Goal: Contribute content: Contribute content

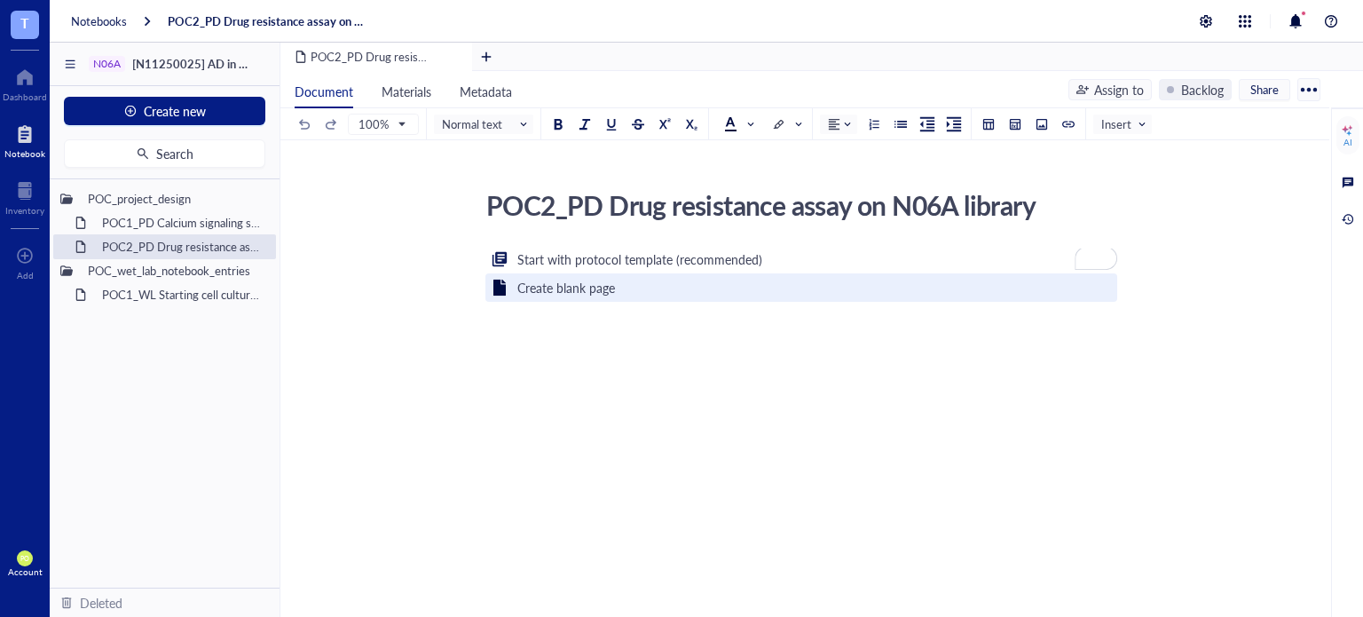
click at [590, 284] on div "Create blank page" at bounding box center [566, 288] width 98 height 20
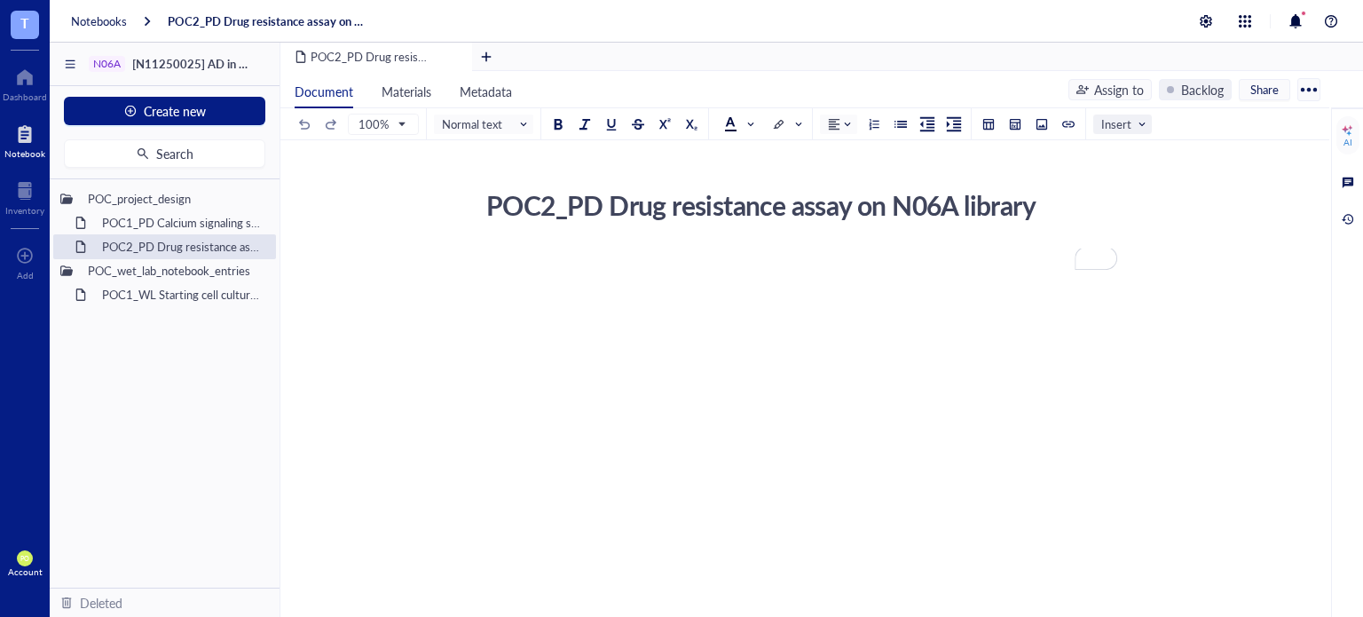
click at [1139, 131] on span at bounding box center [1126, 124] width 50 height 27
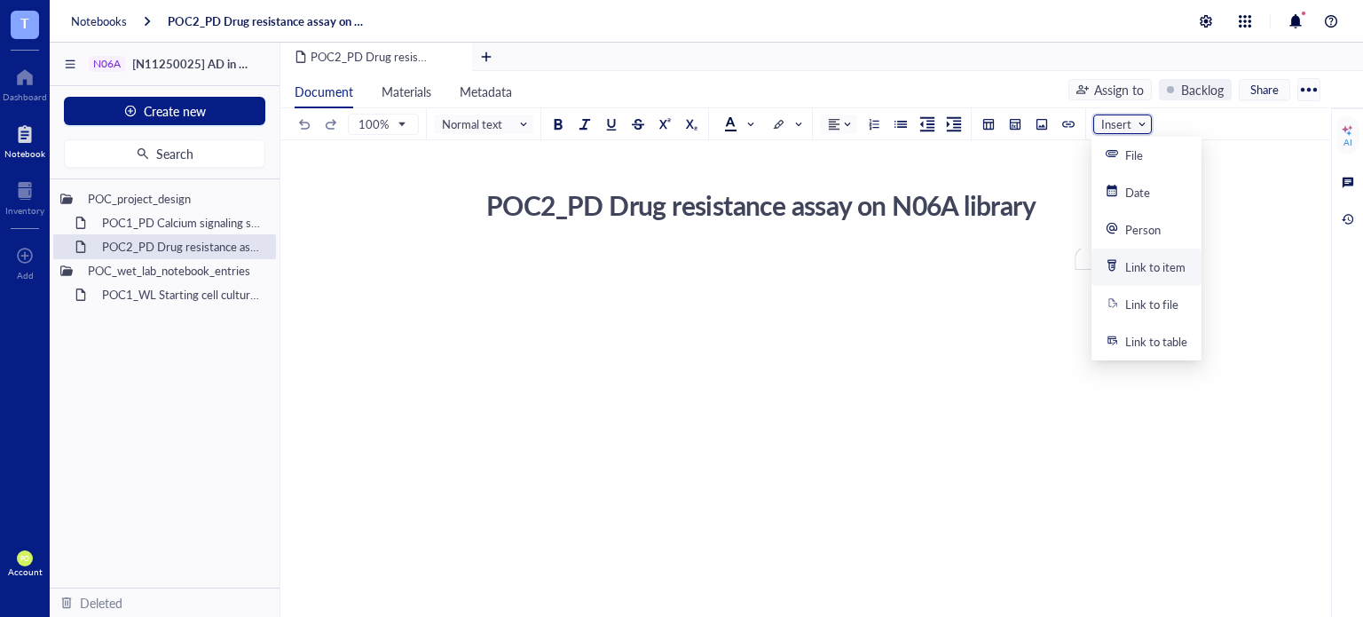
click at [1151, 268] on div "Link to item" at bounding box center [1155, 267] width 60 height 16
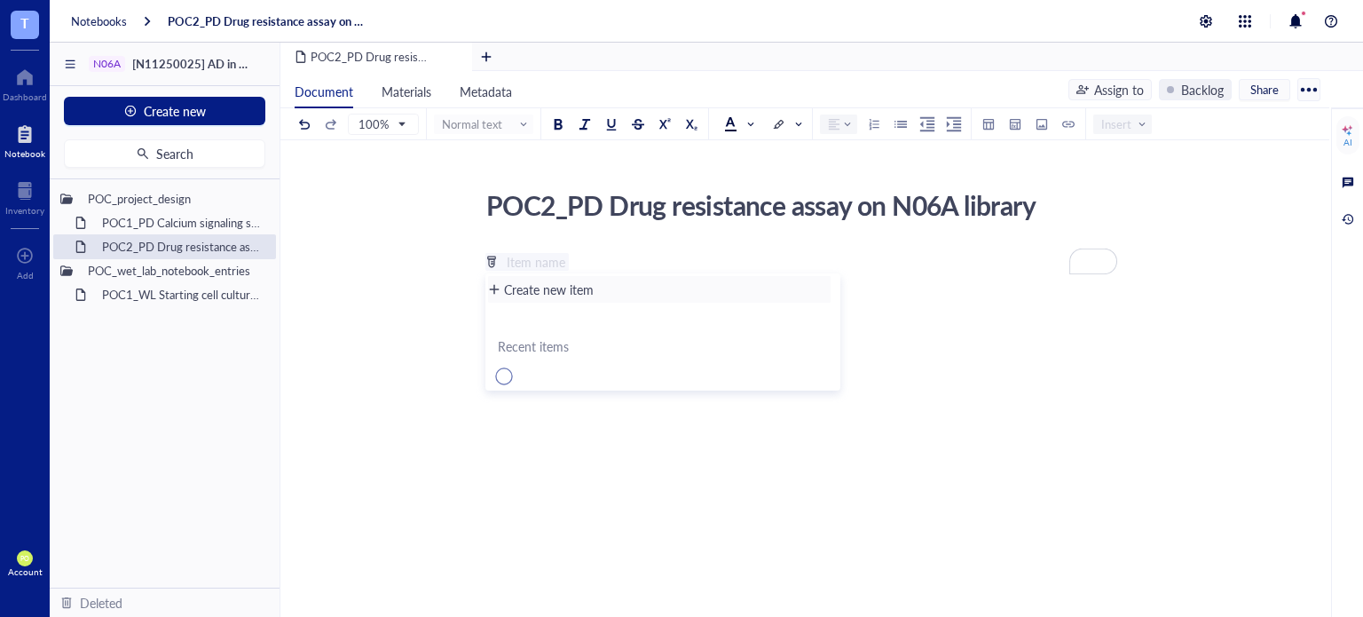
click at [582, 289] on div "Create new item" at bounding box center [549, 290] width 90 height 20
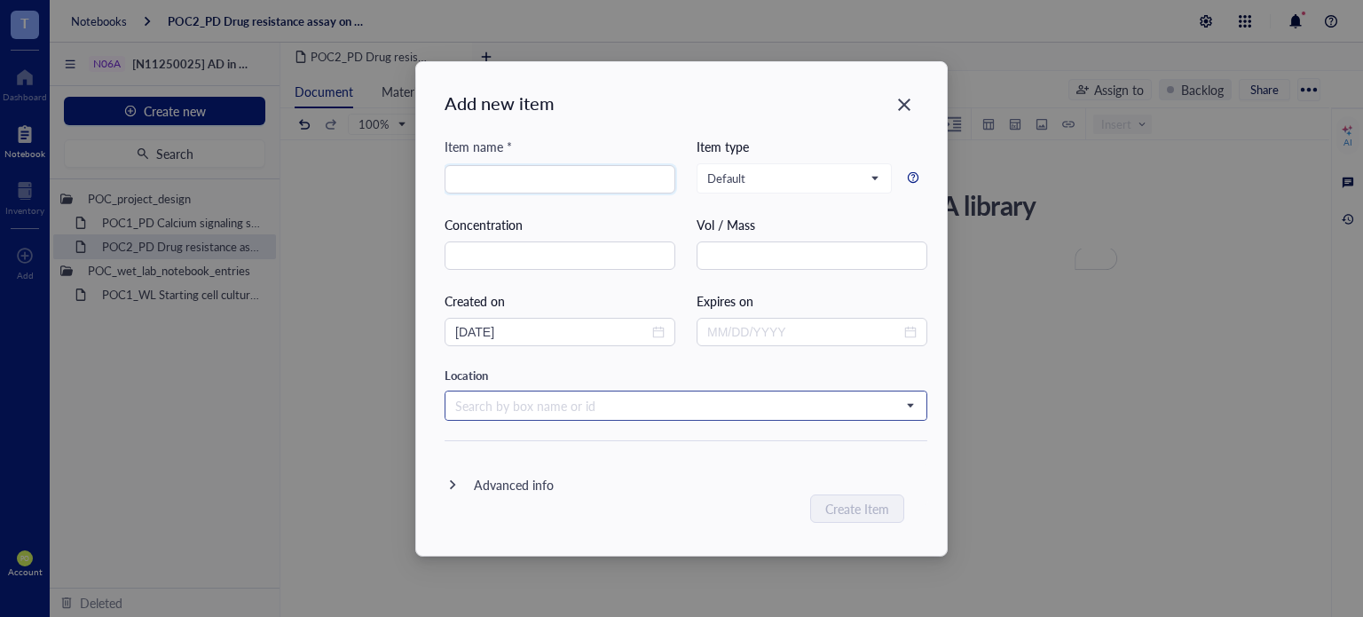
click at [685, 403] on input "search" at bounding box center [678, 405] width 446 height 27
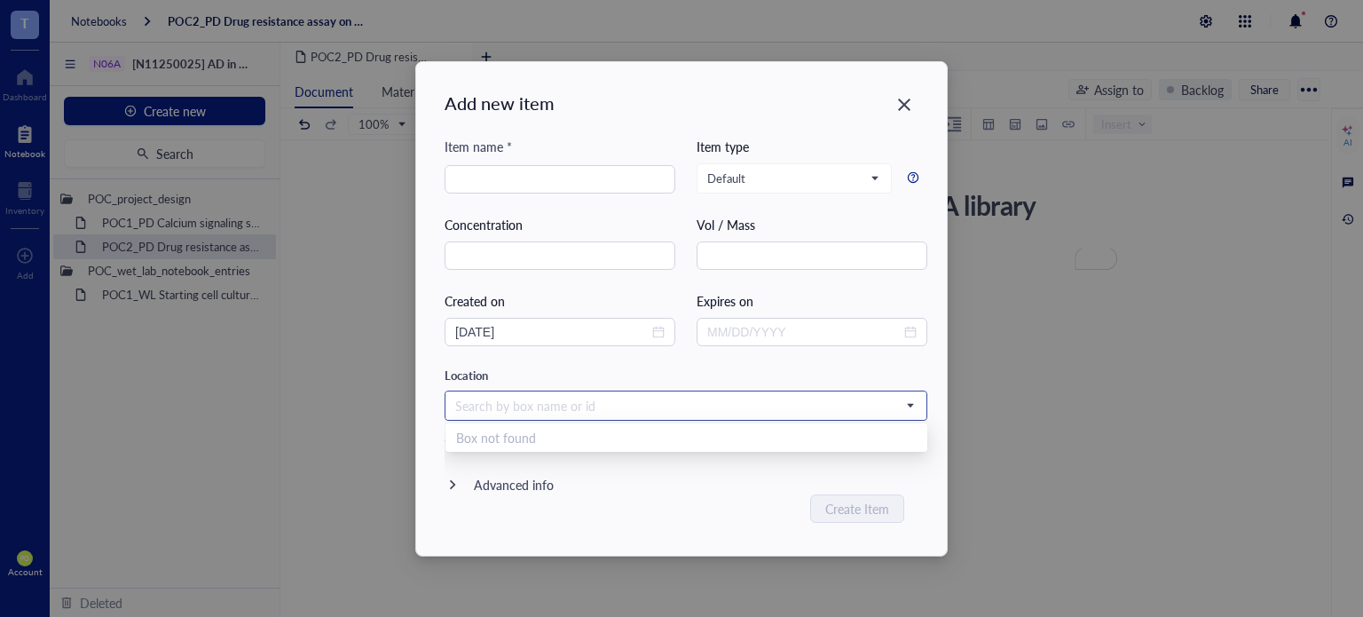
click at [692, 411] on input "search" at bounding box center [678, 405] width 446 height 27
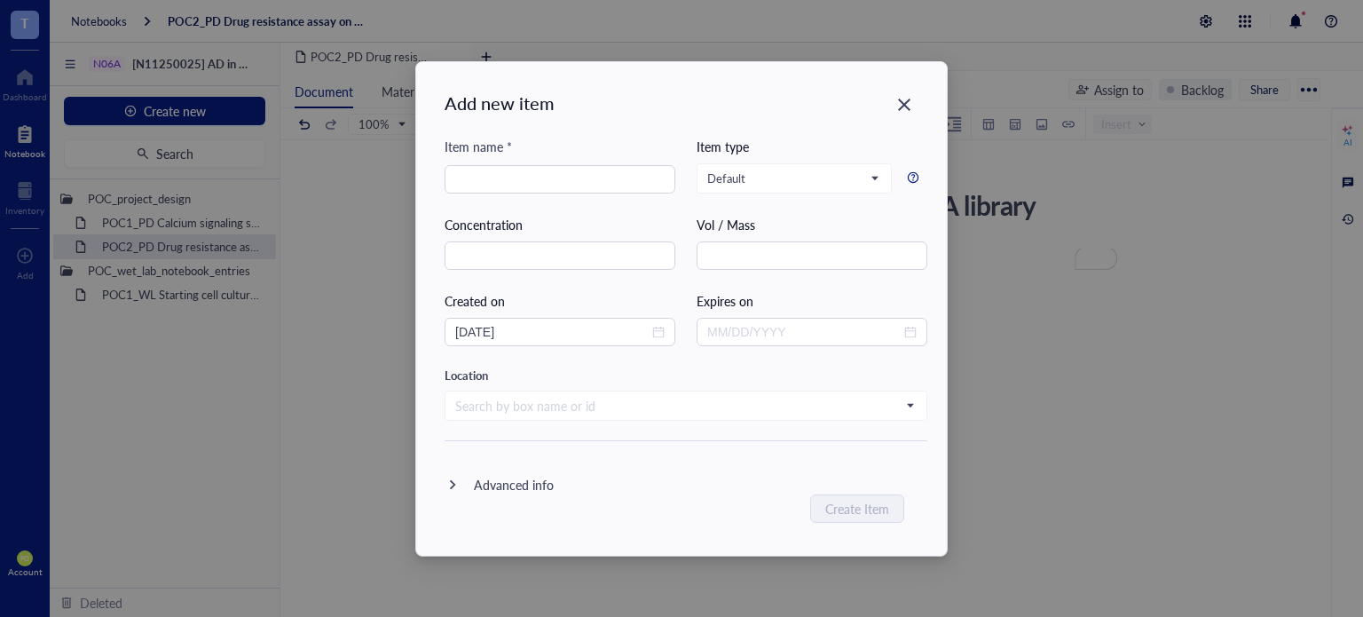
click at [513, 493] on div "Advanced info" at bounding box center [492, 484] width 122 height 43
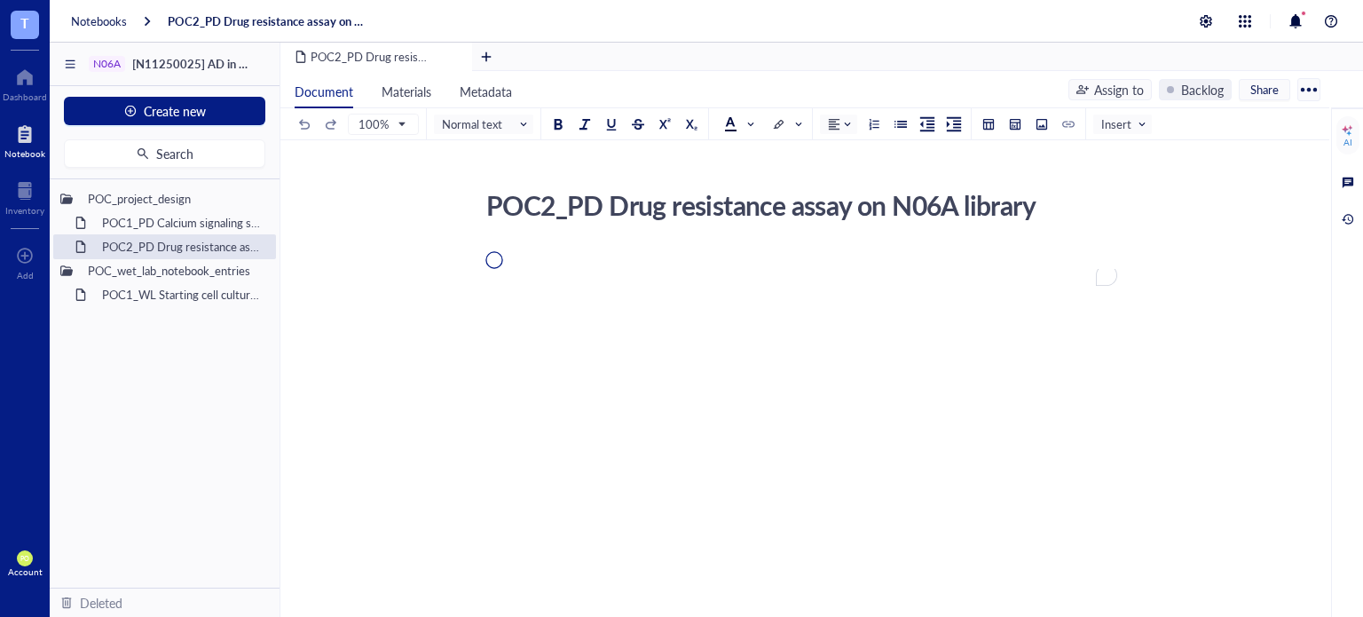
click at [539, 258] on div at bounding box center [801, 258] width 632 height 20
click at [1013, 127] on div at bounding box center [1015, 124] width 12 height 12
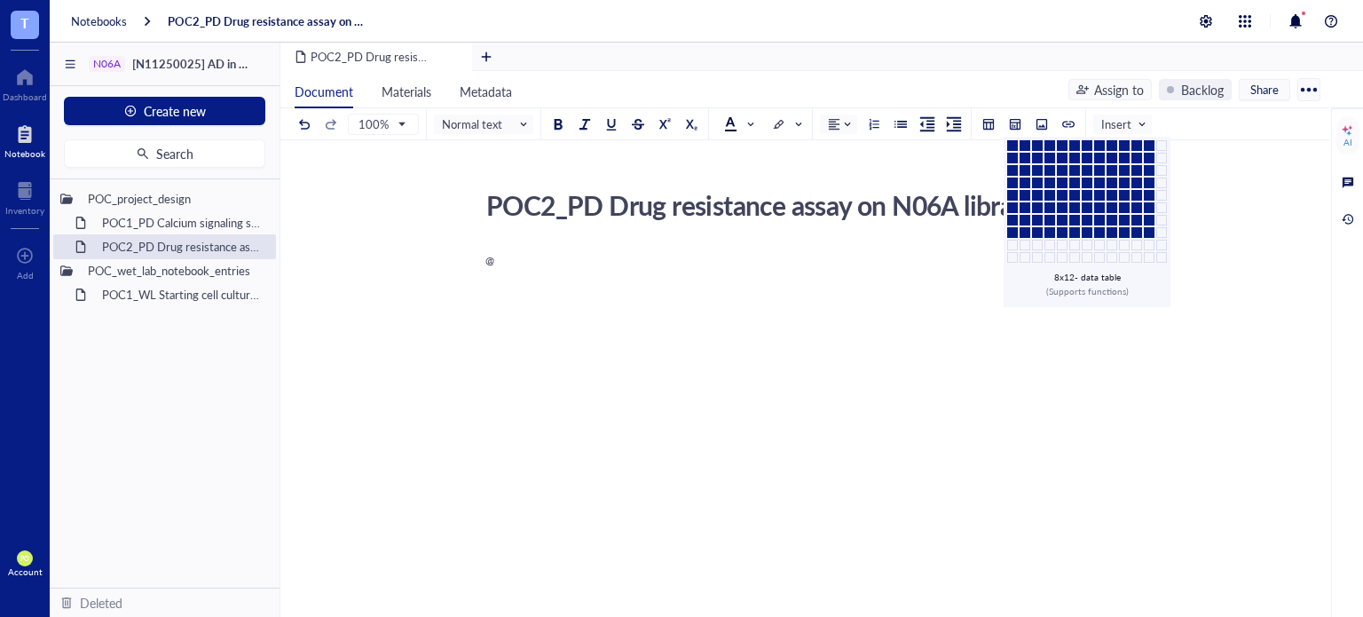
click at [1144, 230] on td at bounding box center [1149, 232] width 11 height 11
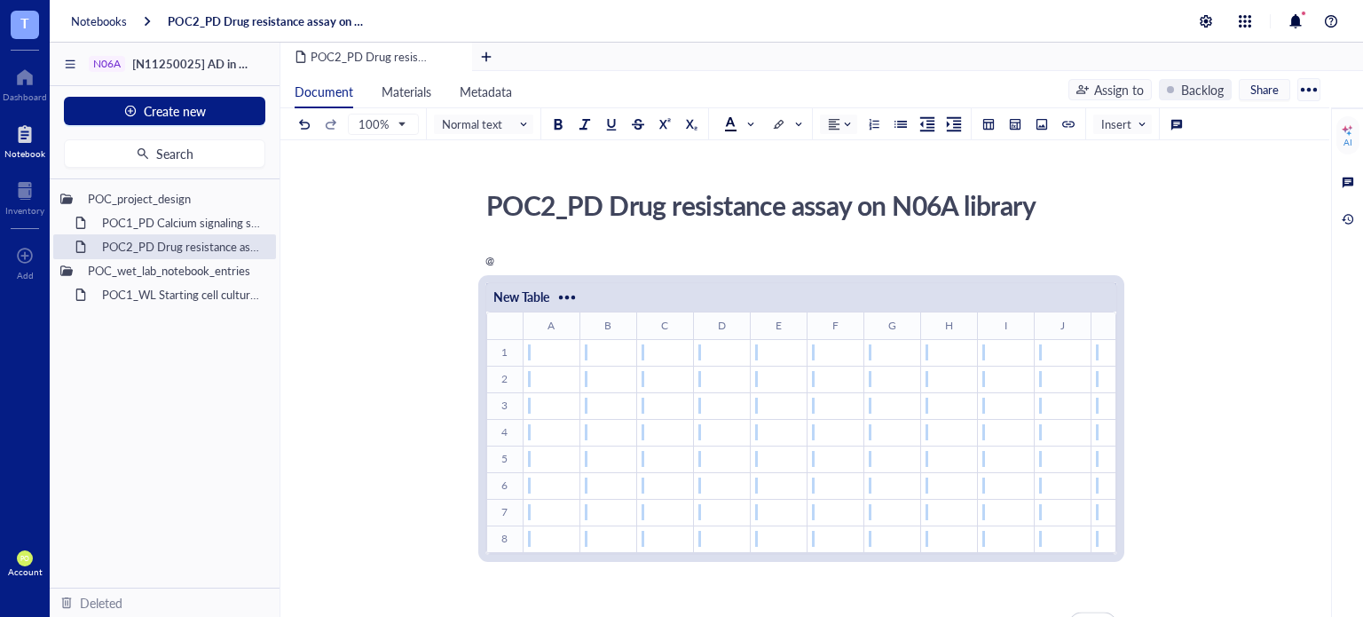
click at [903, 212] on div "POC2_PD Drug resistance assay on N06A library" at bounding box center [794, 205] width 632 height 44
click at [547, 322] on th "A ﻿ To pick up a draggable item, press the space bar. While dragging, use the a…" at bounding box center [551, 325] width 57 height 27
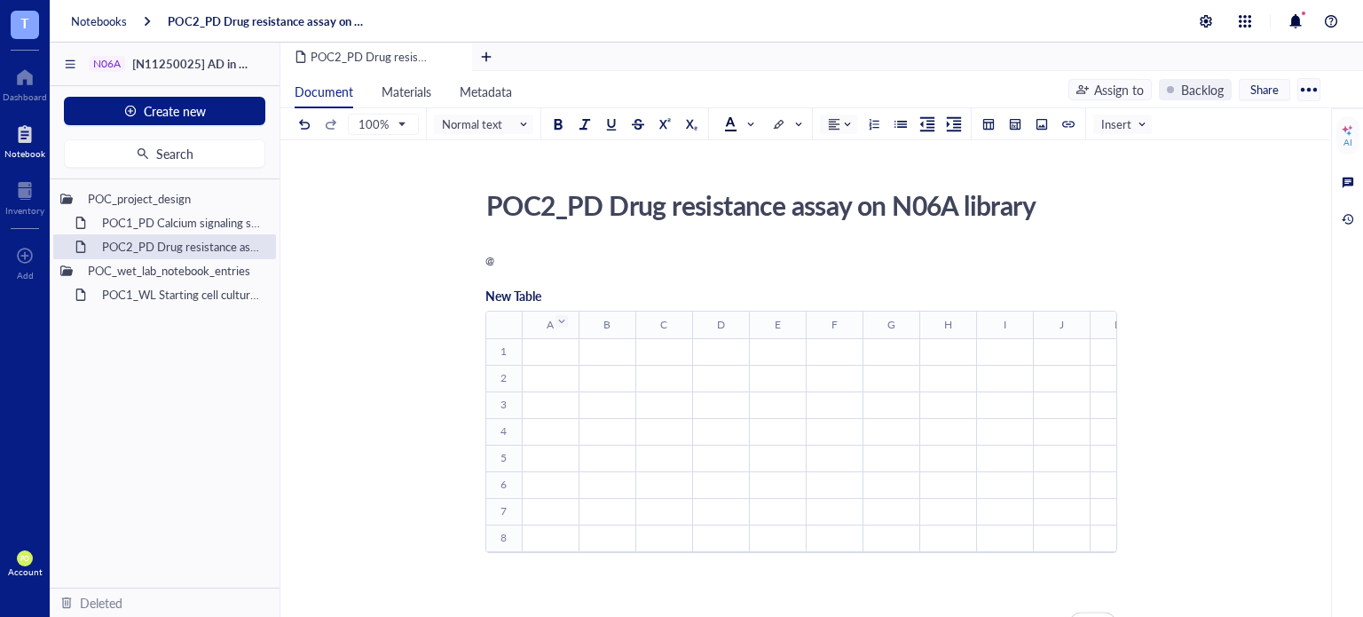
click at [559, 325] on div "To enrich screen reader interactions, please activate Accessibility in Grammarl…" at bounding box center [562, 321] width 12 height 12
click at [559, 322] on div "To enrich screen reader interactions, please activate Accessibility in Grammarl…" at bounding box center [561, 321] width 8 height 8
click at [548, 326] on th "A ﻿ To pick up a draggable item, press the space bar. While dragging, use the a…" at bounding box center [550, 324] width 57 height 27
click at [493, 358] on div "To enrich screen reader interactions, please activate Accessibility in Grammarl…" at bounding box center [503, 353] width 36 height 26
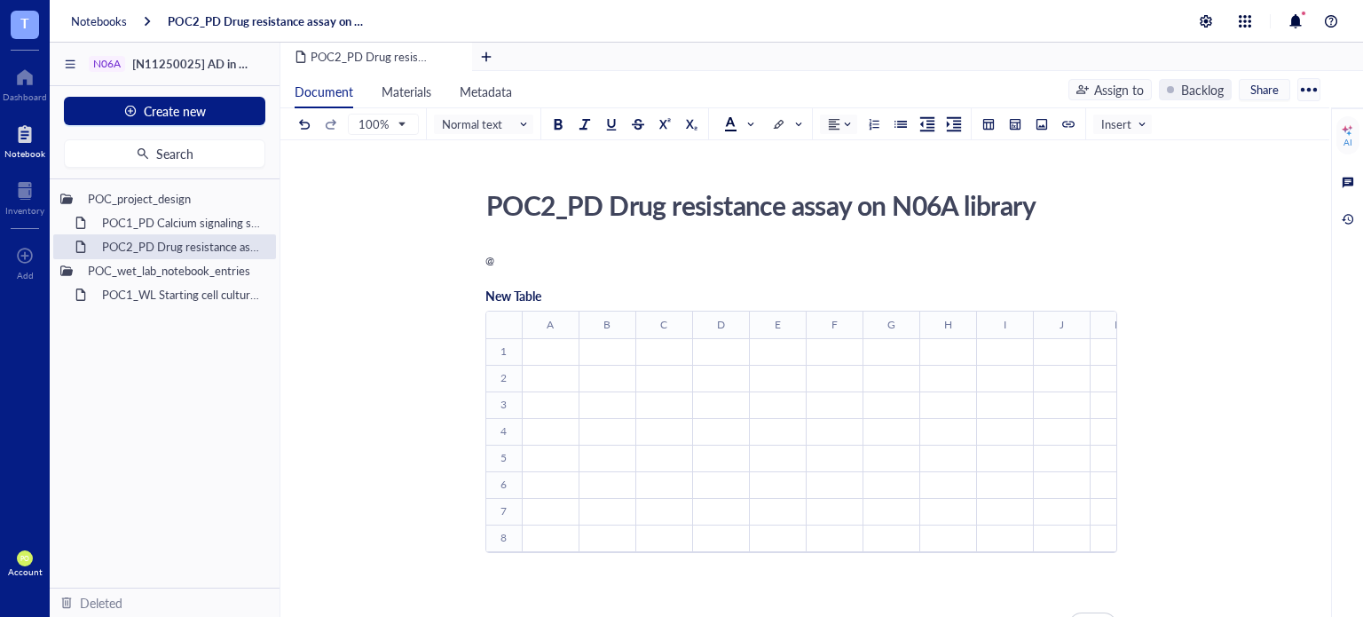
click at [516, 312] on div "To enrich screen reader interactions, please activate Accessibility in Grammarl…" at bounding box center [503, 325] width 36 height 27
click at [493, 304] on div "New Table" at bounding box center [513, 296] width 56 height 32
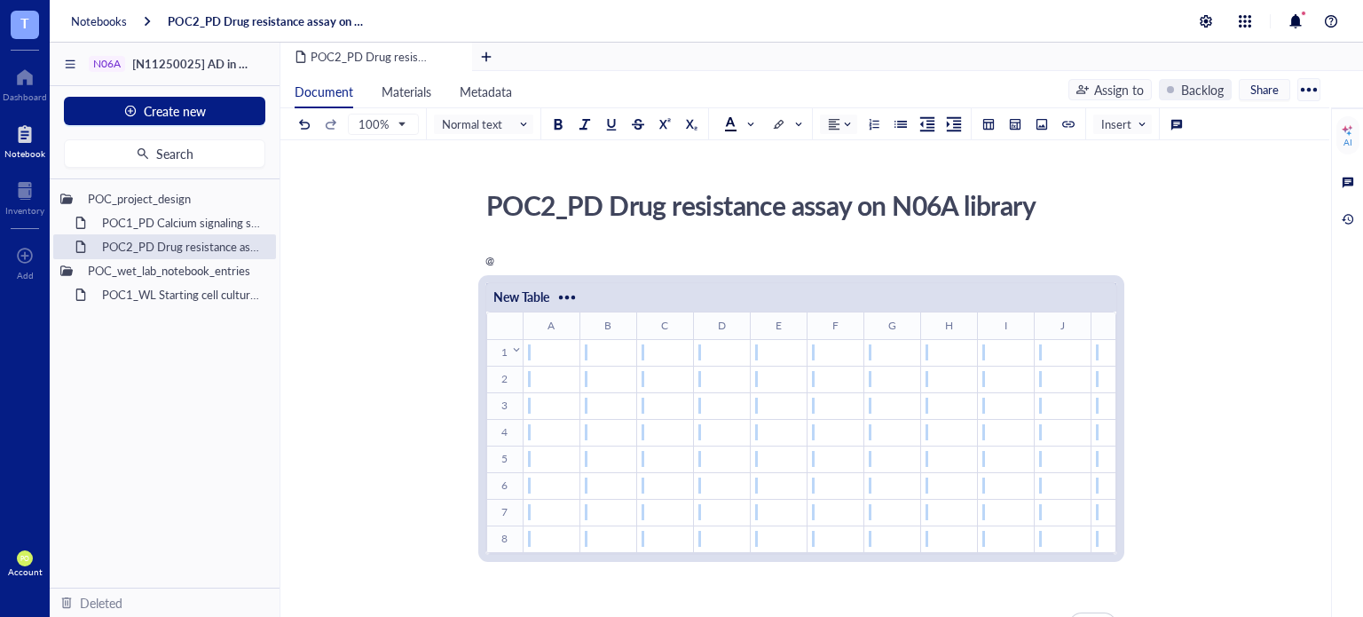
click at [504, 339] on th "1 ﻿ To pick up a draggable item, press the space bar. While dragging, use the a…" at bounding box center [504, 352] width 35 height 27
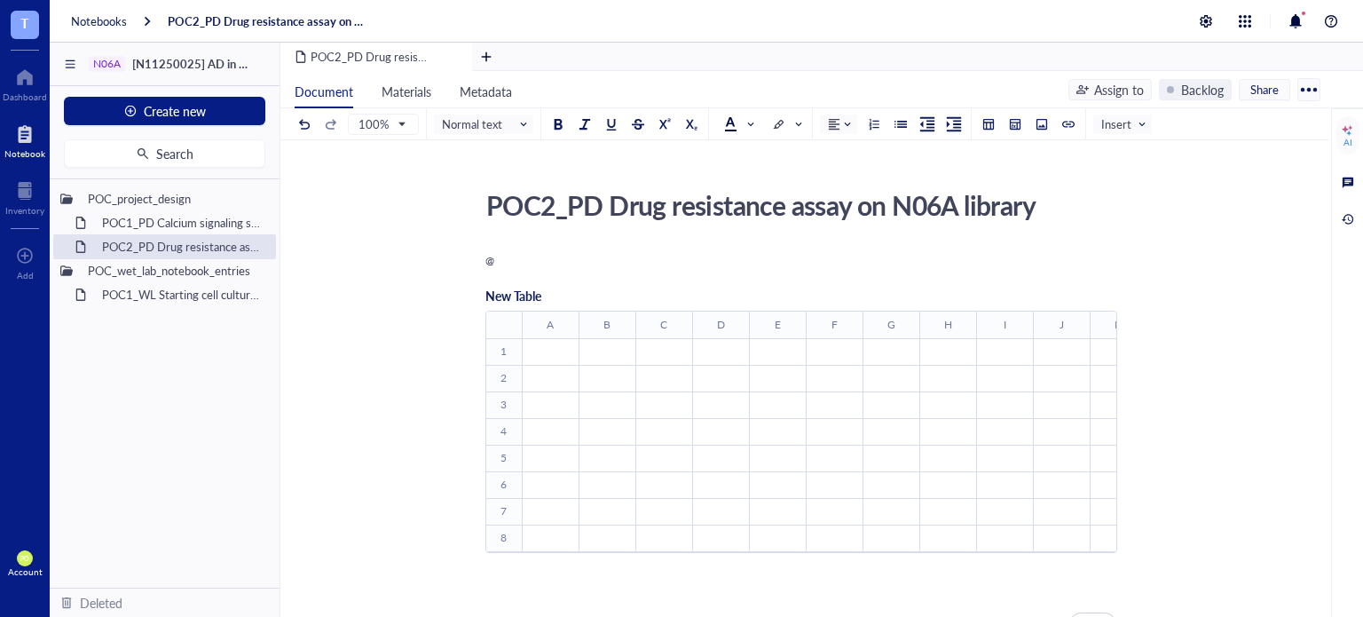
click at [525, 308] on div "New Table" at bounding box center [513, 296] width 56 height 32
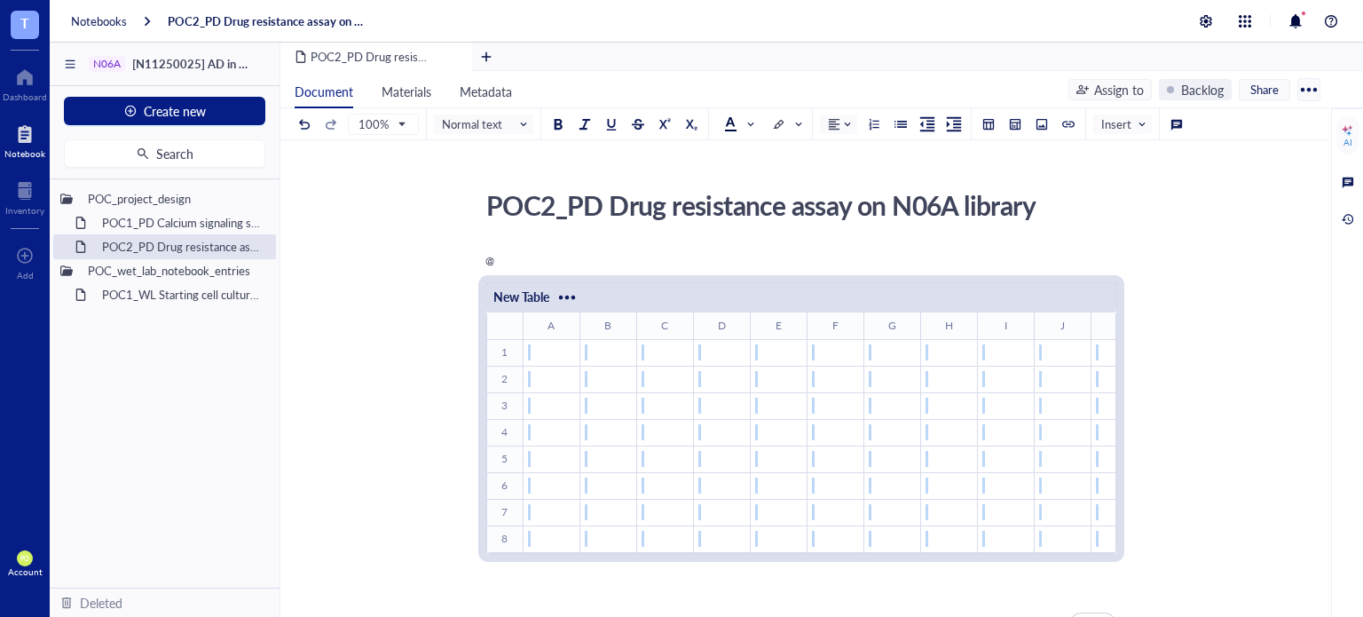
click at [526, 297] on span "New Table" at bounding box center [521, 297] width 56 height 18
click at [541, 330] on th "A ﻿ To pick up a draggable item, press the space bar. While dragging, use the a…" at bounding box center [551, 325] width 57 height 27
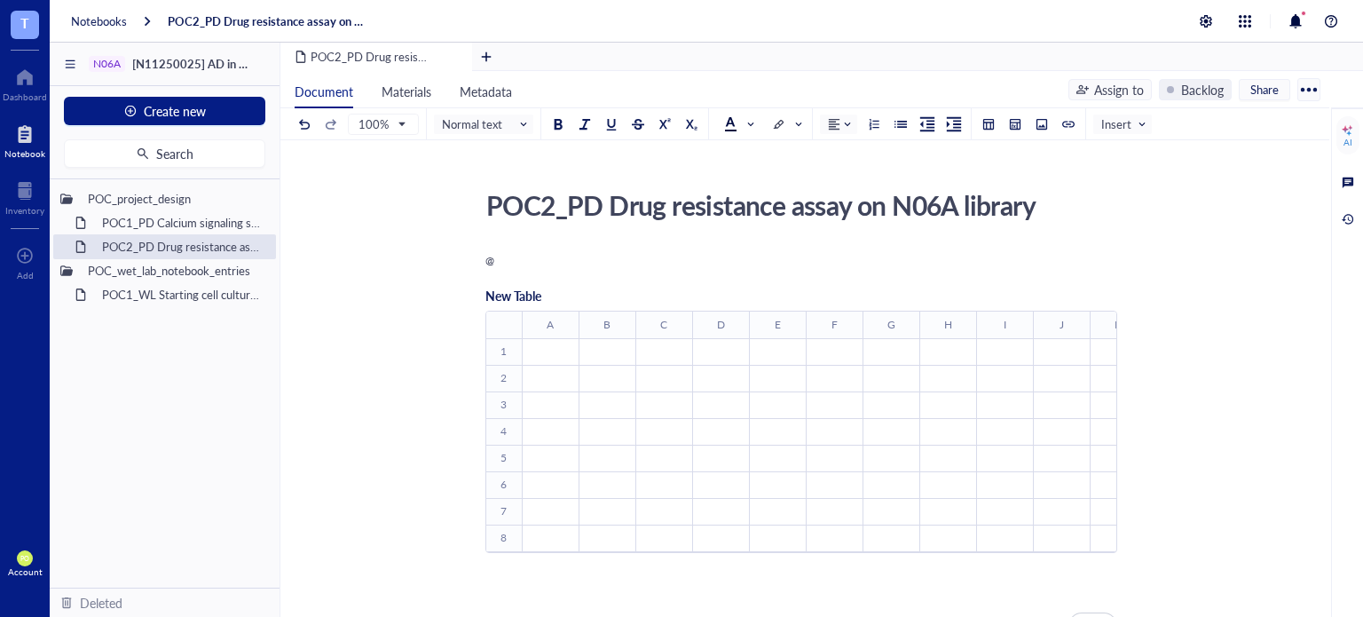
click at [510, 325] on div "To enrich screen reader interactions, please activate Accessibility in Grammarl…" at bounding box center [503, 325] width 36 height 27
click at [547, 327] on th "A ﻿ To pick up a draggable item, press the space bar. While dragging, use the a…" at bounding box center [550, 324] width 57 height 27
click at [563, 319] on div "To enrich screen reader interactions, please activate Accessibility in Grammarl…" at bounding box center [561, 321] width 8 height 8
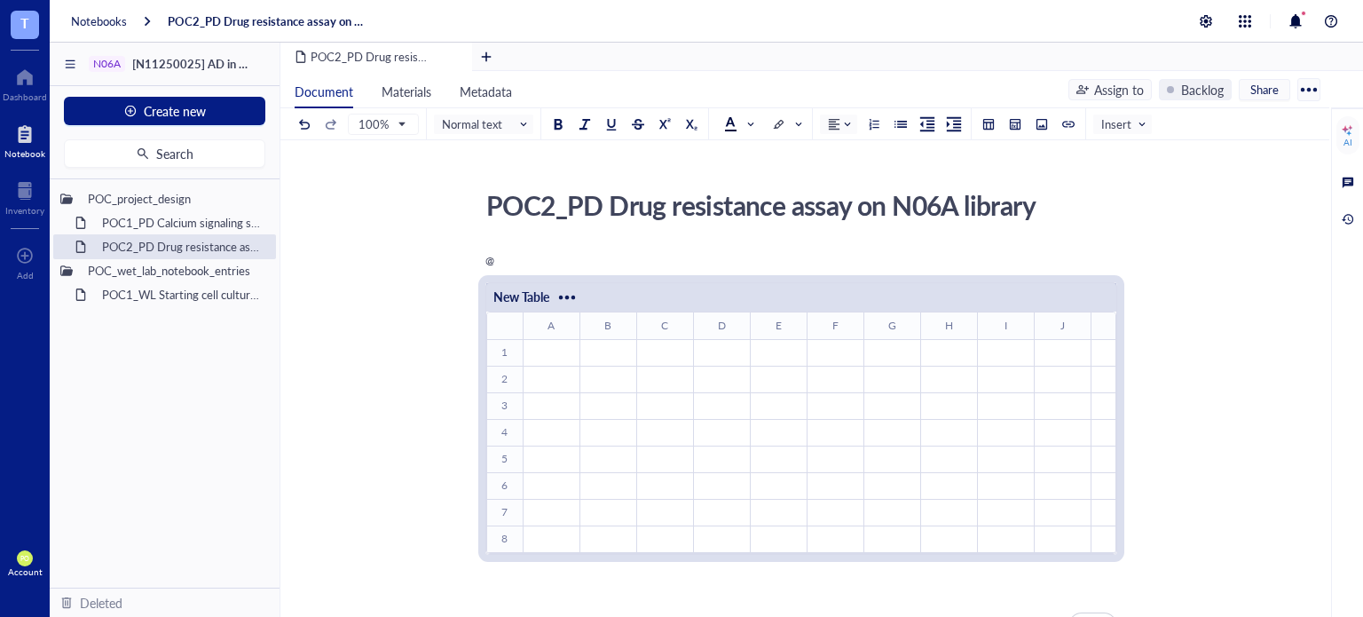
drag, startPoint x: 770, startPoint y: 560, endPoint x: 1148, endPoint y: 560, distance: 378.1
click at [1148, 560] on div "POC2_PD Drug resistance assay on N06A library POC2_PD Drug resistance assay on …" at bounding box center [801, 571] width 1042 height 776
click at [1213, 453] on div "POC2_PD Drug resistance assay on N06A library POC2_PD Drug resistance assay on …" at bounding box center [801, 571] width 1042 height 776
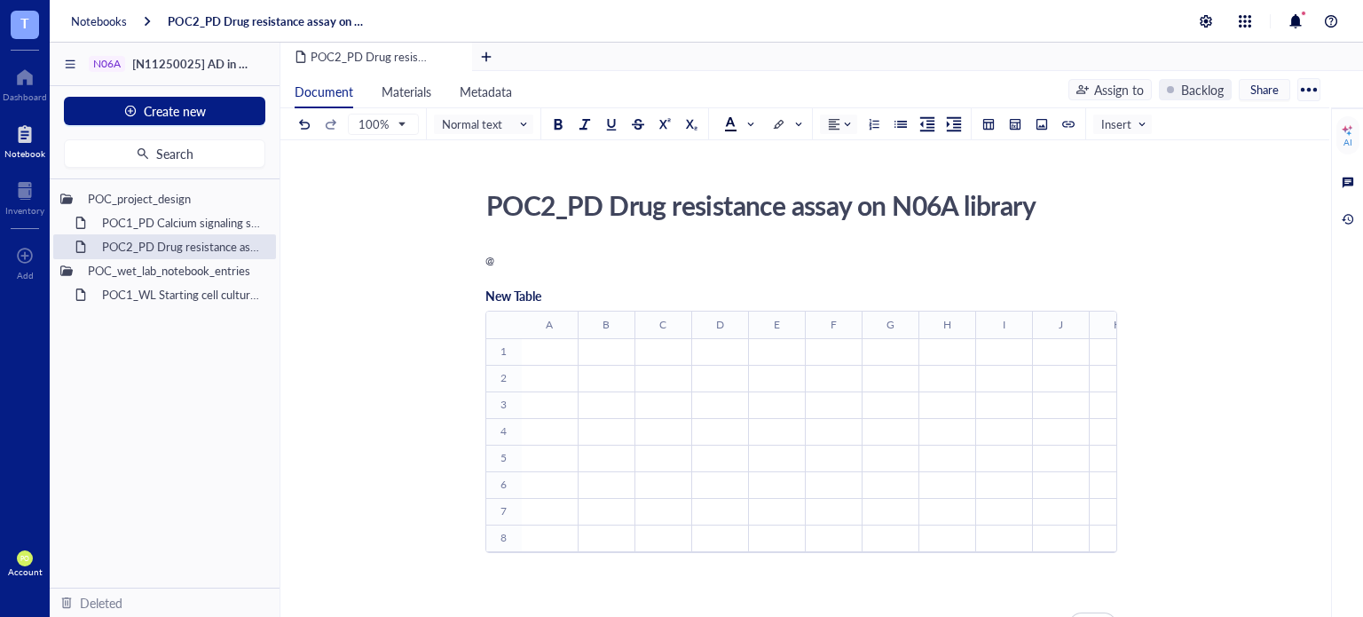
drag, startPoint x: 707, startPoint y: 564, endPoint x: 841, endPoint y: 568, distance: 134.1
click at [841, 568] on div "New Table ﻿ To pick up a draggable item, press the space bar. While dragging, u…" at bounding box center [801, 444] width 632 height 344
click at [1093, 311] on th "L ﻿ To pick up a draggable item, press the space bar. While dragging, use the a…" at bounding box center [1089, 324] width 57 height 27
click at [686, 320] on th "E ﻿ To pick up a draggable item, press the space bar. While dragging, use the a…" at bounding box center [691, 324] width 57 height 27
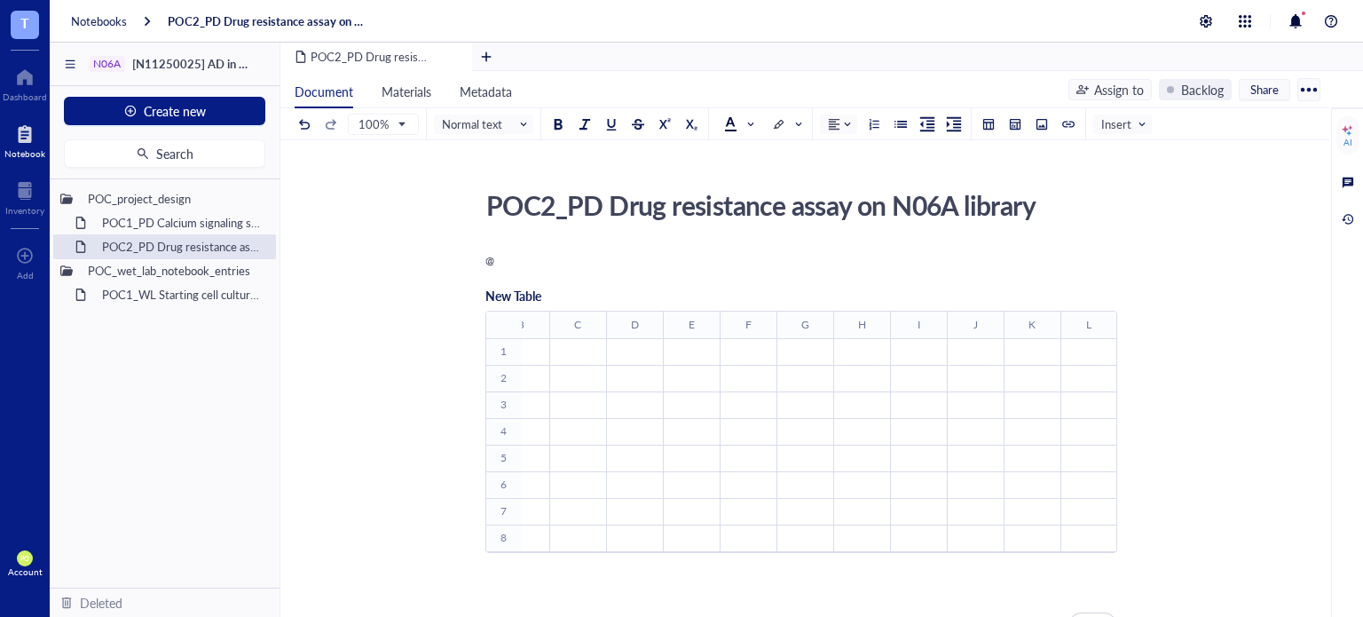
click at [506, 311] on th "﻿ To pick up a draggable item, press the space bar. While dragging, use the arr…" at bounding box center [503, 324] width 35 height 27
click at [504, 269] on div "@ New Table ﻿ To pick up a draggable item, press the space bar. While dragging,…" at bounding box center [801, 603] width 632 height 710
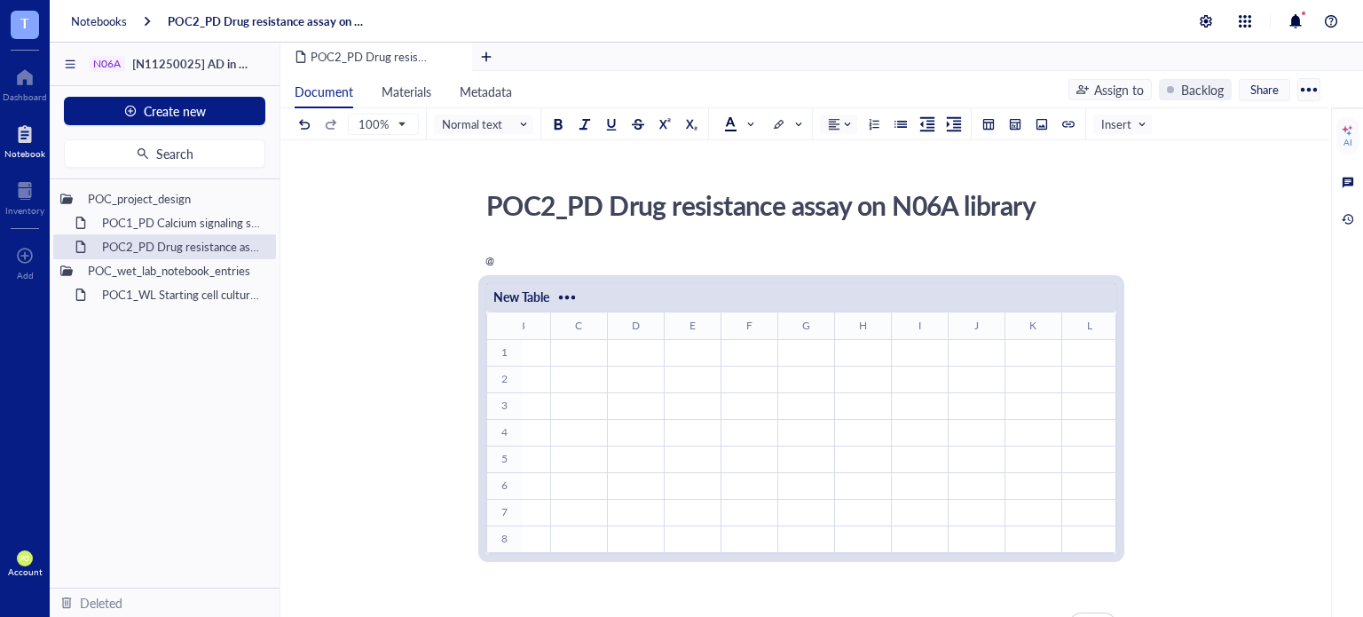
click at [502, 255] on div "@" at bounding box center [801, 260] width 632 height 16
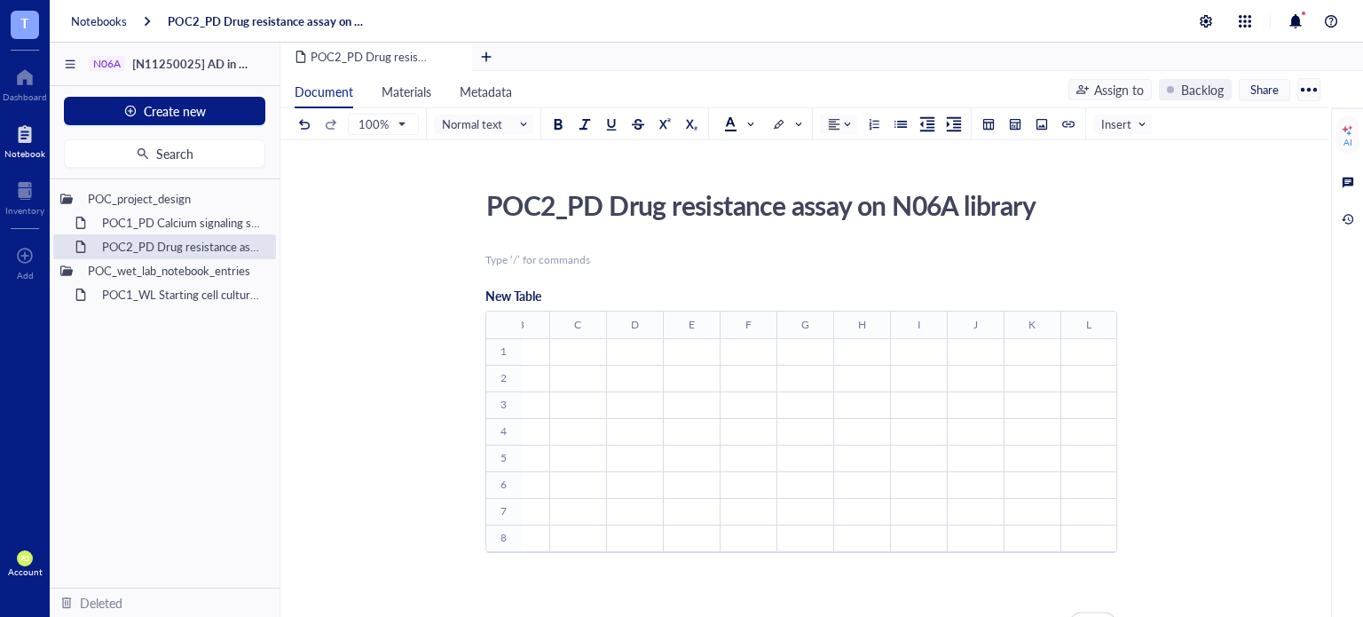
click at [509, 288] on span "New Table" at bounding box center [513, 296] width 56 height 18
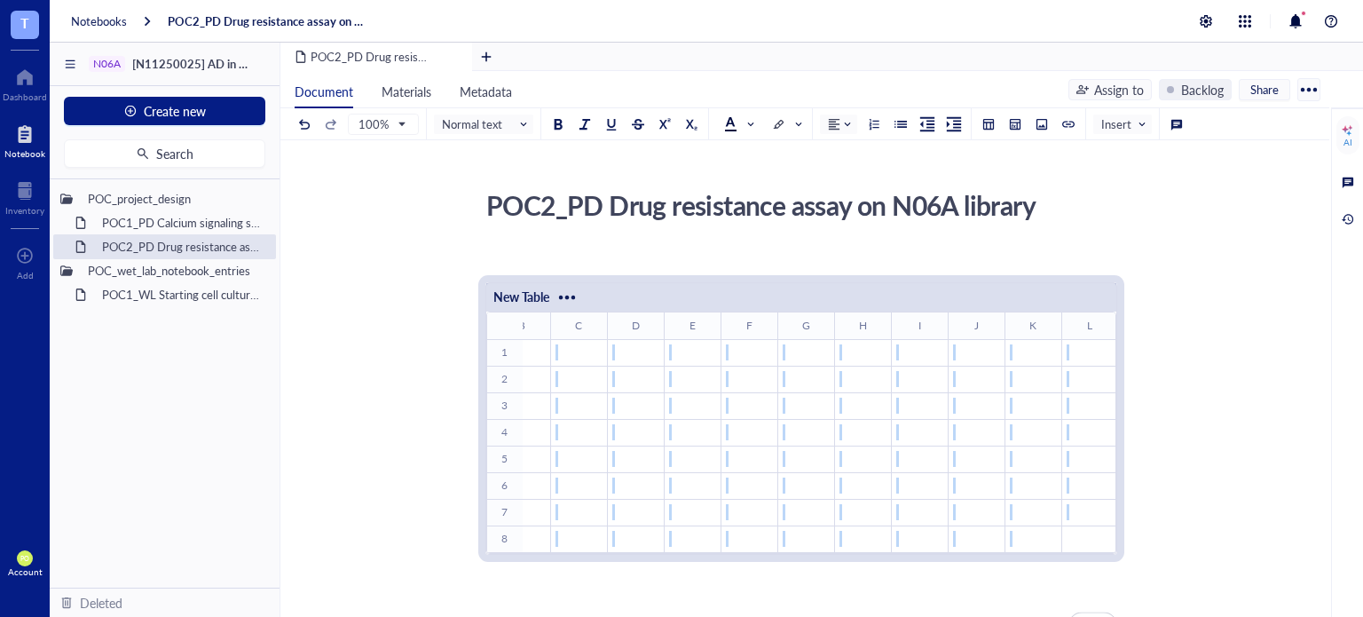
click at [514, 291] on span "New Table" at bounding box center [521, 297] width 56 height 18
click at [570, 299] on div "To enrich screen reader interactions, please activate Accessibility in Grammarl…" at bounding box center [567, 297] width 28 height 28
click at [570, 294] on div "To enrich screen reader interactions, please activate Accessibility in Grammarl…" at bounding box center [567, 297] width 28 height 28
click at [539, 329] on th "B ﻿ To pick up a draggable item, press the space bar. While dragging, use the a…" at bounding box center [521, 325] width 57 height 27
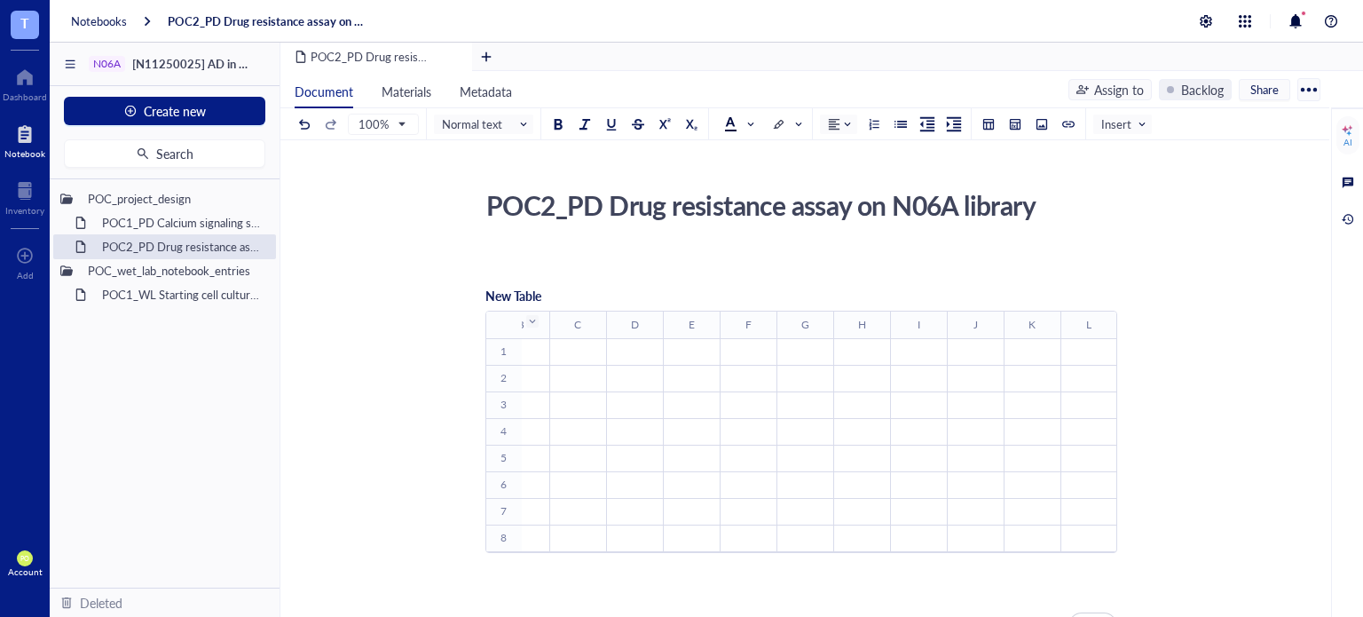
click at [536, 323] on div "To enrich screen reader interactions, please activate Accessibility in Grammarl…" at bounding box center [532, 321] width 12 height 12
click at [531, 318] on div "To enrich screen reader interactions, please activate Accessibility in Grammarl…" at bounding box center [532, 321] width 8 height 8
click at [553, 322] on th "A ﻿ To pick up a draggable item, press the space bar. While dragging, use the a…" at bounding box center [550, 324] width 57 height 27
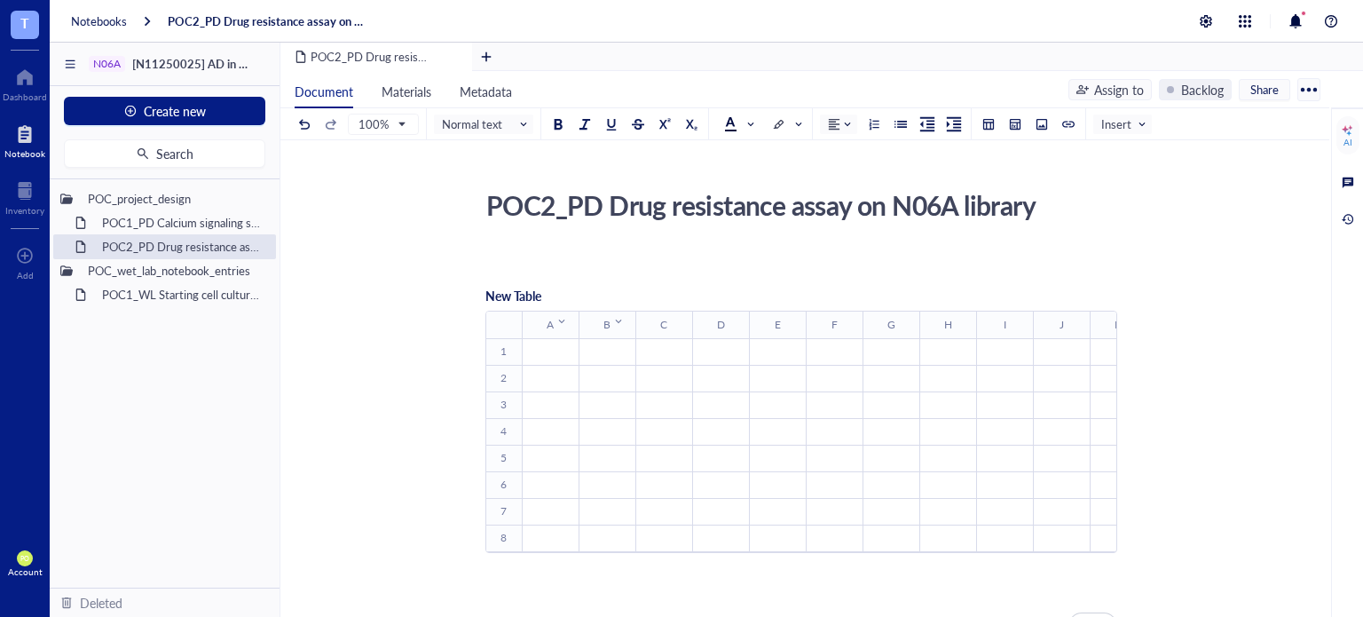
click at [550, 322] on th "A ﻿ To pick up a draggable item, press the space bar. While dragging, use the a…" at bounding box center [550, 324] width 57 height 27
drag, startPoint x: 550, startPoint y: 322, endPoint x: 550, endPoint y: 332, distance: 9.8
click at [549, 323] on th "A ﻿ To pick up a draggable item, press the space bar. While dragging, use the a…" at bounding box center [550, 324] width 57 height 27
click at [552, 329] on th "A ﻿ To pick up a draggable item, press the space bar. While dragging, use the a…" at bounding box center [550, 324] width 57 height 27
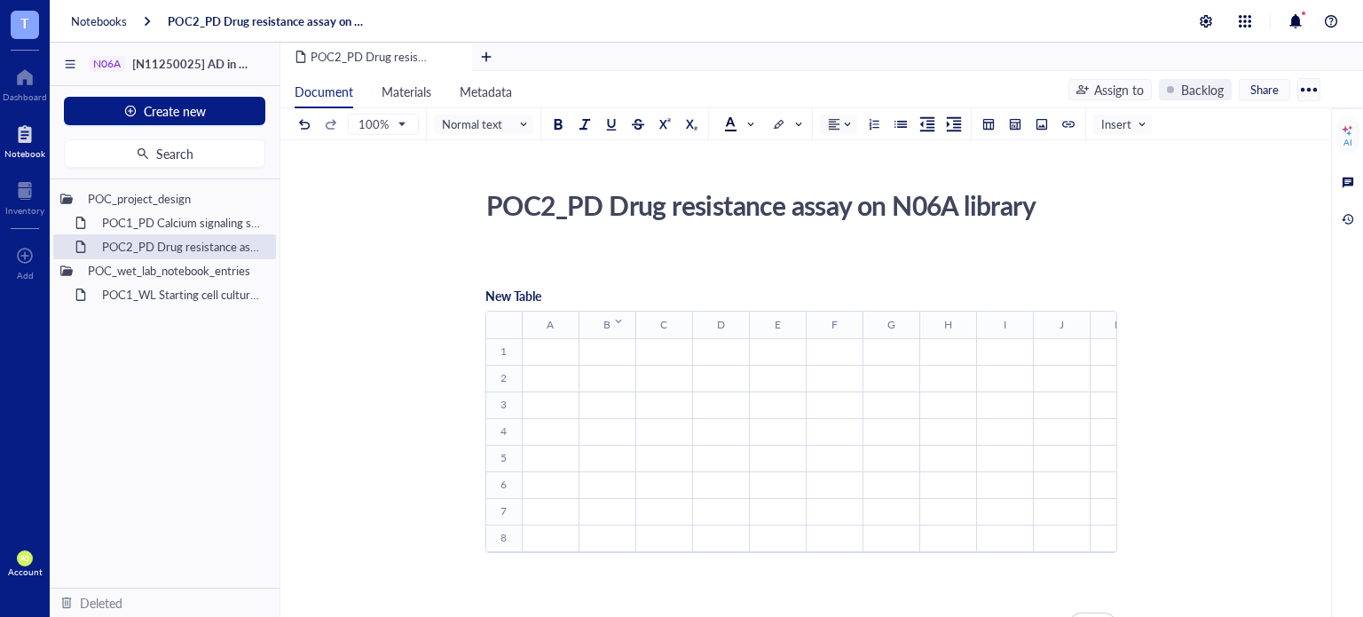
drag, startPoint x: 990, startPoint y: 124, endPoint x: 955, endPoint y: 156, distance: 47.1
click at [989, 124] on div at bounding box center [988, 124] width 12 height 12
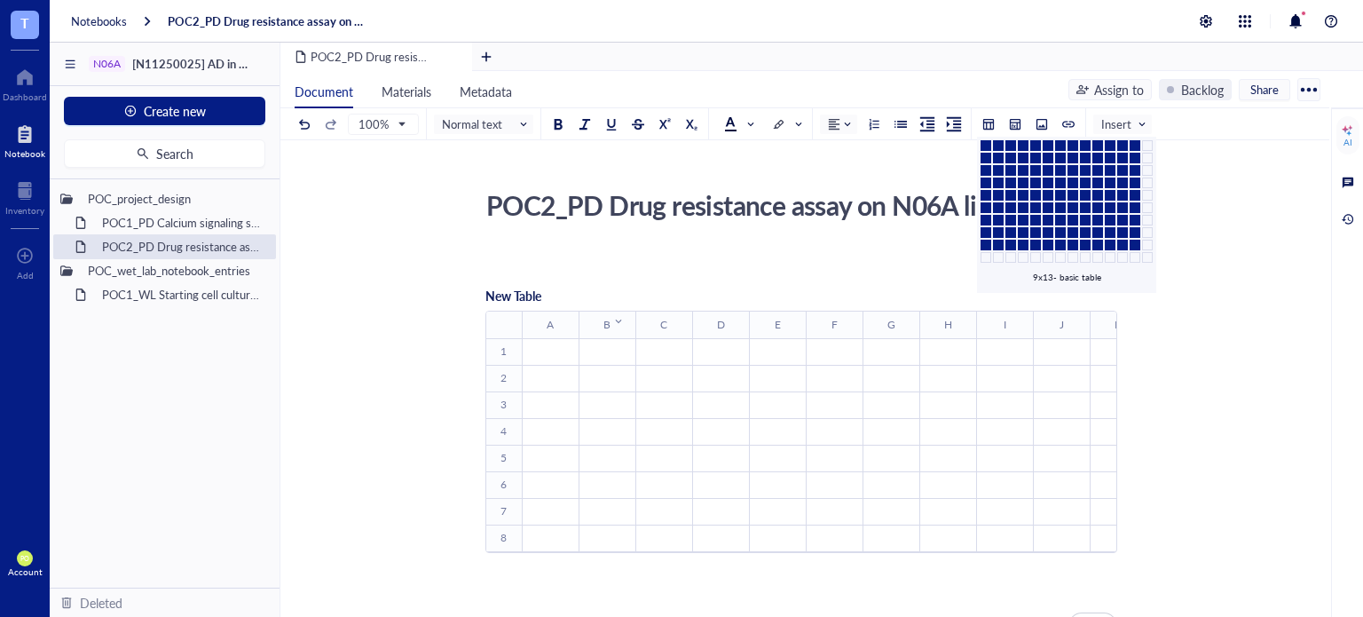
click at [1130, 240] on td at bounding box center [1135, 245] width 11 height 11
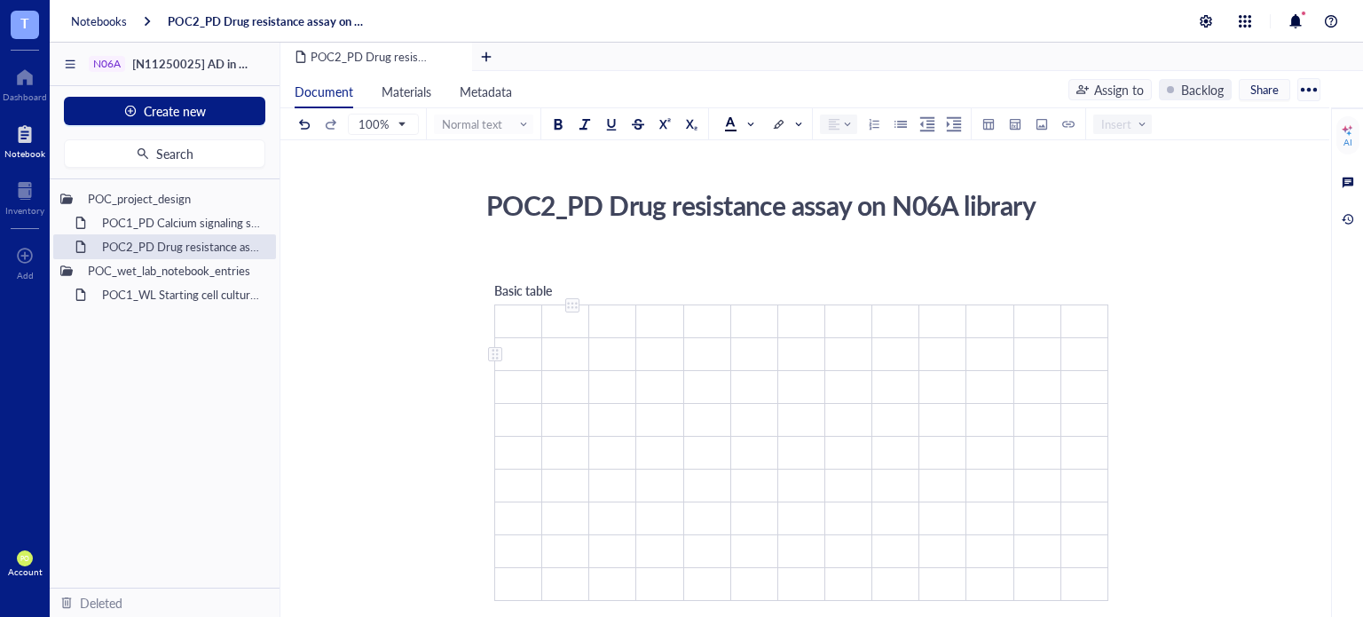
click at [519, 316] on td "﻿" at bounding box center [518, 321] width 47 height 33
click at [564, 325] on td "﻿" at bounding box center [565, 321] width 47 height 33
click at [527, 324] on td "﻿" at bounding box center [518, 321] width 47 height 33
click at [523, 354] on td "﻿" at bounding box center [518, 354] width 47 height 33
click at [527, 355] on td "﻿" at bounding box center [518, 354] width 47 height 33
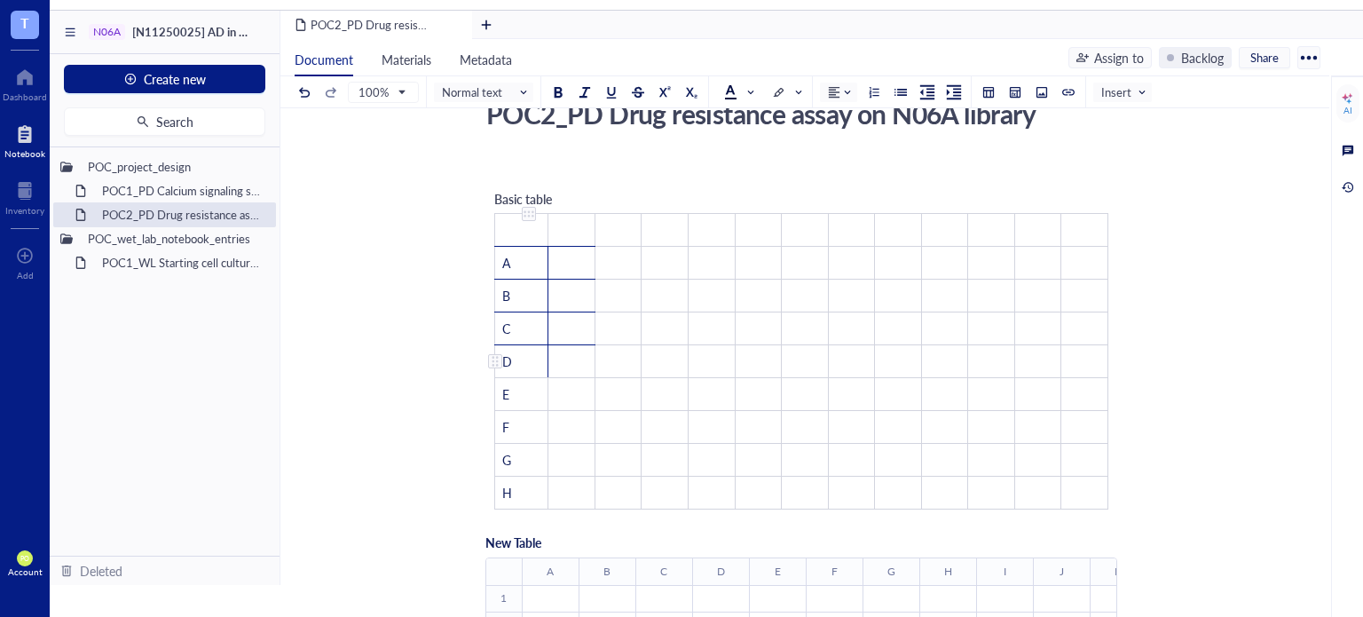
scroll to position [60, 0]
click at [579, 219] on td "﻿" at bounding box center [571, 229] width 47 height 33
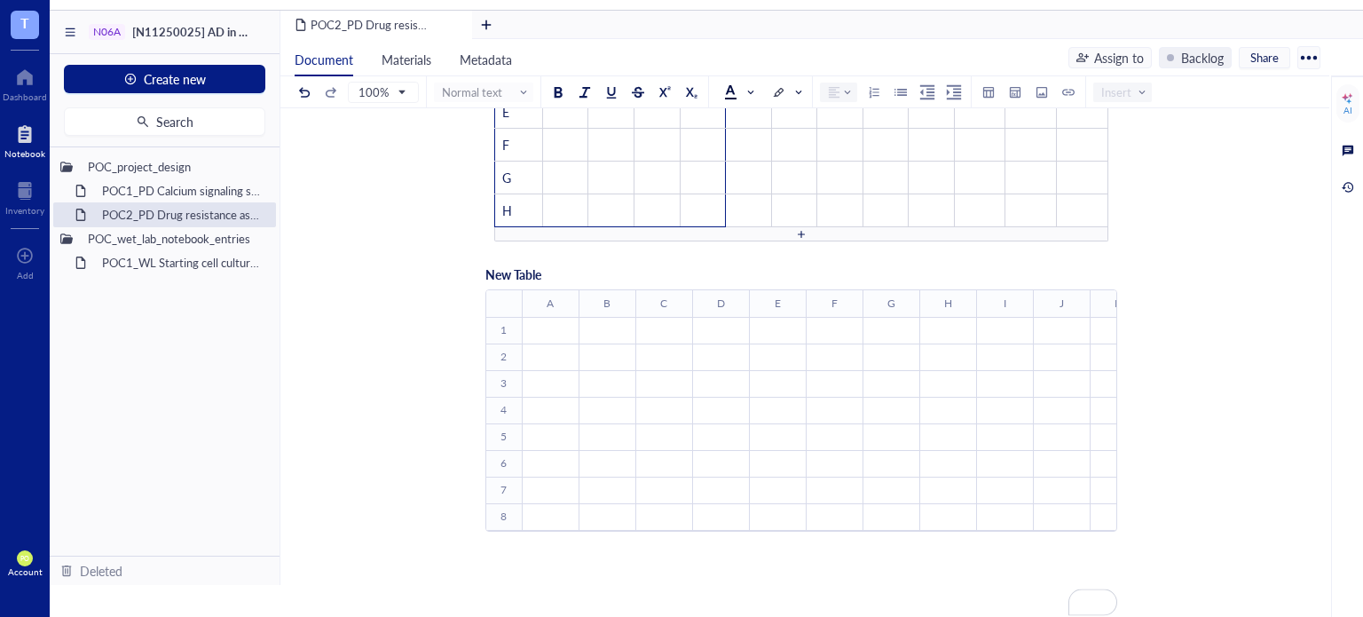
scroll to position [356, 0]
click at [530, 253] on span "New Table" at bounding box center [513, 260] width 56 height 18
click at [526, 278] on th "A ﻿ To pick up a draggable item, press the space bar. While dragging, use the a…" at bounding box center [550, 289] width 57 height 27
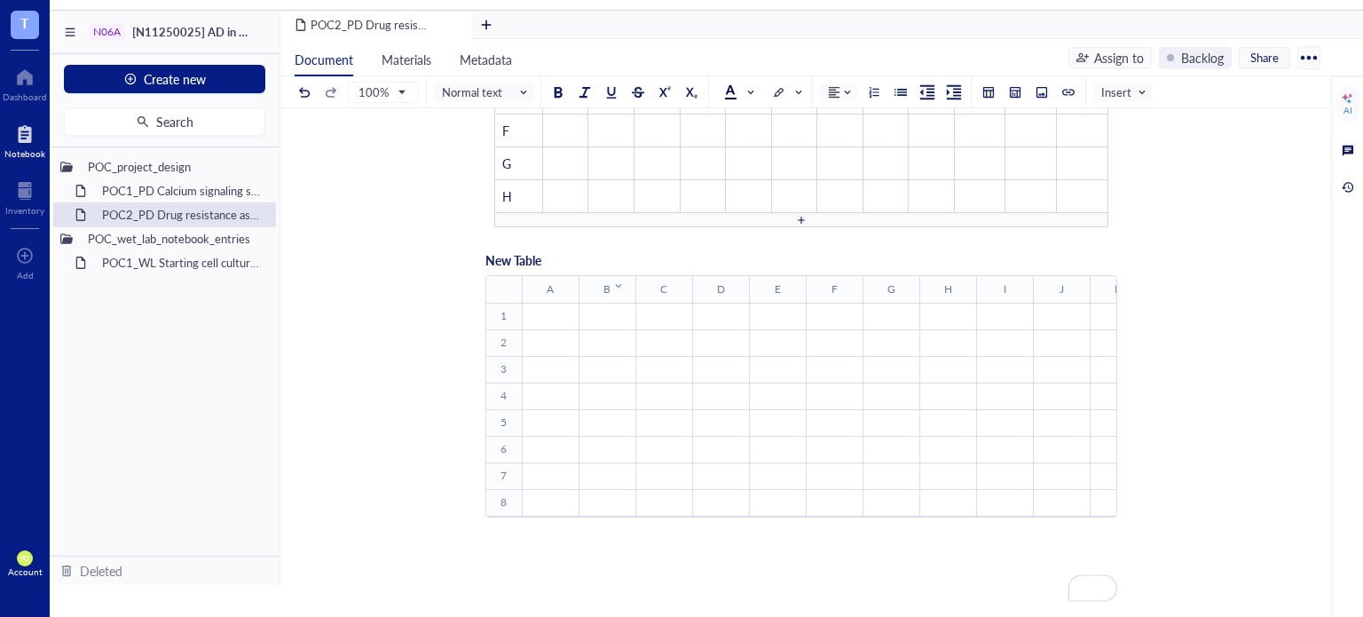
click at [583, 279] on th "B ﻿ To pick up a draggable item, press the space bar. While dragging, use the a…" at bounding box center [607, 289] width 57 height 27
click at [532, 253] on span "New Table" at bounding box center [513, 260] width 56 height 18
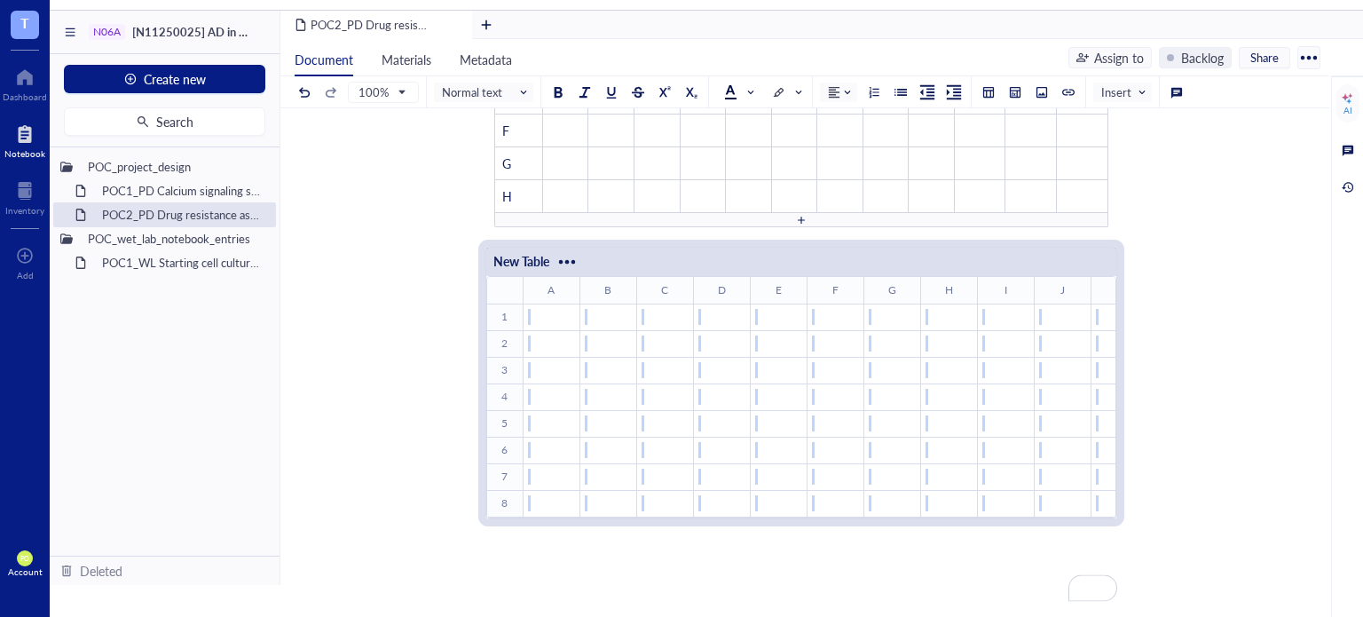
click at [500, 268] on div "New Table" at bounding box center [517, 262] width 63 height 32
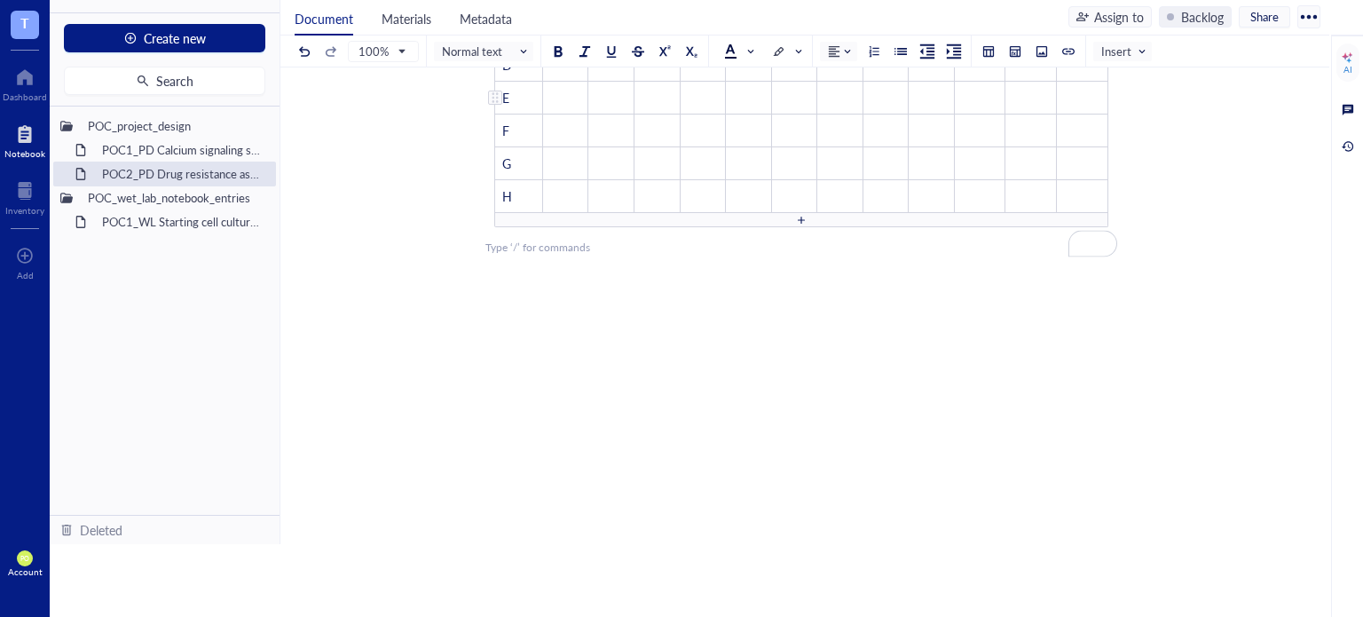
scroll to position [19, 0]
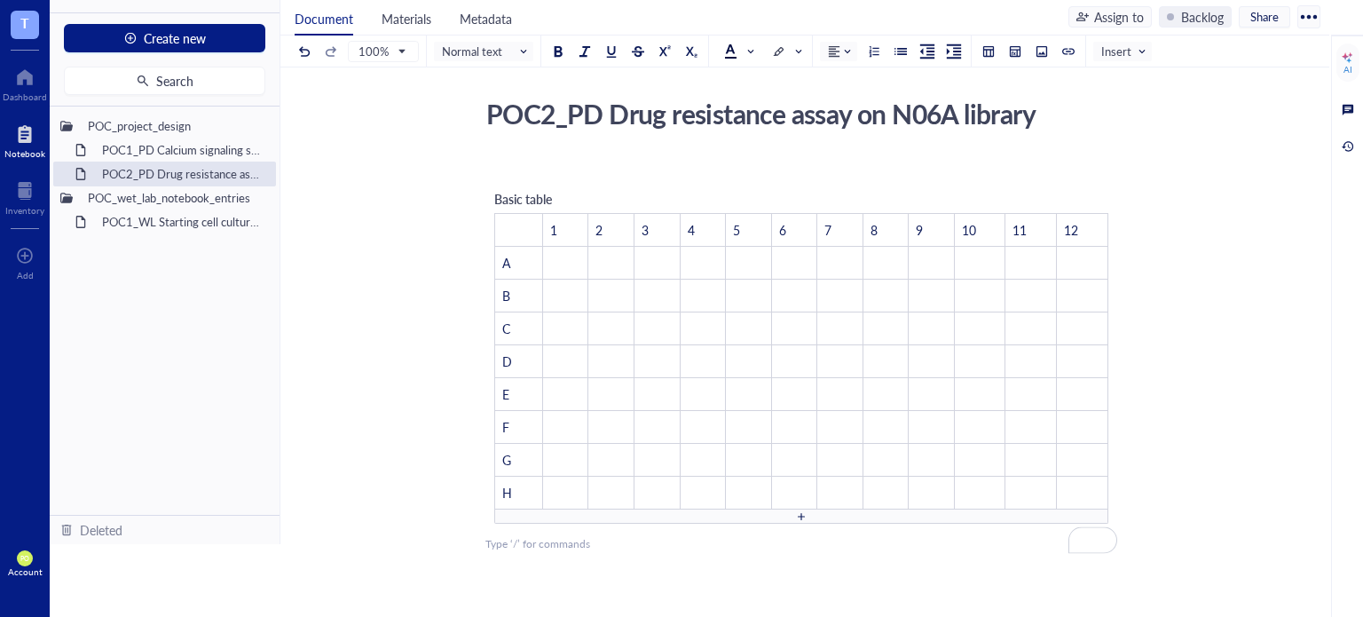
click at [725, 509] on div "To enrich screen reader interactions, please activate Accessibility in Grammarl…" at bounding box center [801, 516] width 614 height 14
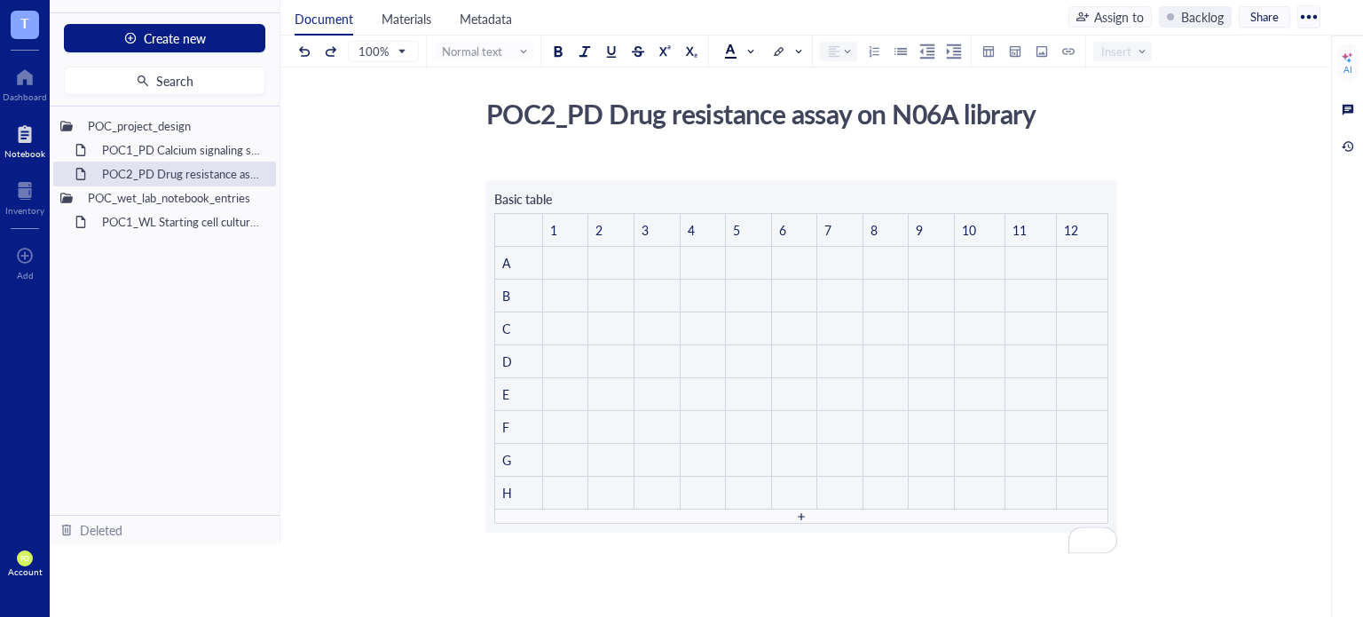
drag, startPoint x: 1266, startPoint y: 367, endPoint x: 809, endPoint y: 253, distance: 471.2
click at [1266, 361] on div "POC2_PD Drug resistance assay on N06A library POC2_PD Drug resistance assay on …" at bounding box center [801, 483] width 1042 height 784
click at [522, 255] on td "A" at bounding box center [519, 263] width 48 height 33
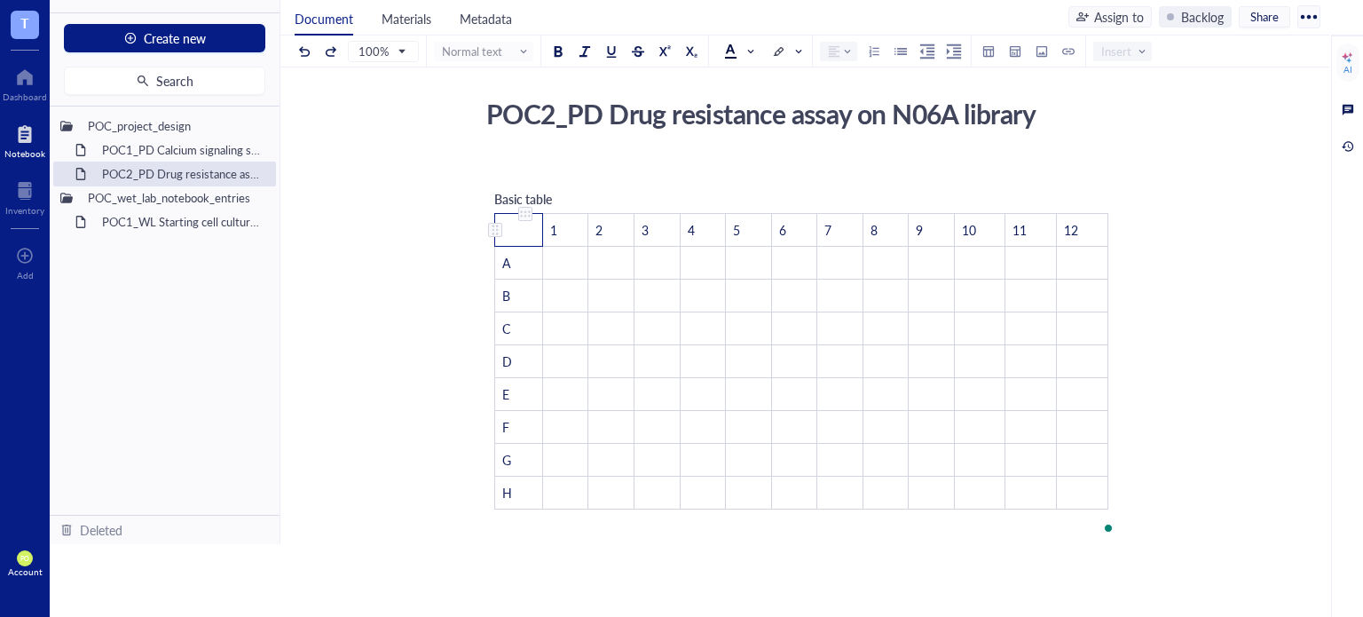
click at [512, 223] on td "﻿" at bounding box center [519, 230] width 48 height 33
drag, startPoint x: 509, startPoint y: 216, endPoint x: 556, endPoint y: 411, distance: 200.6
click at [556, 411] on tbody "﻿ 1 2 3 4 5 6 7 8 9 10 11 12 A ﻿ ﻿ ﻿ ﻿ ﻿ ﻿ ﻿ ﻿ ﻿ ﻿ ﻿ ﻿ B ﻿ ﻿ ﻿ ﻿ ﻿ ﻿ ﻿ ﻿ ﻿ ﻿ ﻿ …" at bounding box center [801, 362] width 613 height 296
click at [556, 411] on td "﻿" at bounding box center [565, 427] width 46 height 33
drag, startPoint x: 517, startPoint y: 485, endPoint x: 492, endPoint y: 234, distance: 252.5
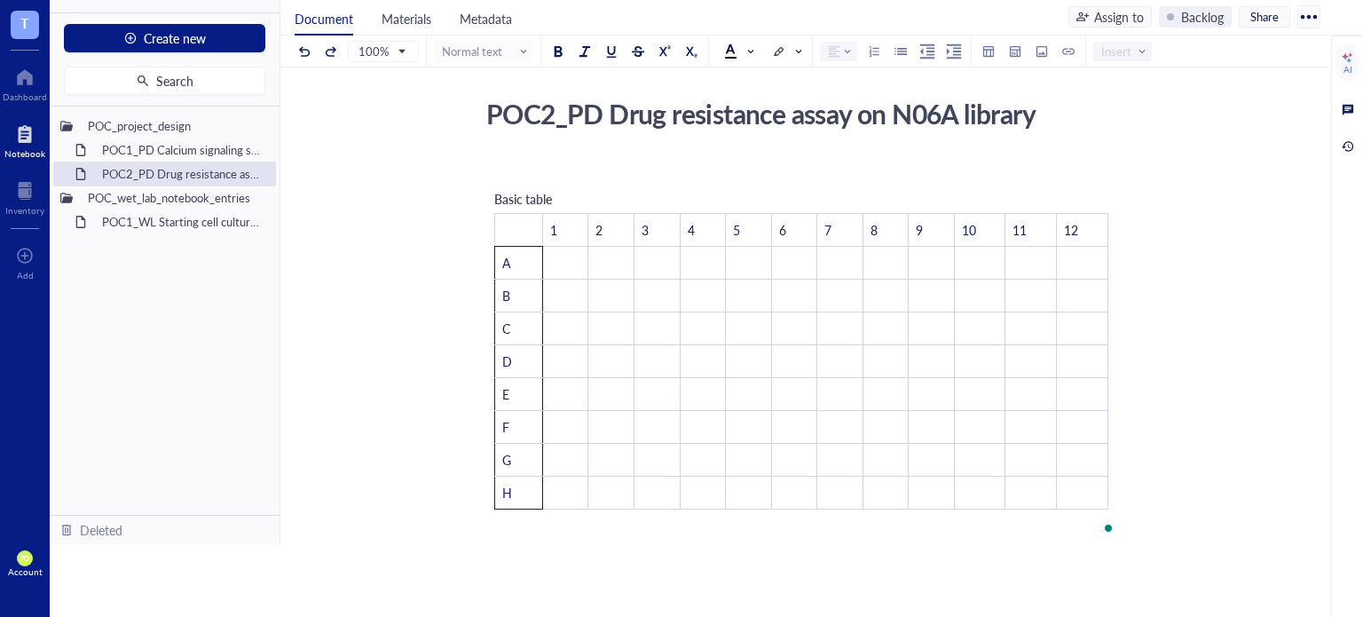
click at [492, 234] on div "Basic table ﻿ 1 2 3 4 5 6 7 8 9 10 11 12 A ﻿ ﻿ ﻿ ﻿ ﻿ ﻿ ﻿ ﻿ ﻿ ﻿ ﻿ ﻿ B ﻿ ﻿ ﻿ ﻿ ﻿ …" at bounding box center [801, 349] width 632 height 338
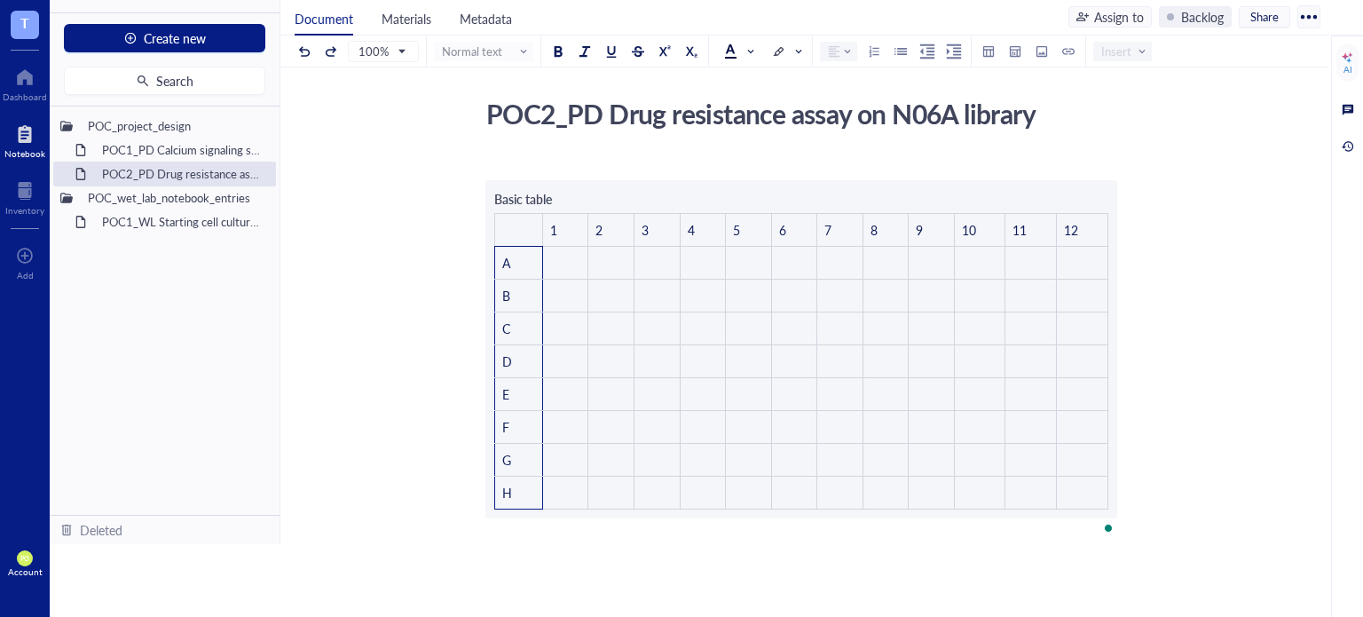
click at [900, 47] on div at bounding box center [887, 52] width 46 height 20
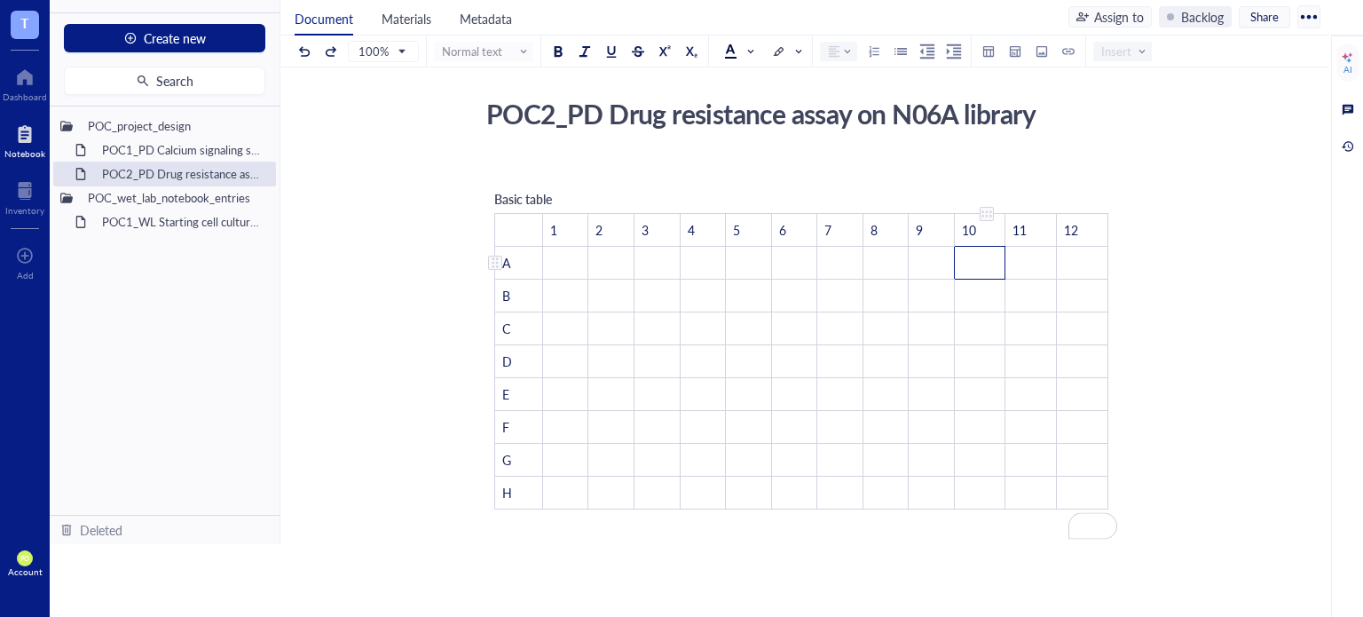
click at [993, 260] on td "﻿" at bounding box center [979, 263] width 51 height 33
click at [518, 258] on td "A" at bounding box center [519, 263] width 48 height 33
click at [832, 52] on div at bounding box center [835, 51] width 12 height 12
click at [836, 52] on div at bounding box center [835, 51] width 12 height 12
click at [840, 53] on span at bounding box center [840, 51] width 23 height 12
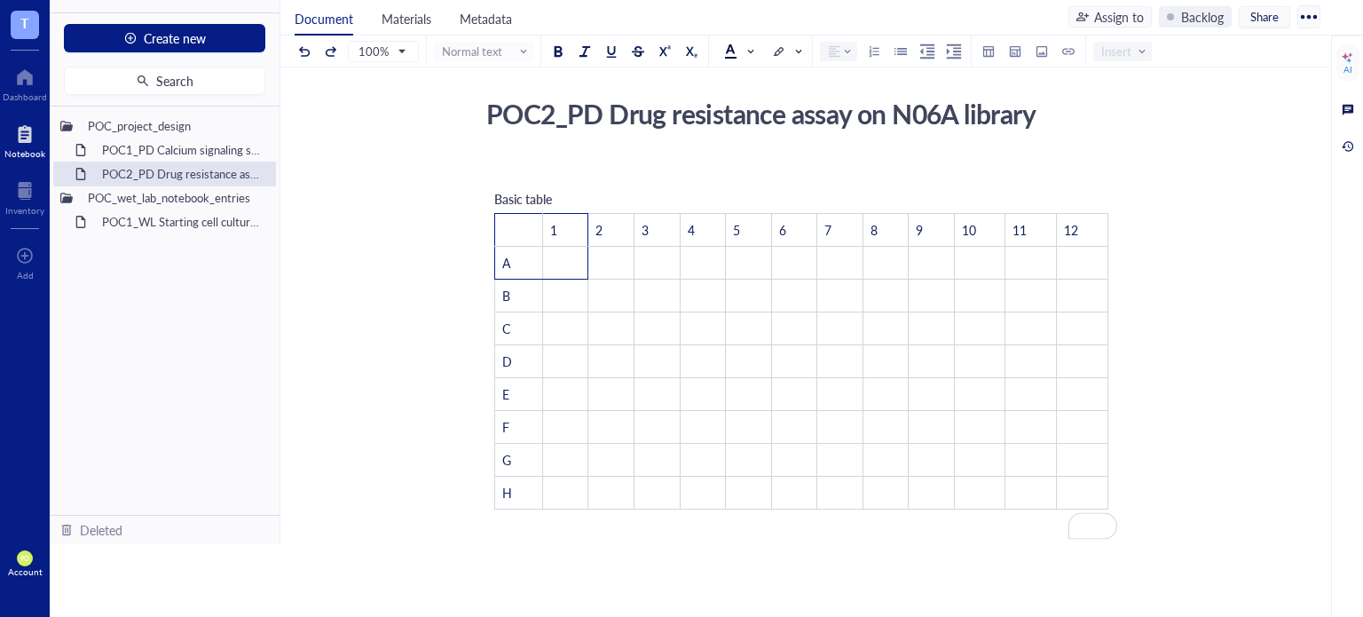
click at [737, 378] on td "﻿" at bounding box center [749, 394] width 46 height 33
click at [536, 258] on td "A" at bounding box center [519, 263] width 48 height 33
click at [777, 386] on td "﻿" at bounding box center [794, 394] width 46 height 33
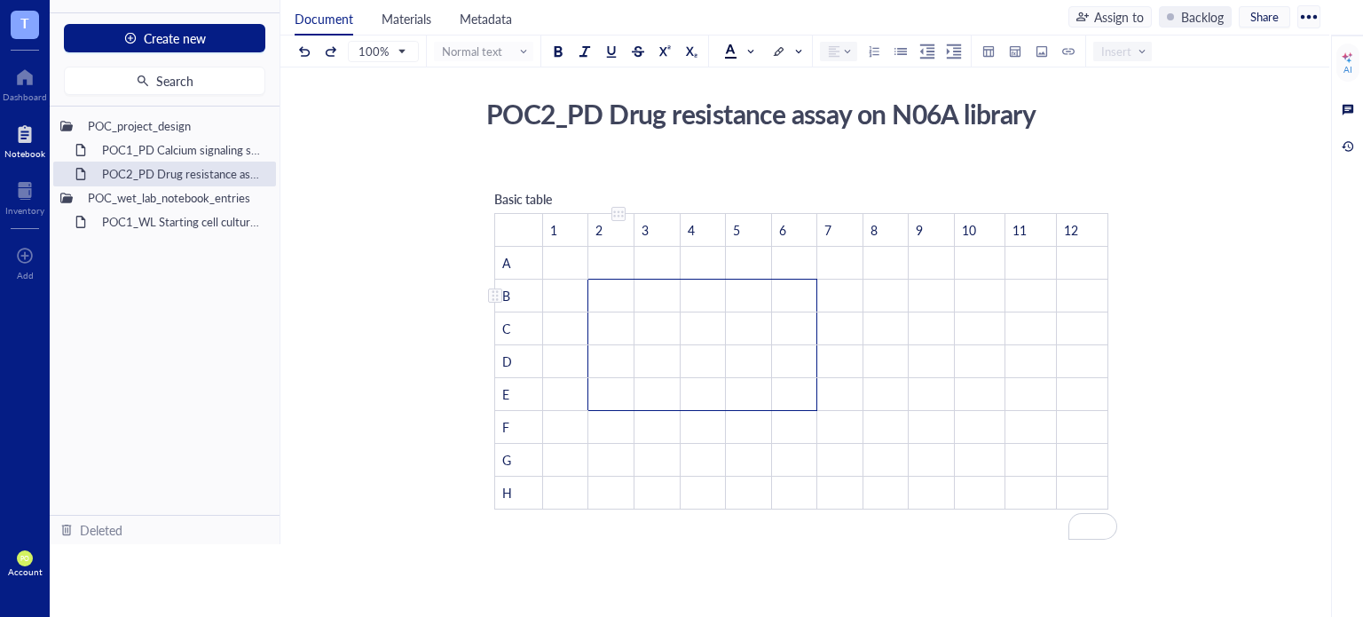
click at [619, 282] on td "﻿" at bounding box center [611, 296] width 46 height 33
click at [745, 413] on td "﻿" at bounding box center [749, 427] width 46 height 33
click at [747, 411] on td "﻿" at bounding box center [749, 427] width 46 height 33
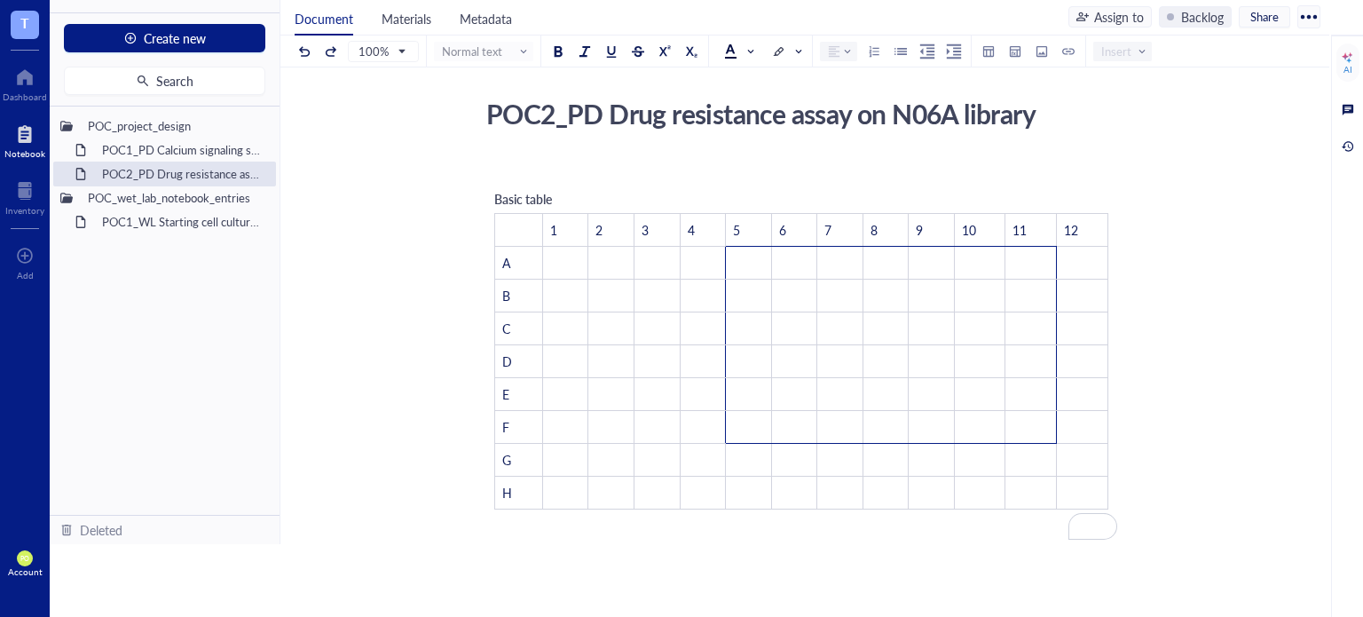
click at [1083, 111] on div "POC2_PD Drug resistance assay on N06A library" at bounding box center [794, 113] width 632 height 44
click at [1123, 157] on div "POC2_PD Drug resistance assay on N06A library POC2_PD Drug resistance assay on …" at bounding box center [801, 475] width 1042 height 769
click at [551, 190] on span "Basic table" at bounding box center [523, 199] width 58 height 18
click at [513, 260] on td "A" at bounding box center [519, 263] width 48 height 33
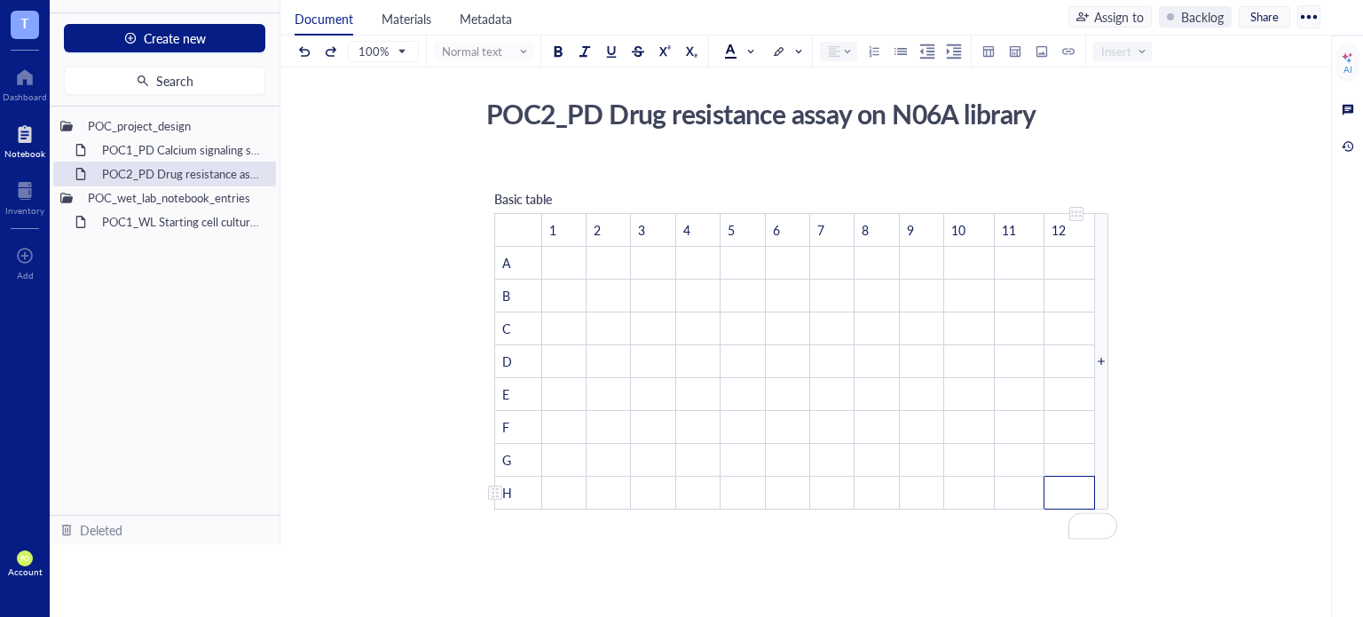
click at [1085, 500] on td "﻿" at bounding box center [1070, 493] width 51 height 33
click at [974, 419] on td "﻿" at bounding box center [979, 427] width 51 height 33
drag, startPoint x: 974, startPoint y: 419, endPoint x: 905, endPoint y: 421, distance: 69.2
click at [905, 421] on td "﻿" at bounding box center [886, 427] width 46 height 33
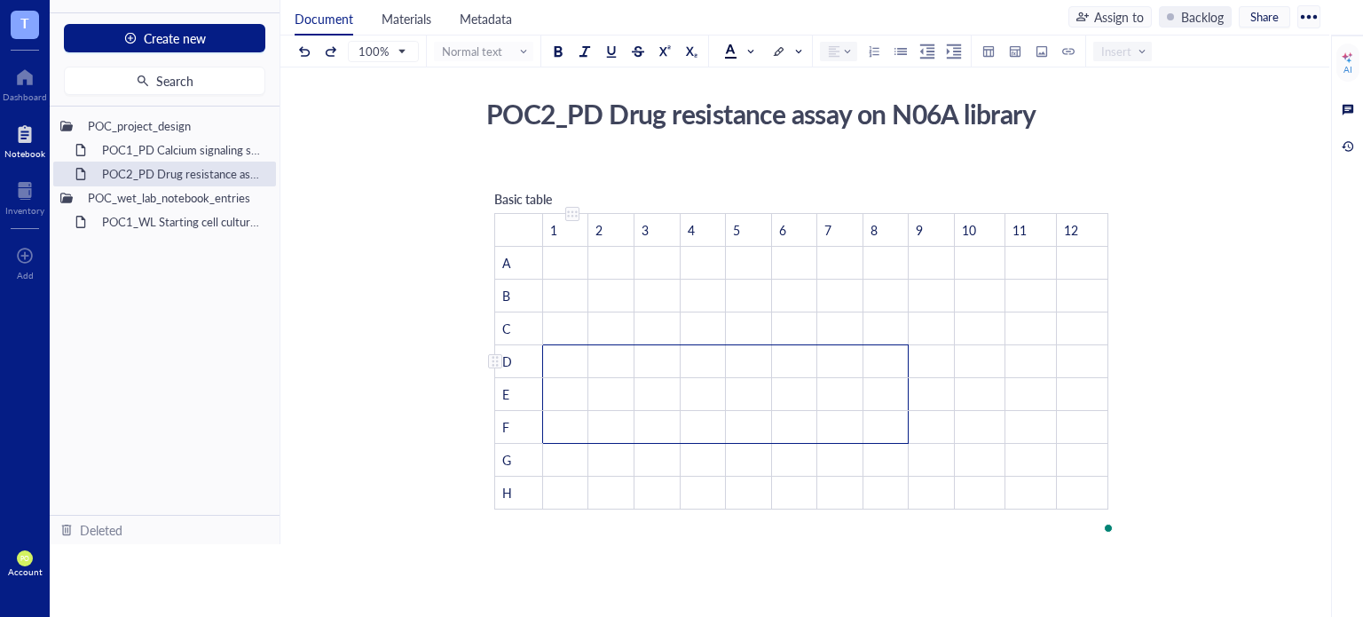
click at [556, 362] on td "﻿" at bounding box center [565, 361] width 46 height 33
click at [556, 363] on td "﻿" at bounding box center [565, 361] width 46 height 33
click at [560, 304] on td "﻿" at bounding box center [565, 296] width 46 height 33
click at [575, 213] on div "To enrich screen reader interactions, please activate Accessibility in Grammarl…" at bounding box center [572, 214] width 12 height 12
click at [502, 227] on td "﻿" at bounding box center [519, 230] width 48 height 33
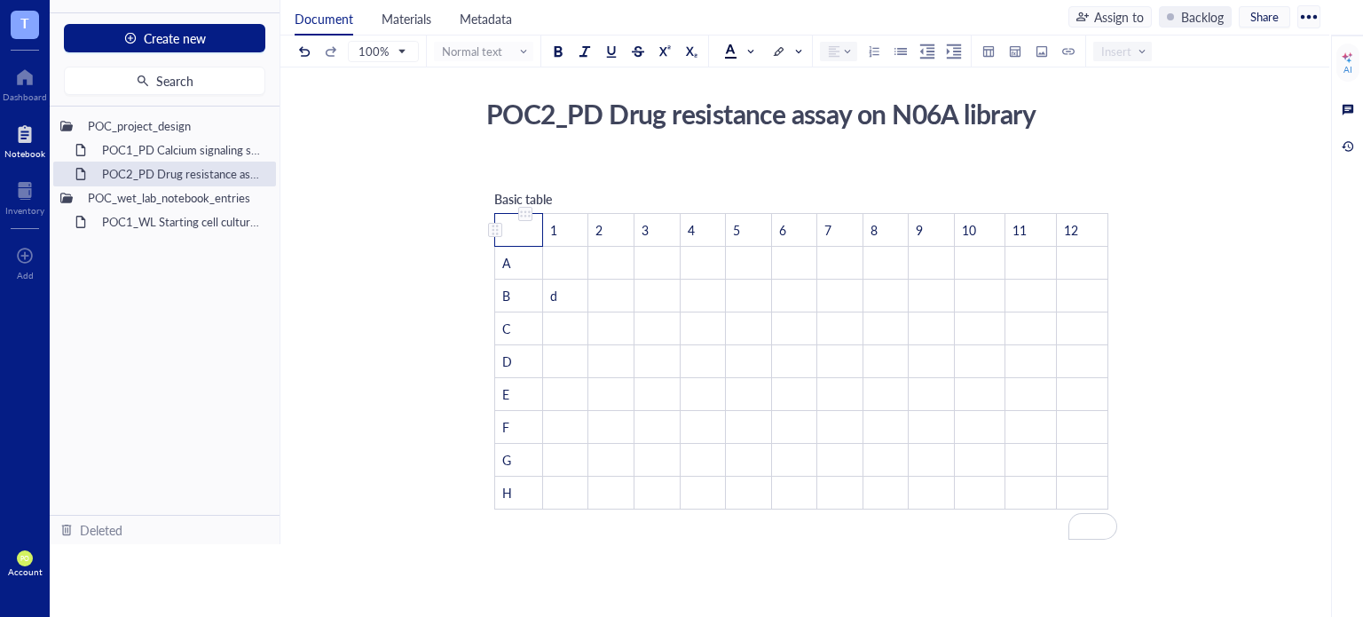
click at [493, 230] on div "To enrich screen reader interactions, please activate Accessibility in Grammarl…" at bounding box center [495, 230] width 12 height 12
click at [548, 434] on div "Clear row" at bounding box center [547, 425] width 52 height 20
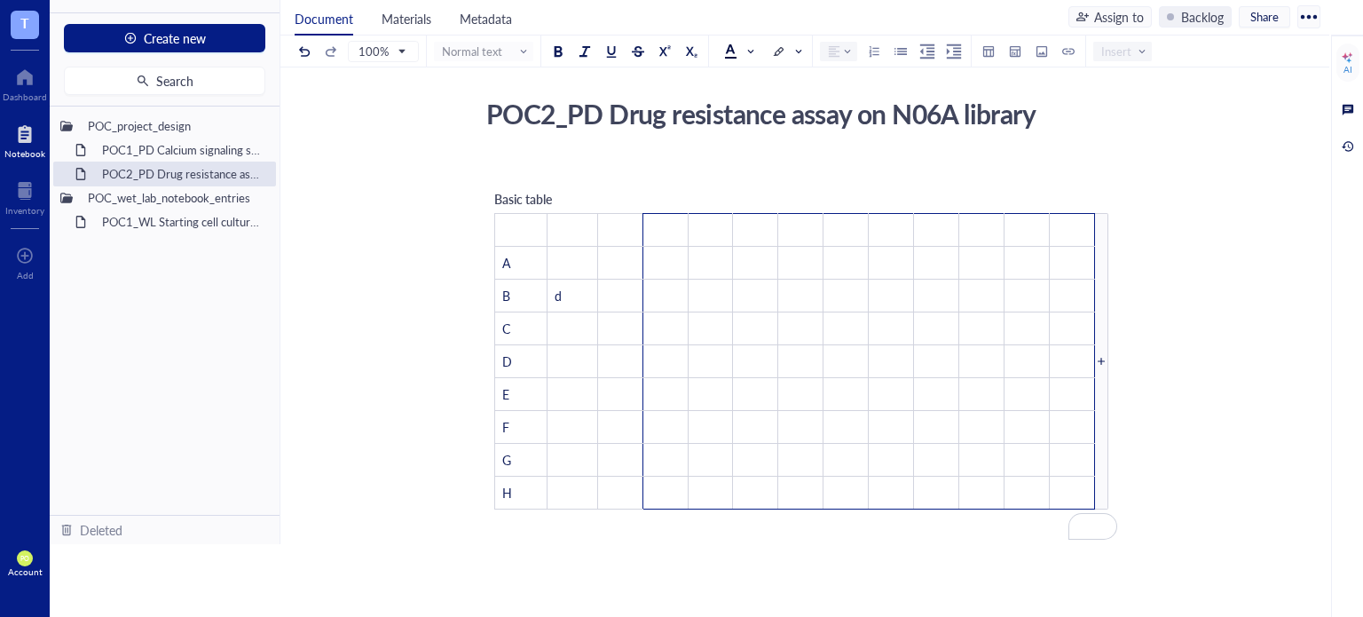
click at [591, 558] on div "﻿ Basic table ﻿ ﻿ ﻿ ﻿ ﻿ ﻿ ﻿ ﻿ ﻿ ﻿ ﻿ ﻿ ﻿ A ﻿ ﻿ ﻿ ﻿ ﻿ ﻿ ﻿ ﻿ ﻿ ﻿ ﻿ ﻿ B d ﻿ ﻿ ﻿ ﻿ ﻿…" at bounding box center [801, 509] width 632 height 704
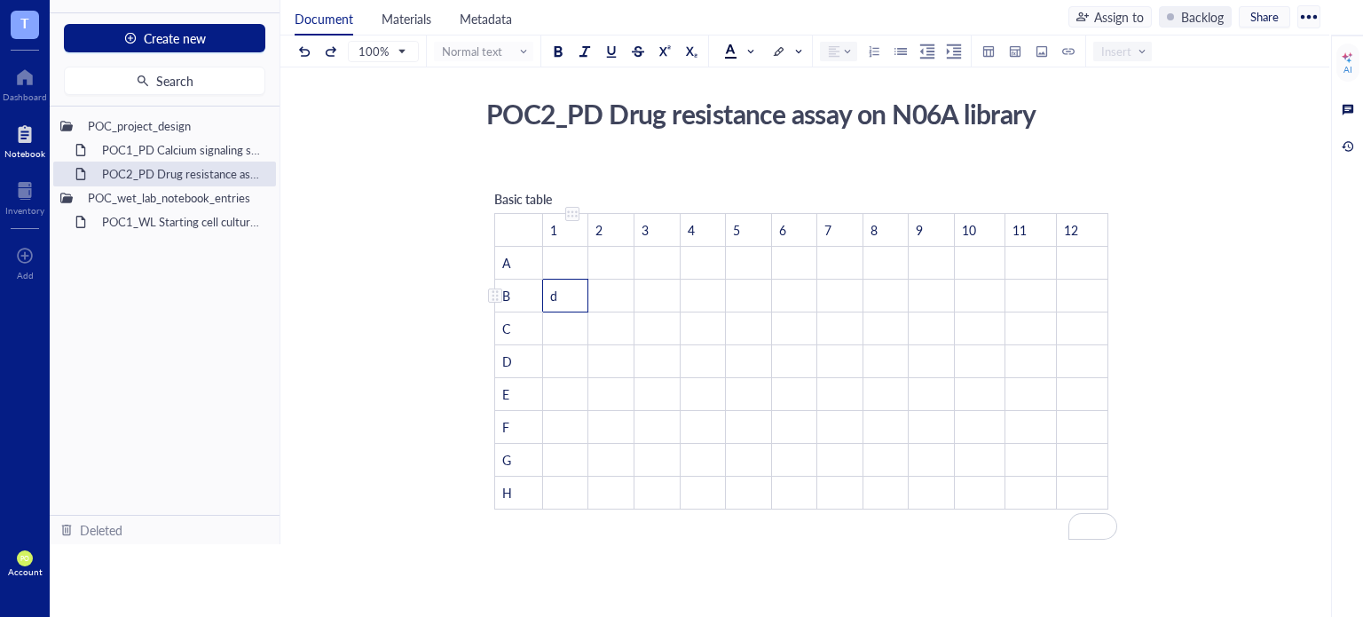
click at [556, 301] on td "d" at bounding box center [565, 296] width 46 height 33
click at [563, 270] on td "﻿" at bounding box center [565, 263] width 46 height 33
click at [529, 269] on td "A" at bounding box center [519, 263] width 48 height 33
click at [526, 262] on td "A" at bounding box center [519, 263] width 48 height 33
click at [1252, 272] on div "POC2_PD Drug resistance assay on N06A library POC2_PD Drug resistance assay on …" at bounding box center [801, 475] width 1042 height 769
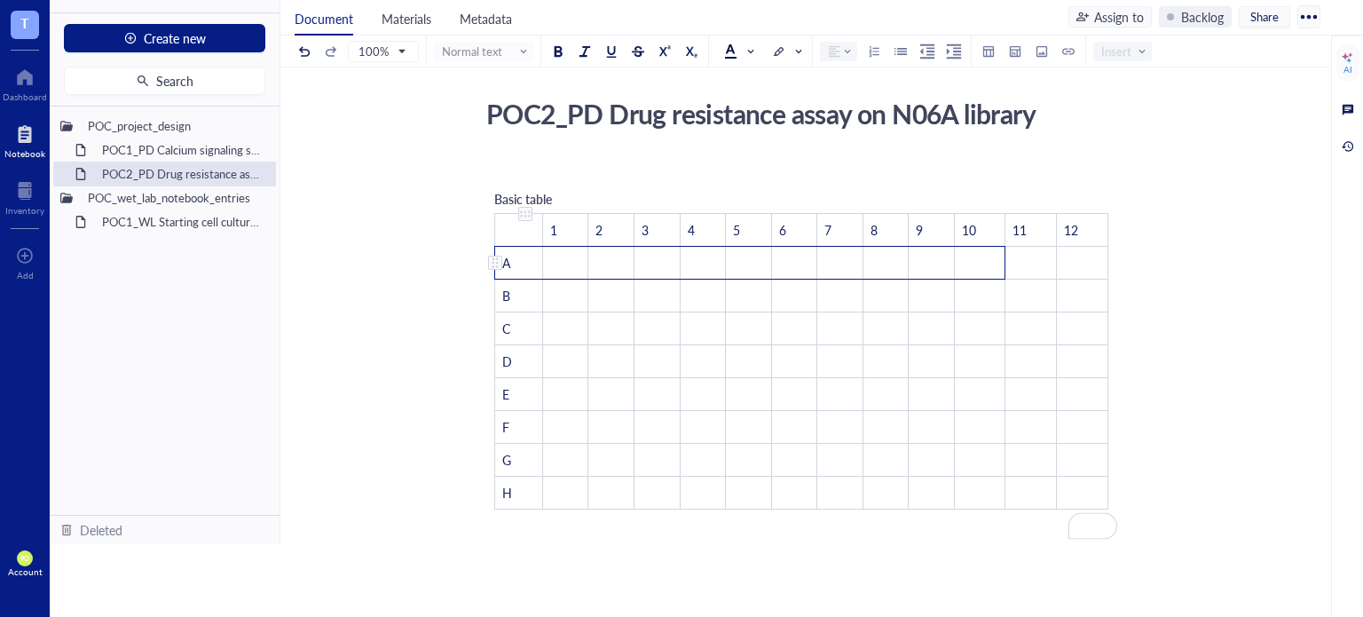
click at [515, 265] on td "A" at bounding box center [519, 263] width 48 height 33
click at [535, 256] on td "A" at bounding box center [519, 263] width 48 height 33
drag, startPoint x: 516, startPoint y: 256, endPoint x: 497, endPoint y: 261, distance: 19.2
click at [497, 261] on div "To enrich screen reader interactions, please activate Accessibility in Grammarl…" at bounding box center [495, 262] width 12 height 12
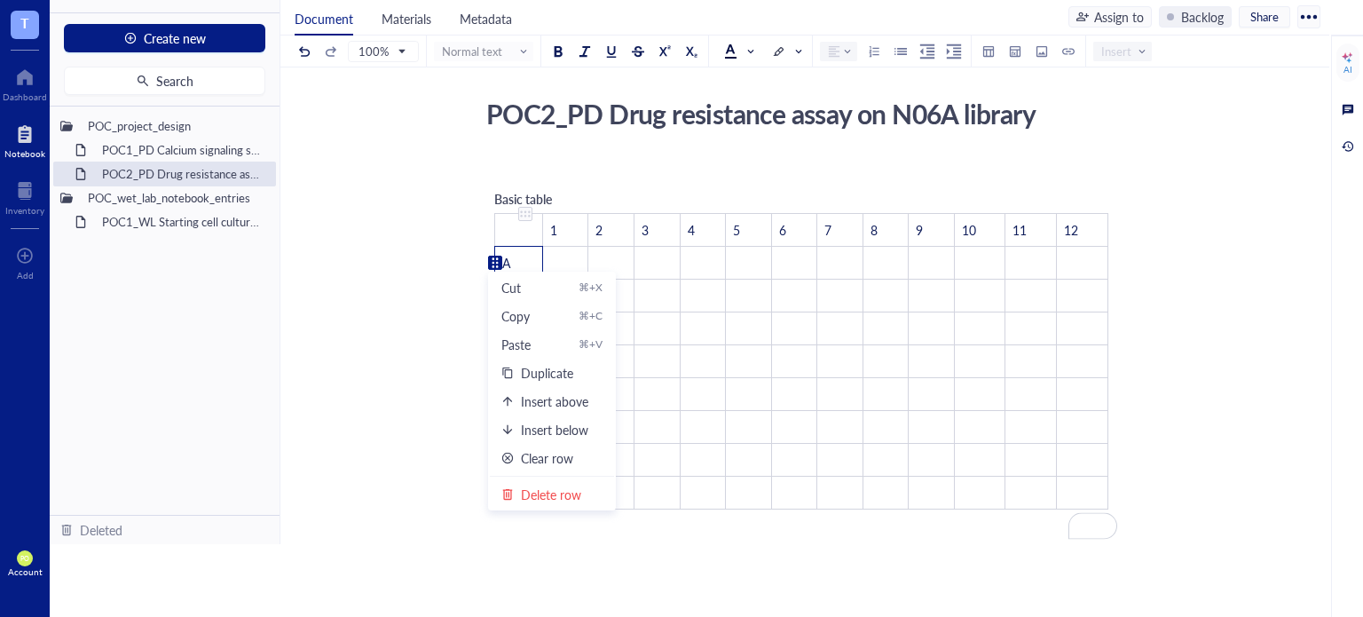
click at [515, 255] on td "A" at bounding box center [519, 263] width 48 height 33
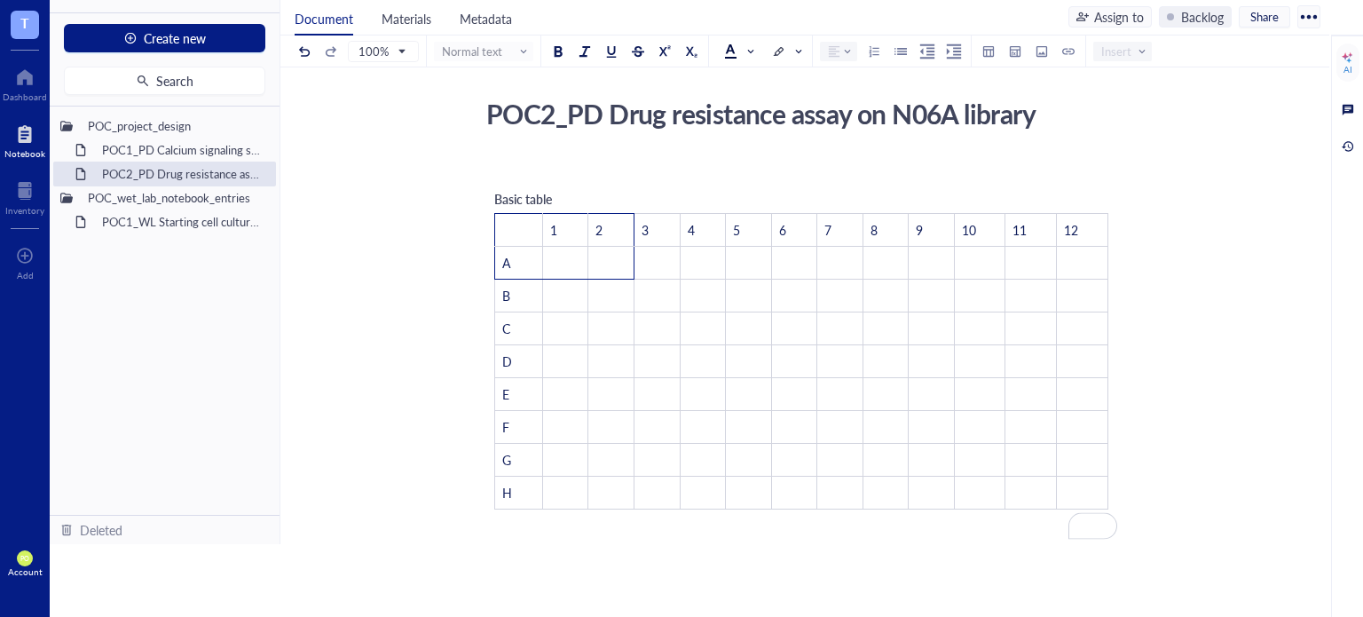
click at [887, 51] on div at bounding box center [887, 52] width 46 height 20
click at [919, 52] on div at bounding box center [941, 52] width 46 height 20
click at [501, 268] on td "A" at bounding box center [519, 263] width 48 height 33
drag, startPoint x: 696, startPoint y: 352, endPoint x: 630, endPoint y: 334, distance: 68.3
click at [695, 353] on td "﻿" at bounding box center [703, 361] width 46 height 33
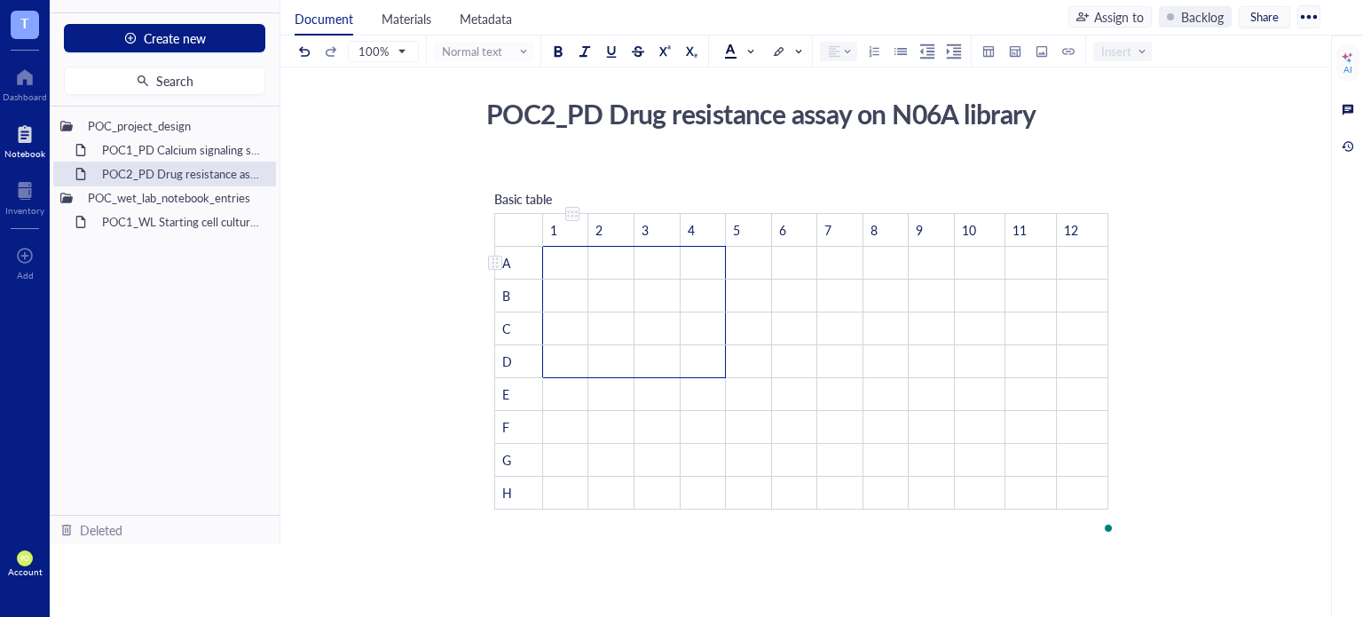
click at [542, 268] on td "﻿" at bounding box center [565, 263] width 46 height 33
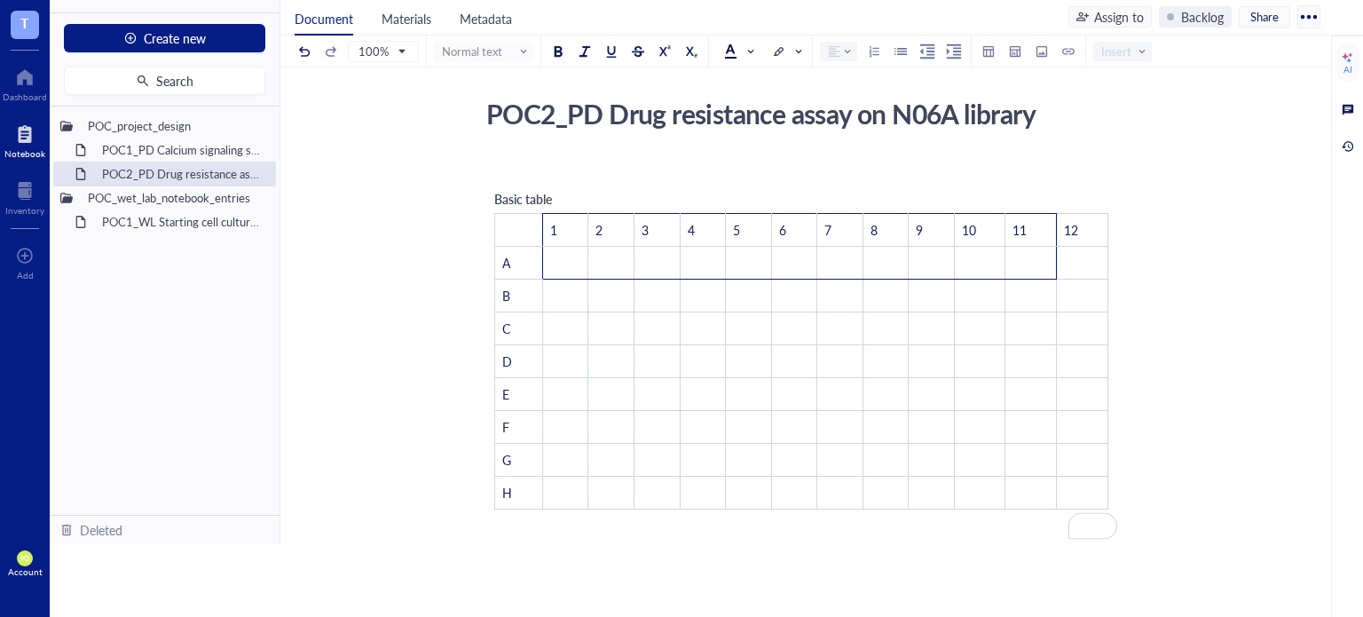
click at [1024, 177] on div "﻿ Basic table ﻿ 1 2 3 4 5 6 7 8 9 10 11 12 A ﻿ ﻿ ﻿ ﻿ ﻿ ﻿ ﻿ ﻿ ﻿ ﻿ ﻿ ﻿ B ﻿ ﻿ ﻿ ﻿ …" at bounding box center [801, 509] width 632 height 704
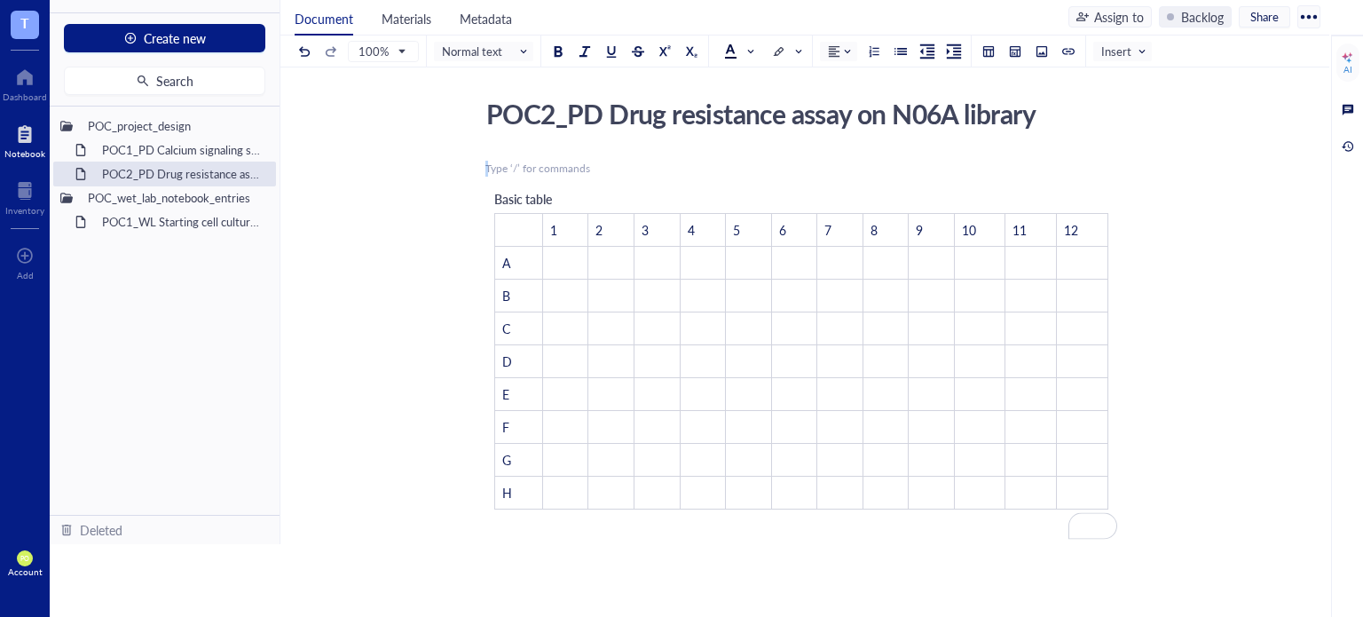
click at [1024, 177] on div "﻿ Type ‘/’ for commands Basic table ﻿ 1 2 3 4 5 6 7 8 9 10 11 12 A ﻿ ﻿ ﻿ ﻿ ﻿ ﻿ …" at bounding box center [801, 509] width 632 height 704
click at [556, 260] on td "﻿" at bounding box center [565, 263] width 46 height 33
click at [848, 55] on span at bounding box center [840, 51] width 23 height 12
click at [898, 49] on div at bounding box center [887, 52] width 46 height 20
click at [974, 49] on div "100% Normal text Insert" at bounding box center [723, 50] width 857 height 31
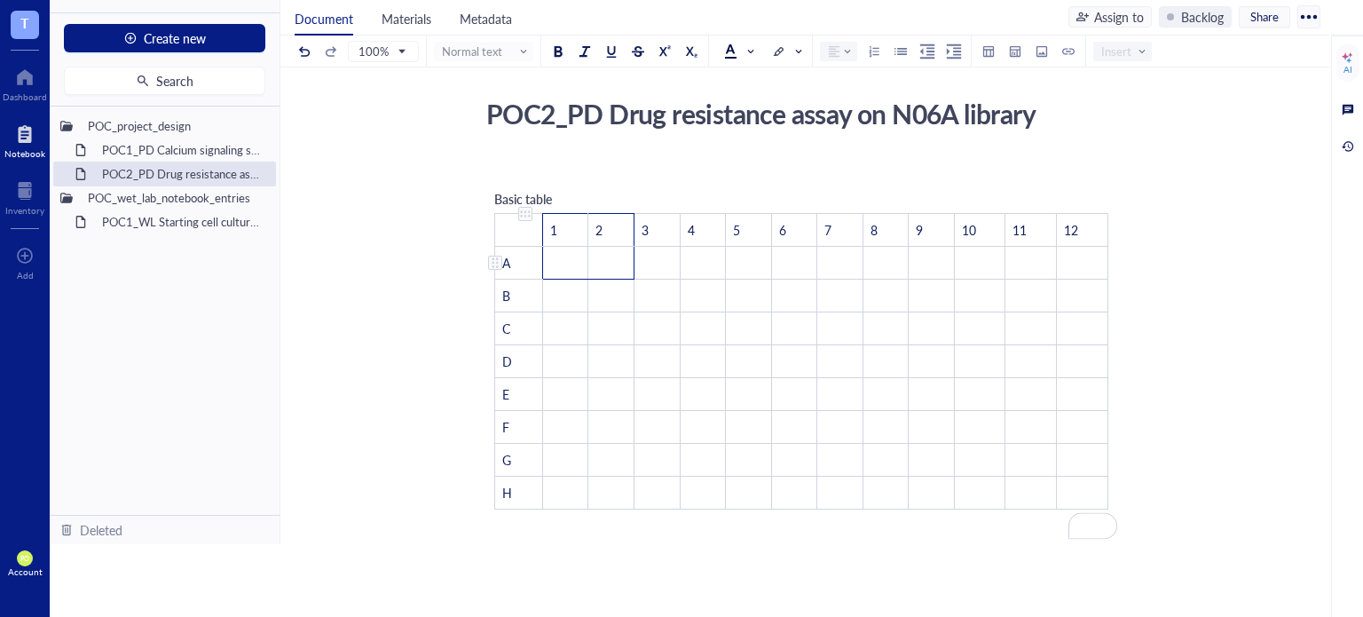
click at [525, 256] on td "A" at bounding box center [519, 263] width 48 height 33
click at [561, 269] on td "﻿" at bounding box center [565, 263] width 46 height 33
click at [1150, 325] on div "POC2_PD Drug resistance assay on N06A library POC2_PD Drug resistance assay on …" at bounding box center [801, 475] width 1042 height 769
click at [556, 266] on td "﻿" at bounding box center [563, 263] width 44 height 33
click at [561, 193] on div "Basic table" at bounding box center [556, 199] width 124 height 20
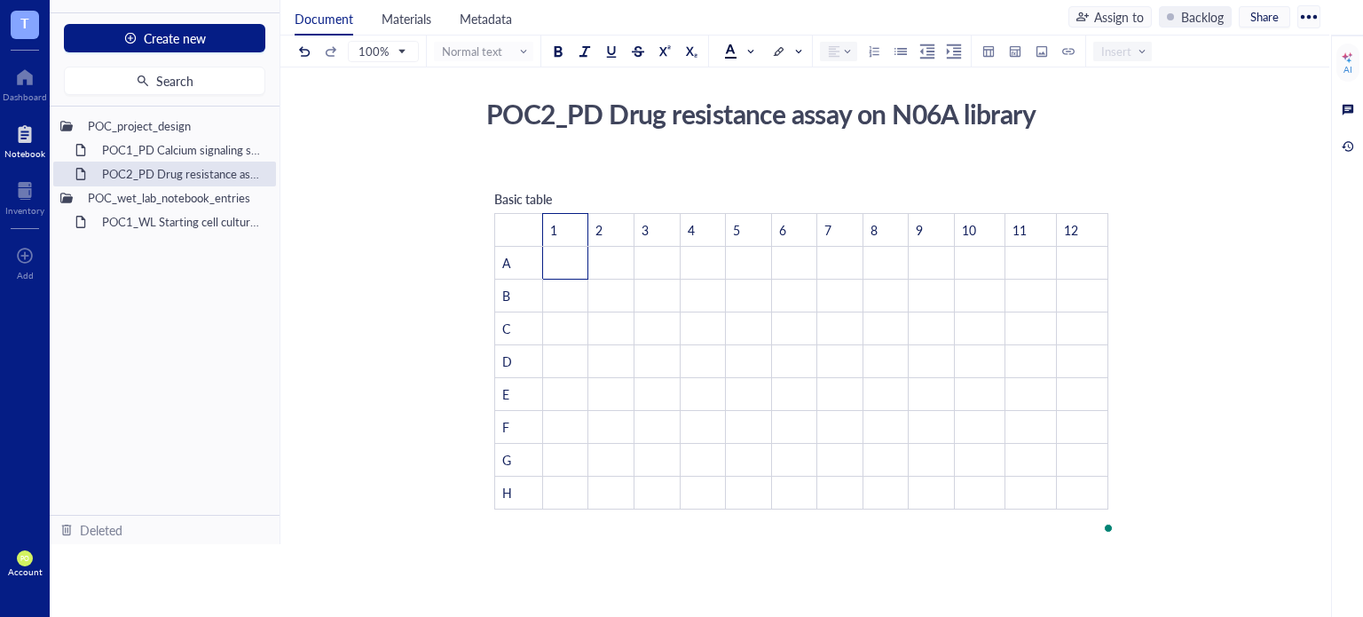
click at [561, 193] on div "Basic table" at bounding box center [556, 199] width 124 height 20
drag, startPoint x: 557, startPoint y: 196, endPoint x: 501, endPoint y: 192, distance: 57.0
click at [501, 192] on div "Basic table" at bounding box center [556, 199] width 124 height 20
click at [565, 190] on div "Basic table" at bounding box center [556, 199] width 124 height 20
click at [495, 197] on span "96_wp_2000_cd_100_5_c" at bounding box center [563, 199] width 139 height 18
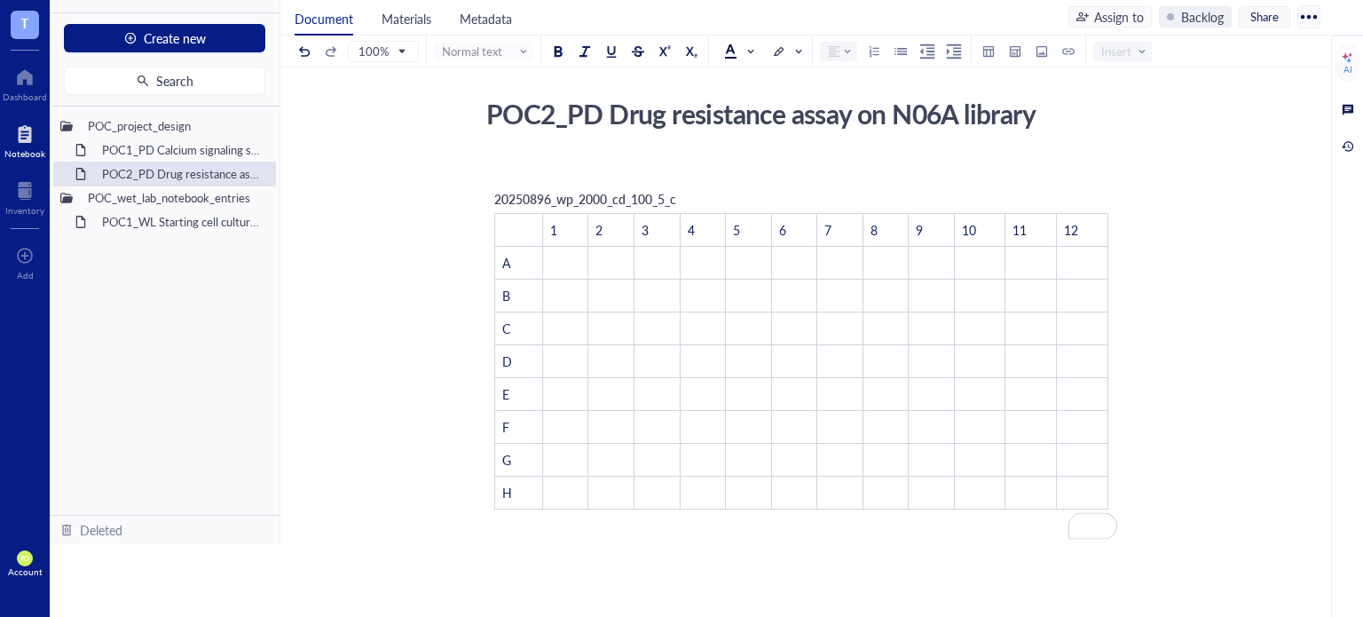
click at [545, 194] on span "20250896_wp_2000_cd_100_5_c" at bounding box center [585, 199] width 182 height 18
click at [539, 200] on span "20250896_wp_2000_cd_100_5_c" at bounding box center [585, 199] width 182 height 18
click at [718, 193] on div "20250820_96_wp_2000_cd_100_5_c ﻿ 1 2 3 4 5 6 7 8 9 10 11 12 A ﻿ ﻿ ﻿ ﻿ ﻿ ﻿ ﻿ ﻿ ﻿…" at bounding box center [801, 349] width 632 height 338
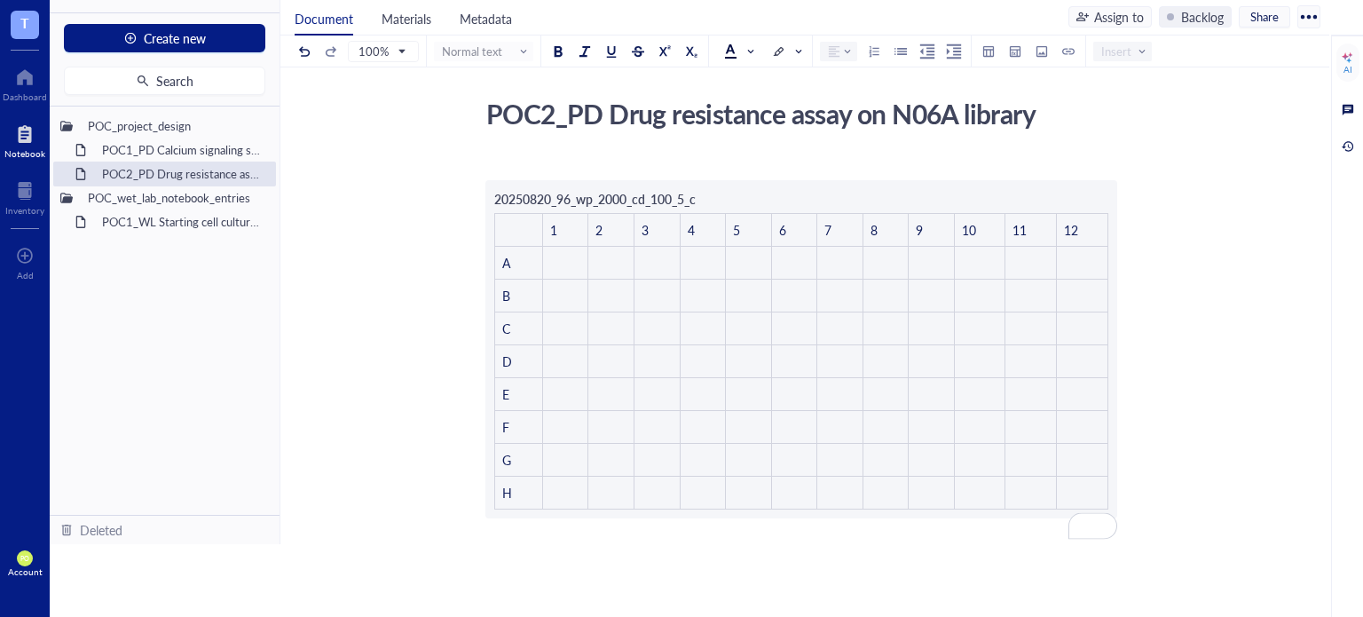
click at [696, 197] on span "20250820_96_wp_2000_cd_100_5_c" at bounding box center [594, 199] width 201 height 18
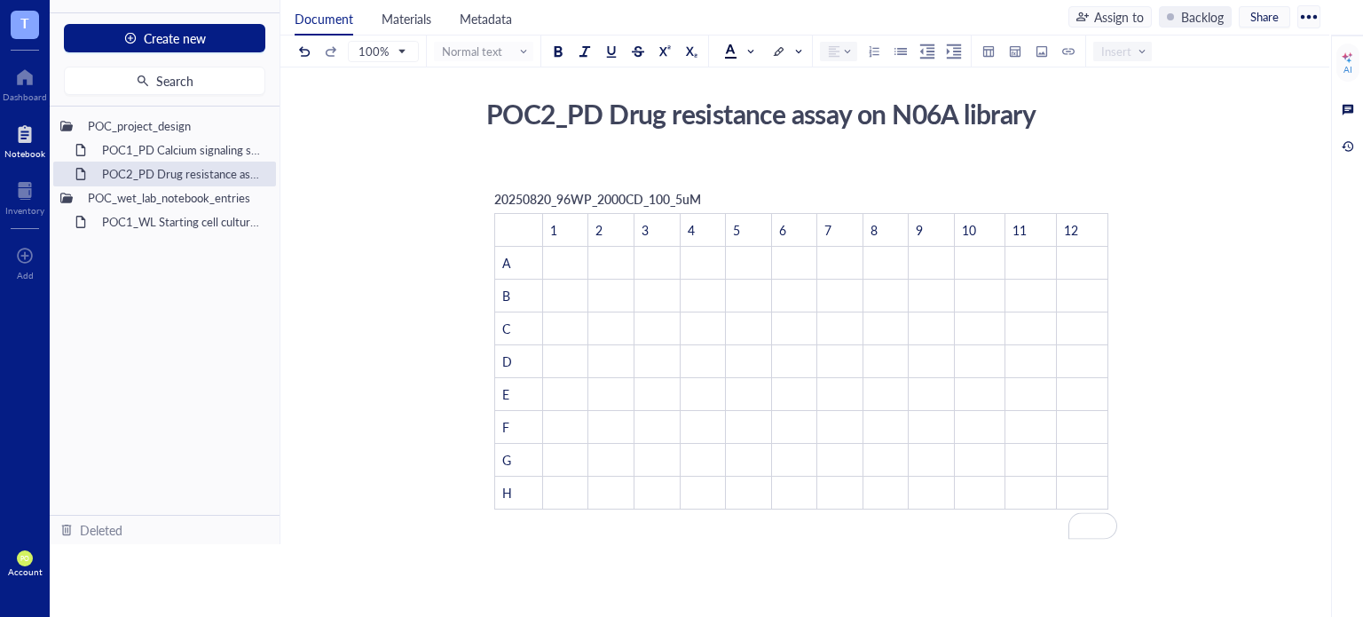
click at [671, 201] on span "20250820_96WP_2000CD_100_5uM" at bounding box center [597, 199] width 207 height 18
click at [792, 214] on td "6" at bounding box center [794, 230] width 46 height 33
click at [588, 251] on td "﻿" at bounding box center [611, 263] width 46 height 33
click at [561, 261] on td "﻿" at bounding box center [565, 263] width 46 height 33
click at [514, 175] on div "﻿ Type ‘/’ for commands 20250820_96WP_2000CD_100uM_5uM ﻿ 1 2 3 4 5 6 7 8 9 10 1…" at bounding box center [801, 509] width 632 height 704
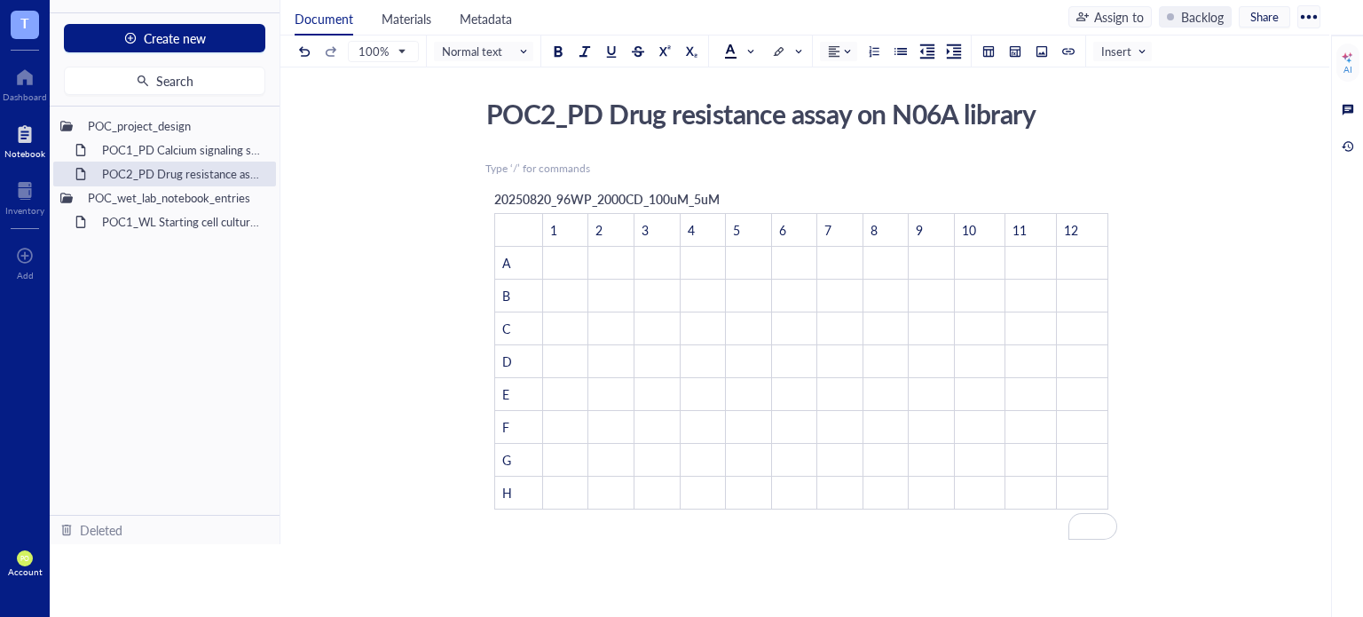
click at [1196, 371] on div "POC2_PD Drug resistance assay on N06A library POC2_PD Drug resistance assay on …" at bounding box center [801, 475] width 1042 height 769
click at [611, 290] on td "﻿" at bounding box center [611, 296] width 46 height 33
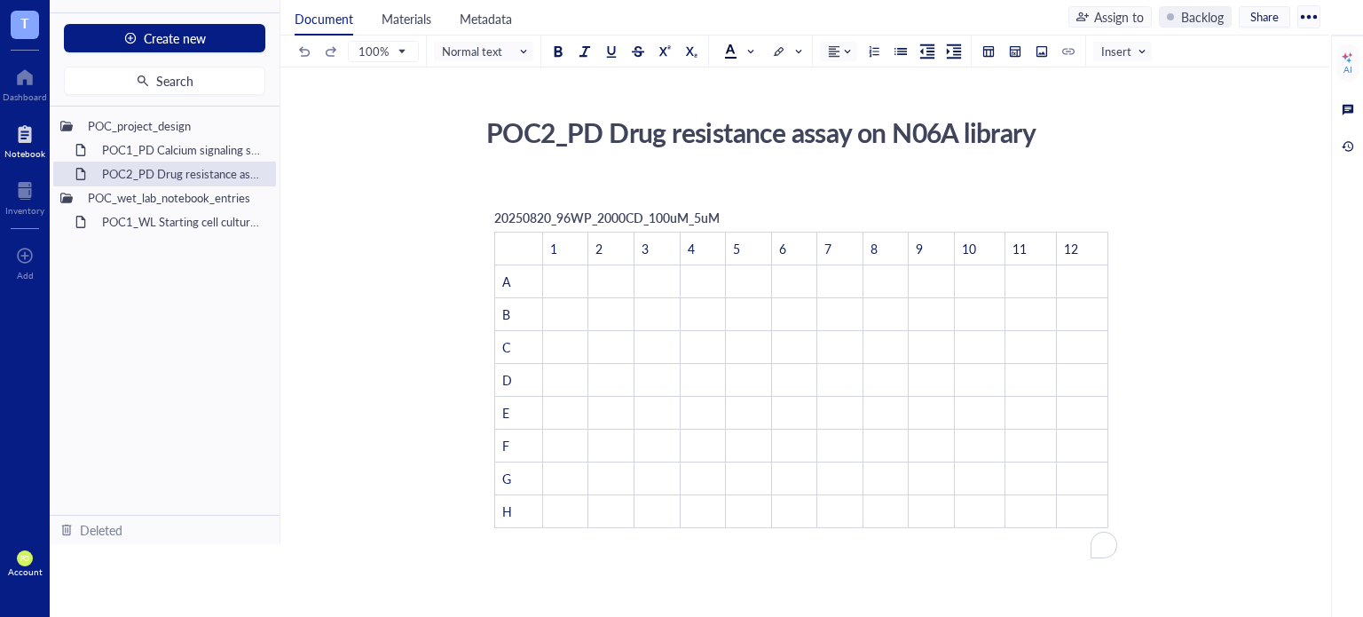
scroll to position [74, 0]
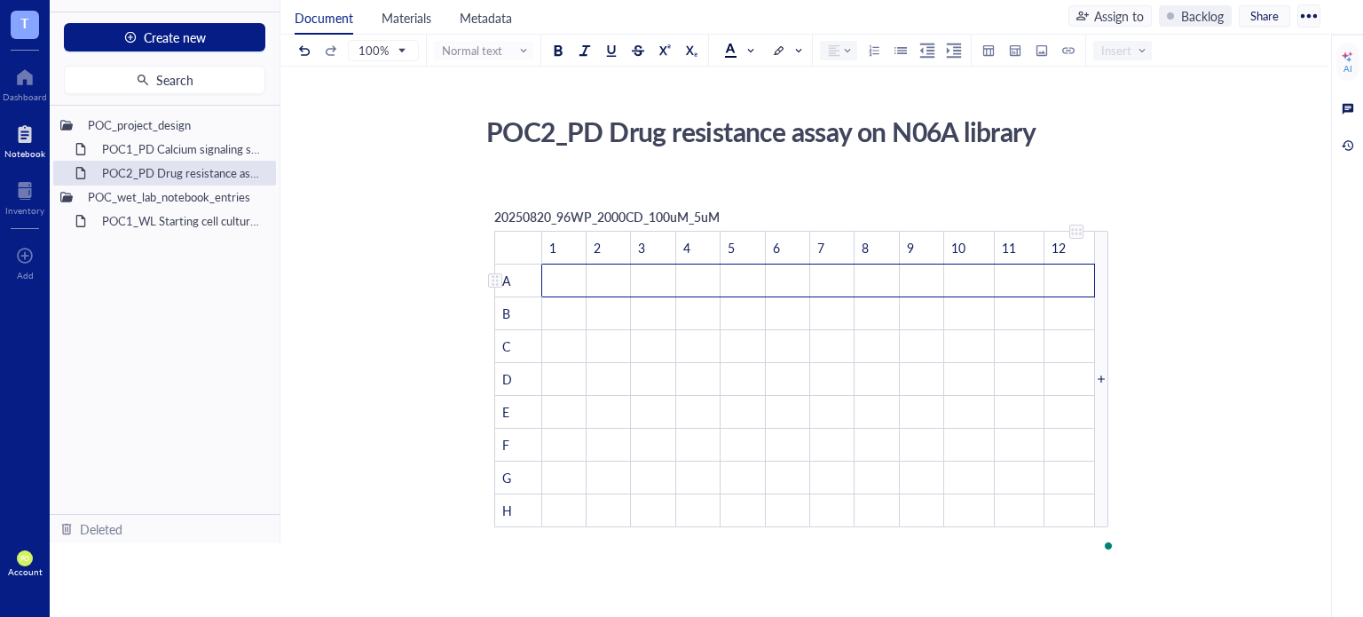
drag, startPoint x: 571, startPoint y: 280, endPoint x: 1062, endPoint y: 283, distance: 491.7
click at [1062, 283] on tr "A ﻿ ﻿ ﻿ ﻿ ﻿ ﻿ ﻿ ﻿ ﻿ ﻿ ﻿ ﻿" at bounding box center [795, 280] width 600 height 33
click at [753, 49] on span at bounding box center [740, 50] width 32 height 27
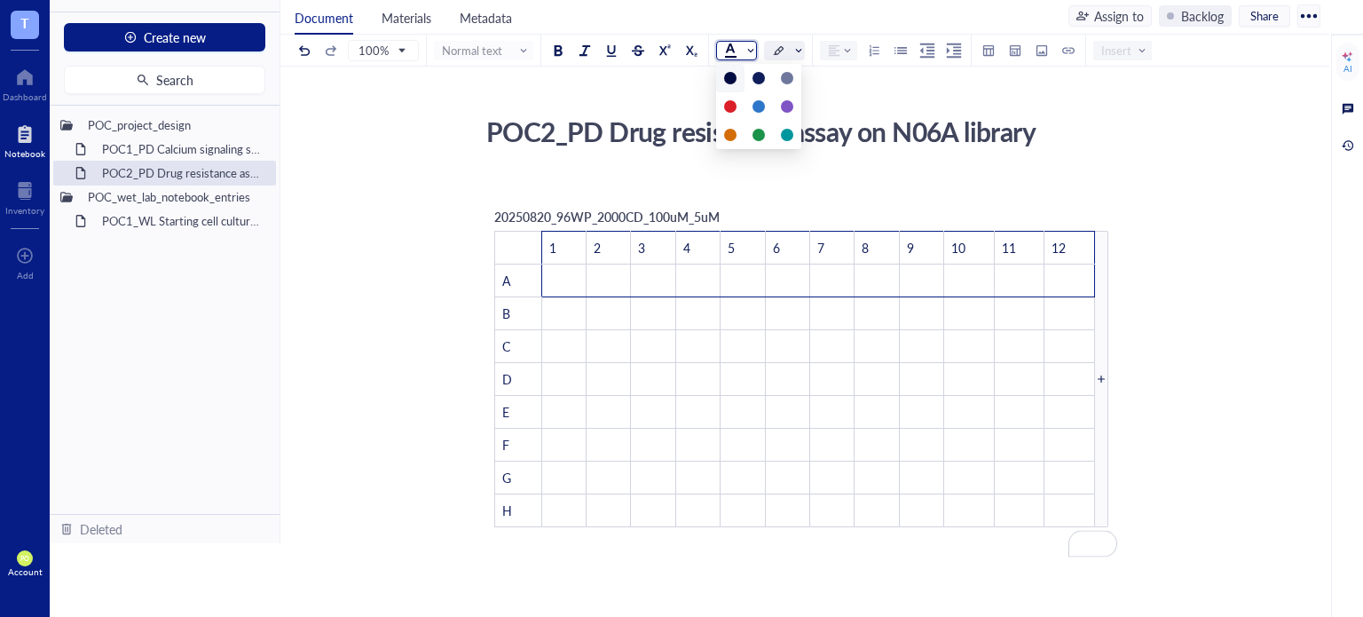
click at [792, 49] on span at bounding box center [786, 51] width 28 height 18
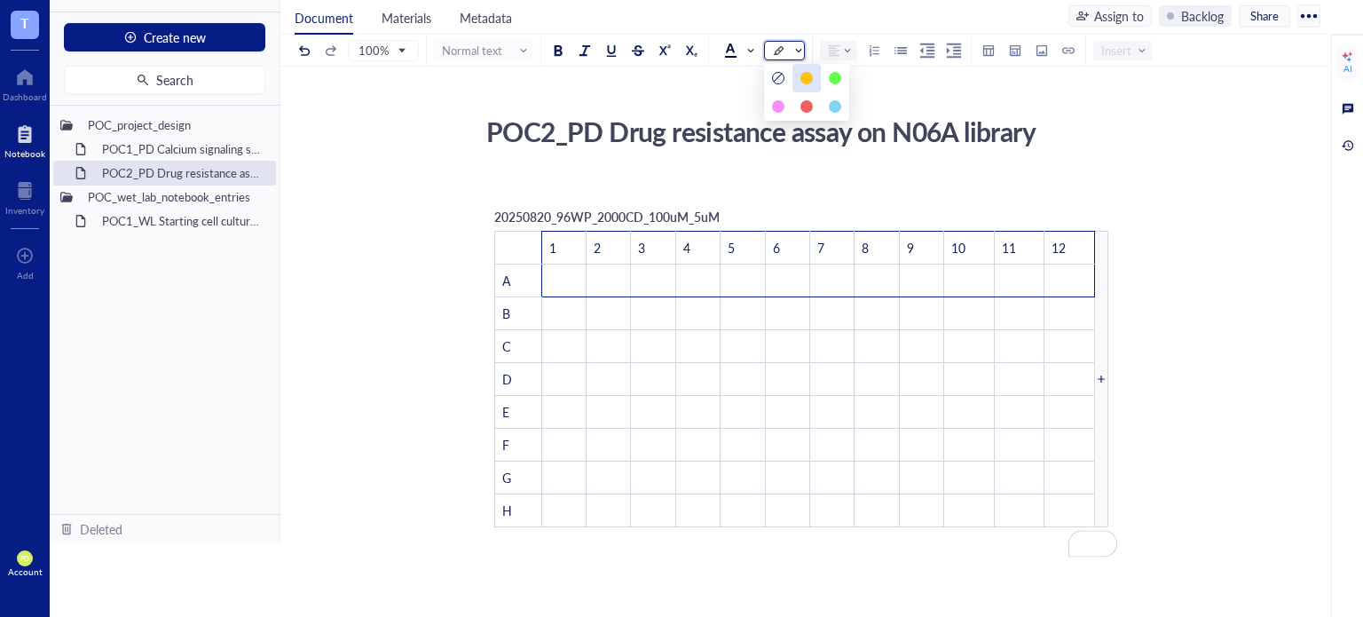
click at [802, 80] on div at bounding box center [806, 78] width 12 height 12
click at [611, 290] on td "﻿" at bounding box center [609, 280] width 44 height 33
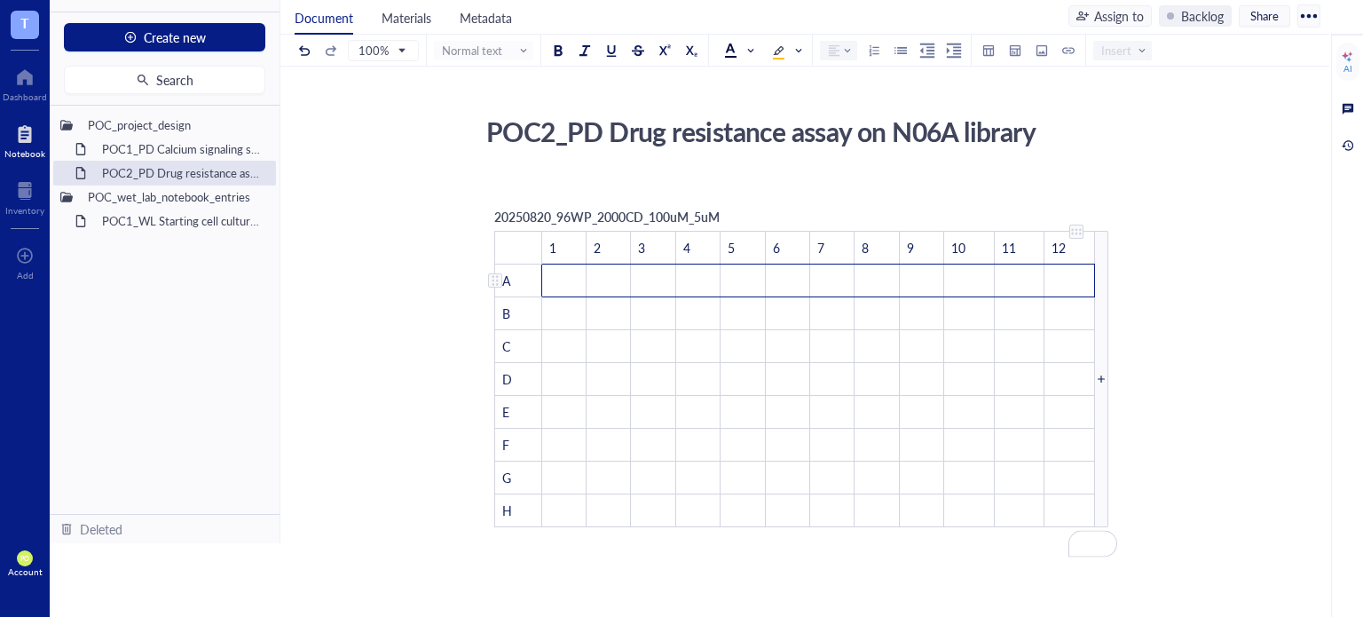
drag, startPoint x: 570, startPoint y: 283, endPoint x: 1064, endPoint y: 280, distance: 494.3
click at [1064, 280] on tr "A ﻿ ﻿ ﻿ ﻿ ﻿ ﻿ ﻿ ﻿ ﻿ ﻿ ﻿ ﻿" at bounding box center [795, 280] width 600 height 33
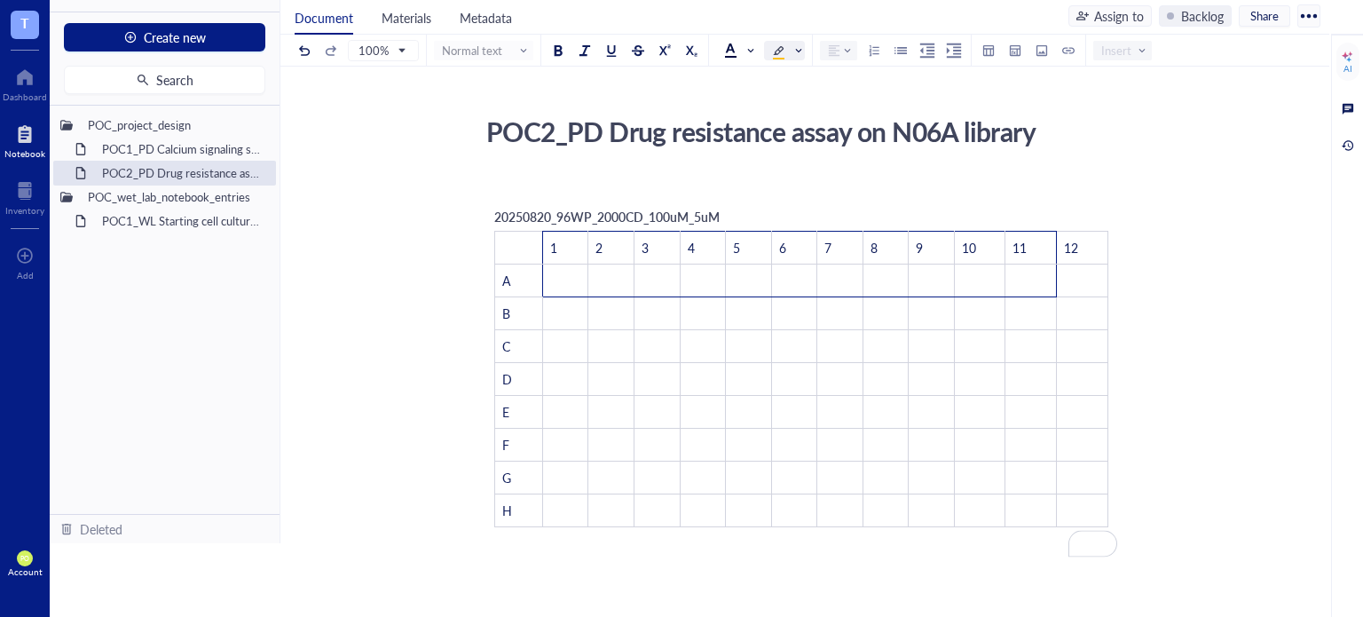
click at [779, 48] on div at bounding box center [778, 51] width 12 height 12
drag, startPoint x: 865, startPoint y: 341, endPoint x: 567, endPoint y: 278, distance: 304.8
click at [866, 339] on td "﻿" at bounding box center [886, 346] width 46 height 33
click at [534, 272] on td "A" at bounding box center [519, 280] width 48 height 33
click at [561, 276] on td "﻿" at bounding box center [565, 280] width 46 height 33
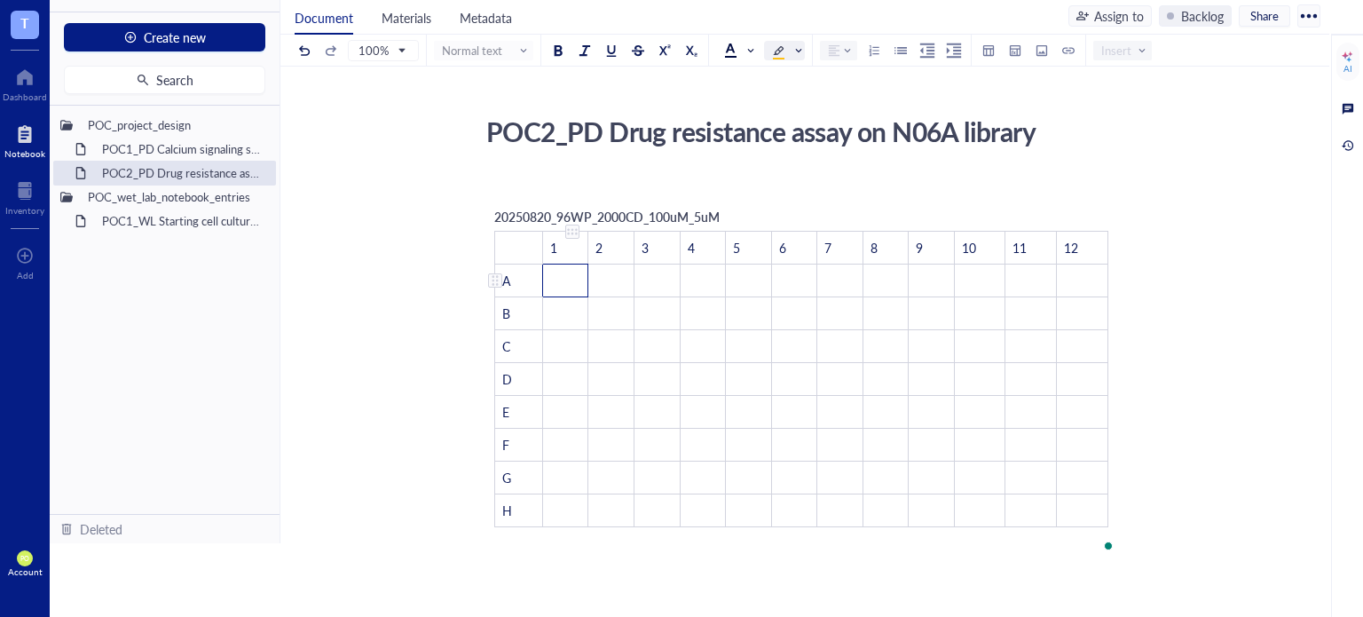
click at [569, 273] on td "﻿" at bounding box center [565, 280] width 46 height 33
click at [564, 276] on td "﻿" at bounding box center [565, 280] width 46 height 33
click at [564, 274] on td "﻿" at bounding box center [565, 280] width 46 height 33
click at [561, 274] on td "﻿" at bounding box center [565, 280] width 46 height 33
click at [775, 49] on div at bounding box center [778, 51] width 12 height 12
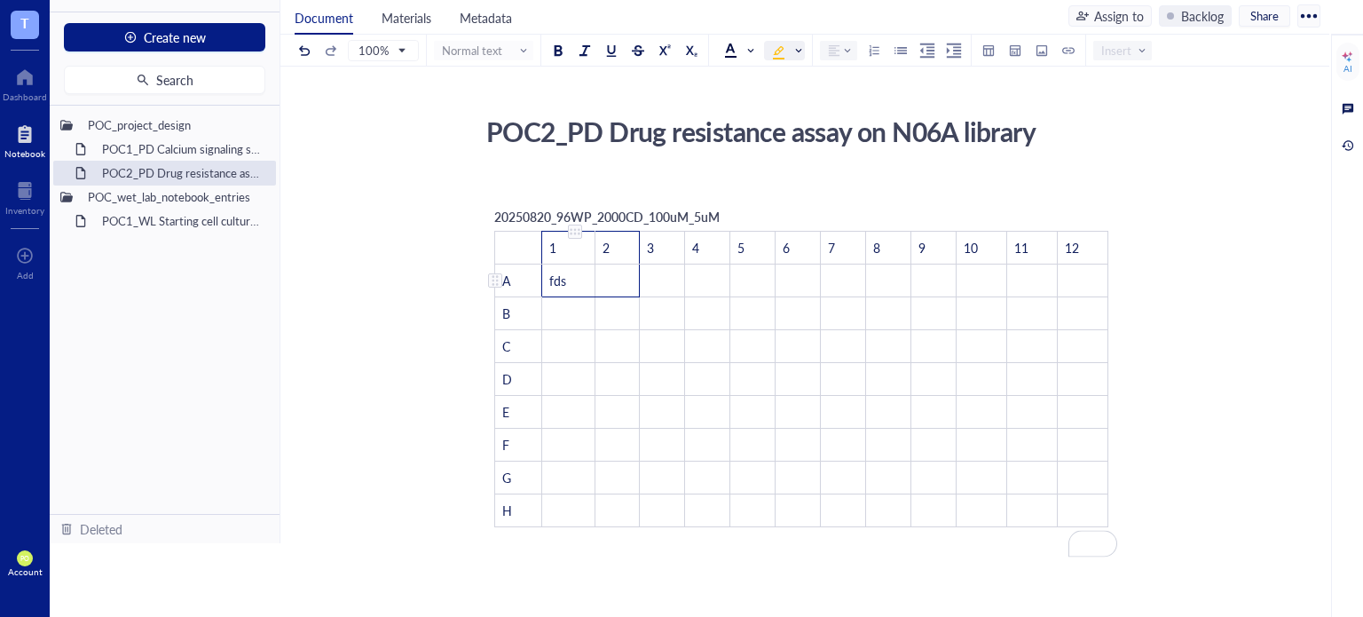
click at [576, 283] on td "fds ﻿" at bounding box center [568, 280] width 52 height 33
click at [774, 55] on div at bounding box center [778, 51] width 12 height 12
click at [574, 284] on td "fds" at bounding box center [568, 280] width 52 height 33
drag, startPoint x: 579, startPoint y: 281, endPoint x: 540, endPoint y: 276, distance: 38.5
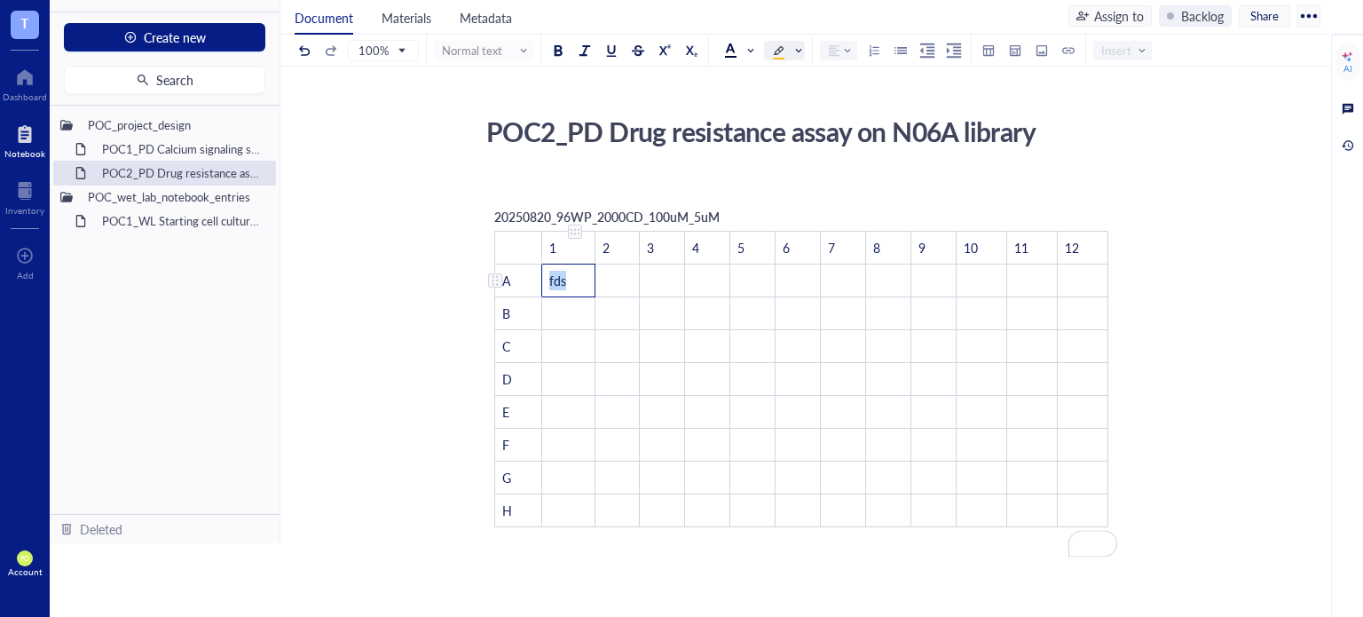
click at [542, 276] on td "fds" at bounding box center [568, 280] width 52 height 33
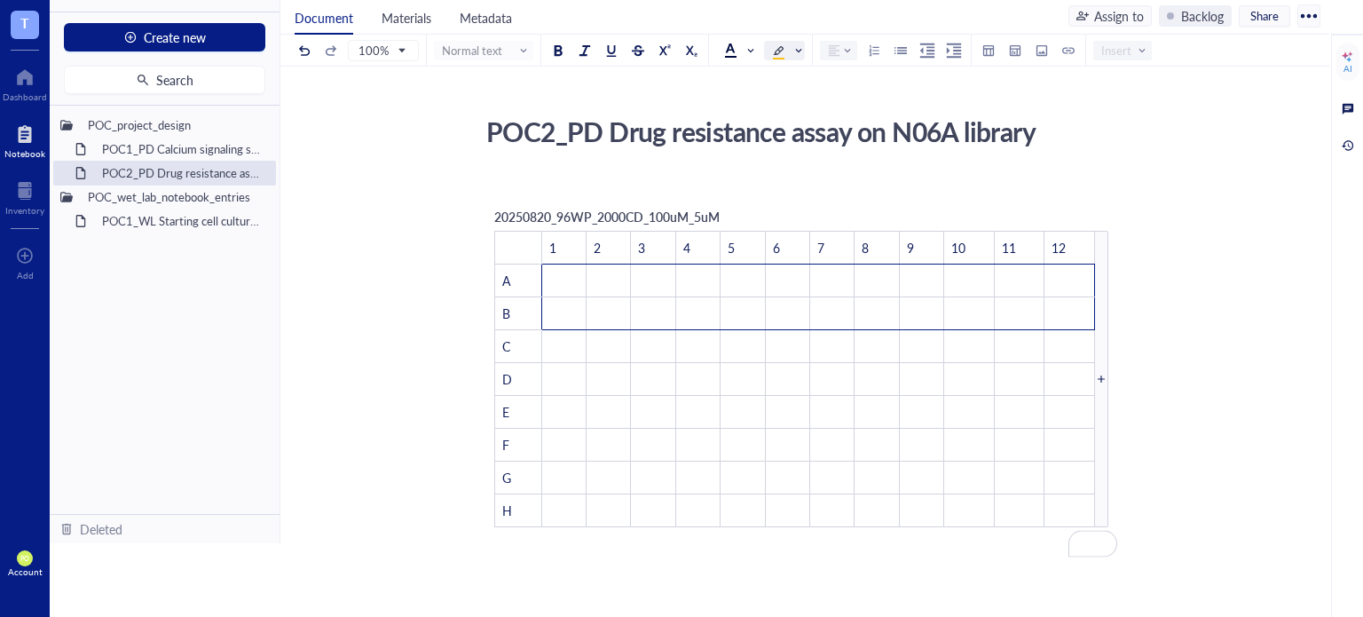
click at [1188, 290] on div "POC2_PD Drug resistance assay on N06A library POC2_PD Drug resistance assay on …" at bounding box center [801, 493] width 1042 height 769
click at [558, 273] on td "﻿" at bounding box center [563, 280] width 44 height 33
click at [561, 269] on td "﻿" at bounding box center [565, 280] width 46 height 33
click at [1075, 279] on td "﻿" at bounding box center [1070, 280] width 51 height 33
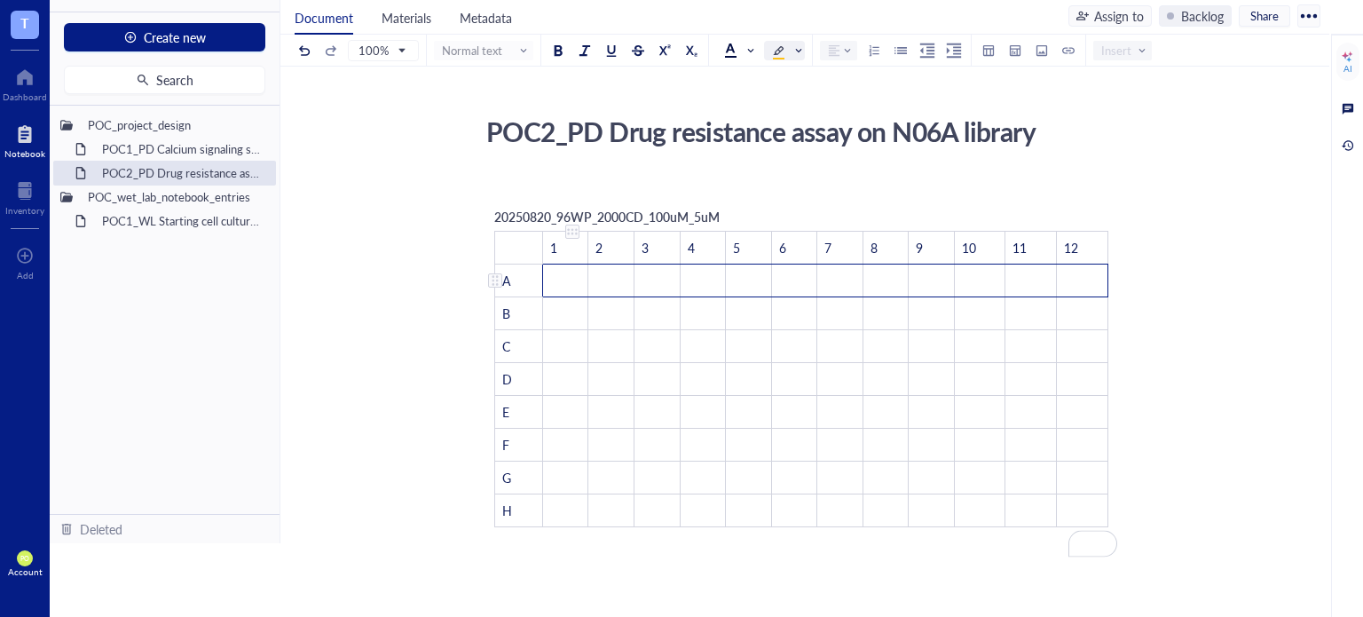
drag, startPoint x: 1075, startPoint y: 280, endPoint x: 549, endPoint y: 274, distance: 525.4
click at [549, 274] on tr "A ﻿ ﻿ ﻿ ﻿ ﻿ ﻿ ﻿ ﻿ ﻿ ﻿ ﻿ ﻿" at bounding box center [801, 280] width 613 height 33
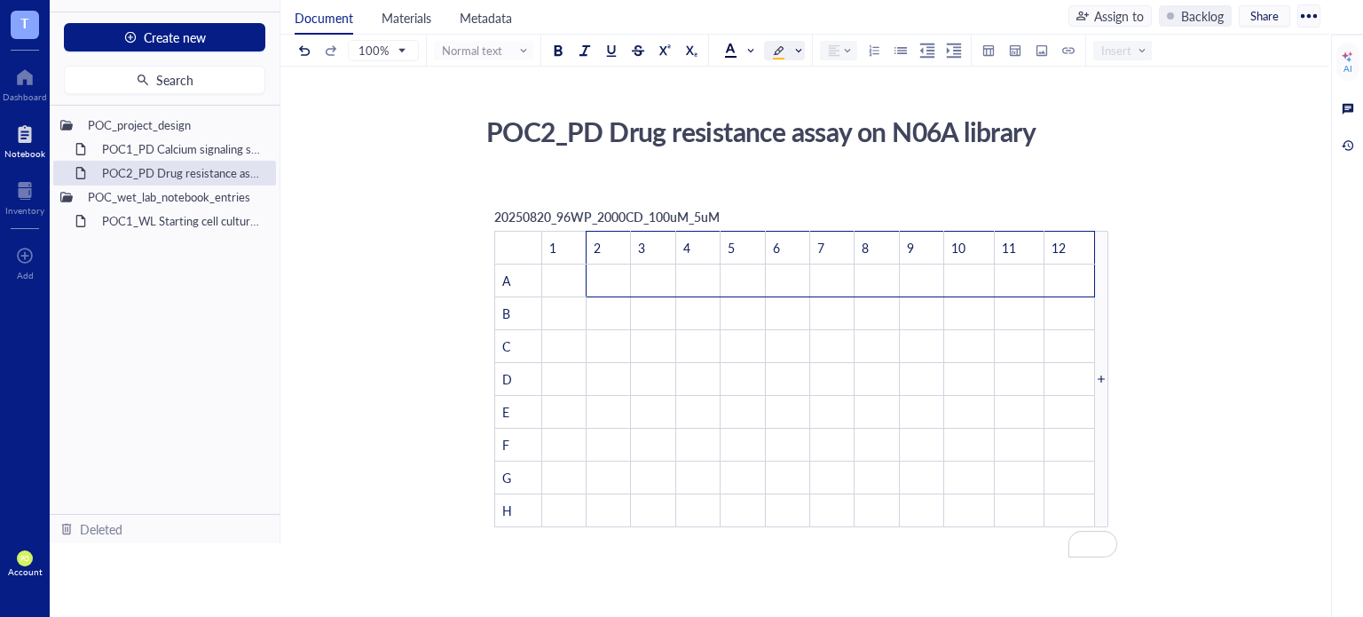
click at [1045, 52] on div at bounding box center [1042, 51] width 20 height 20
click at [1037, 51] on div at bounding box center [1042, 51] width 20 height 20
click at [1015, 51] on div at bounding box center [1015, 51] width 20 height 20
click at [557, 286] on td "﻿" at bounding box center [563, 280] width 44 height 33
drag, startPoint x: 547, startPoint y: 280, endPoint x: 1075, endPoint y: 285, distance: 528.1
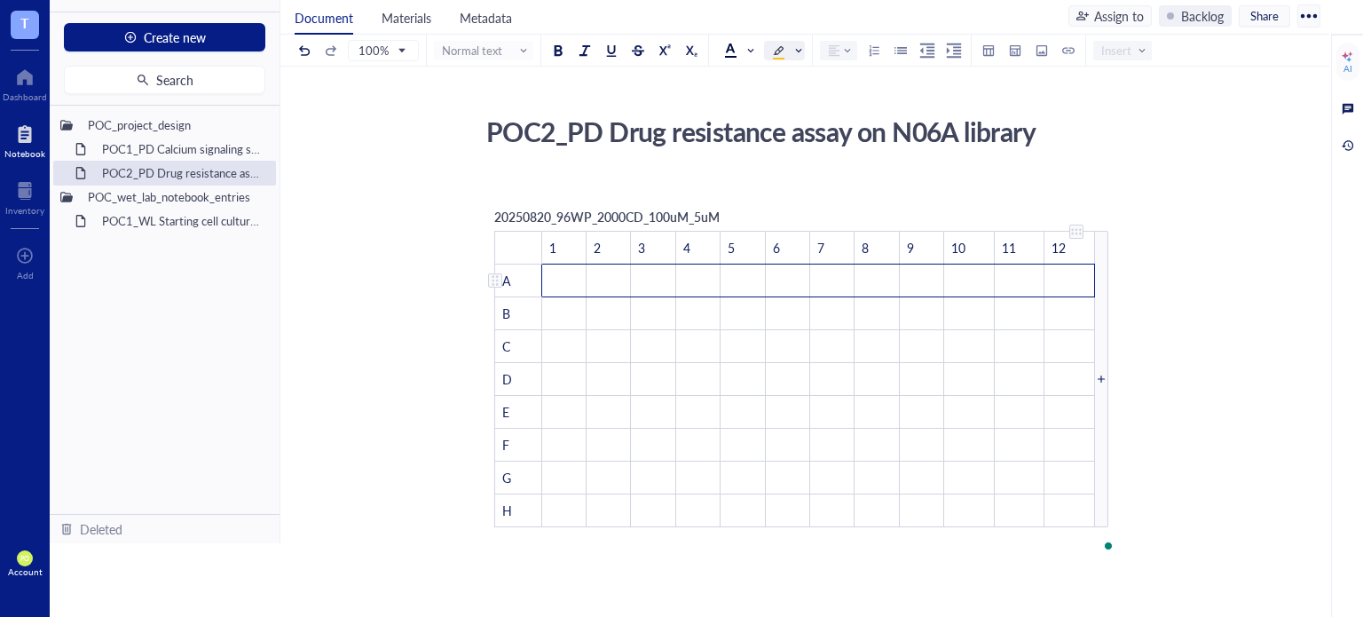
click at [1075, 285] on tr "A ﻿ ﻿ ﻿ ﻿ ﻿ ﻿ ﻿ ﻿ ﻿ ﻿ ﻿ ﻿" at bounding box center [795, 280] width 600 height 33
click at [793, 49] on span at bounding box center [786, 51] width 28 height 18
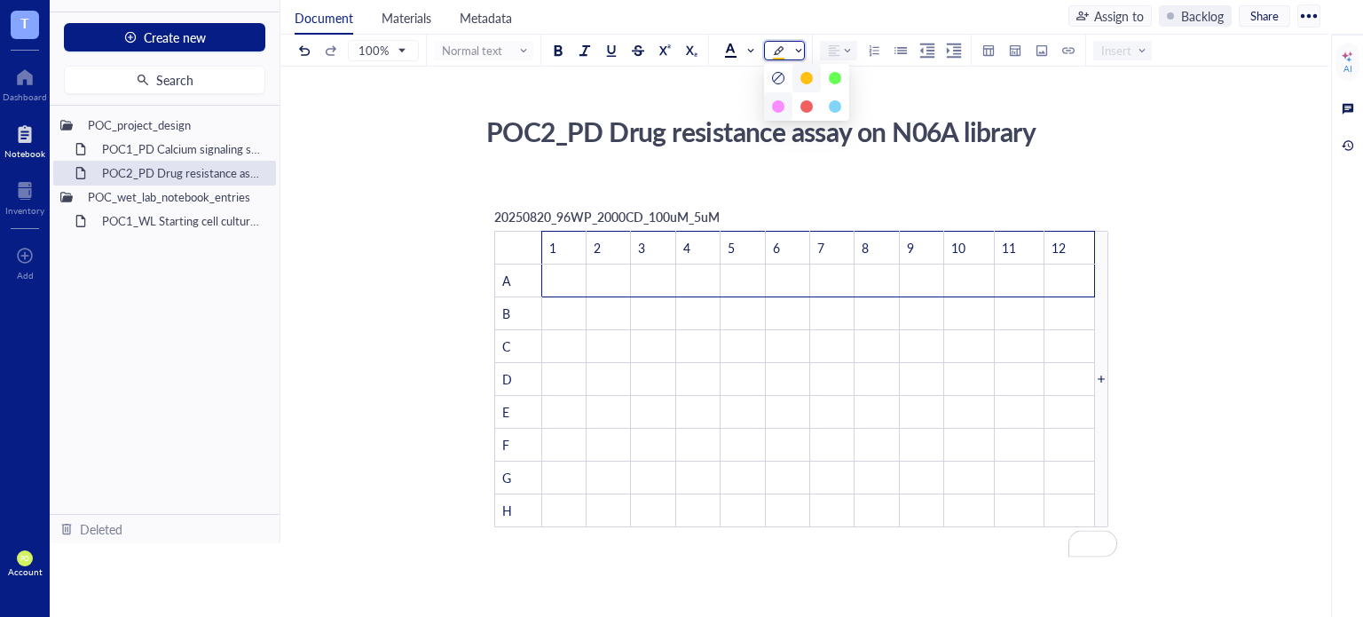
click at [775, 105] on div at bounding box center [778, 106] width 12 height 12
click at [575, 279] on td "﻿" at bounding box center [563, 280] width 44 height 33
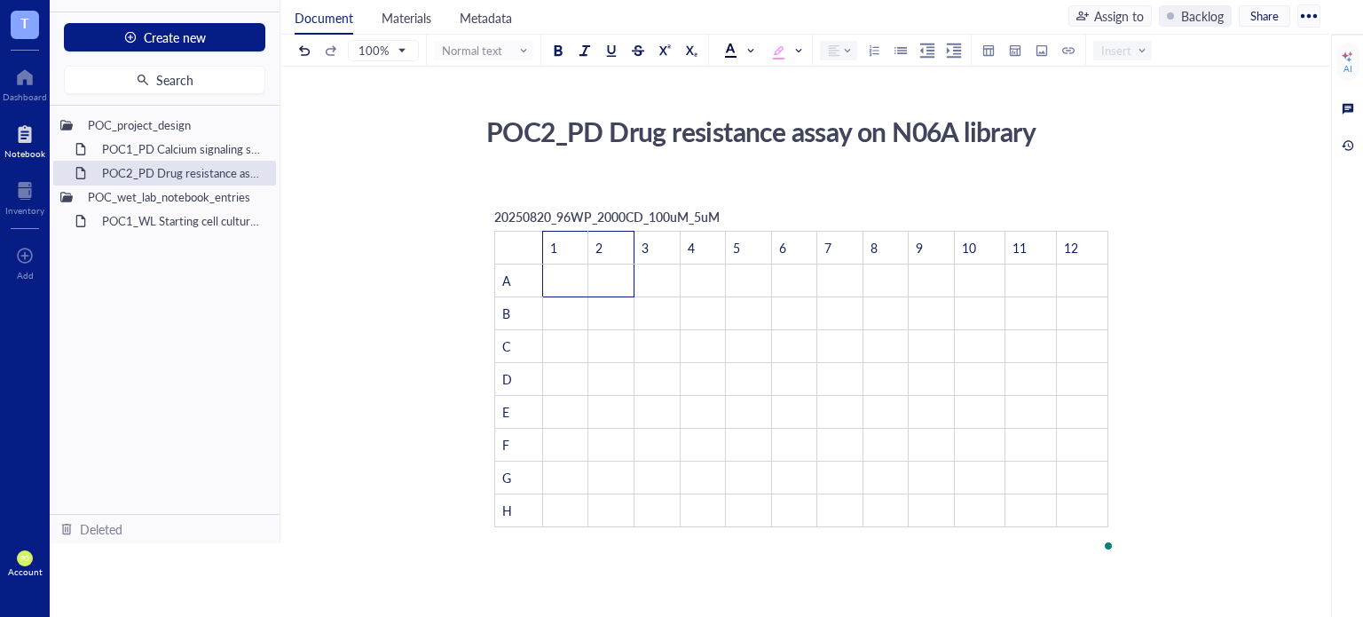
click at [778, 45] on div at bounding box center [778, 51] width 12 height 12
click at [562, 278] on td "﻿" at bounding box center [565, 280] width 46 height 33
click at [560, 280] on td "﻿" at bounding box center [565, 280] width 46 height 33
click at [710, 374] on td "﻿" at bounding box center [705, 379] width 45 height 33
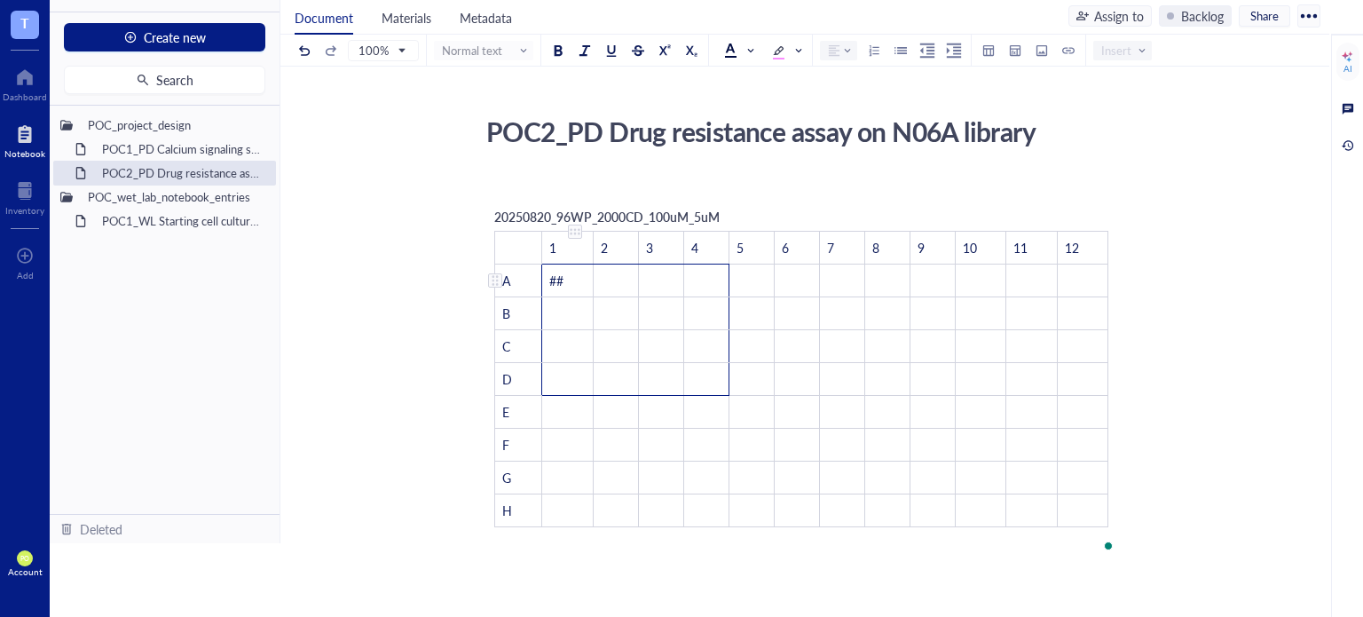
click at [590, 286] on td "##" at bounding box center [567, 280] width 51 height 33
drag, startPoint x: 579, startPoint y: 278, endPoint x: 551, endPoint y: 278, distance: 27.5
click at [551, 278] on td "##" at bounding box center [567, 280] width 51 height 33
click at [911, 49] on div "100% Normal text Insert" at bounding box center [723, 50] width 857 height 31
drag, startPoint x: 643, startPoint y: 319, endPoint x: 519, endPoint y: 278, distance: 130.2
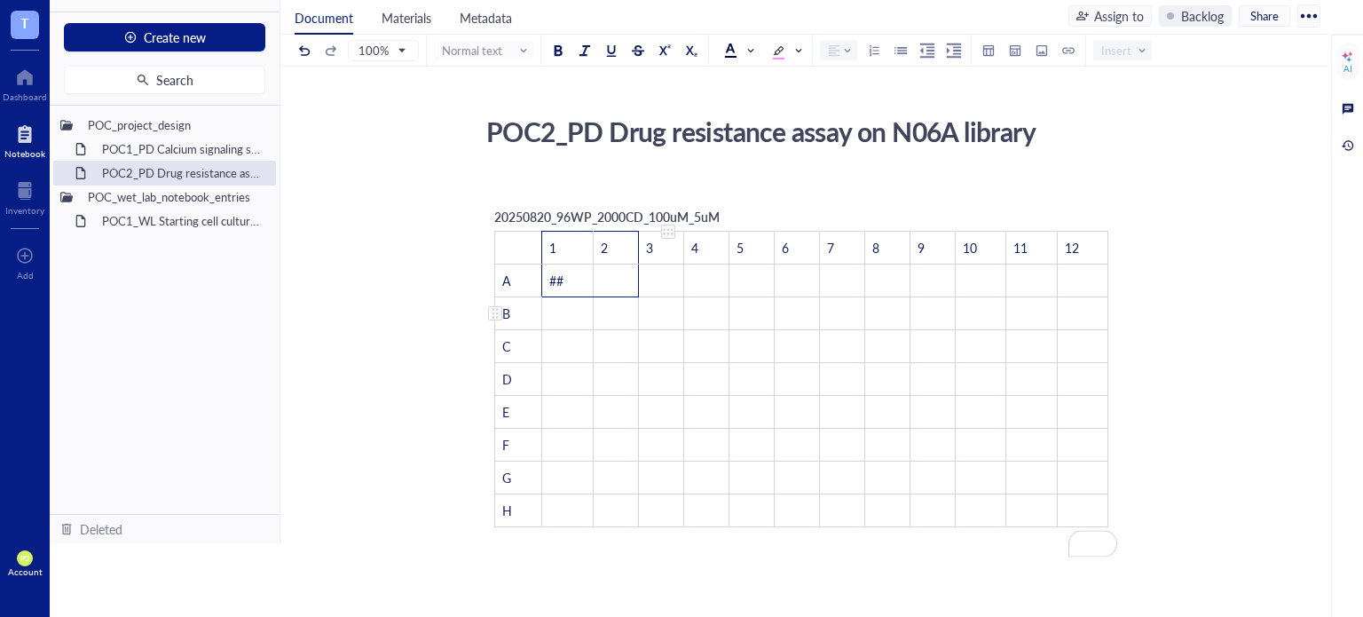
click at [644, 319] on td "﻿" at bounding box center [660, 313] width 45 height 33
drag, startPoint x: 777, startPoint y: 182, endPoint x: 781, endPoint y: 191, distance: 9.9
click at [778, 185] on div "﻿" at bounding box center [801, 186] width 632 height 16
click at [763, 218] on div "20250820_96WP_2000CD_100uM_5uM ﻿ 1 2 3 4 5 6 7 8 9 10 11 12 A ## ﻿ ﻿ ﻿ ﻿ ﻿ ﻿ ﻿ …" at bounding box center [801, 367] width 632 height 338
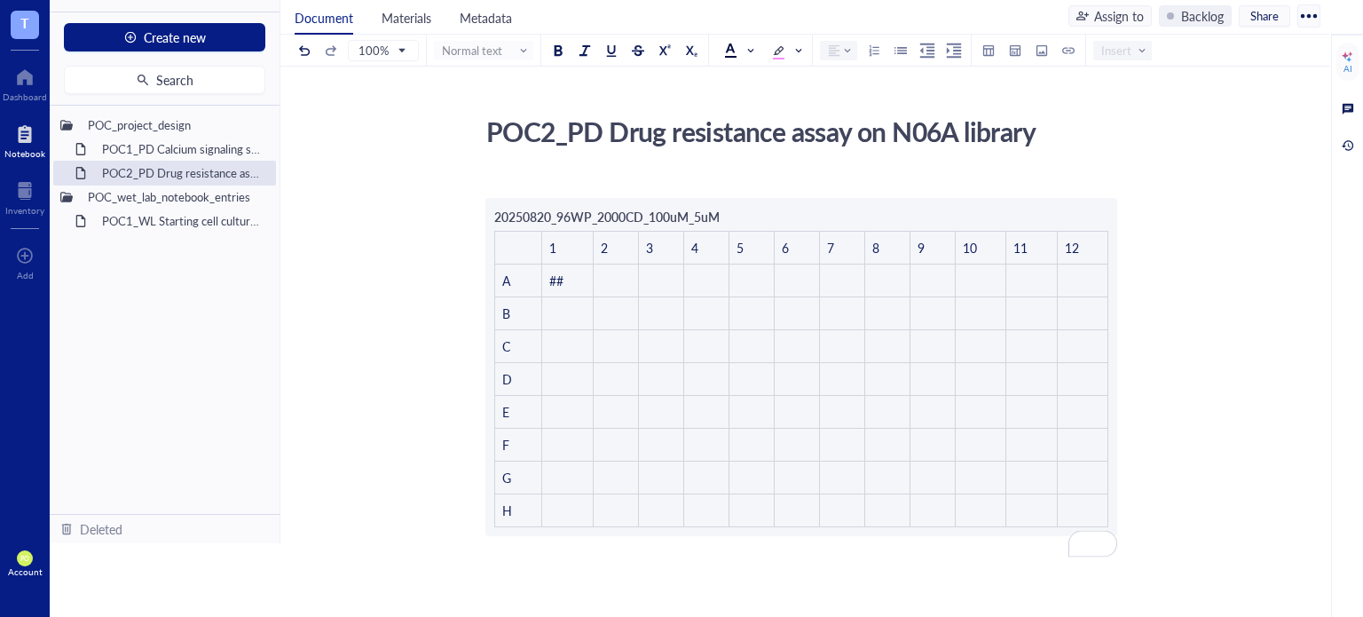
click at [729, 212] on div "20250820_96WP_2000CD_100uM_5uM ﻿ 1 2 3 4 5 6 7 8 9 10 11 12 A ## ﻿ ﻿ ﻿ ﻿ ﻿ ﻿ ﻿ …" at bounding box center [801, 367] width 632 height 338
click at [547, 201] on div "20250820_96WP_2000CD_100uM_5uM ﻿ 1 2 3 4 5 6 7 8 9 10 11 12 A ## ﻿ ﻿ ﻿ ﻿ ﻿ ﻿ ﻿ …" at bounding box center [801, 367] width 632 height 338
click at [516, 180] on div "﻿" at bounding box center [801, 186] width 632 height 16
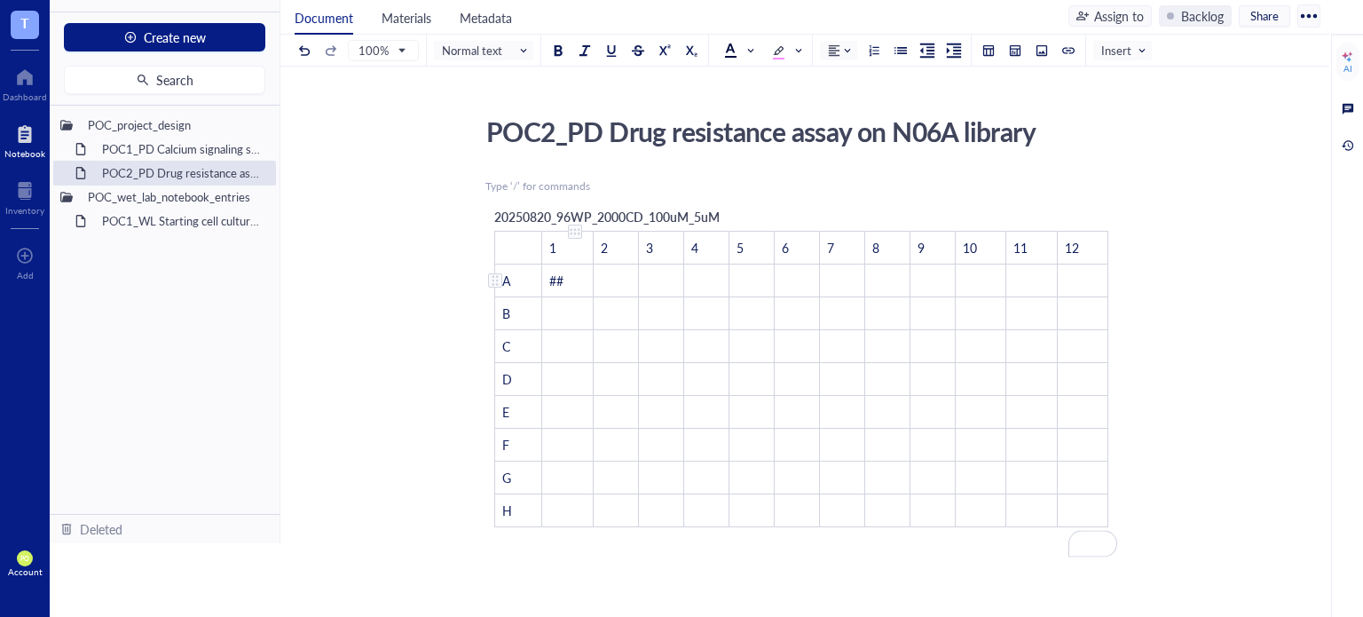
click at [556, 279] on span "##" at bounding box center [556, 281] width 14 height 18
click at [572, 232] on div "To enrich screen reader interactions, please activate Accessibility in Grammarl…" at bounding box center [575, 231] width 12 height 12
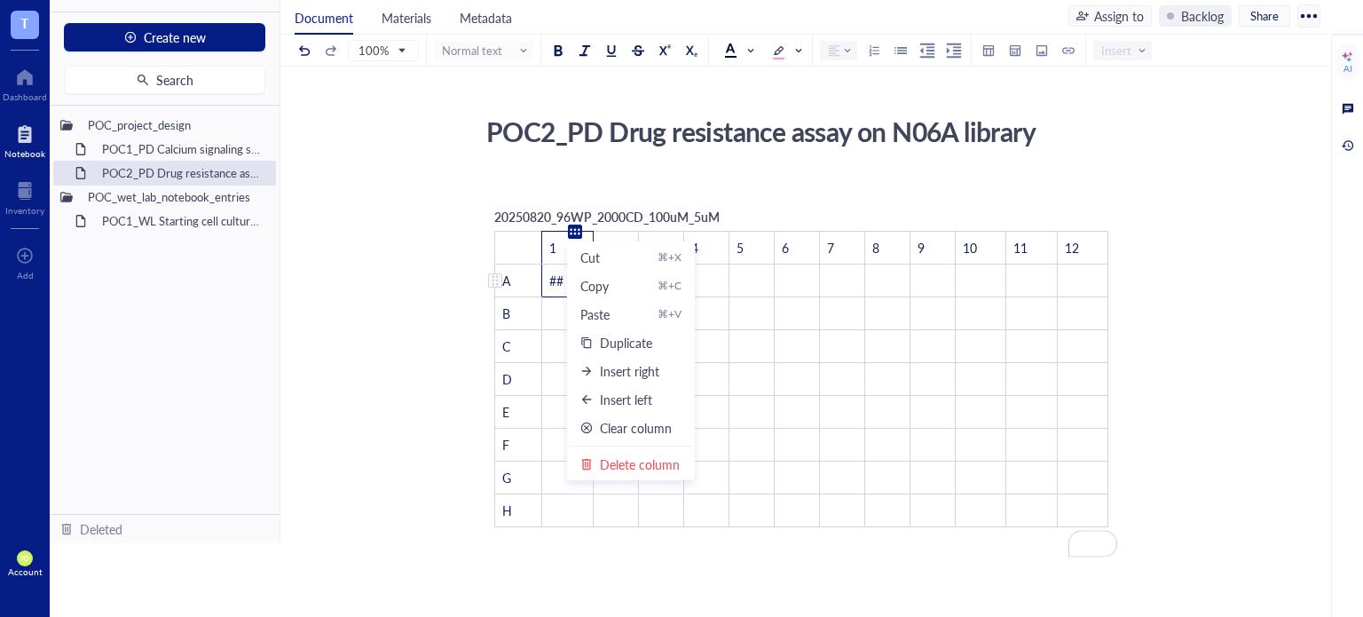
click at [557, 277] on span "##" at bounding box center [556, 281] width 14 height 18
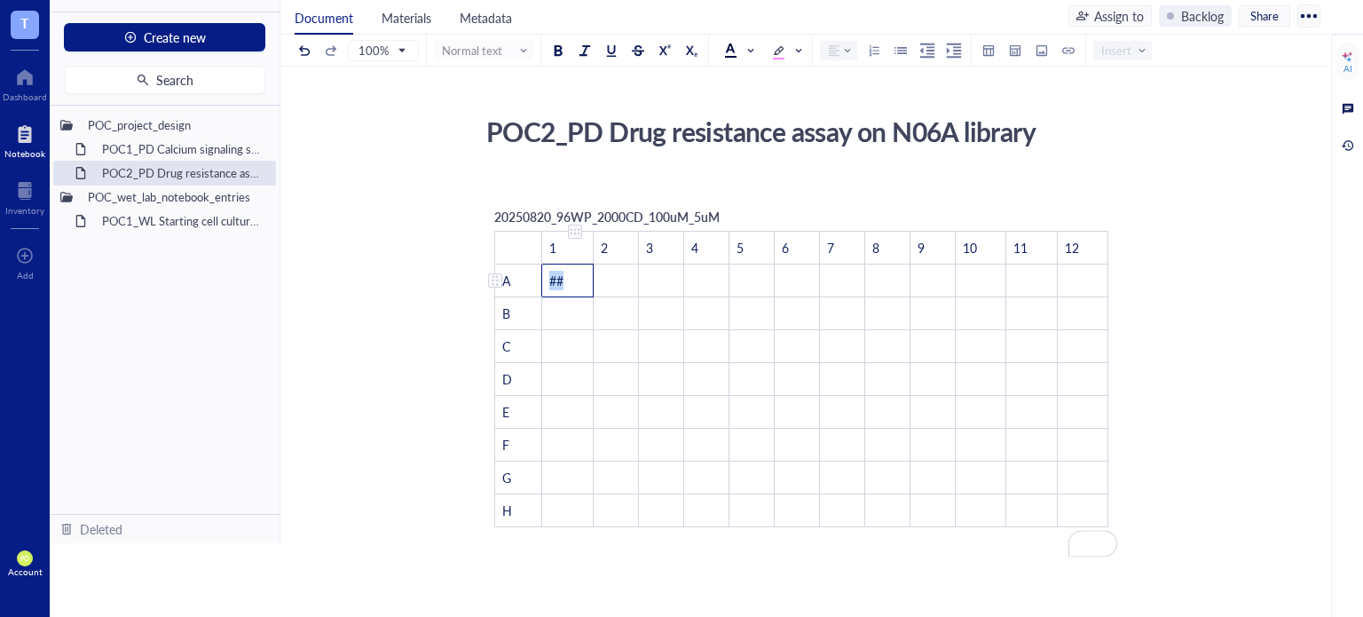
drag, startPoint x: 573, startPoint y: 278, endPoint x: 540, endPoint y: 274, distance: 33.9
click at [540, 274] on tr "A ## ﻿ ﻿ ﻿ ﻿ ﻿ ﻿ ﻿ ﻿ ﻿ ﻿ ﻿" at bounding box center [801, 280] width 613 height 33
click at [557, 279] on span "##" at bounding box center [556, 281] width 14 height 18
drag, startPoint x: 570, startPoint y: 284, endPoint x: 554, endPoint y: 279, distance: 16.8
click at [554, 279] on td "##" at bounding box center [567, 280] width 51 height 33
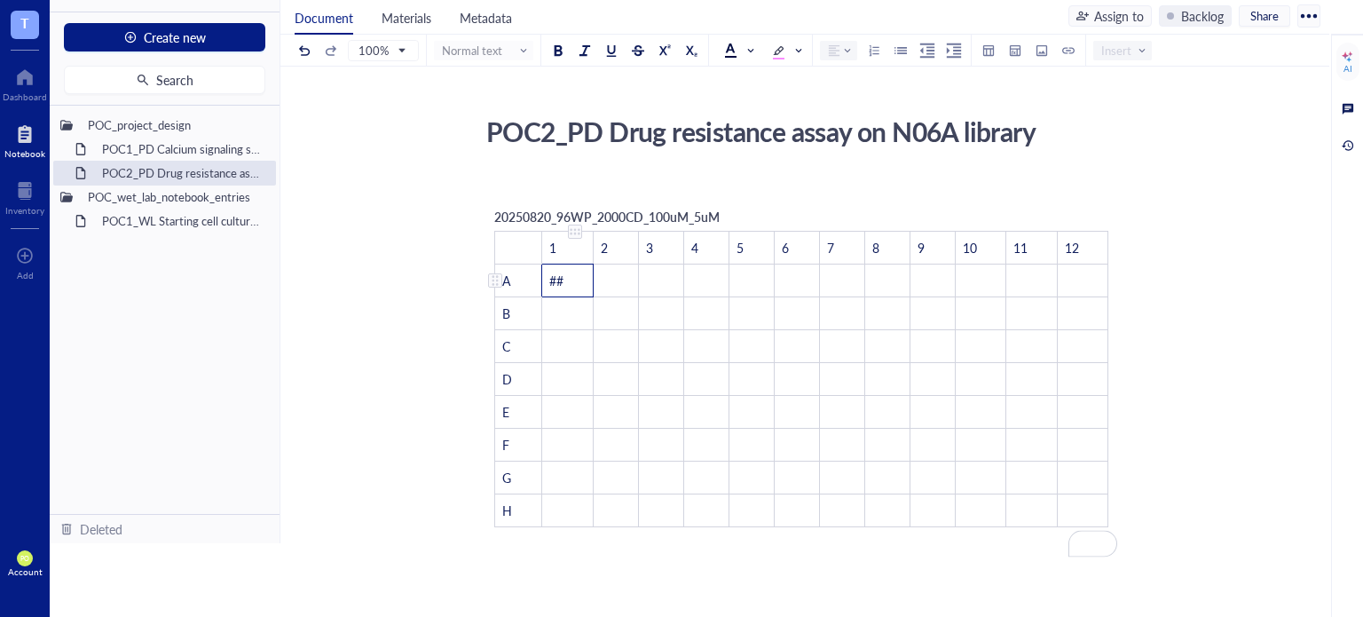
click at [568, 284] on td "##" at bounding box center [567, 280] width 51 height 33
drag, startPoint x: 569, startPoint y: 281, endPoint x: 541, endPoint y: 280, distance: 27.5
click at [542, 280] on td "##" at bounding box center [567, 280] width 51 height 33
click at [1033, 58] on div at bounding box center [1042, 51] width 20 height 20
click at [1100, 188] on div "﻿" at bounding box center [801, 186] width 632 height 16
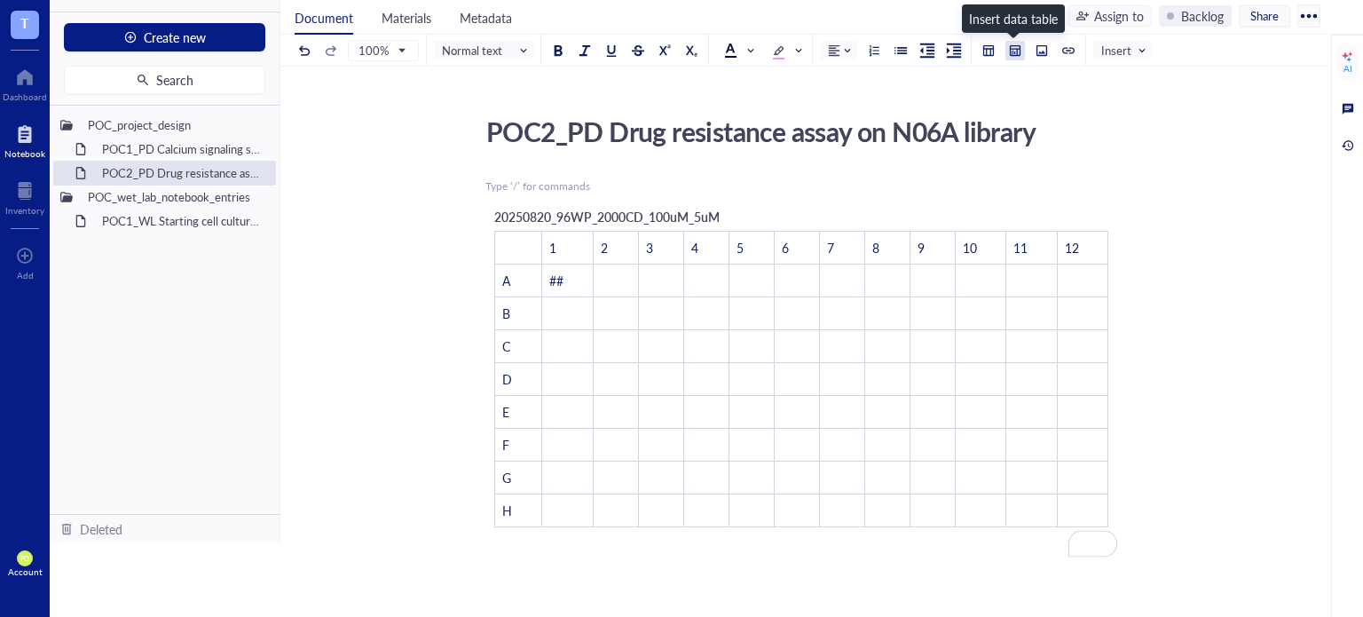
click at [1015, 51] on div at bounding box center [1015, 50] width 12 height 12
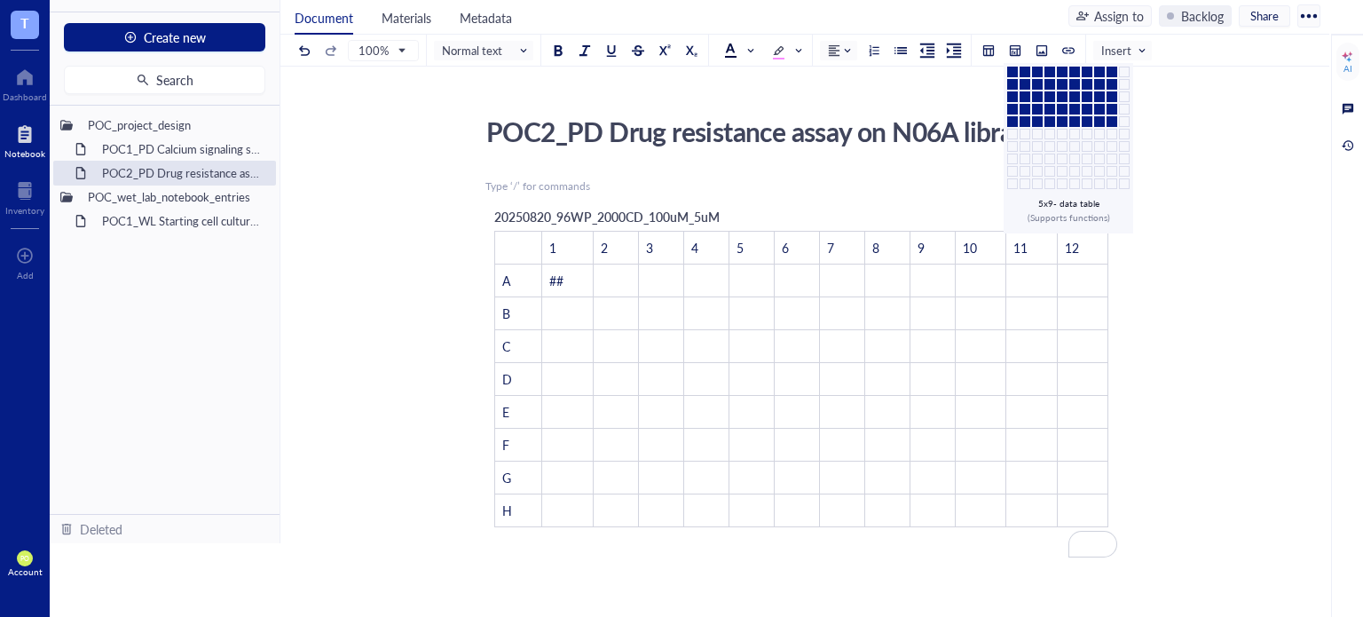
click at [1107, 119] on td at bounding box center [1112, 121] width 11 height 11
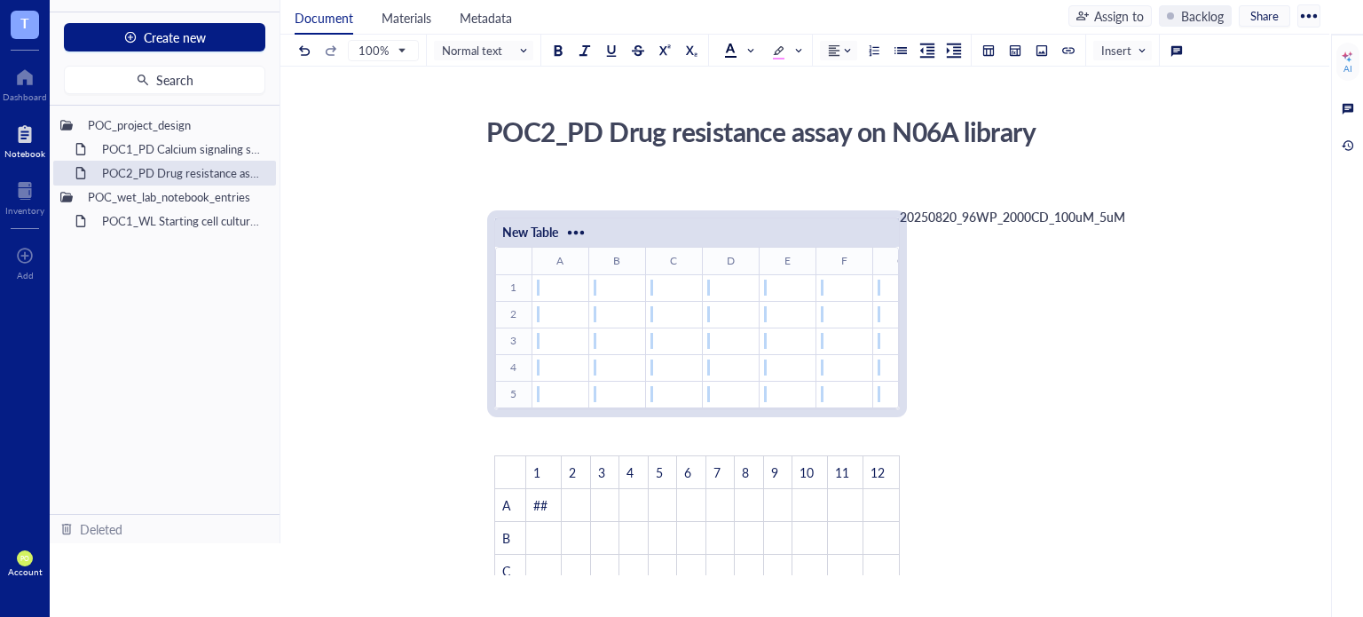
click at [564, 294] on td "﻿" at bounding box center [560, 287] width 57 height 27
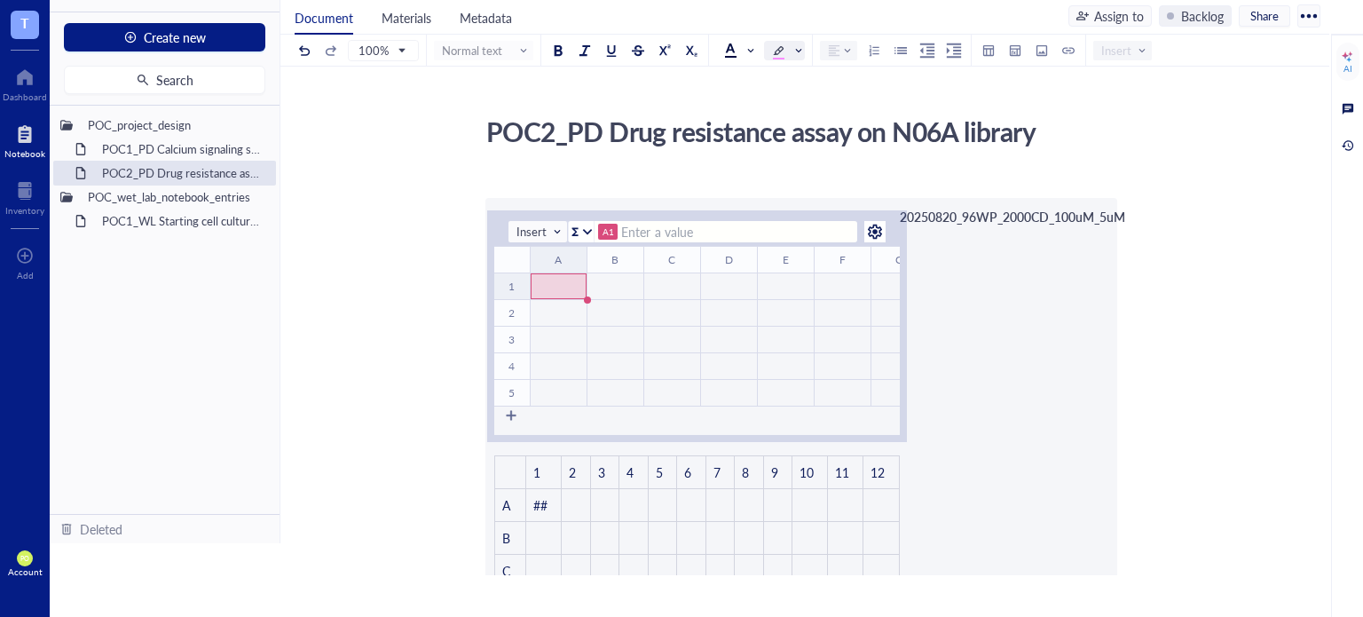
click at [785, 44] on span at bounding box center [786, 51] width 28 height 18
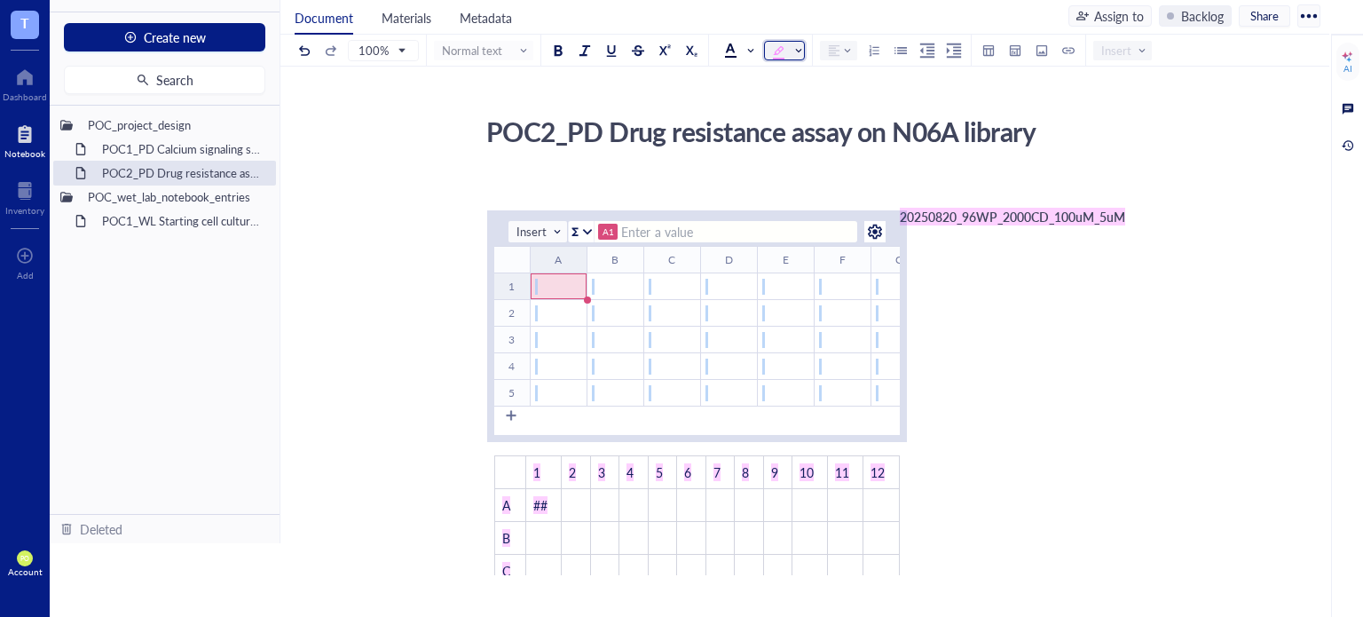
click at [781, 48] on div at bounding box center [778, 51] width 12 height 12
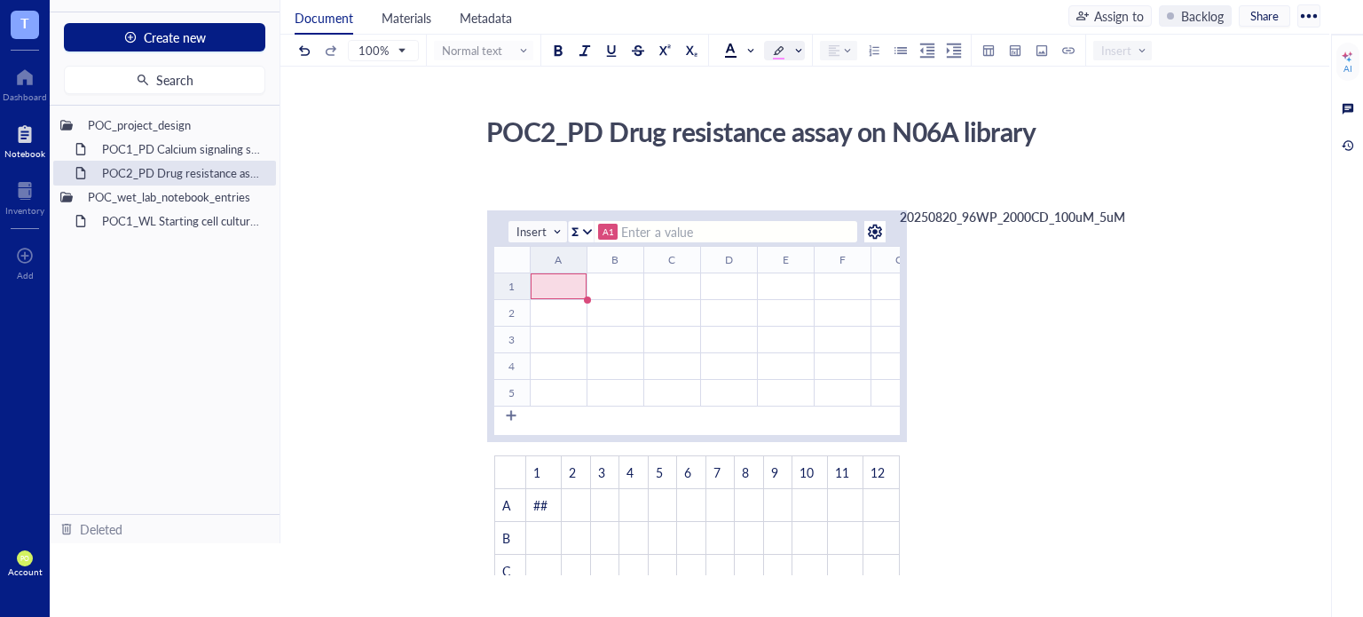
click at [781, 49] on div at bounding box center [778, 51] width 12 height 12
click at [558, 292] on div "﻿" at bounding box center [559, 287] width 54 height 16
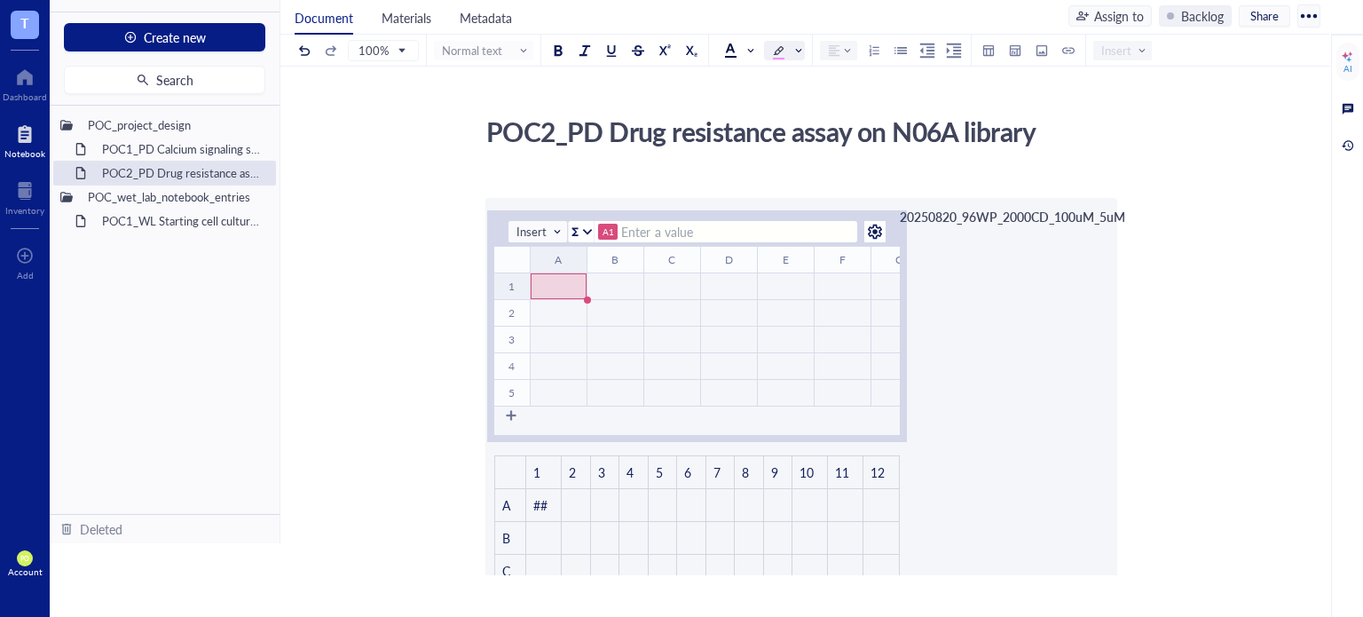
click at [566, 292] on div "﻿" at bounding box center [559, 287] width 54 height 16
click at [871, 233] on div "To enrich screen reader interactions, please activate Accessibility in Grammarl…" at bounding box center [875, 231] width 28 height 28
click at [581, 287] on div "﻿" at bounding box center [559, 287] width 54 height 16
click at [549, 286] on div "﻿" at bounding box center [559, 287] width 54 height 16
click at [565, 255] on div "To enrich screen reader interactions, please activate Accessibility in Grammarl…" at bounding box center [569, 256] width 8 height 8
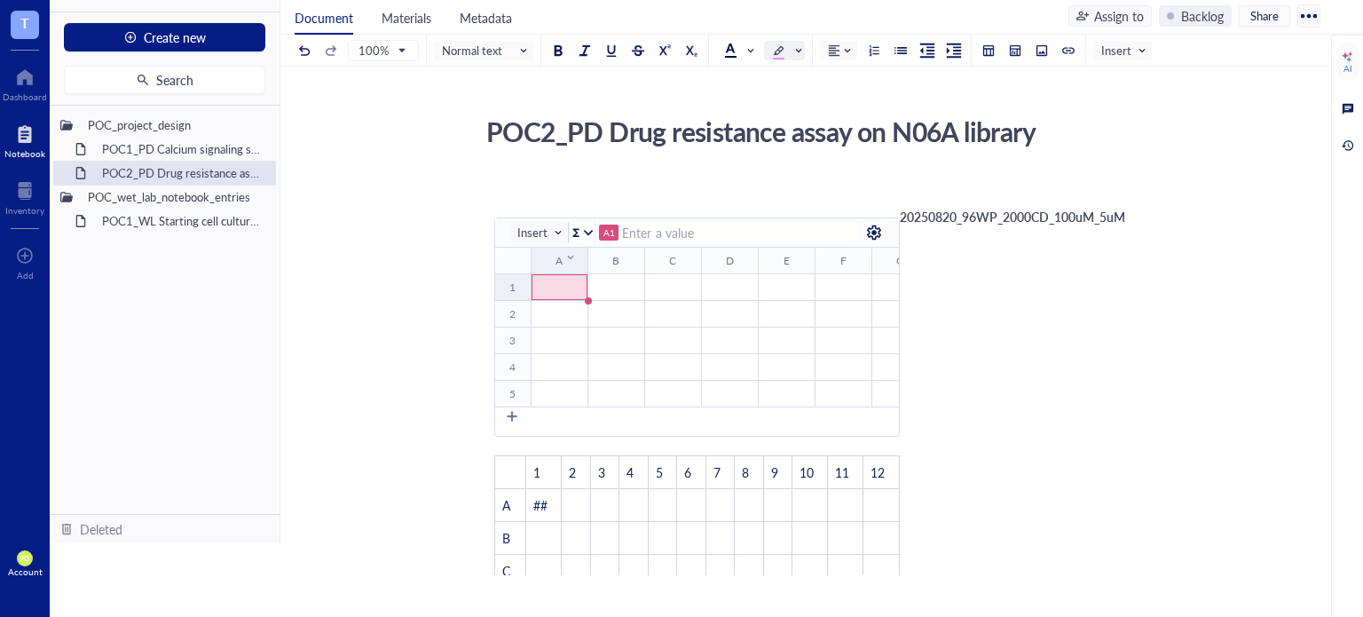
click at [548, 258] on th "A ﻿ To pick up a draggable item, press the space bar. While dragging, use the a…" at bounding box center [559, 261] width 57 height 27
click at [567, 253] on div "To enrich screen reader interactions, please activate Accessibility in Grammarl…" at bounding box center [570, 257] width 8 height 8
click at [625, 426] on span "Clear column" at bounding box center [628, 424] width 101 height 20
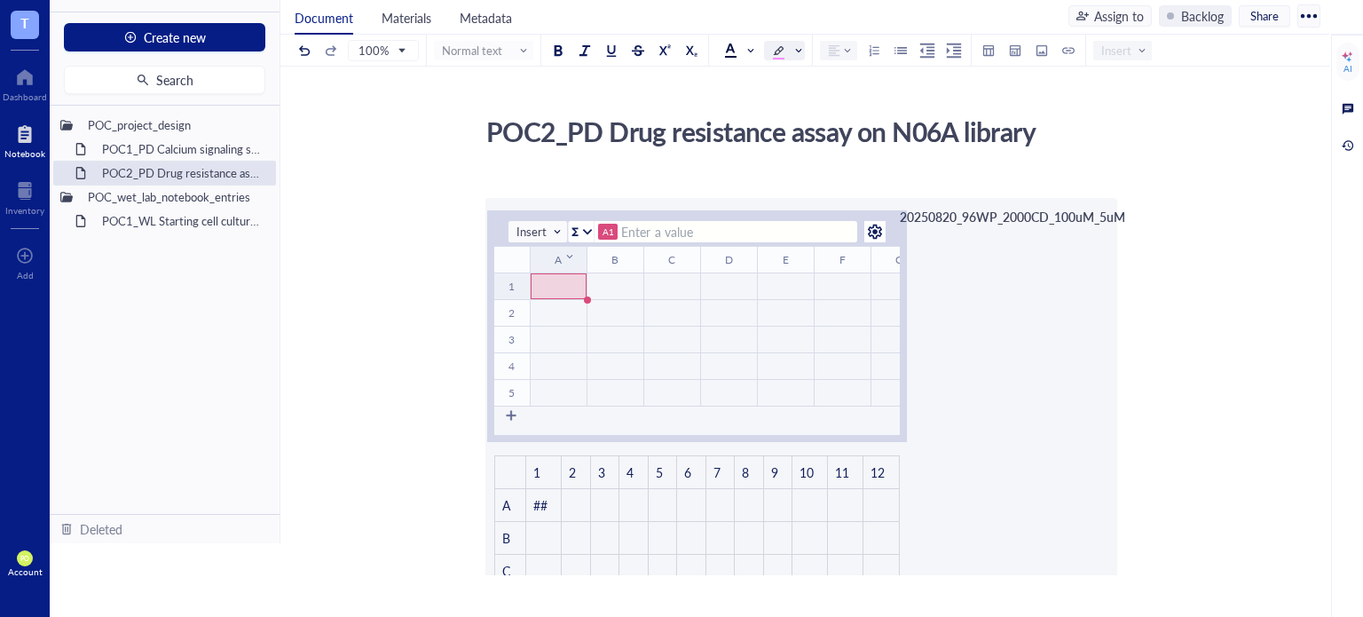
click at [554, 260] on th "A ﻿ To pick up a draggable item, press the space bar. While dragging, use the a…" at bounding box center [558, 260] width 57 height 27
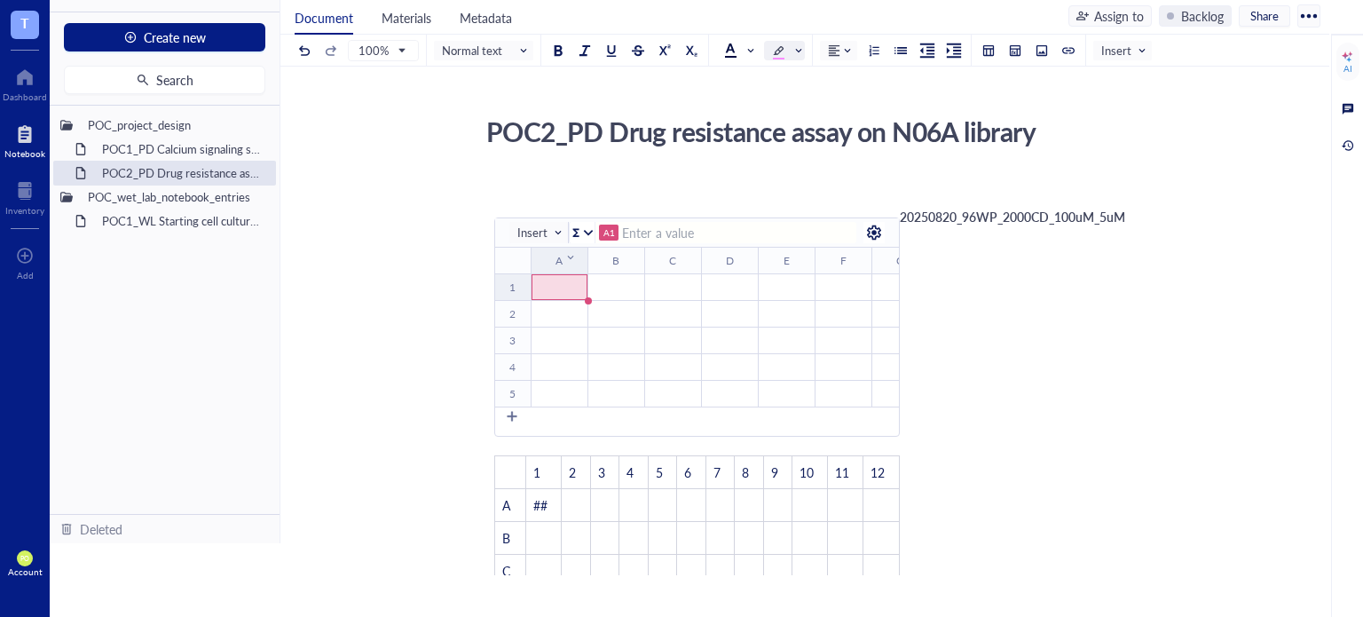
click at [557, 263] on th "A ﻿ To pick up a draggable item, press the space bar. While dragging, use the a…" at bounding box center [559, 261] width 57 height 27
click at [554, 233] on span "Insert" at bounding box center [540, 233] width 46 height 16
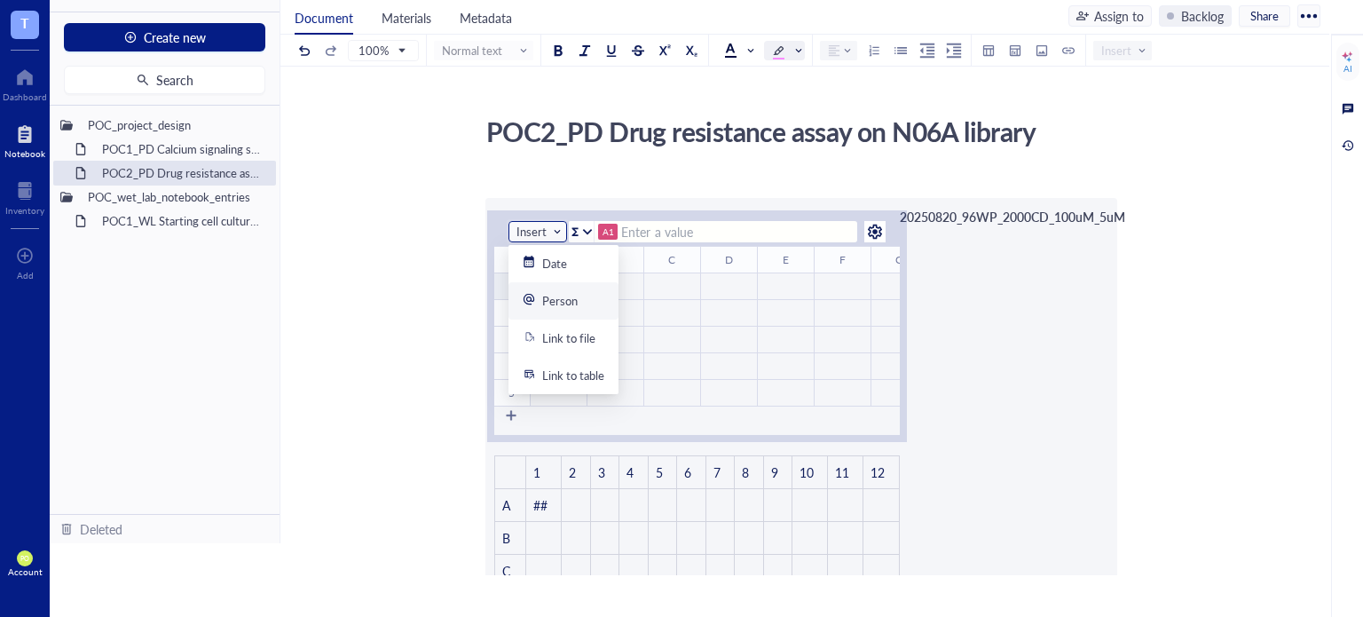
click at [706, 319] on div "﻿" at bounding box center [729, 313] width 54 height 16
click at [736, 216] on div "New Table Insert D2 ﻿ To pick up a draggable item, press the space bar. While d…" at bounding box center [697, 331] width 406 height 248
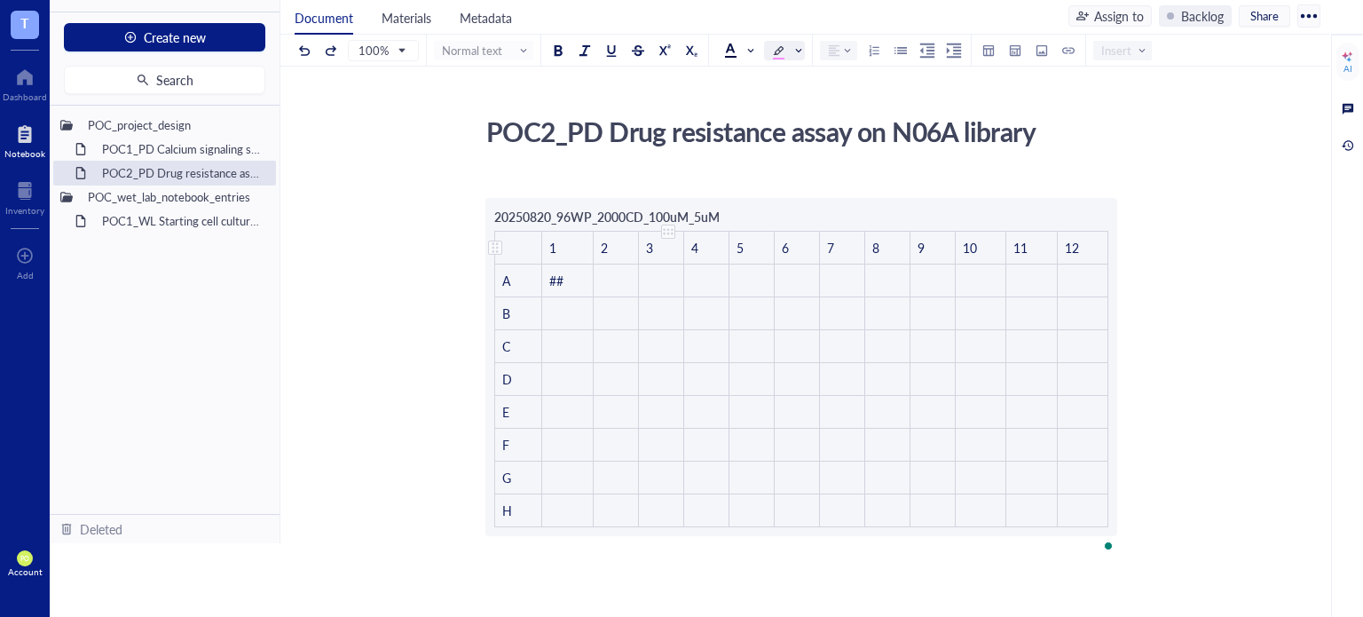
click at [724, 193] on div "﻿" at bounding box center [801, 186] width 632 height 16
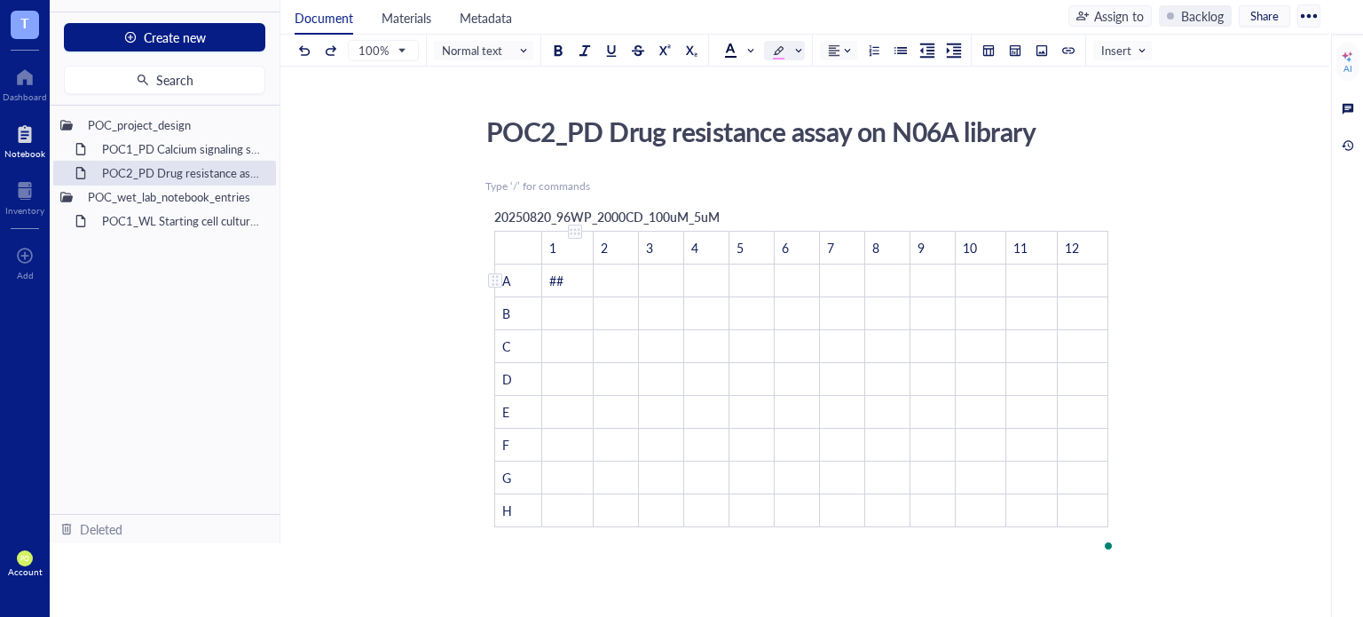
click at [571, 272] on td "##" at bounding box center [567, 280] width 51 height 33
drag, startPoint x: 577, startPoint y: 282, endPoint x: 538, endPoint y: 287, distance: 39.3
click at [538, 287] on tr "A ## ﻿ ﻿ ﻿ ﻿ ﻿ ﻿ ﻿ ﻿ ﻿ ﻿ ﻿" at bounding box center [801, 280] width 613 height 33
click at [578, 272] on td "##" at bounding box center [567, 280] width 51 height 33
drag, startPoint x: 574, startPoint y: 272, endPoint x: 543, endPoint y: 272, distance: 31.1
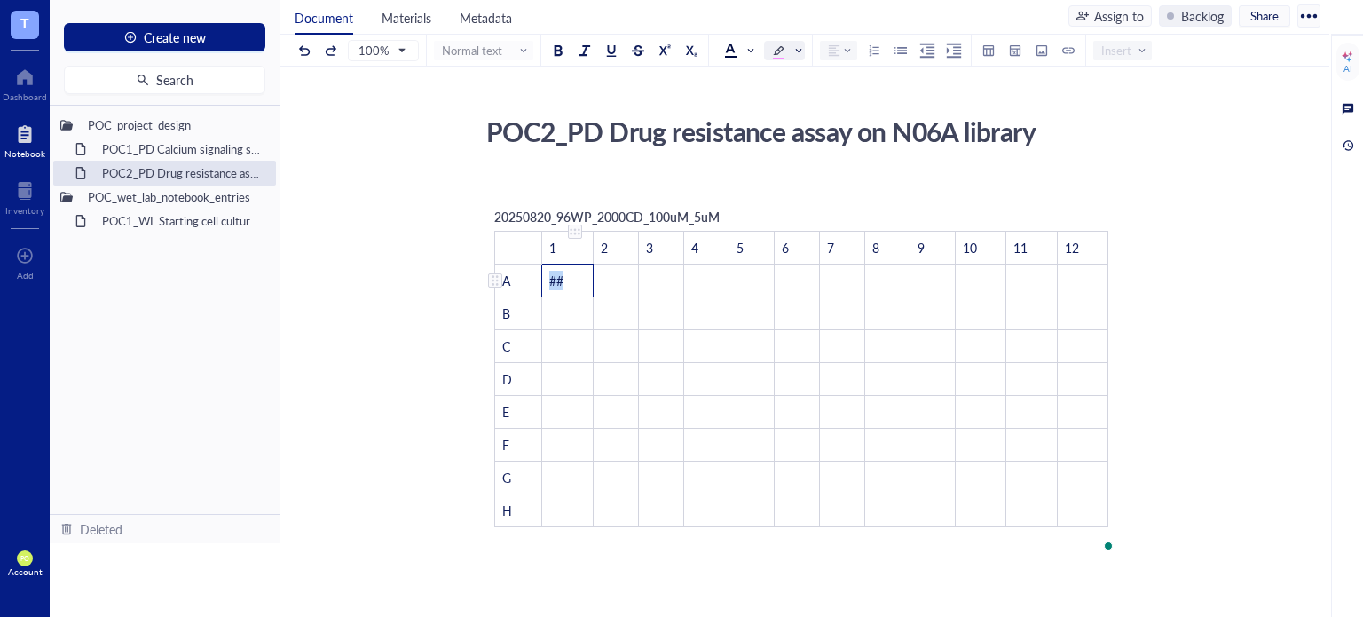
click at [543, 272] on td "##" at bounding box center [567, 280] width 51 height 33
click at [571, 285] on td "##" at bounding box center [567, 280] width 51 height 33
click at [530, 563] on div "﻿ Type ‘/’ for commands 20250820_96WP_2000CD_100uM_5uM ﻿ 1 2 3 4 5 6 7 8 9 10 1…" at bounding box center [801, 527] width 632 height 704
click at [1321, 461] on div "POC2_PD Drug resistance assay on N06A library POC2_PD Drug resistance assay on …" at bounding box center [801, 493] width 1042 height 769
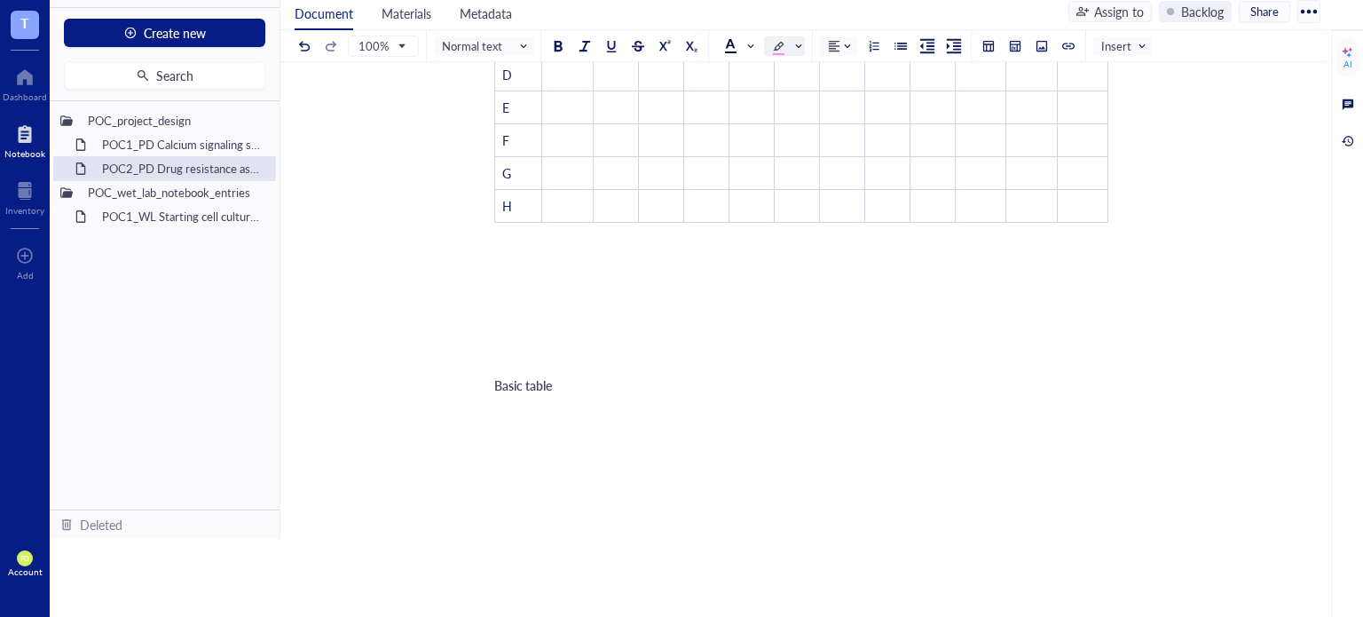
scroll to position [451, 0]
click at [566, 198] on div "To enrich screen reader interactions, please activate Accessibility in Grammarl…" at bounding box center [801, 148] width 632 height 128
click at [492, 319] on div "﻿ 20250820_96WP_2000CD_100uM_5uM ﻿ 1 2 3 4 5 6 7 8 9 10 11 12 A ## ﻿ ﻿ ﻿ ﻿ ﻿ ﻿ …" at bounding box center [801, 222] width 632 height 704
click at [493, 304] on div "﻿ 20250820_96WP_2000CD_100uM_5uM ﻿ 1 2 3 4 5 6 7 8 9 10 11 12 A ## ﻿ ﻿ ﻿ ﻿ ﻿ ﻿ …" at bounding box center [801, 222] width 632 height 704
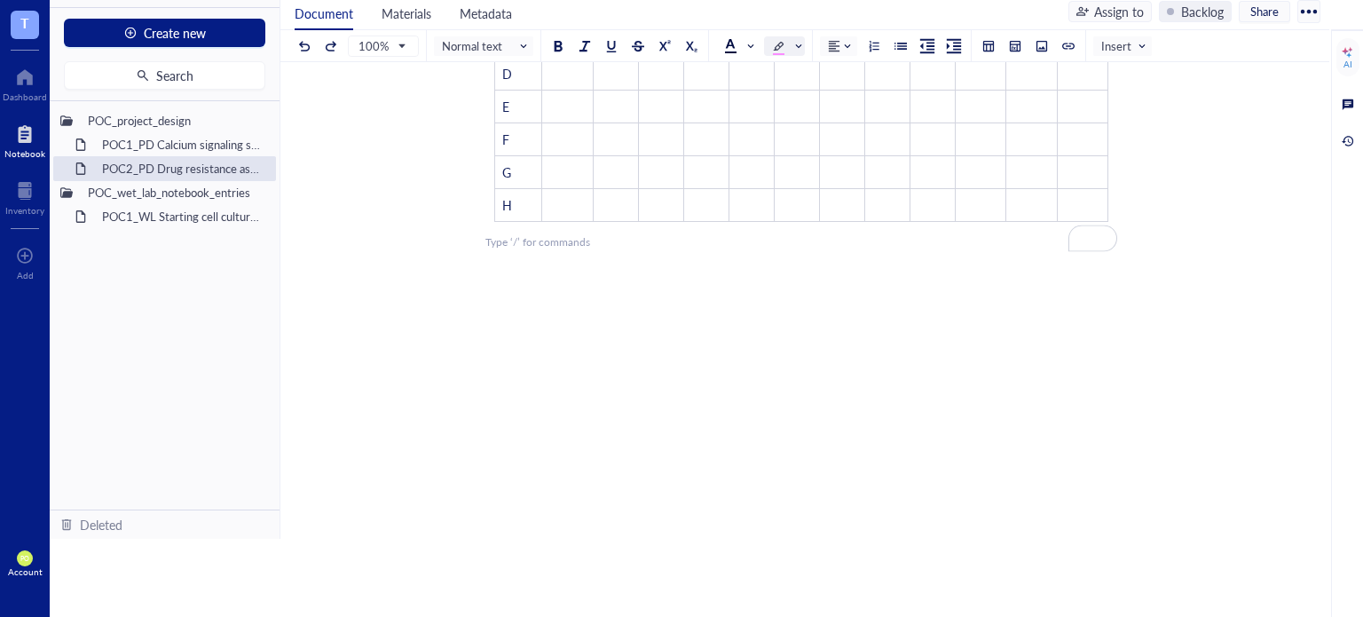
click at [497, 300] on div "﻿ 20250820_96WP_2000CD_100uM_5uM ﻿ 1 2 3 4 5 6 7 8 9 10 11 12 A ## ﻿ ﻿ ﻿ ﻿ ﻿ ﻿ …" at bounding box center [801, 222] width 632 height 704
click at [496, 299] on div "﻿ 20250820_96WP_2000CD_100uM_5uM ﻿ 1 2 3 4 5 6 7 8 9 10 11 12 A ## ﻿ ﻿ ﻿ ﻿ ﻿ ﻿ …" at bounding box center [801, 222] width 632 height 704
click at [495, 276] on div "﻿ 20250820_96WP_2000CD_100uM_5uM ﻿ 1 2 3 4 5 6 7 8 9 10 11 12 A ## ﻿ ﻿ ﻿ ﻿ ﻿ ﻿ …" at bounding box center [801, 222] width 632 height 704
click at [494, 276] on div "﻿ 20250820_96WP_2000CD_100uM_5uM ﻿ 1 2 3 4 5 6 7 8 9 10 11 12 A ## ﻿ ﻿ ﻿ ﻿ ﻿ ﻿ …" at bounding box center [801, 222] width 632 height 704
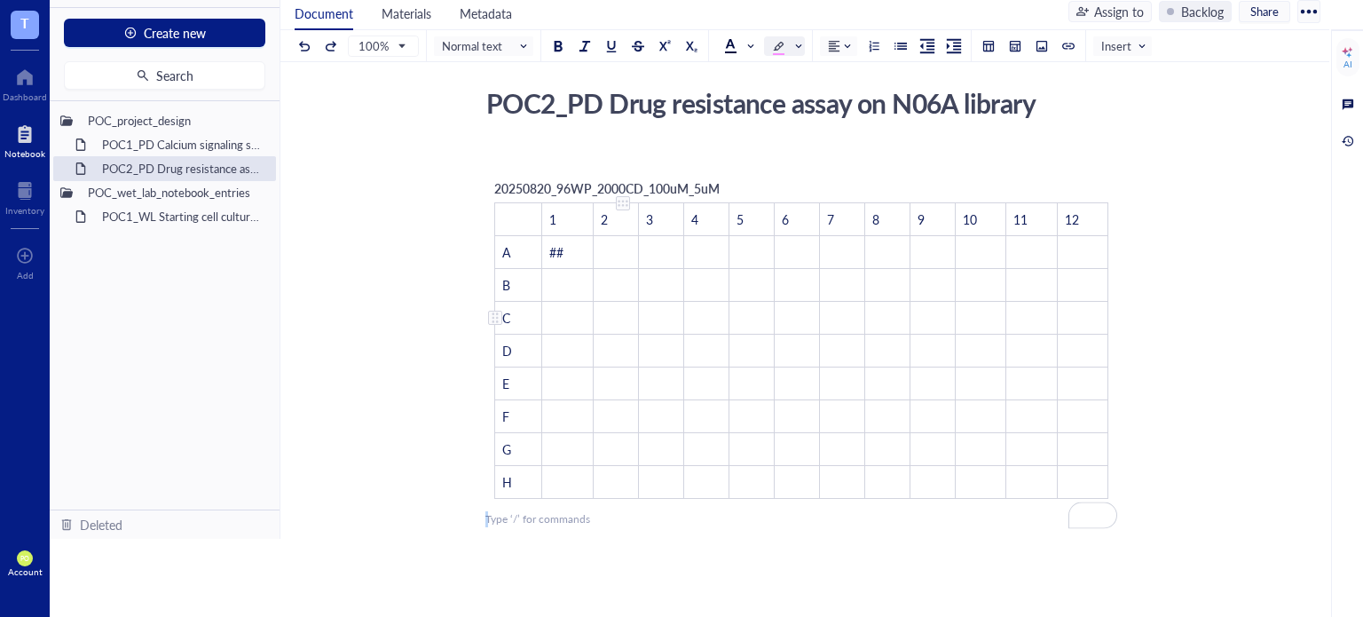
scroll to position [0, 0]
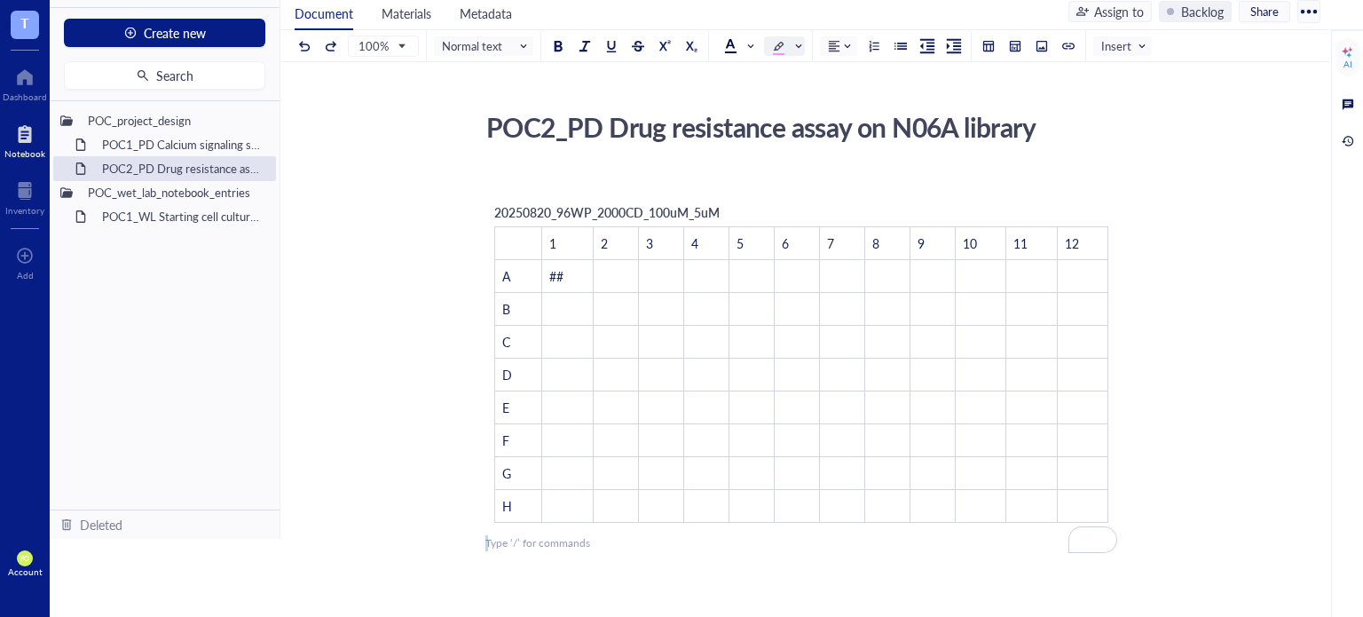
click at [649, 540] on div "﻿ Type ‘/’ for commands" at bounding box center [801, 543] width 632 height 16
drag, startPoint x: 495, startPoint y: 594, endPoint x: 499, endPoint y: 556, distance: 37.4
click at [495, 584] on div "Notebooks POC2_PD Drug resistance assay on N06A library N06A [N11250025] AD in …" at bounding box center [706, 308] width 1313 height 617
click at [491, 572] on div "Document Materials Metadata Assign to Backlog Share 100% Normal text Insert AI …" at bounding box center [804, 287] width 1049 height 588
click at [601, 546] on div "﻿ Type ‘/’ for commands" at bounding box center [801, 543] width 632 height 16
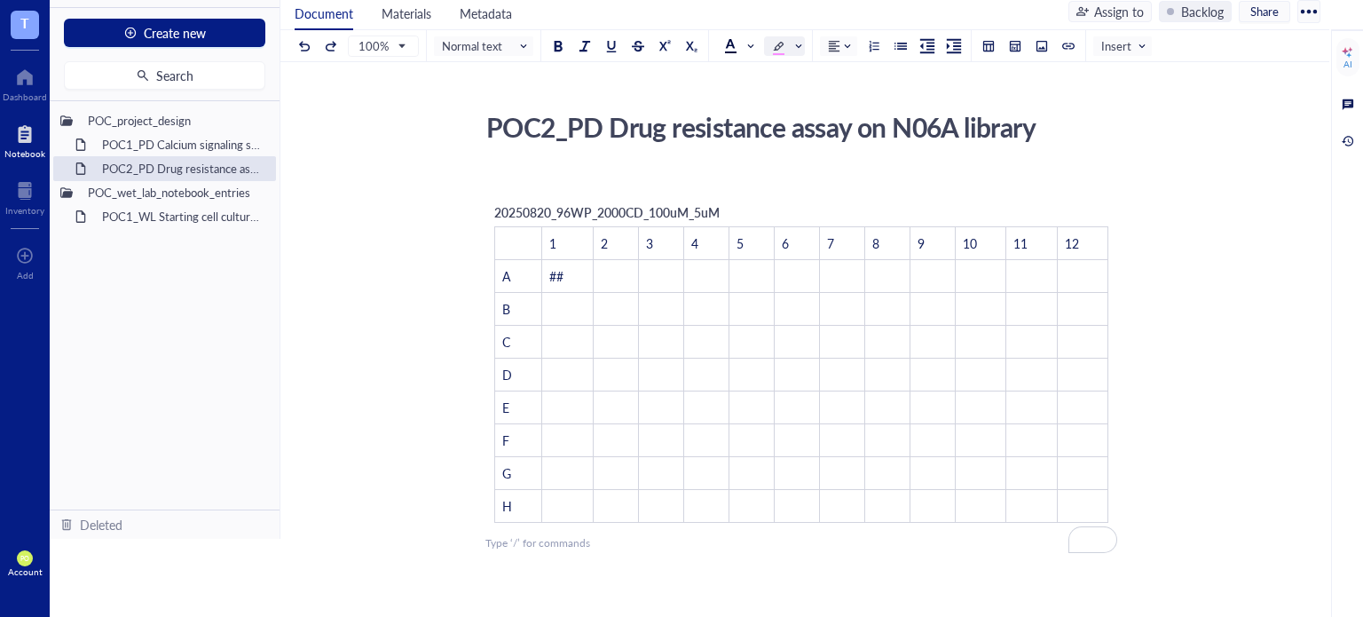
click at [595, 535] on div "﻿ Type ‘/’ for commands" at bounding box center [801, 543] width 632 height 16
click at [586, 541] on div "﻿ Type ‘/’ for commands" at bounding box center [801, 543] width 632 height 16
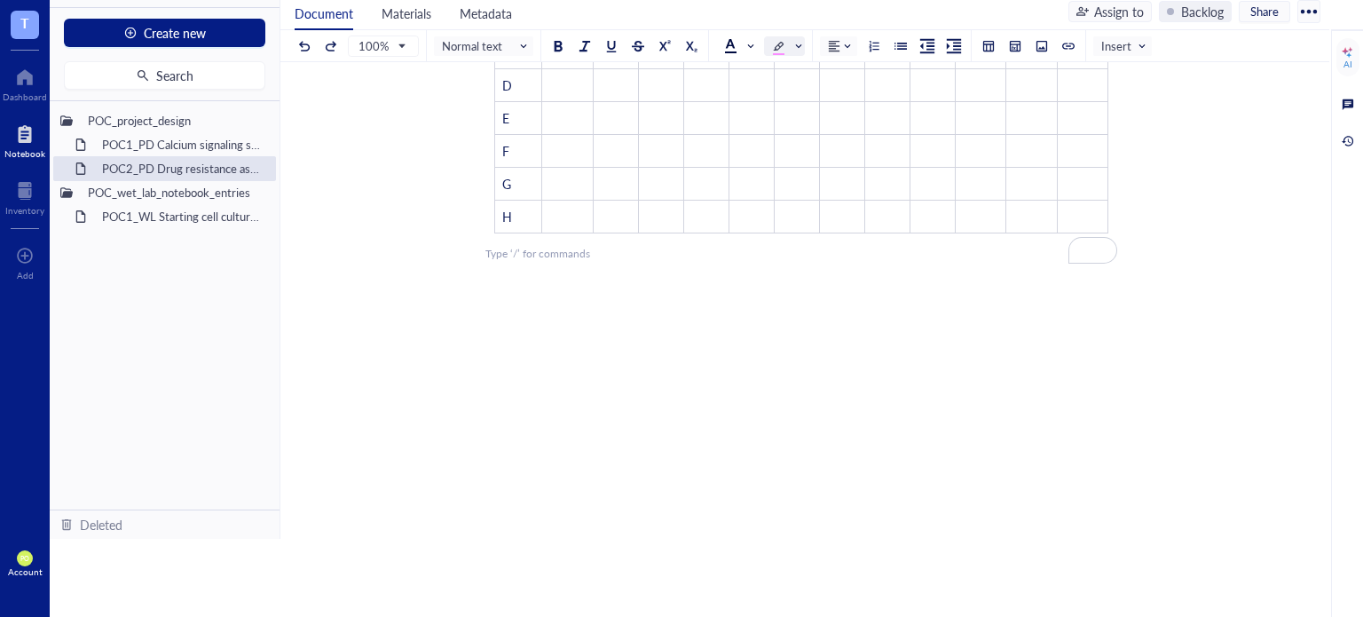
scroll to position [301, 0]
click at [527, 313] on div "﻿ 20250820_96WP_2000CD_100uM_5uM ﻿ 1 2 3 4 5 6 7 8 9 10 11 12 A ## ﻿ ﻿ ﻿ ﻿ ﻿ ﻿ …" at bounding box center [801, 222] width 632 height 704
click at [535, 256] on div "﻿ 20250820_96WP_2000CD_100uM_5uM ﻿ 1 2 3 4 5 6 7 8 9 10 11 12 A ## ﻿ ﻿ ﻿ ﻿ ﻿ ﻿ …" at bounding box center [801, 222] width 632 height 704
click at [495, 310] on div "﻿ 20250820_96WP_2000CD_100uM_5uM ﻿ 1 2 3 4 5 6 7 8 9 10 11 12 A ## ﻿ ﻿ ﻿ ﻿ ﻿ ﻿ …" at bounding box center [801, 222] width 632 height 704
click at [501, 241] on div "﻿ Type ‘/’ for commands" at bounding box center [801, 242] width 632 height 16
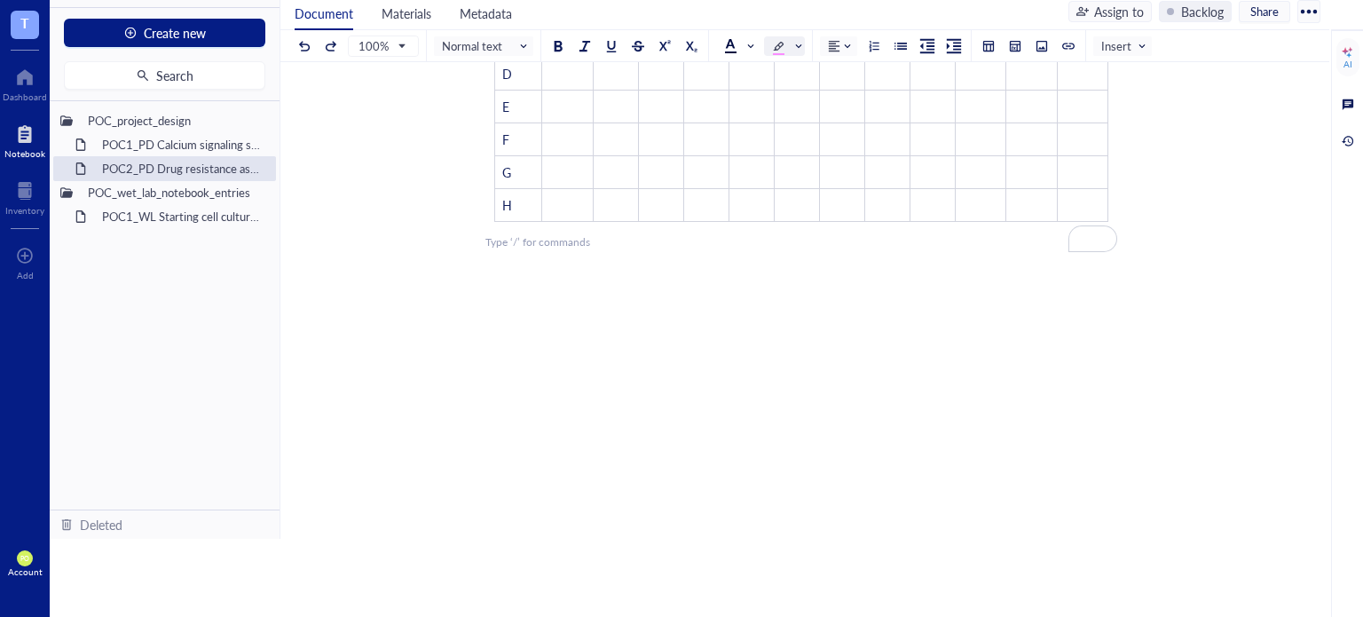
click at [556, 322] on div "﻿ 20250820_96WP_2000CD_100uM_5uM ﻿ 1 2 3 4 5 6 7 8 9 10 11 12 A ## ﻿ ﻿ ﻿ ﻿ ﻿ ﻿ …" at bounding box center [801, 222] width 632 height 704
click at [508, 246] on div "﻿ Type ‘/’ for commands" at bounding box center [801, 242] width 632 height 16
click at [550, 250] on div "﻿ Type ‘/’ for commands" at bounding box center [801, 242] width 632 height 16
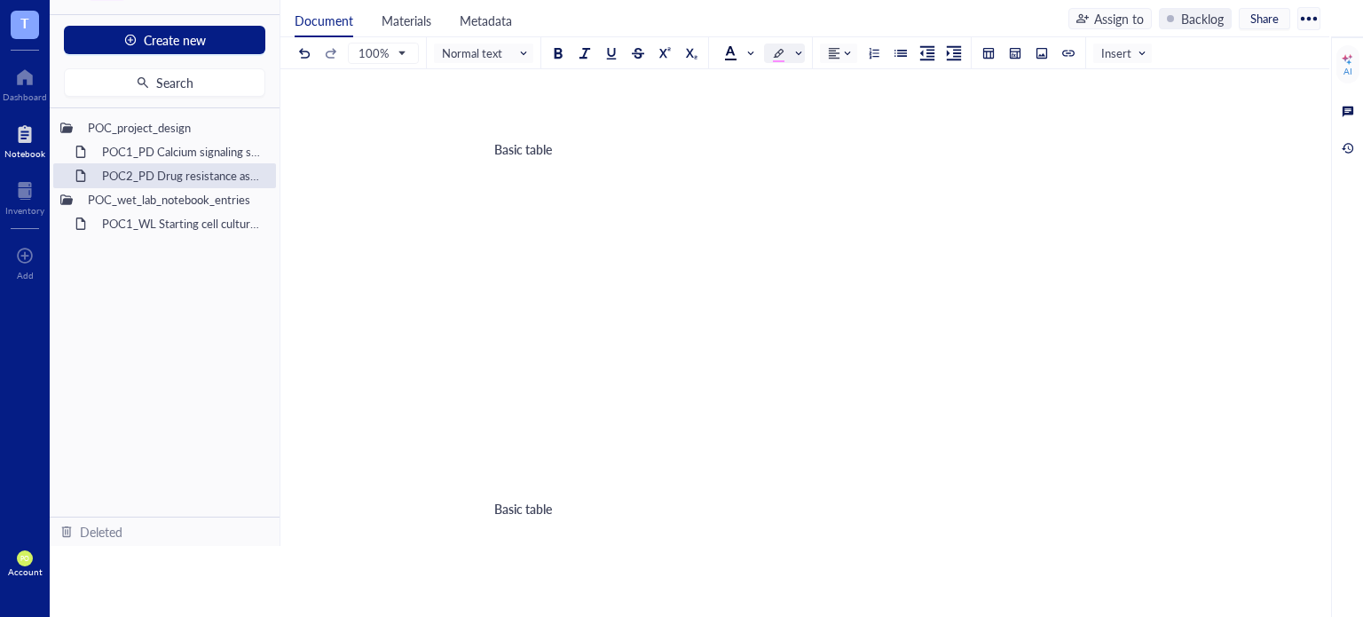
scroll to position [591, 0]
click at [540, 276] on div "Basic table ﻿" at bounding box center [556, 203] width 142 height 241
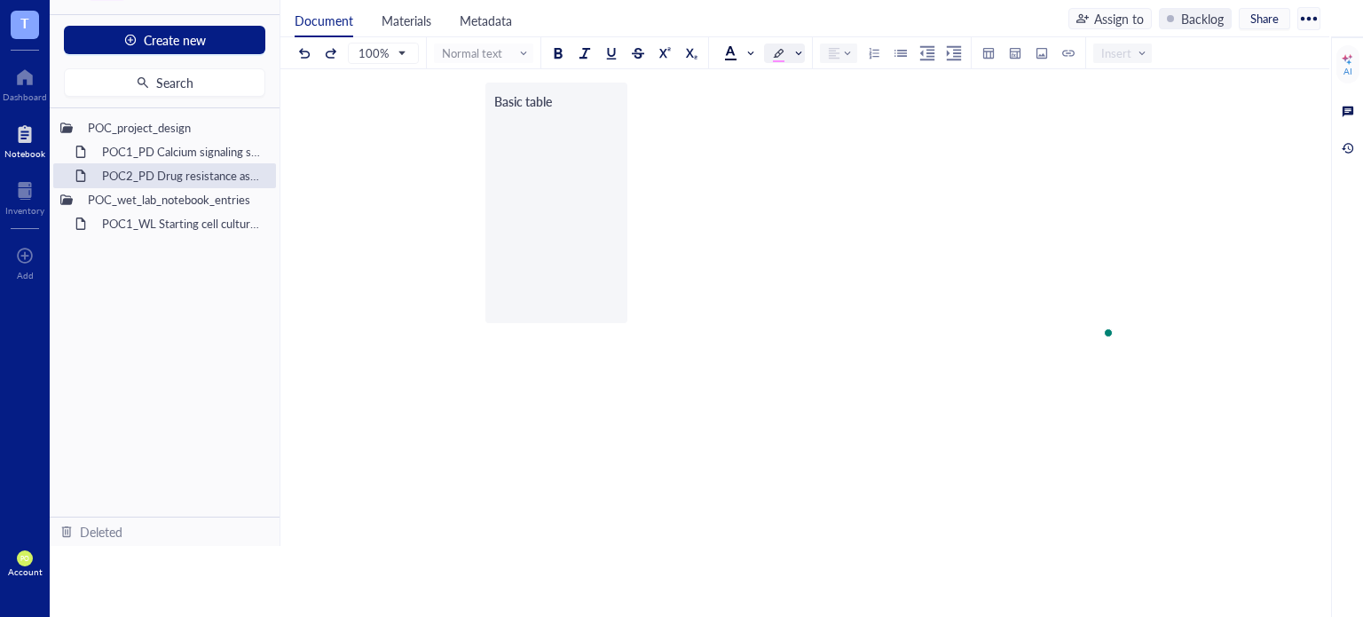
click at [678, 287] on div "﻿ 20250820_96WP_2000CD_100uM_5uM ﻿ 1 2 3 4 5 6 7 8 9 10 11 12 A ## ﻿ ﻿ ﻿ ﻿ ﻿ ﻿ …" at bounding box center [801, 125] width 632 height 1079
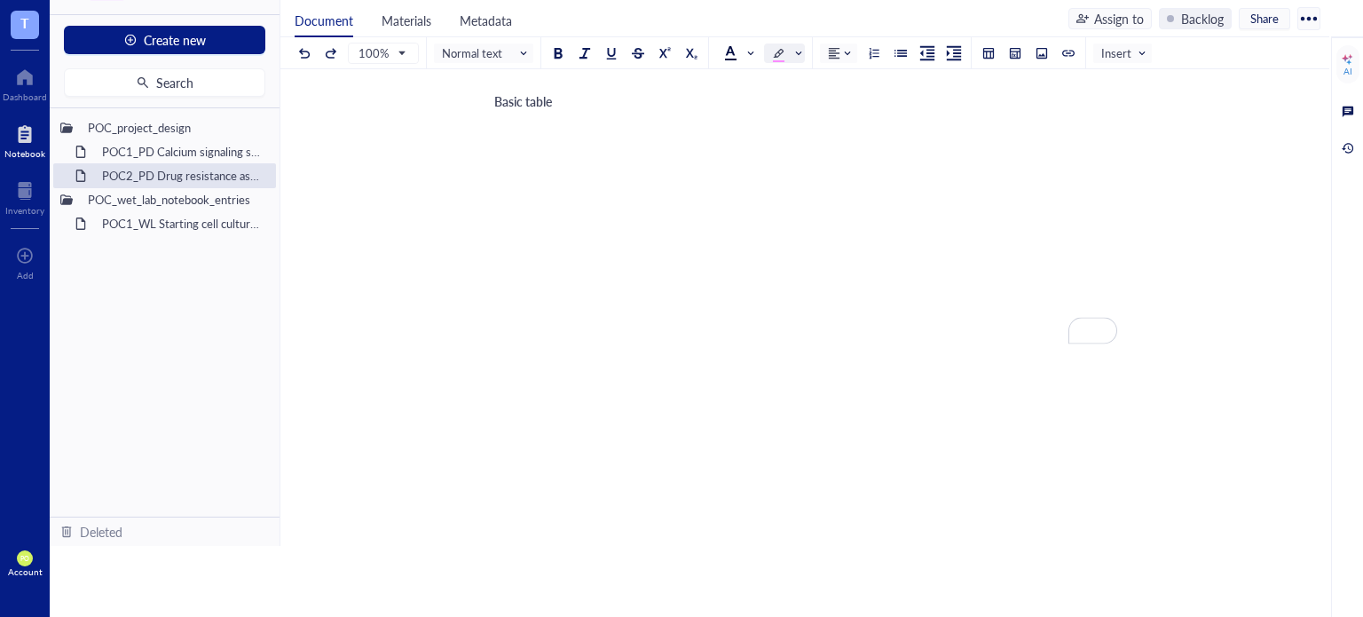
click at [531, 233] on span "To enrich screen reader interactions, please activate Accessibility in Grammarl…" at bounding box center [519, 242] width 50 height 18
click at [508, 324] on span "To enrich screen reader interactions, please activate Accessibility in Grammarl…" at bounding box center [510, 315] width 50 height 18
click at [521, 285] on span "To enrich screen reader interactions, please activate Accessibility in Grammarl…" at bounding box center [510, 276] width 50 height 18
click at [523, 262] on span "Basic table" at bounding box center [510, 254] width 51 height 15
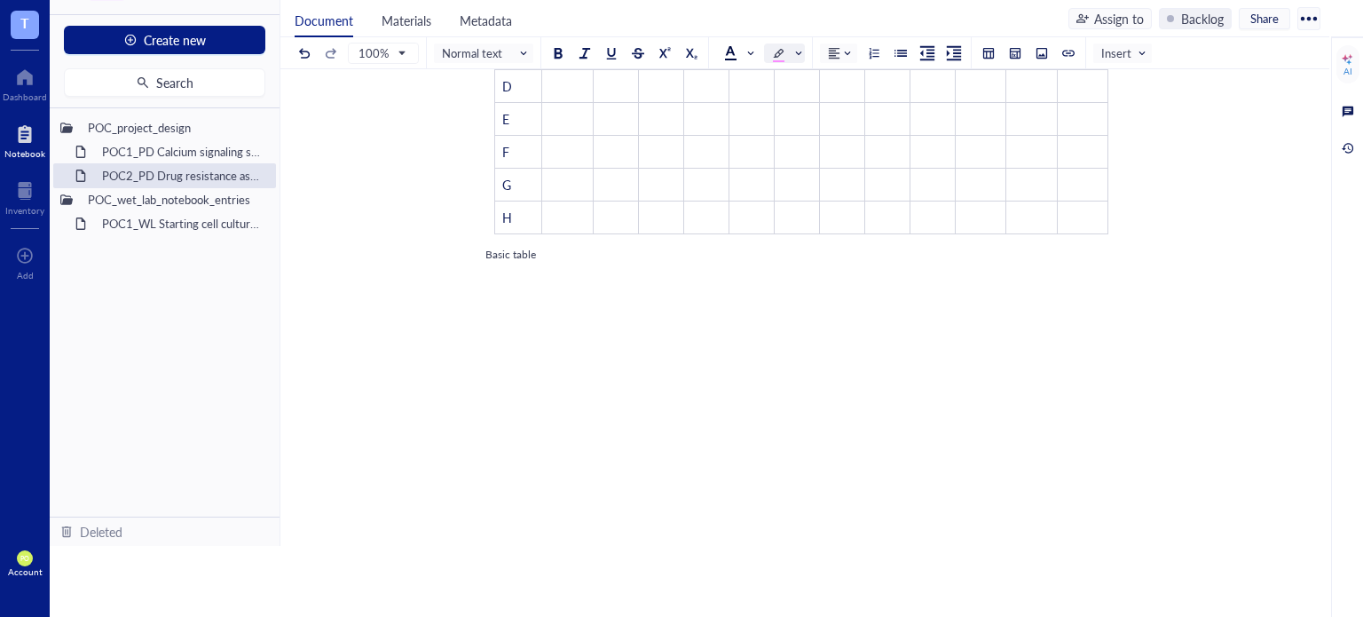
click at [523, 262] on span "Basic table" at bounding box center [510, 254] width 51 height 15
click at [561, 373] on div "﻿ 20250820_96WP_2000CD_100uM_5uM ﻿ 1 2 3 4 5 6 7 8 9 10 11 12 A ## ﻿ ﻿ ﻿ ﻿ ﻿ ﻿ …" at bounding box center [801, 375] width 632 height 986
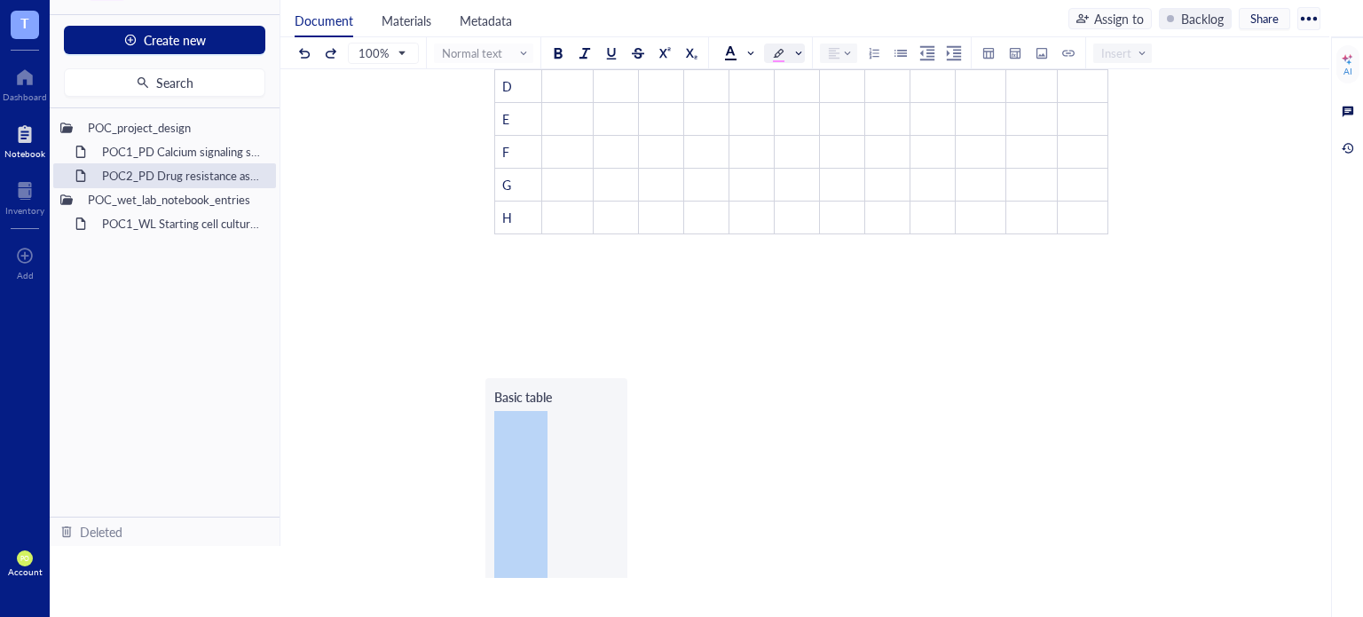
drag, startPoint x: 587, startPoint y: 318, endPoint x: 619, endPoint y: 301, distance: 36.1
click at [586, 316] on div "To enrich screen reader interactions, please activate Accessibility in Grammarl…" at bounding box center [801, 311] width 632 height 128
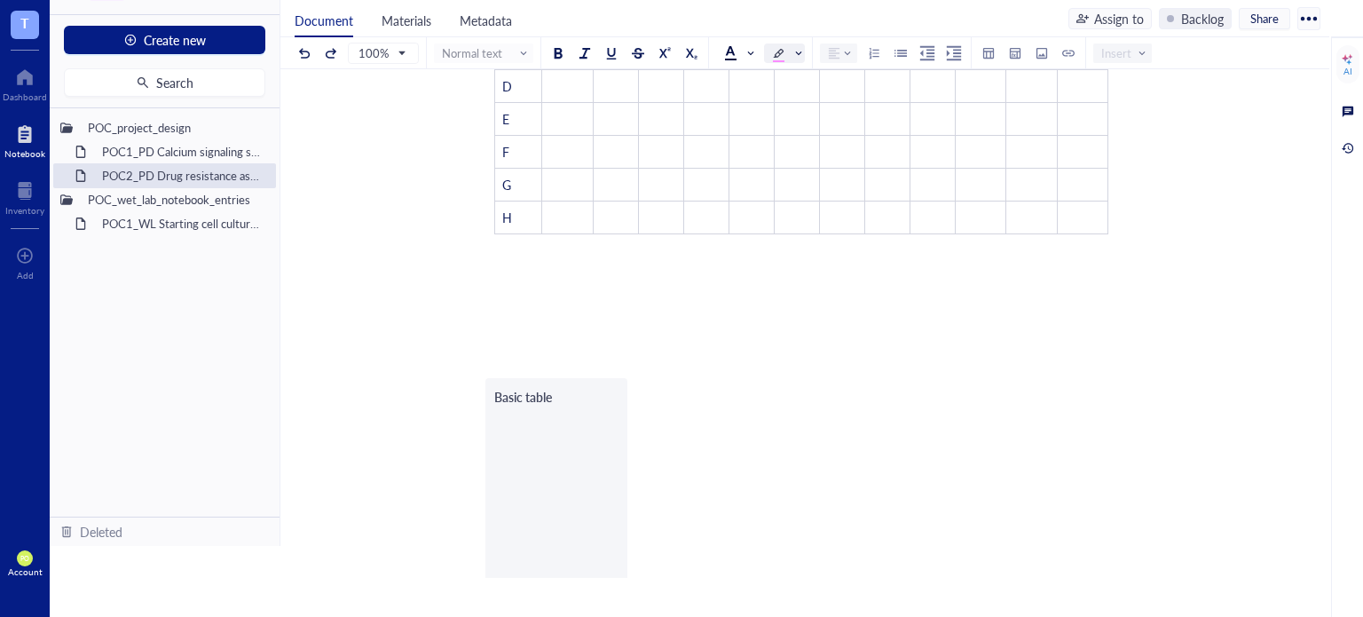
click at [589, 490] on div "Basic table ﻿" at bounding box center [556, 498] width 142 height 241
click at [589, 394] on div "Basic table" at bounding box center [556, 397] width 124 height 20
drag, startPoint x: 603, startPoint y: 308, endPoint x: 603, endPoint y: 430, distance: 121.6
click at [605, 308] on div "To enrich screen reader interactions, please activate Accessibility in Grammarl…" at bounding box center [801, 311] width 632 height 128
drag, startPoint x: 603, startPoint y: 437, endPoint x: 536, endPoint y: 341, distance: 117.2
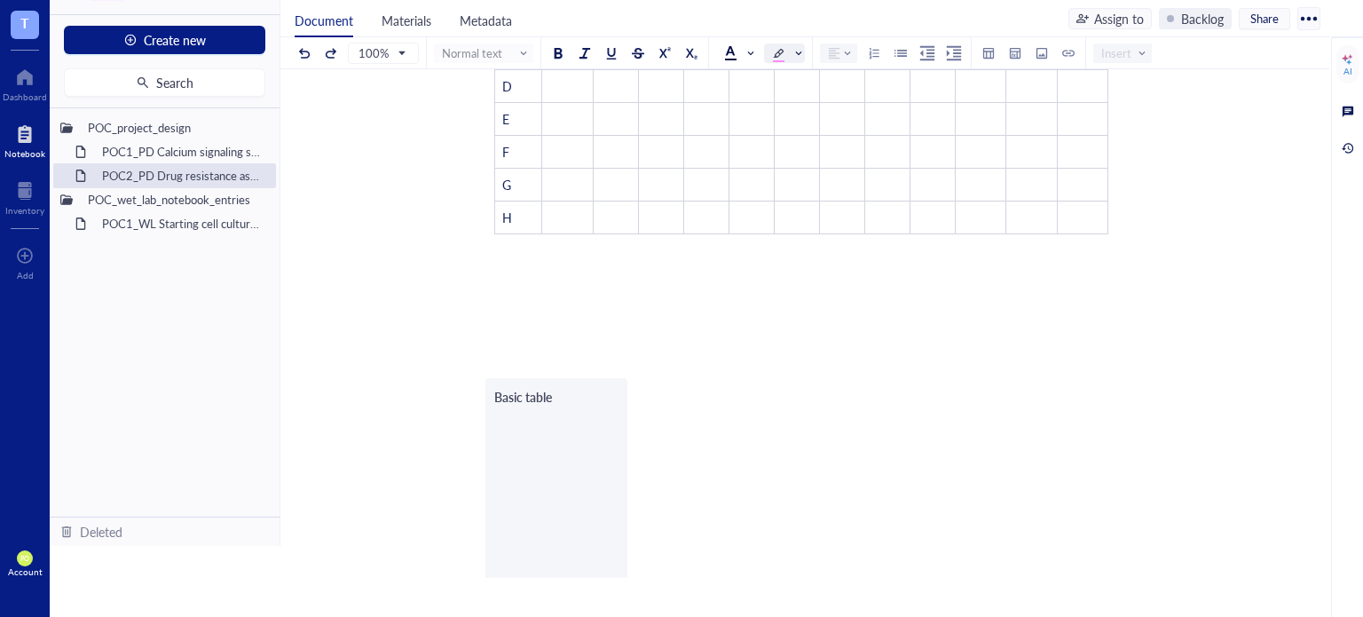
click at [489, 258] on div "﻿ 20250820_96WP_2000CD_100uM_5uM ﻿ 1 2 3 4 5 6 7 8 9 10 11 12 A ## ﻿ ﻿ ﻿ ﻿ ﻿ ﻿ …" at bounding box center [801, 421] width 632 height 1079
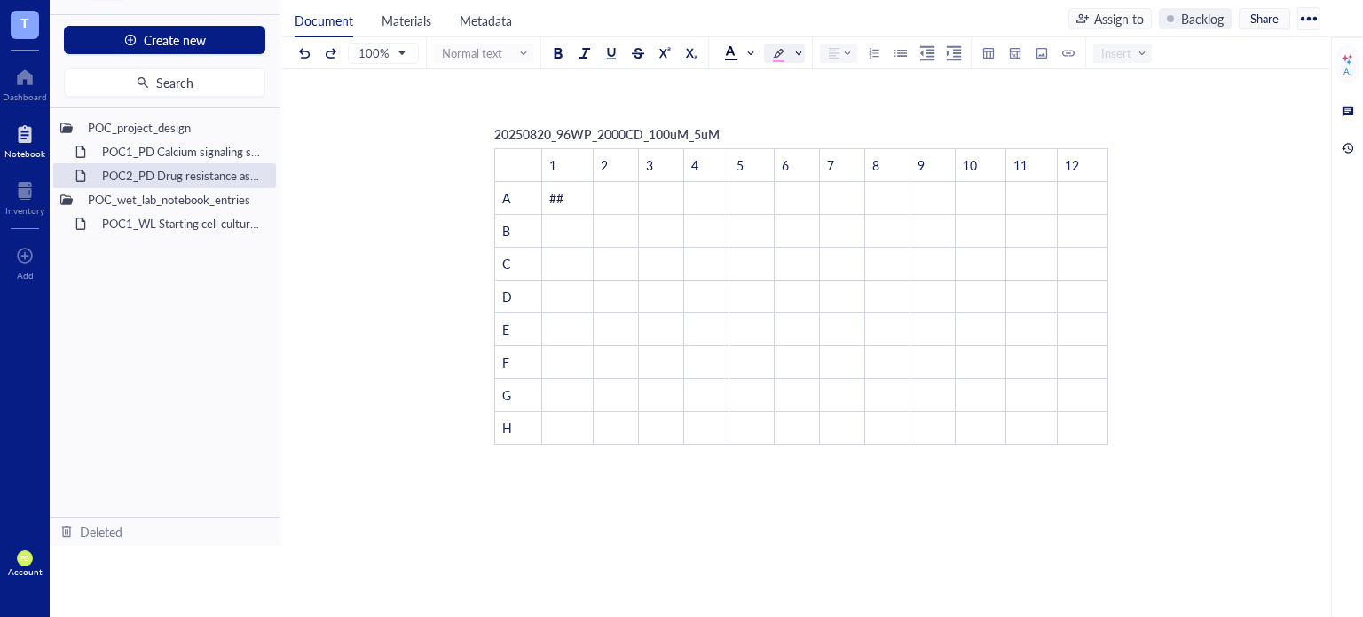
scroll to position [380, 0]
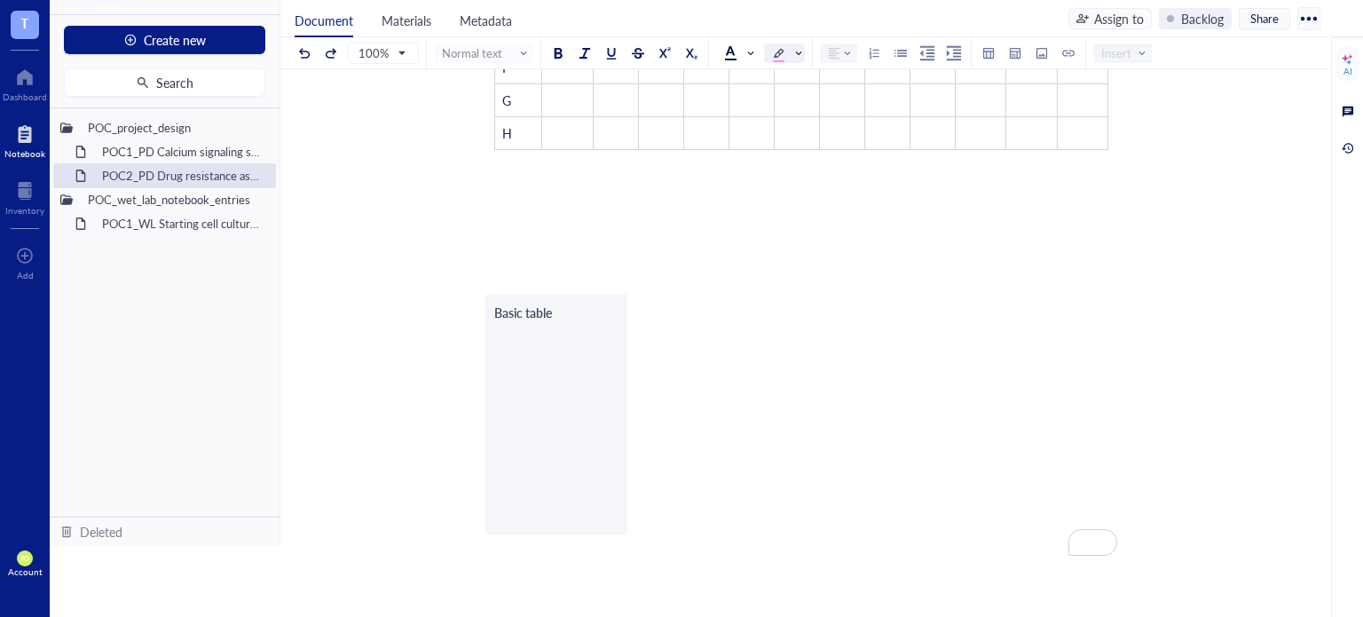
click at [636, 453] on div "﻿ 20250820_96WP_2000CD_100uM_5uM ﻿ 1 2 3 4 5 6 7 8 9 10 11 12 A ## ﻿ ﻿ ﻿ ﻿ ﻿ ﻿ …" at bounding box center [801, 337] width 632 height 1079
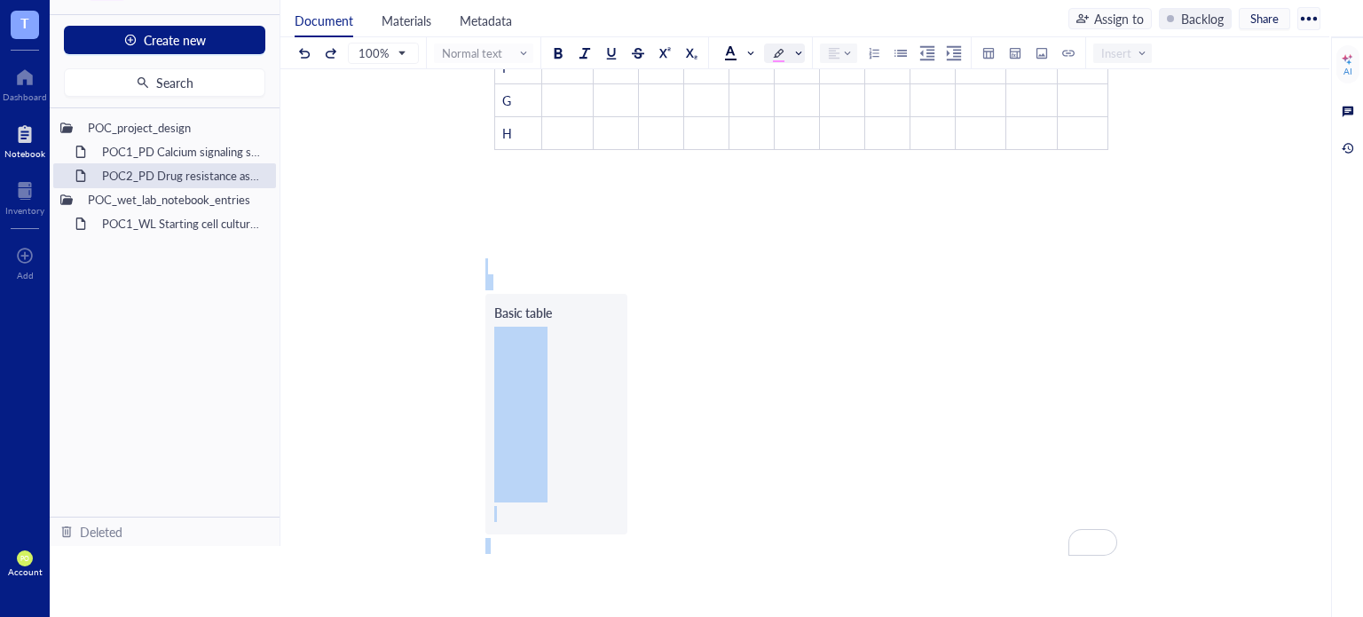
drag, startPoint x: 664, startPoint y: 542, endPoint x: 481, endPoint y: 259, distance: 337.0
click at [481, 259] on div "POC2_PD Drug resistance assay on N06A library POC2_PD Drug resistance assay on …" at bounding box center [801, 304] width 1042 height 1145
click at [563, 230] on div "To enrich screen reader interactions, please activate Accessibility in Grammarl…" at bounding box center [801, 226] width 632 height 128
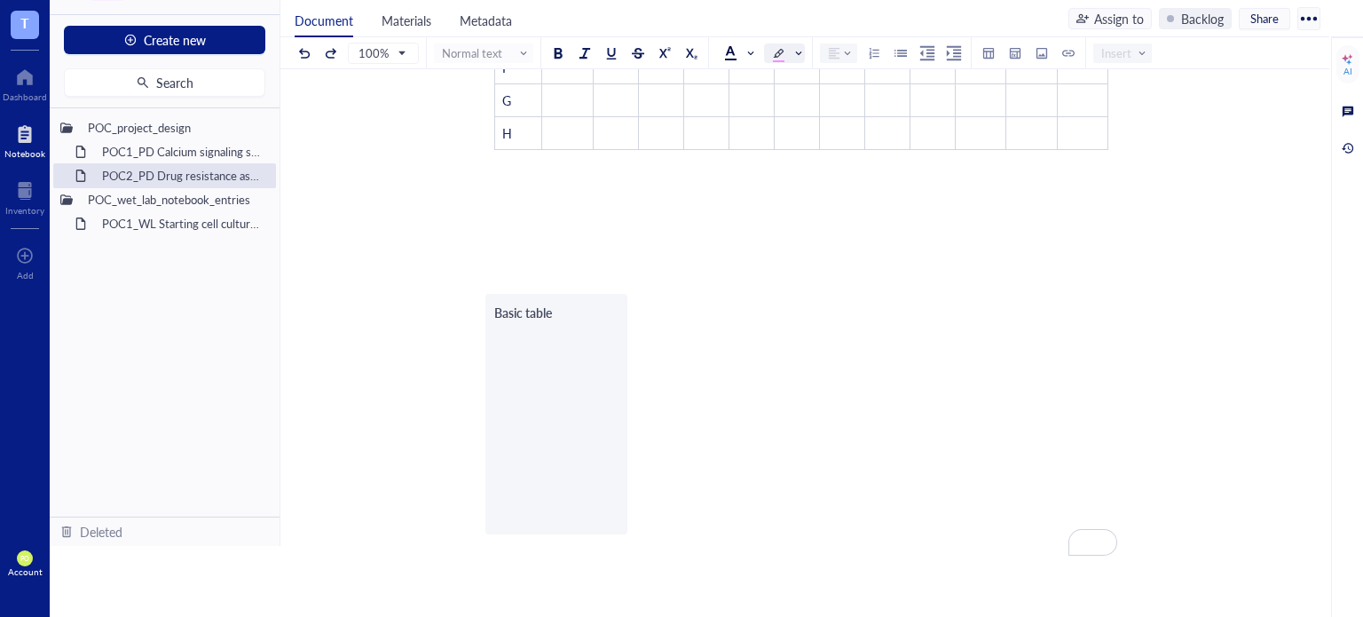
click at [561, 319] on div "Basic table ﻿" at bounding box center [556, 414] width 142 height 241
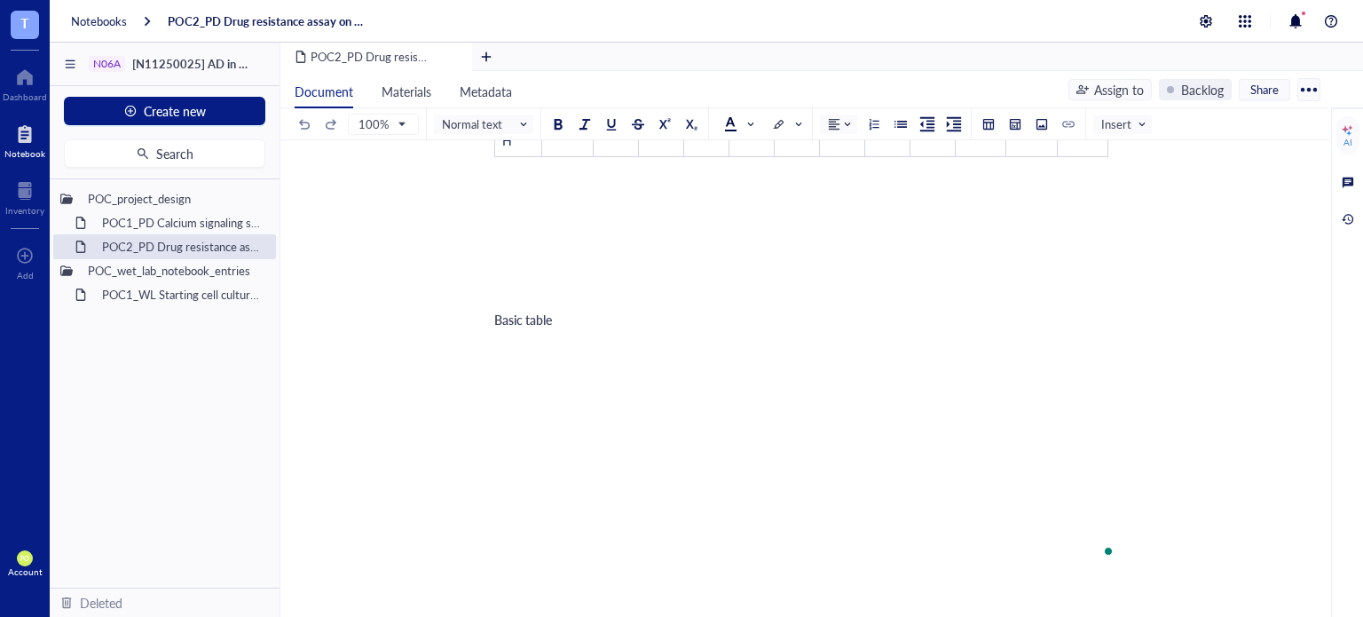
scroll to position [591, 0]
click at [611, 290] on div "Basic table ﻿" at bounding box center [556, 274] width 142 height 241
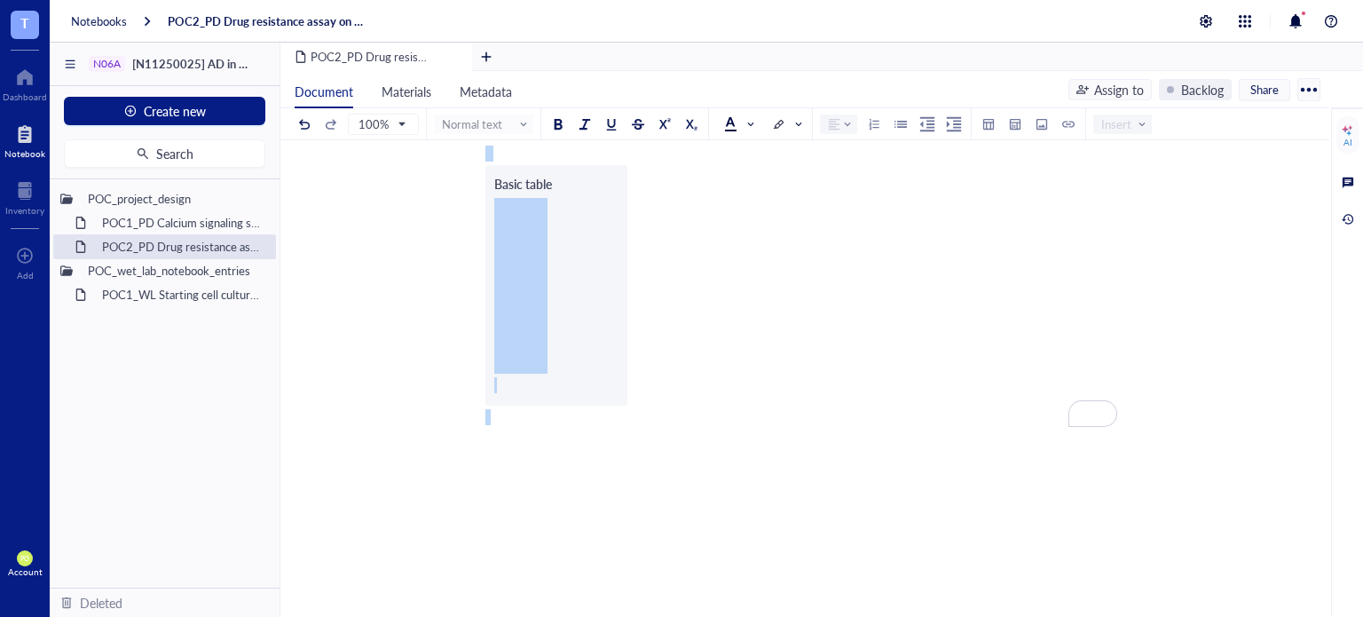
drag, startPoint x: 865, startPoint y: 449, endPoint x: 407, endPoint y: 152, distance: 546.0
click at [407, 152] on div "POC2_PD Drug resistance assay on N06A library POC2_PD Drug resistance assay on …" at bounding box center [801, 175] width 1042 height 1145
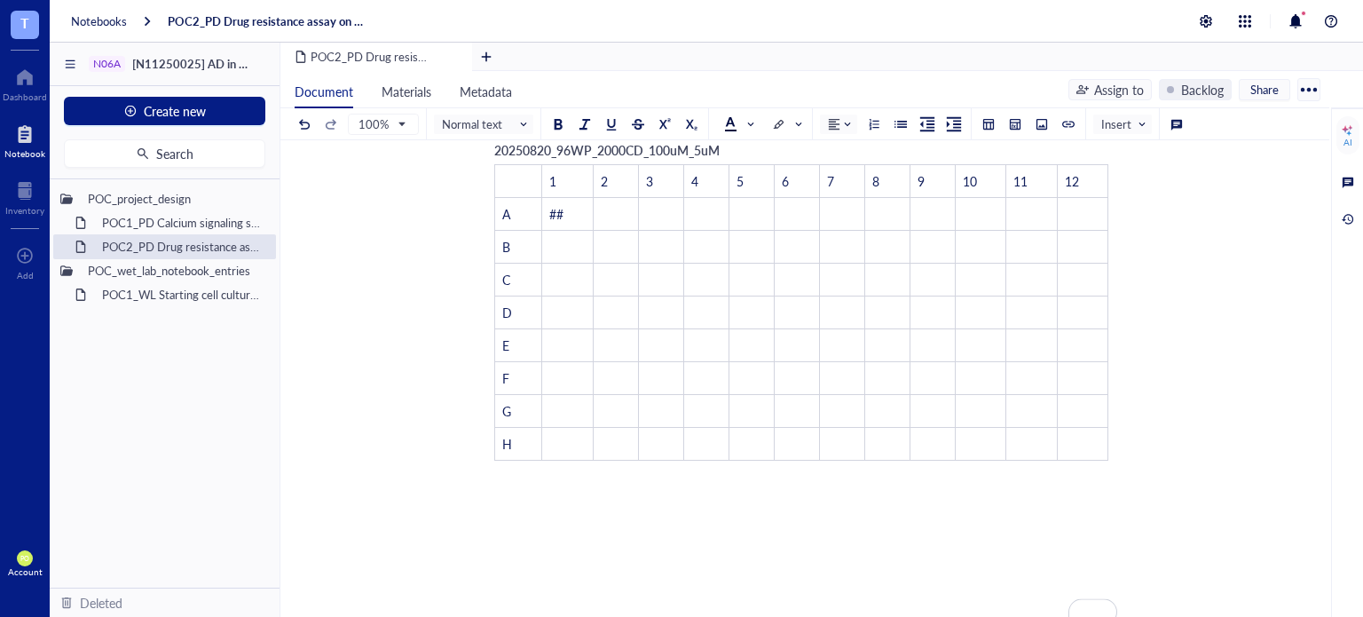
click at [543, 556] on div "To enrich screen reader interactions, please activate Accessibility in Grammarl…" at bounding box center [801, 537] width 632 height 128
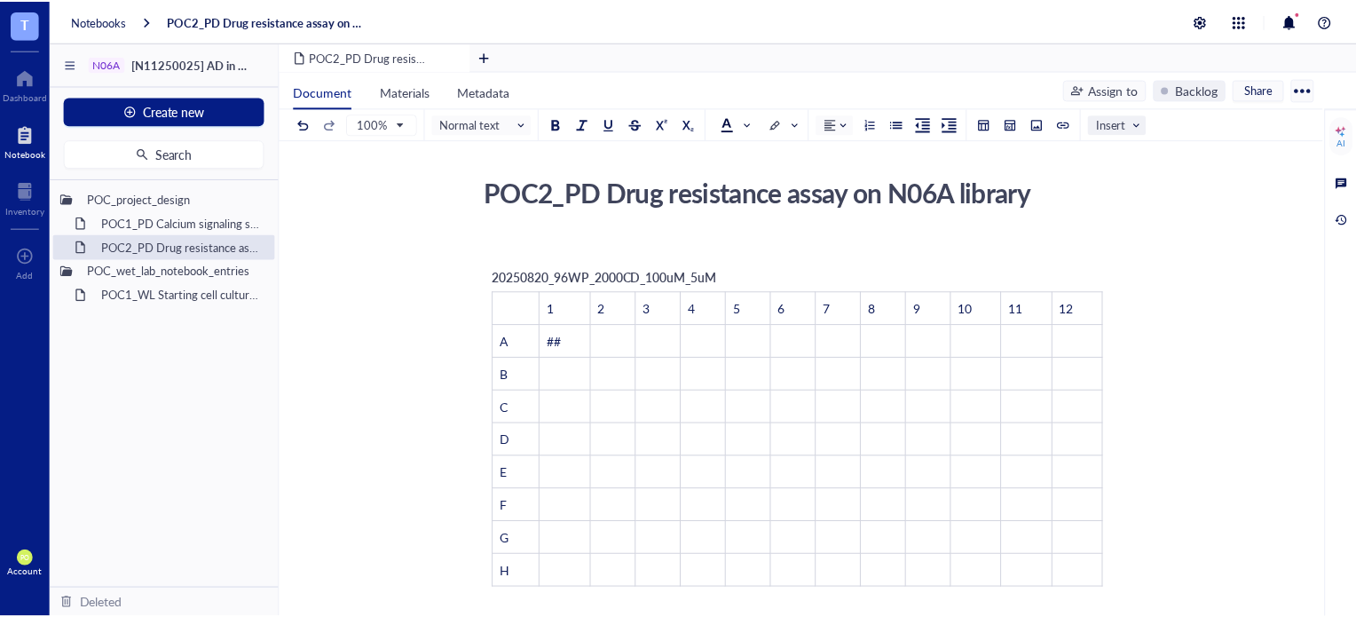
scroll to position [0, 0]
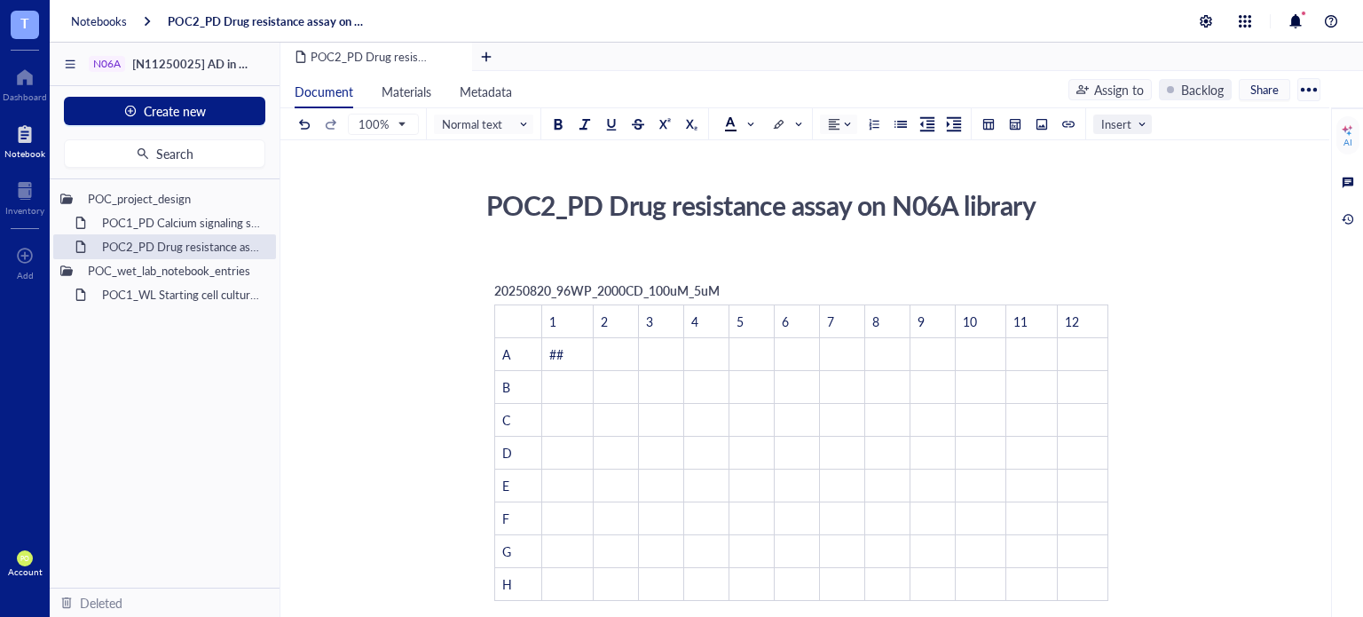
click at [1136, 127] on span "Insert" at bounding box center [1124, 124] width 46 height 16
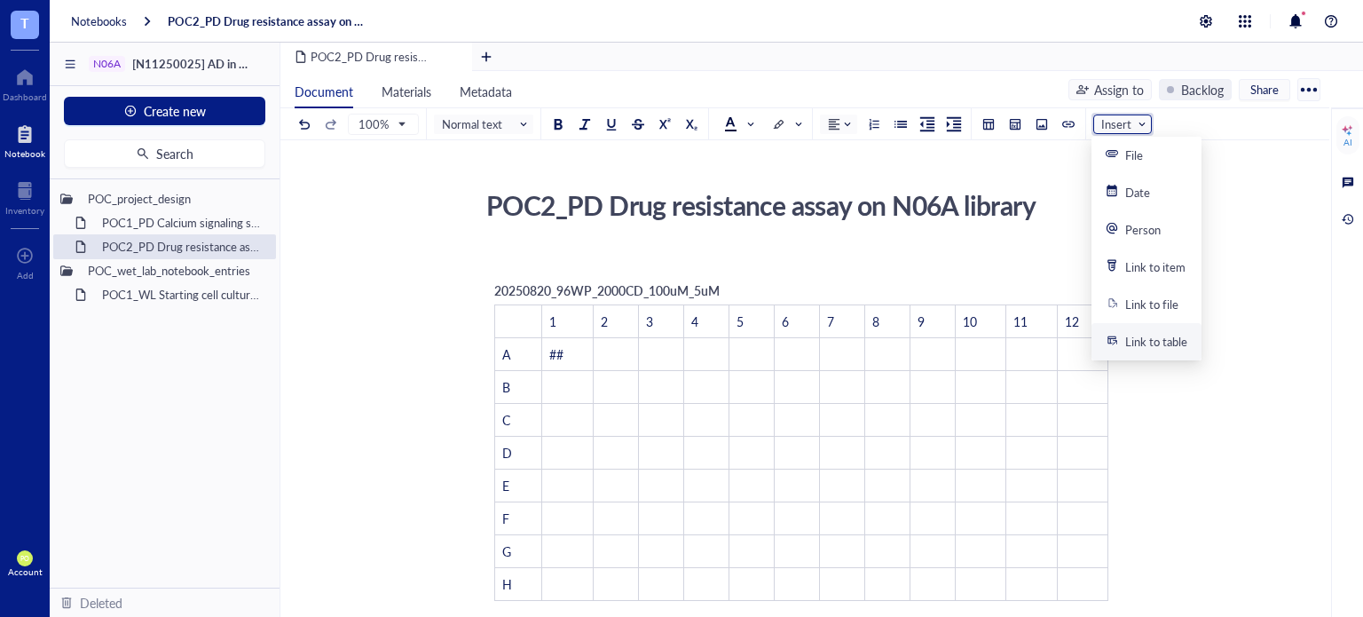
click at [1186, 344] on div "Link to table" at bounding box center [1156, 342] width 62 height 16
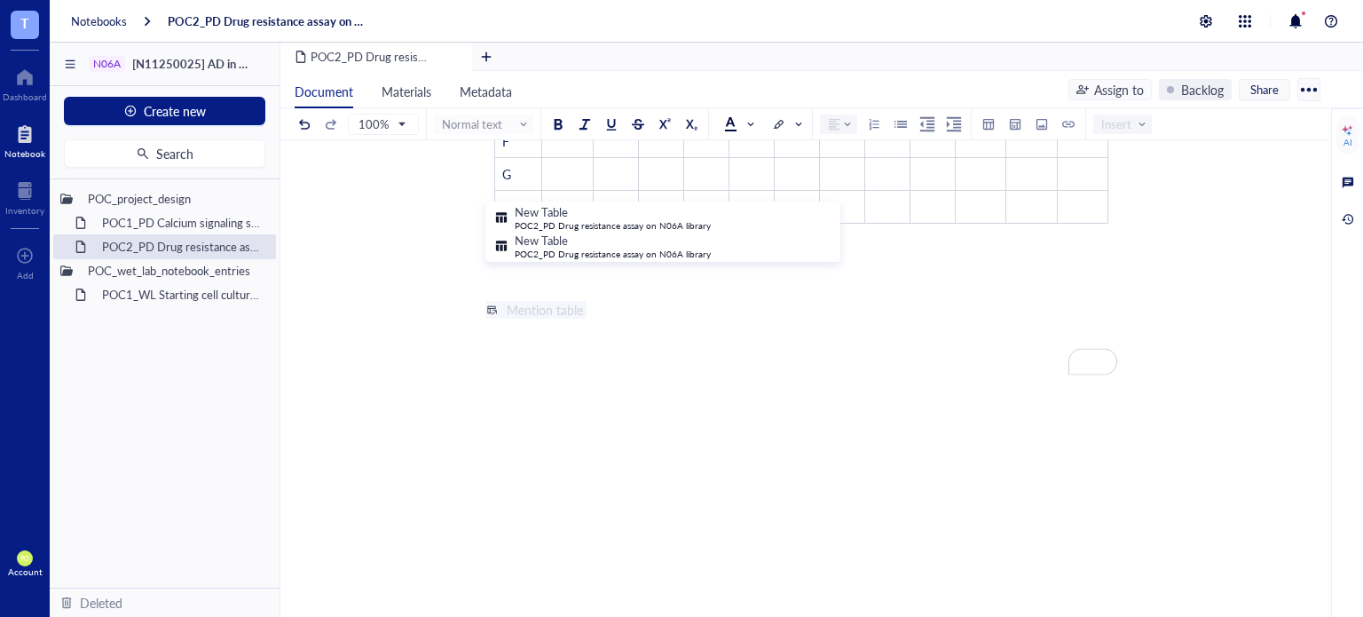
scroll to position [422, 0]
click at [582, 265] on div "Mention table" at bounding box center [545, 265] width 76 height 18
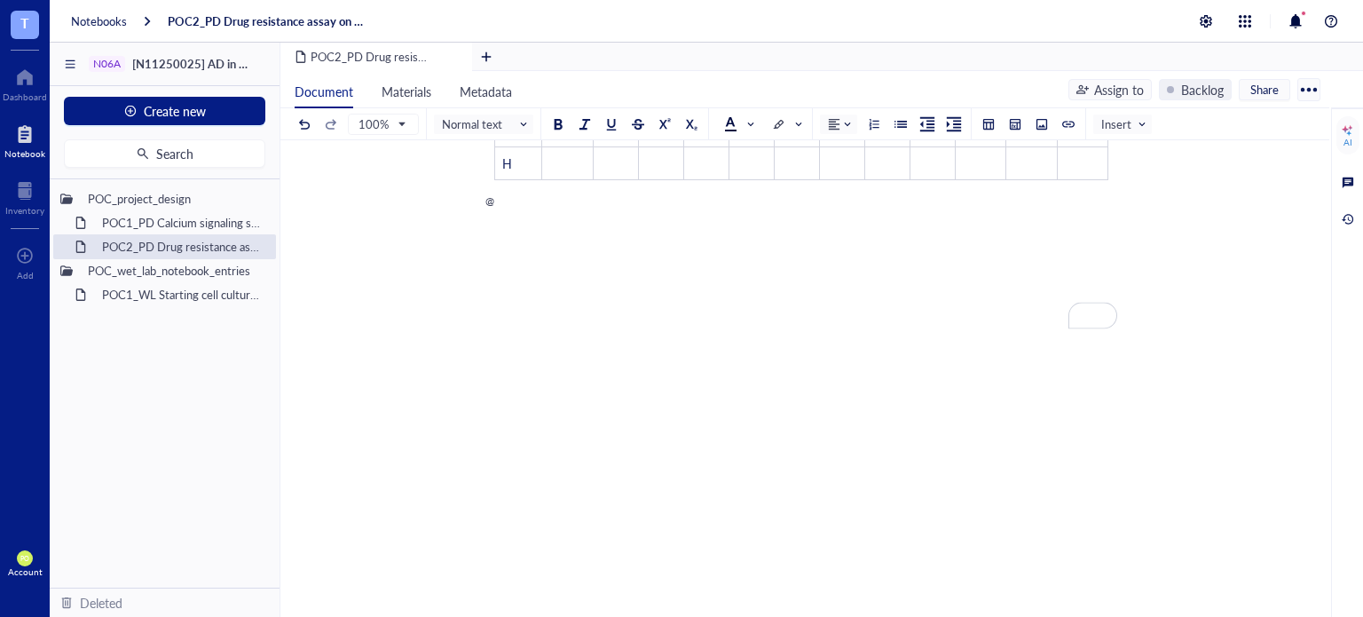
scroll to position [419, 0]
drag, startPoint x: 678, startPoint y: 305, endPoint x: 483, endPoint y: 306, distance: 195.2
click at [483, 306] on div "POC2_PD Drug resistance assay on N06A library POC2_PD Drug resistance assay on …" at bounding box center [801, 160] width 1042 height 792
click at [563, 210] on div "@" at bounding box center [801, 202] width 632 height 16
click at [512, 210] on div "@" at bounding box center [801, 202] width 632 height 16
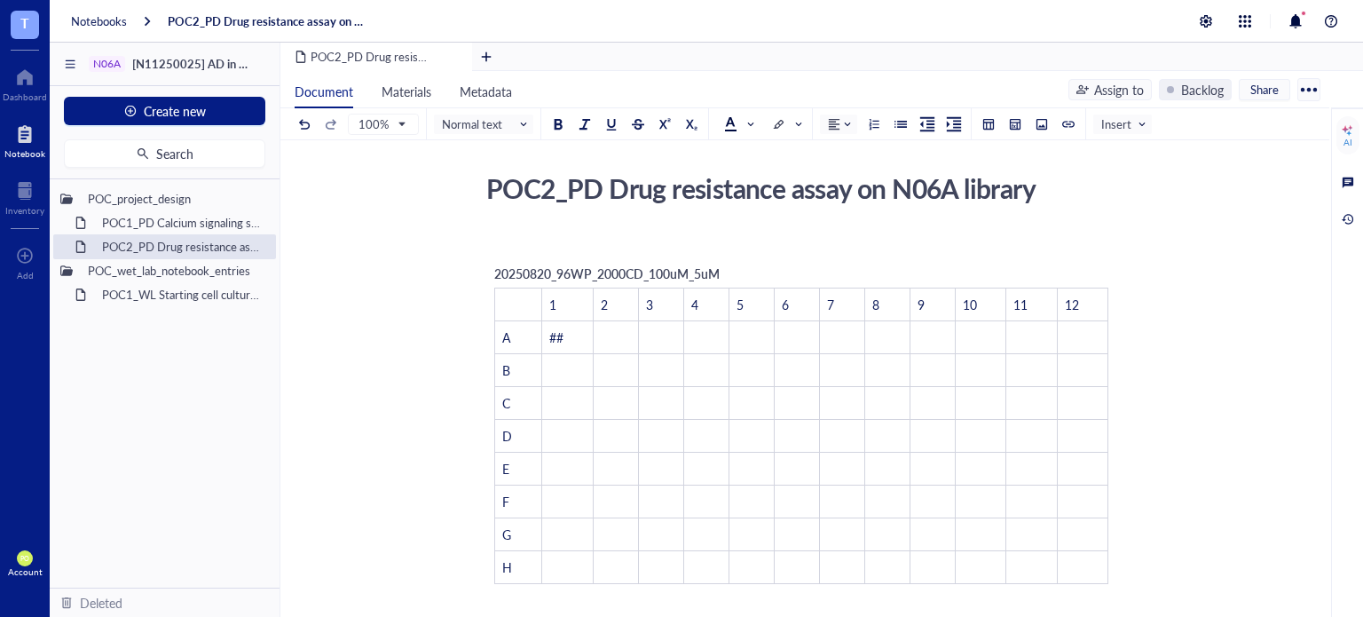
scroll to position [0, 0]
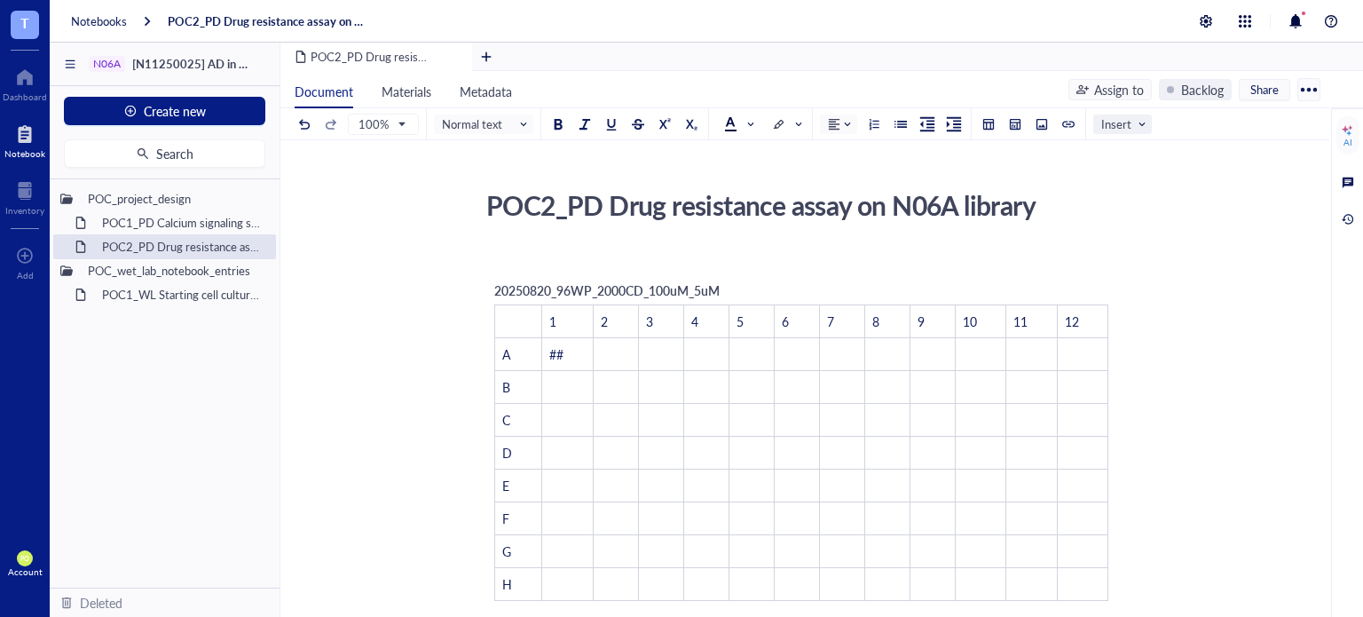
click at [1124, 134] on input "search" at bounding box center [1118, 124] width 34 height 27
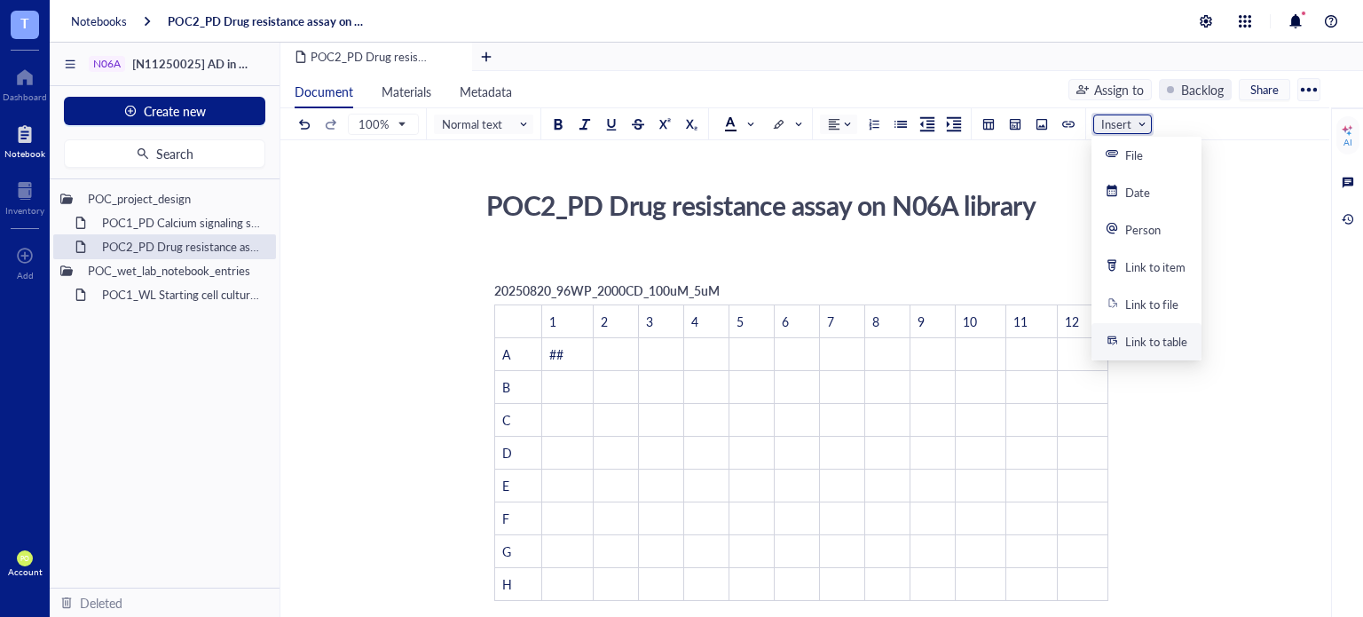
click at [1132, 123] on span "Insert" at bounding box center [1124, 124] width 46 height 16
click at [1094, 361] on td "﻿" at bounding box center [1082, 354] width 51 height 33
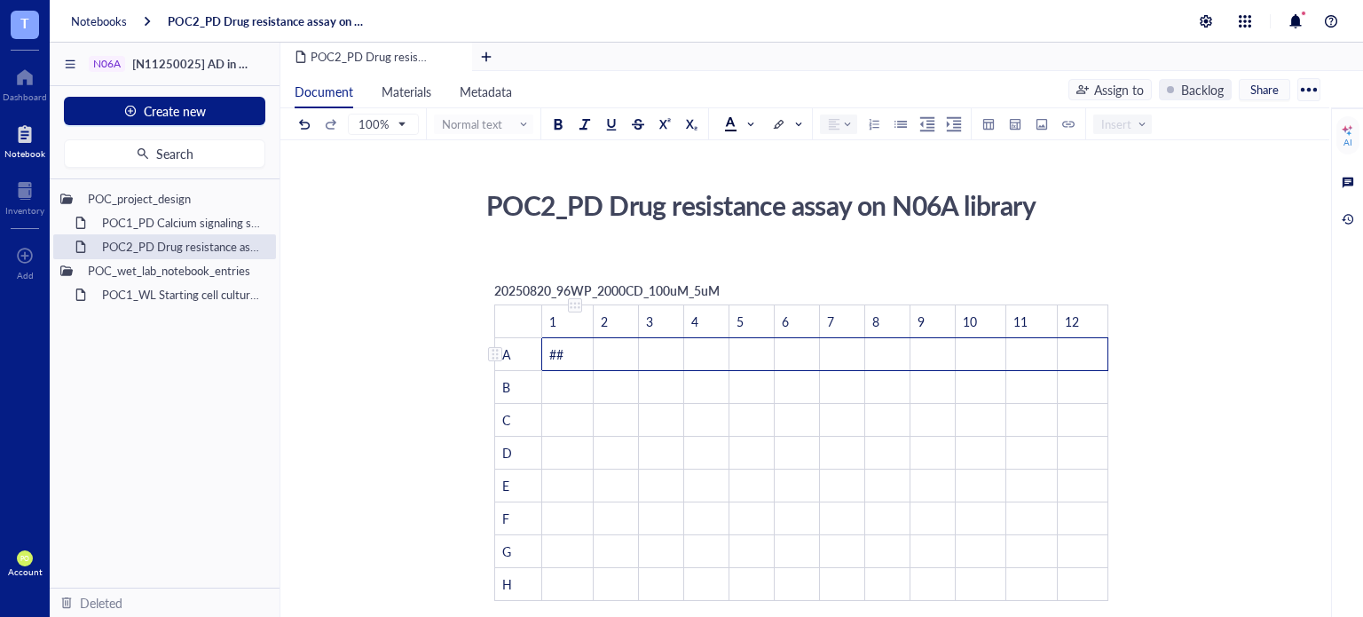
click at [566, 358] on td "##" at bounding box center [567, 354] width 51 height 33
click at [571, 352] on td "##" at bounding box center [567, 354] width 51 height 33
click at [784, 127] on span at bounding box center [786, 124] width 28 height 18
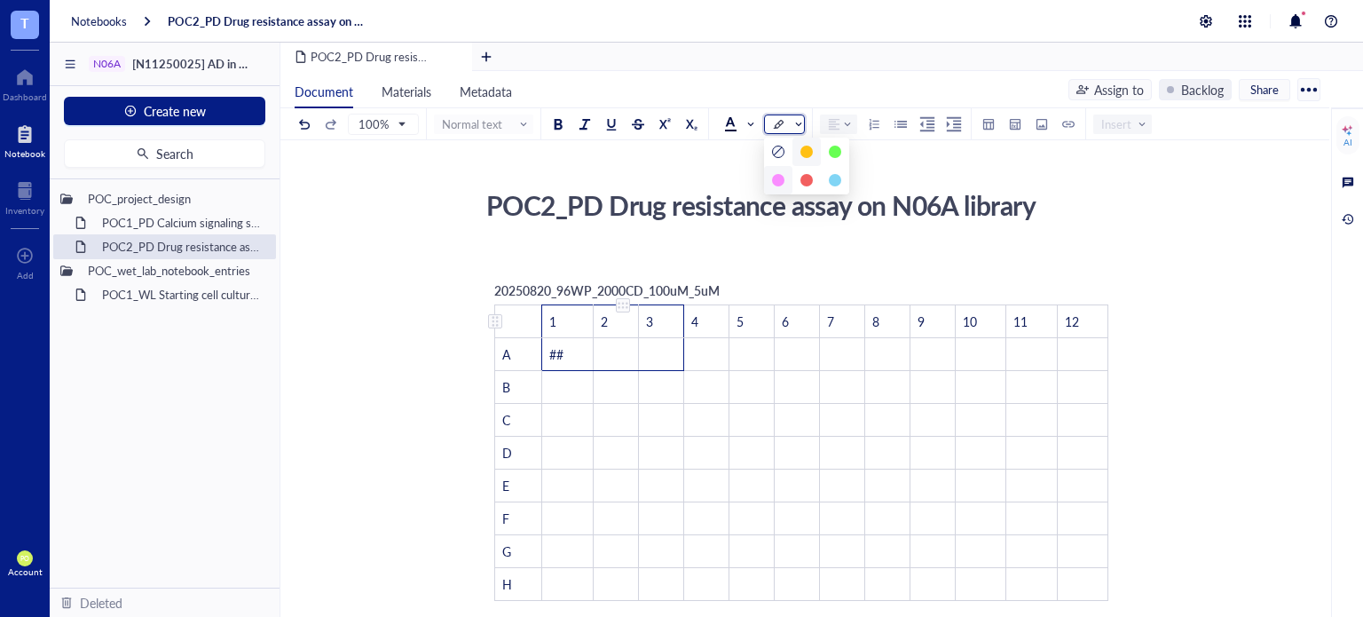
click at [600, 333] on td "2" at bounding box center [615, 321] width 45 height 33
click at [572, 358] on td "##" at bounding box center [567, 354] width 51 height 33
drag, startPoint x: 547, startPoint y: 355, endPoint x: 569, endPoint y: 354, distance: 22.2
click at [569, 354] on td "##" at bounding box center [567, 354] width 51 height 33
click at [783, 126] on span at bounding box center [786, 124] width 28 height 18
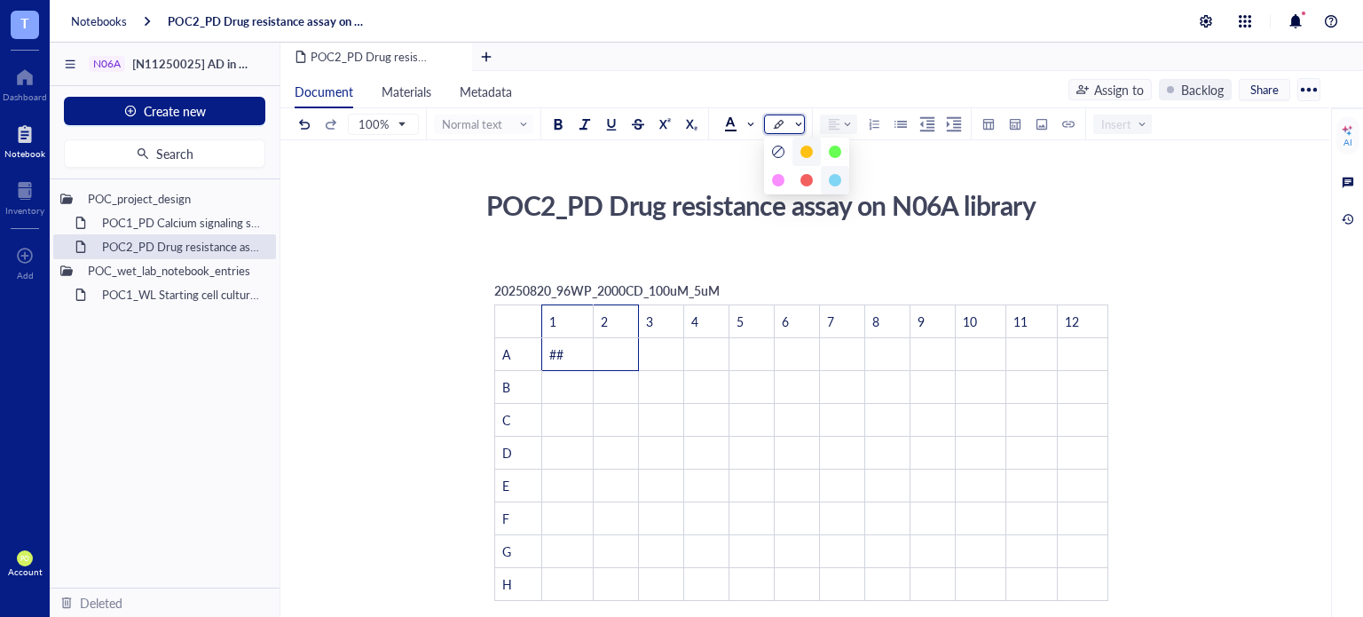
click at [833, 177] on div at bounding box center [835, 180] width 12 height 12
click at [612, 356] on td "﻿" at bounding box center [615, 354] width 45 height 33
click at [554, 353] on span "##" at bounding box center [556, 354] width 14 height 18
click at [607, 351] on td "﻿" at bounding box center [615, 354] width 45 height 33
click at [621, 360] on td "##" at bounding box center [617, 354] width 51 height 33
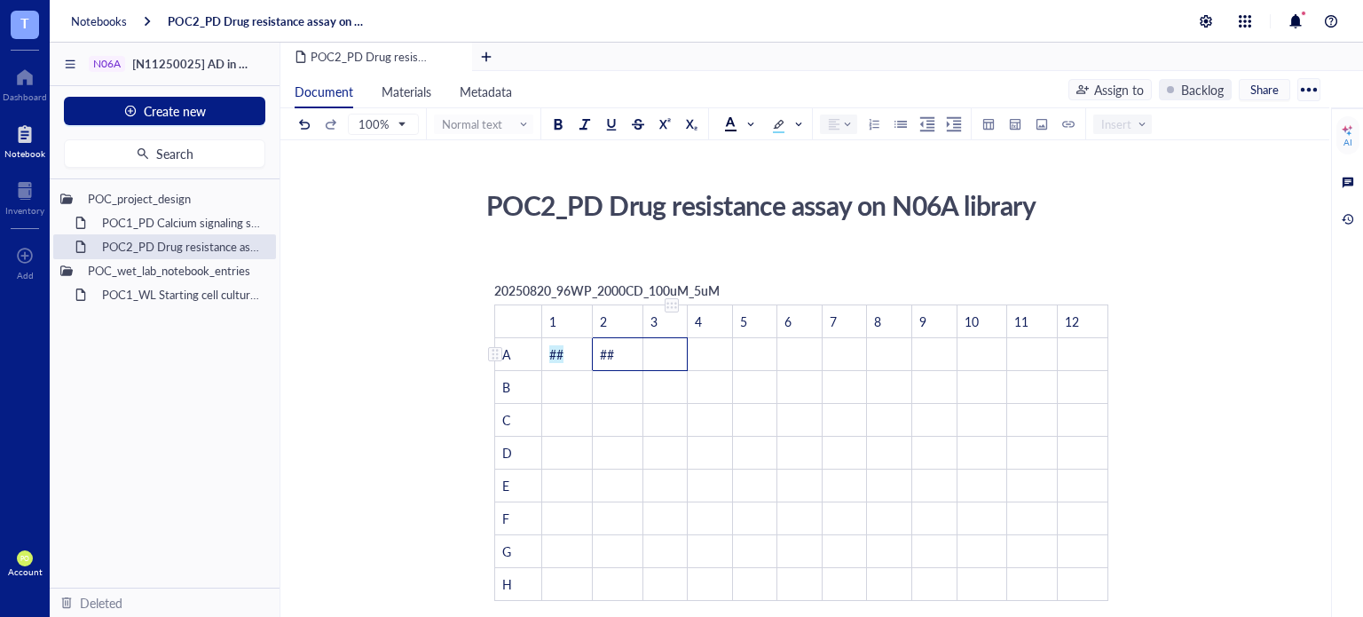
click at [685, 355] on td "﻿" at bounding box center [665, 354] width 45 height 33
click at [712, 355] on td "﻿" at bounding box center [713, 354] width 44 height 33
click at [751, 357] on td "﻿" at bounding box center [761, 354] width 44 height 33
click at [798, 353] on td "﻿" at bounding box center [807, 354] width 43 height 33
click at [861, 367] on td "﻿" at bounding box center [853, 354] width 43 height 33
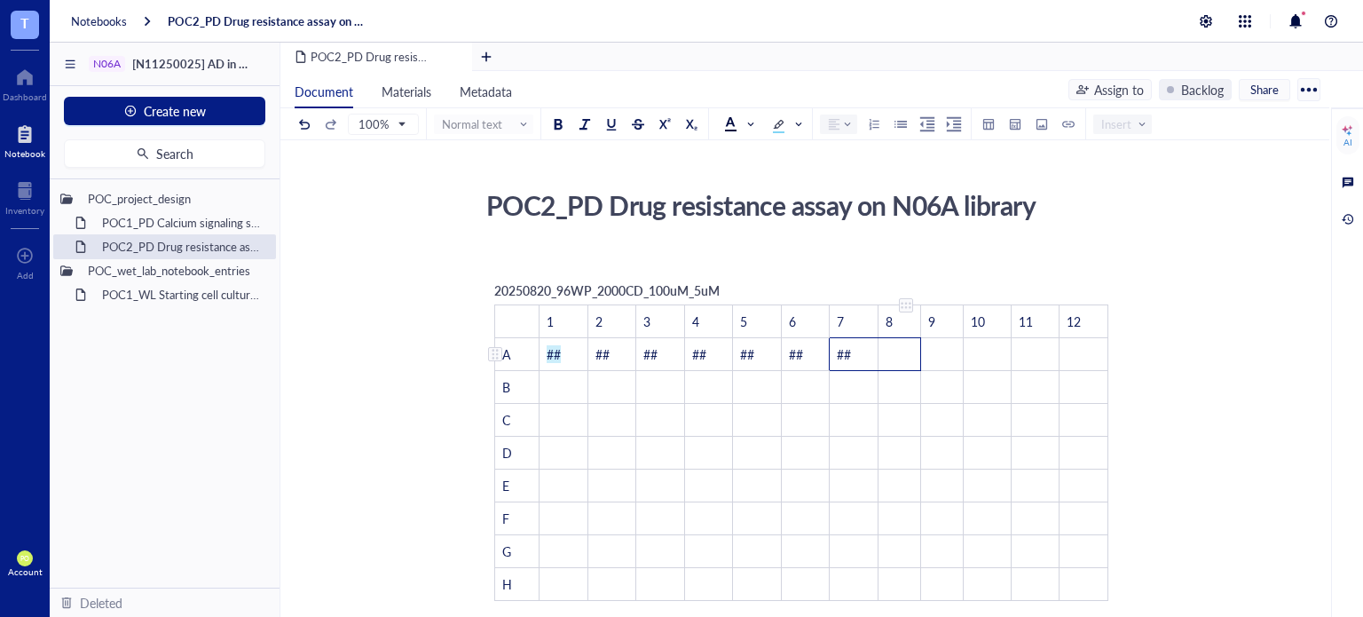
click at [887, 358] on td "﻿" at bounding box center [899, 354] width 43 height 33
click at [926, 348] on td "﻿" at bounding box center [943, 354] width 43 height 33
click at [987, 371] on td "﻿" at bounding box center [989, 387] width 47 height 33
click at [991, 355] on td "﻿" at bounding box center [989, 354] width 47 height 33
click at [986, 367] on td "##" at bounding box center [979, 354] width 46 height 33
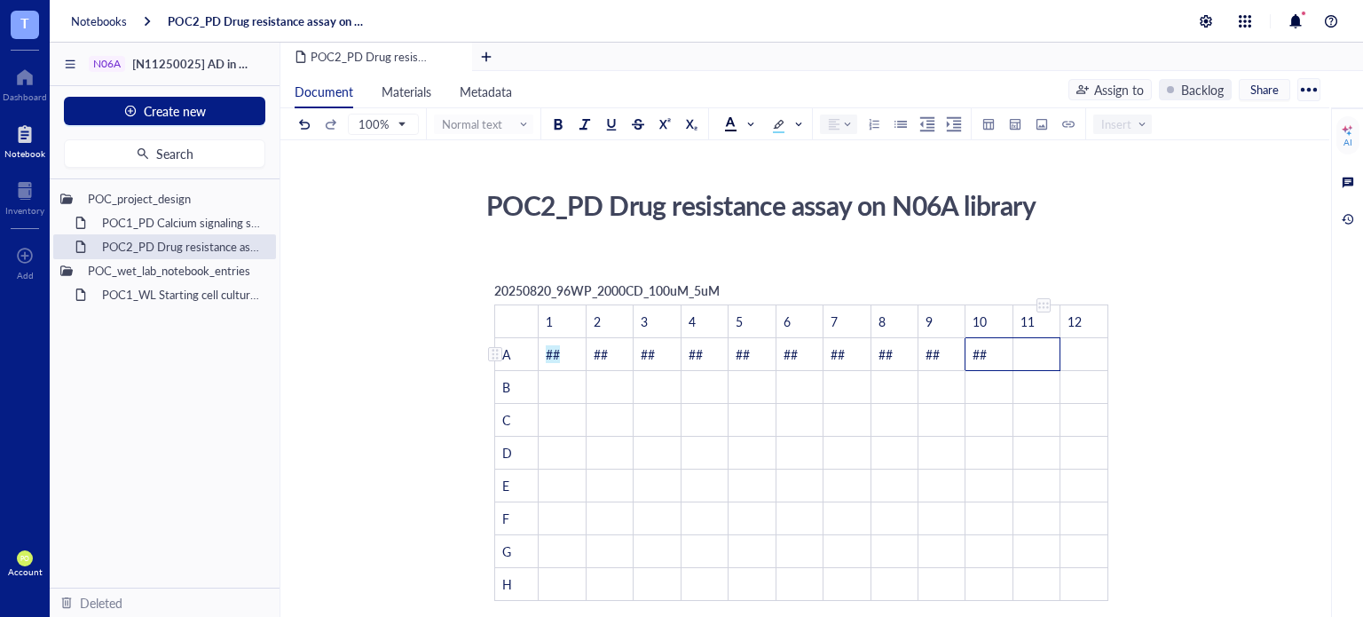
click at [1026, 358] on td "﻿" at bounding box center [1036, 354] width 47 height 33
click at [1074, 359] on td "﻿" at bounding box center [1071, 354] width 46 height 33
click at [557, 397] on td "﻿" at bounding box center [562, 387] width 47 height 33
click at [560, 429] on td "##" at bounding box center [562, 420] width 47 height 33
drag, startPoint x: 564, startPoint y: 351, endPoint x: 556, endPoint y: 426, distance: 75.0
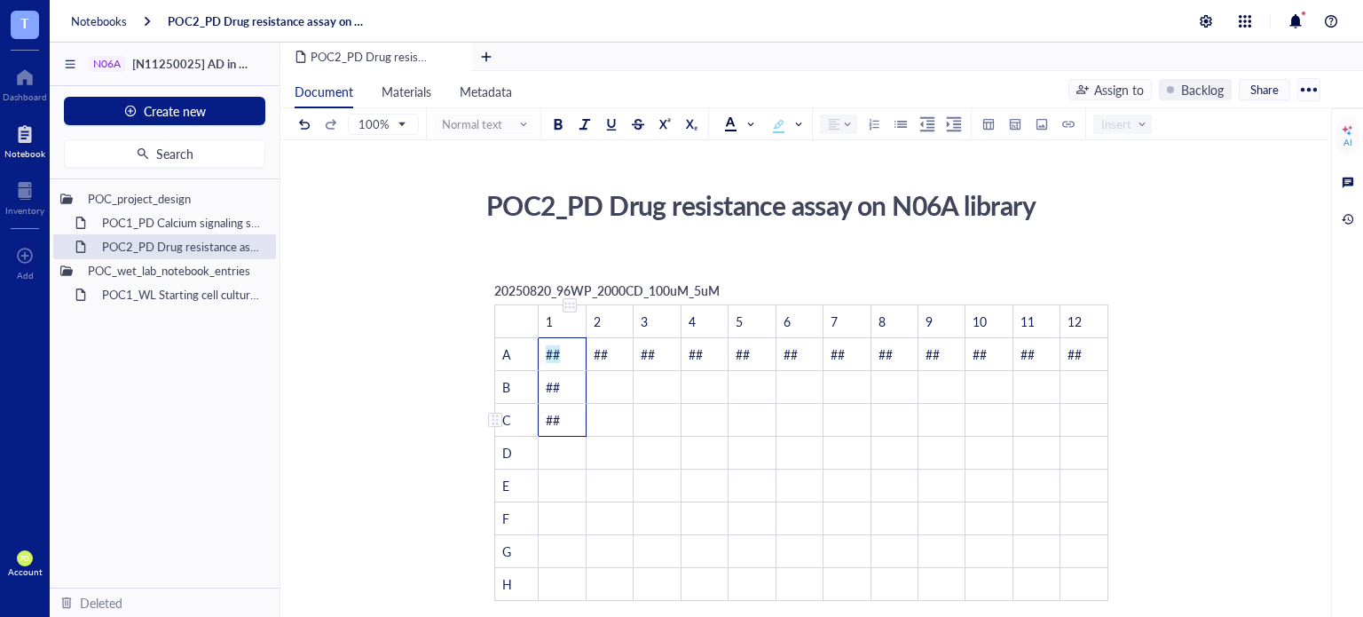
click at [556, 426] on tbody "﻿ 1 2 3 4 5 6 7 8 9 10 11 12 A ## ## ## ## ## ## ## ## ## ## ## ## B ## ﻿ ﻿ ﻿ ﻿…" at bounding box center [801, 453] width 613 height 296
click at [562, 453] on td "﻿" at bounding box center [562, 453] width 47 height 33
click at [561, 542] on td "﻿" at bounding box center [562, 551] width 47 height 33
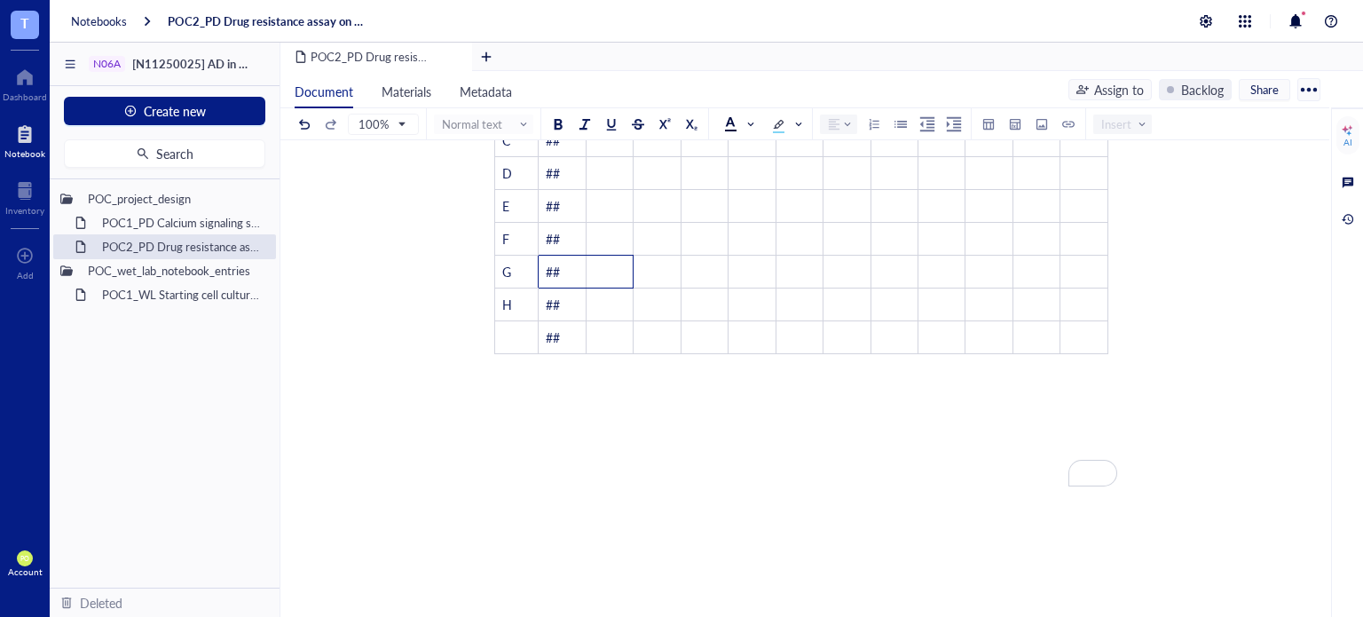
scroll to position [296, 0]
click at [571, 259] on td "﻿" at bounding box center [562, 256] width 47 height 33
click at [582, 264] on td "﻿" at bounding box center [562, 256] width 47 height 33
click at [559, 225] on span "##" at bounding box center [553, 223] width 14 height 18
click at [564, 252] on td "﻿" at bounding box center [562, 256] width 47 height 33
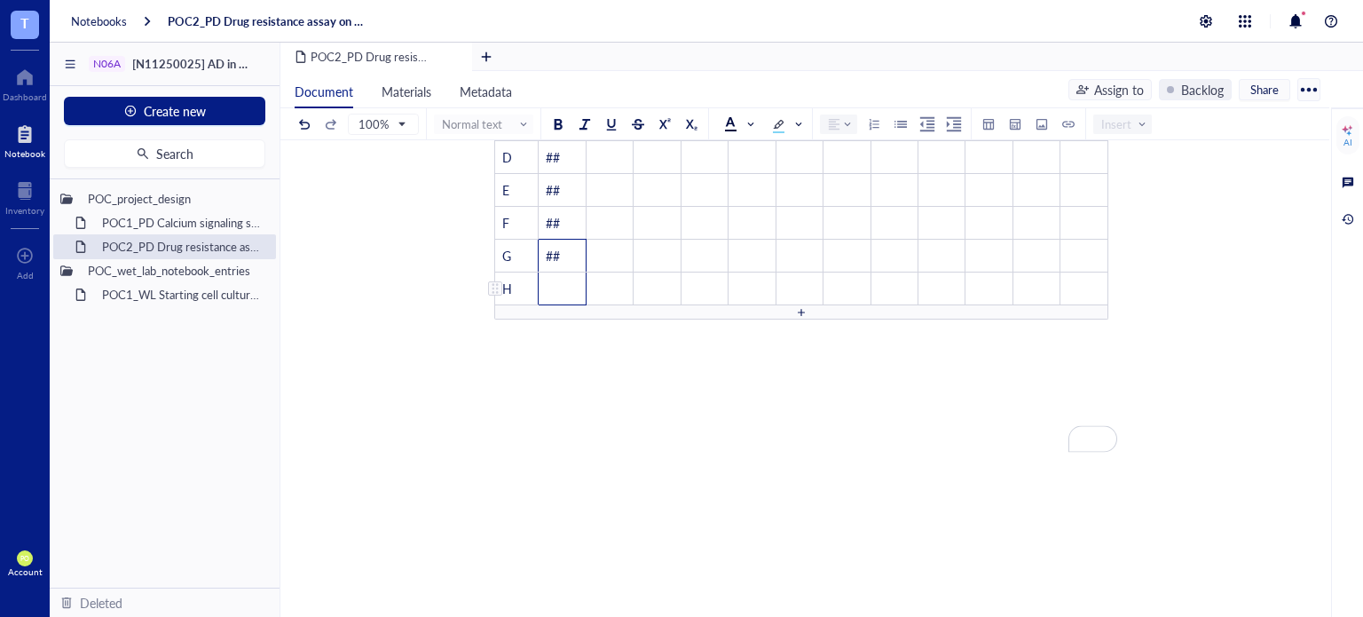
scroll to position [43, 0]
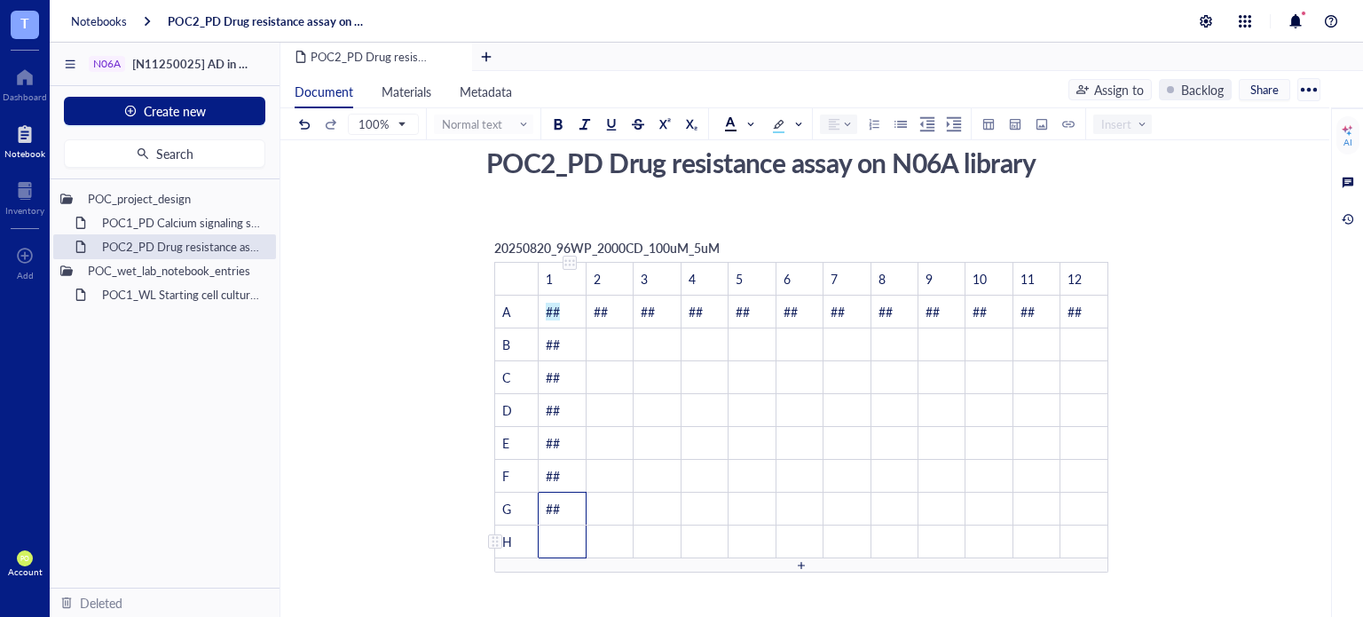
click at [564, 283] on div "20250820_96WP_2000CD_100uM_5uM ﻿ 1 2 3 4 5 6 7 8 9 10 11 12 A ## ## ## ## ## ##…" at bounding box center [801, 405] width 632 height 352
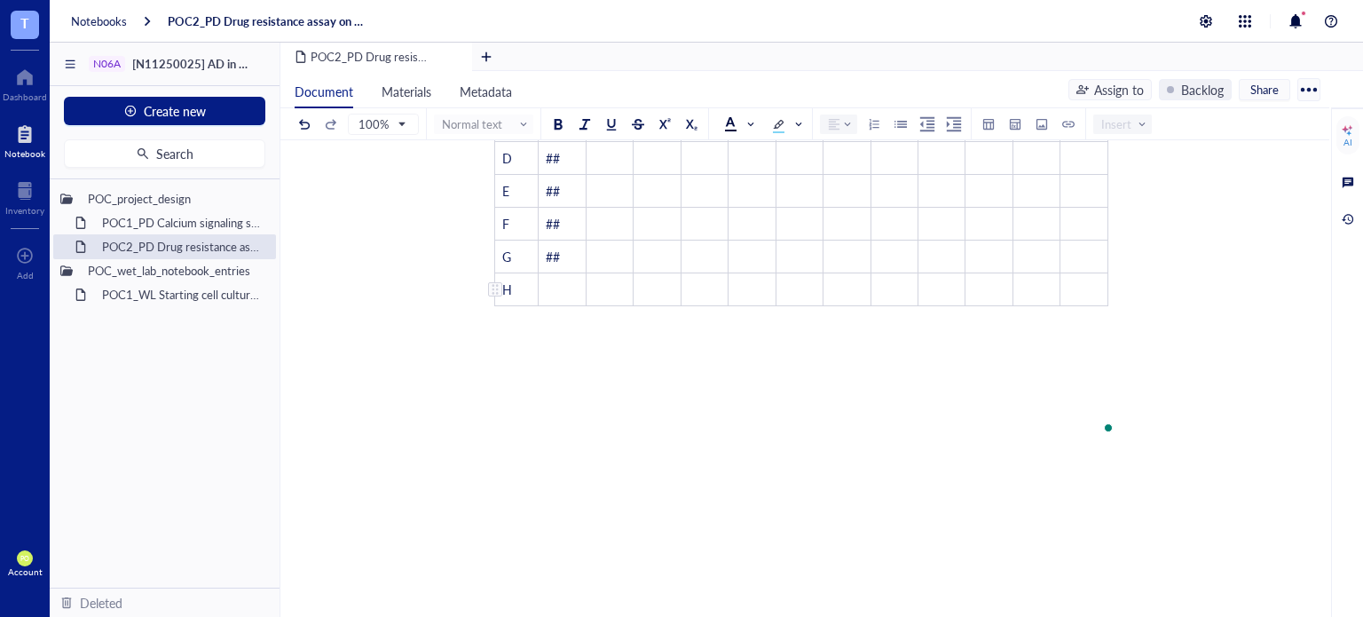
click at [555, 284] on td "﻿" at bounding box center [562, 289] width 47 height 33
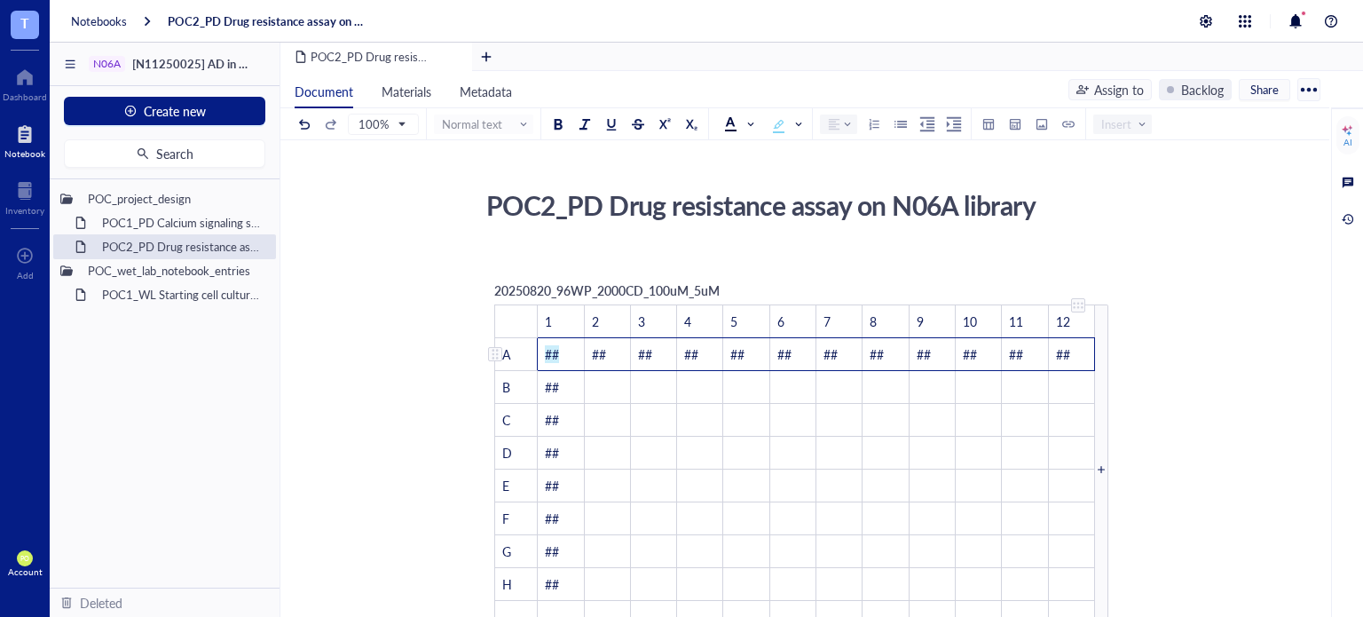
drag, startPoint x: 777, startPoint y: 350, endPoint x: 1052, endPoint y: 367, distance: 274.8
click at [1052, 367] on tr "A ## ## ## ## ## ## ## ## ## ## ## ##" at bounding box center [795, 354] width 600 height 33
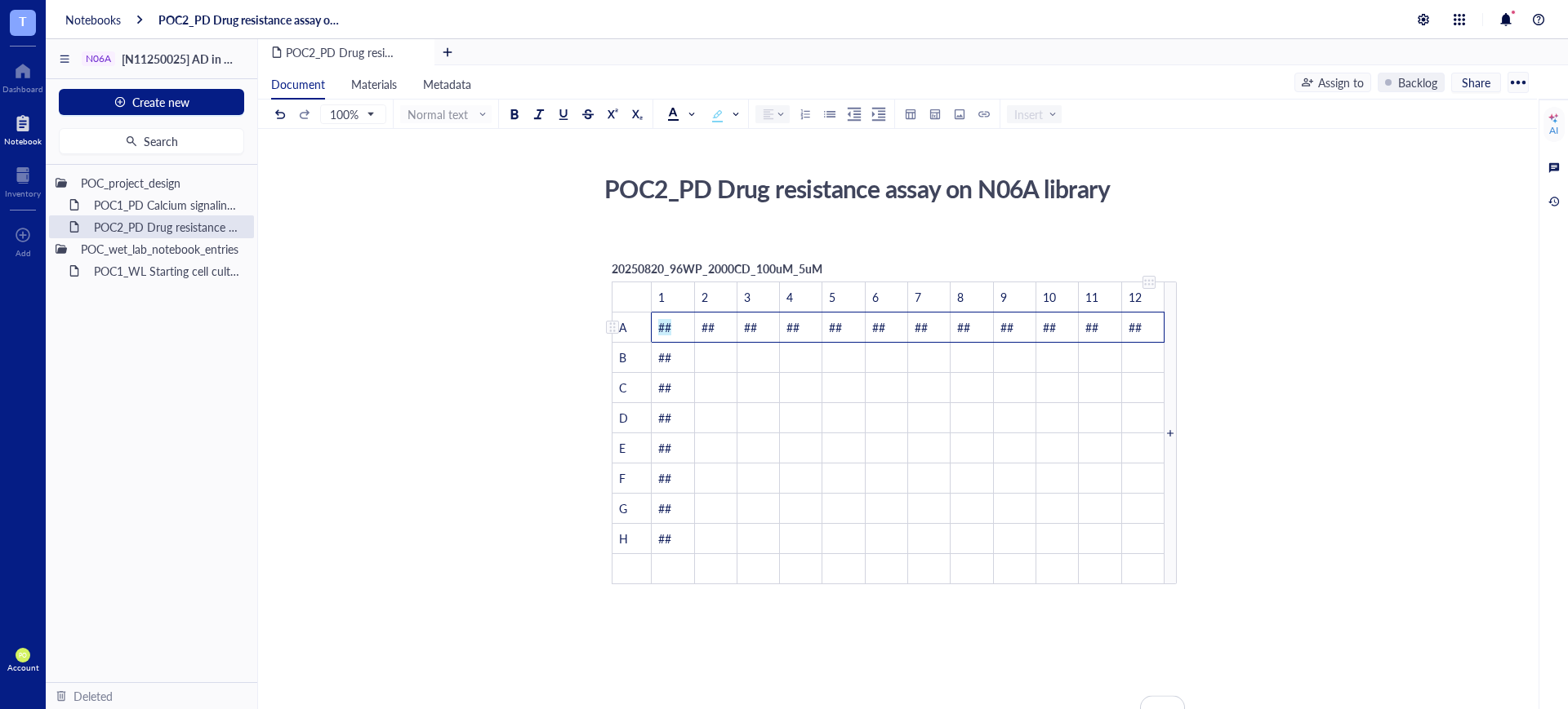
click at [1150, 336] on td "##" at bounding box center [1142, 327] width 42 height 30
click at [669, 323] on span "##" at bounding box center [665, 327] width 13 height 17
click at [671, 326] on span "##" at bounding box center [665, 327] width 13 height 17
click at [678, 560] on td "﻿" at bounding box center [674, 569] width 43 height 30
click at [722, 566] on td "﻿" at bounding box center [717, 569] width 43 height 30
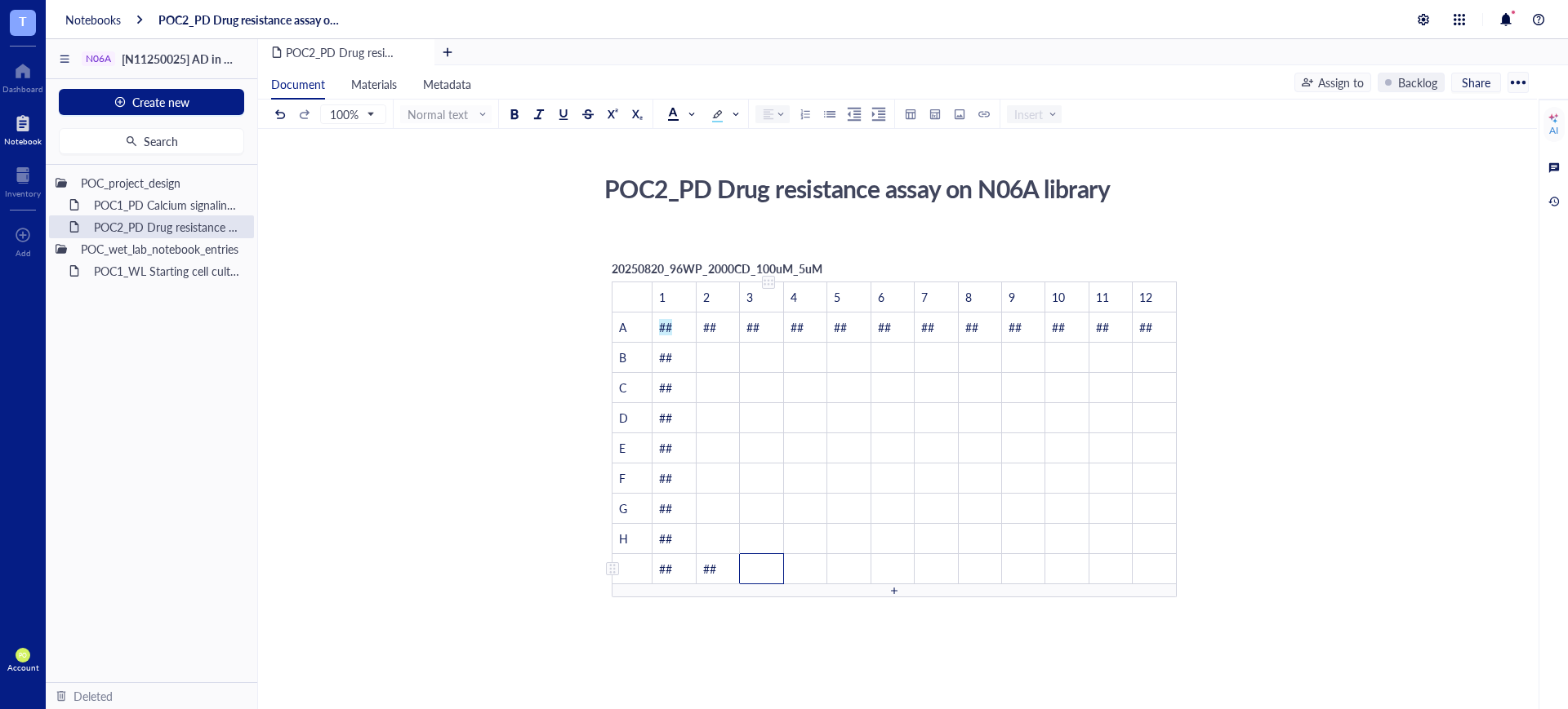
click at [759, 566] on td "﻿" at bounding box center [761, 569] width 43 height 30
click at [808, 566] on td "﻿" at bounding box center [804, 569] width 43 height 30
click at [862, 565] on td "﻿" at bounding box center [848, 569] width 43 height 30
click at [899, 561] on td "﻿" at bounding box center [892, 569] width 43 height 30
click at [945, 563] on td "﻿" at bounding box center [936, 569] width 43 height 30
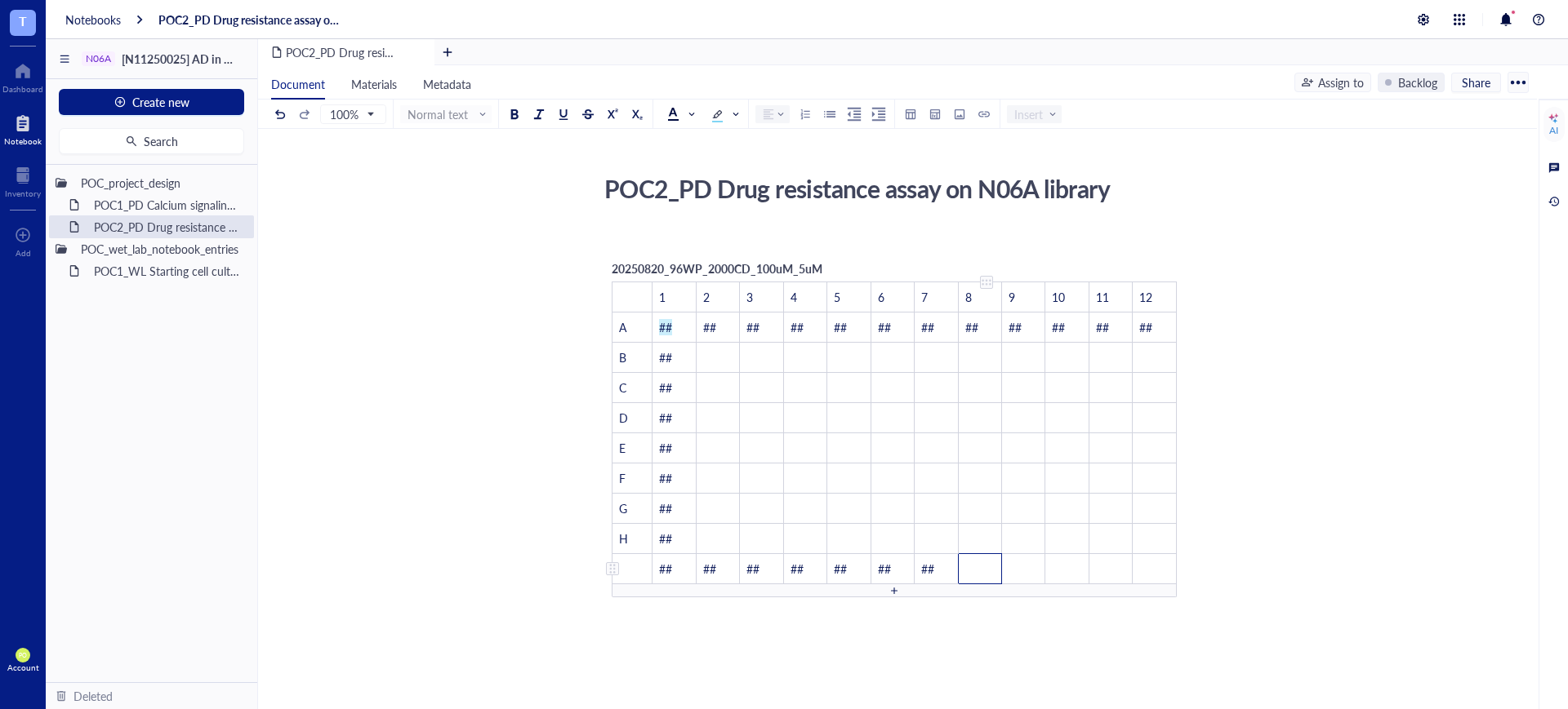
click at [984, 562] on td "﻿" at bounding box center [979, 569] width 43 height 30
click at [1034, 566] on td "﻿" at bounding box center [1023, 569] width 43 height 30
click at [1081, 566] on td "﻿" at bounding box center [1066, 569] width 43 height 30
click at [1112, 566] on td "﻿" at bounding box center [1110, 569] width 43 height 30
click at [1145, 566] on td "﻿" at bounding box center [1142, 569] width 42 height 30
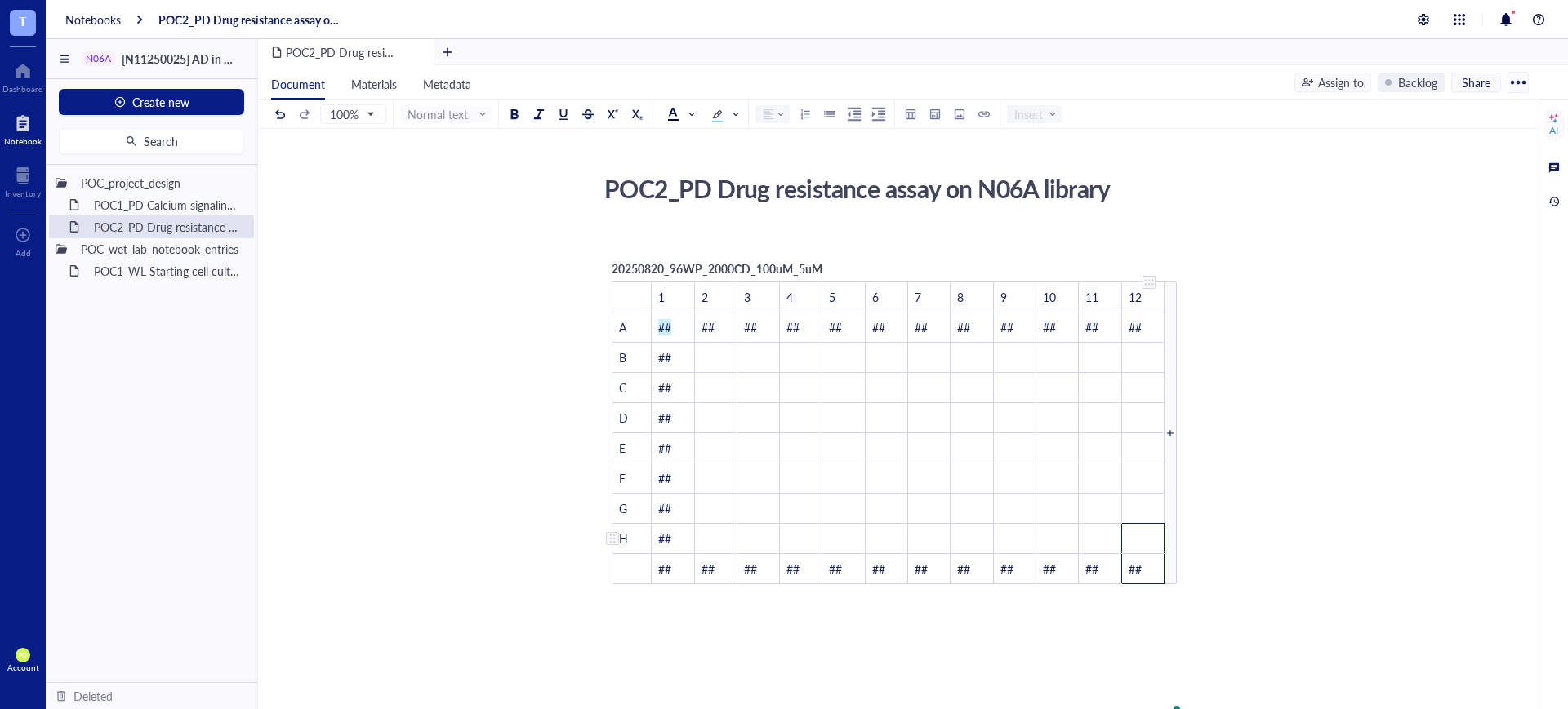
click at [1138, 534] on td "﻿" at bounding box center [1142, 539] width 42 height 30
click at [1133, 509] on td "﻿" at bounding box center [1142, 509] width 42 height 30
click at [1133, 481] on span "##" at bounding box center [1135, 478] width 13 height 17
click at [1140, 446] on span "##" at bounding box center [1135, 448] width 13 height 17
click at [1138, 416] on span "##" at bounding box center [1135, 418] width 13 height 17
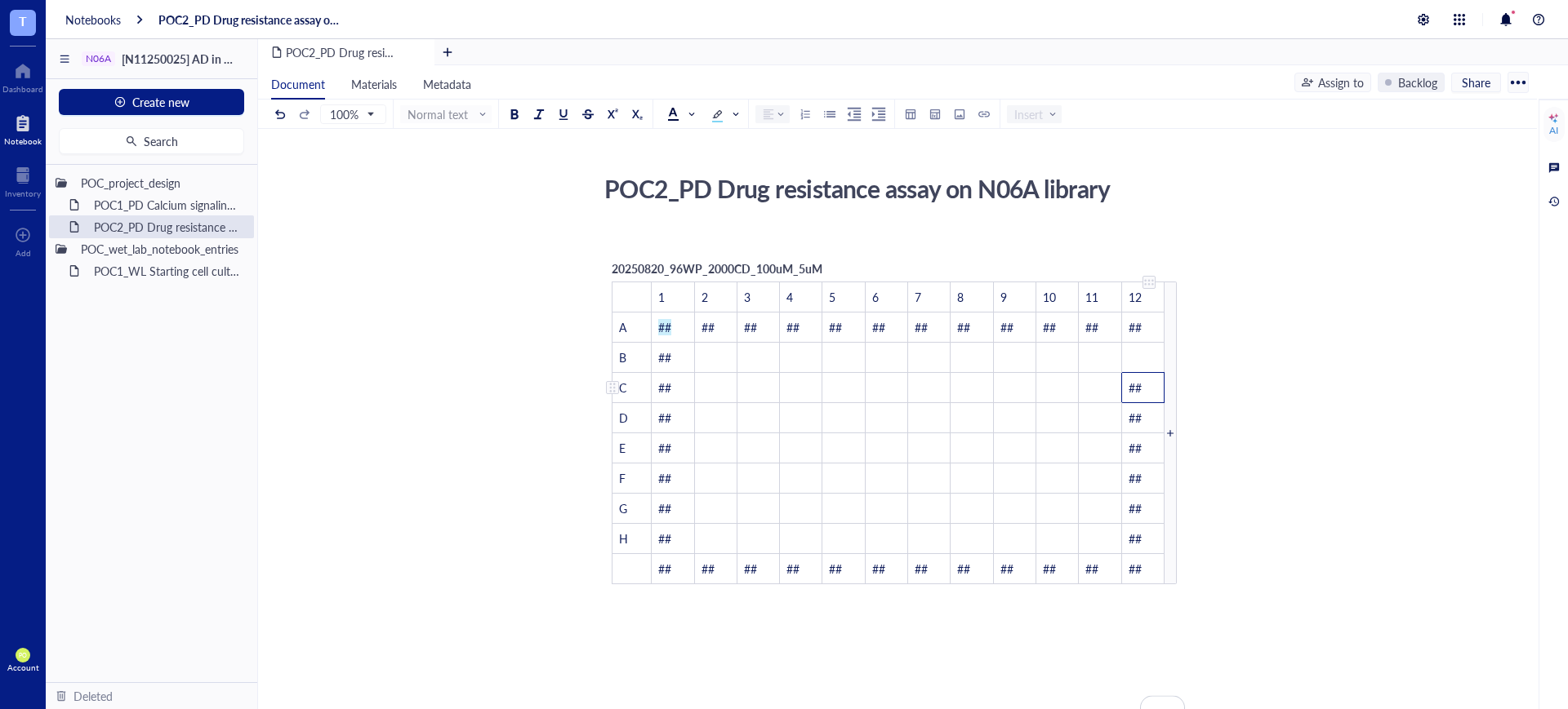
click at [1138, 388] on span "##" at bounding box center [1135, 388] width 13 height 17
click at [1137, 367] on td "﻿" at bounding box center [1142, 358] width 42 height 30
click at [1140, 361] on td "﻿" at bounding box center [1142, 358] width 42 height 30
click at [1144, 358] on td "##" at bounding box center [1142, 358] width 42 height 30
click at [1144, 356] on td "##" at bounding box center [1142, 358] width 42 height 30
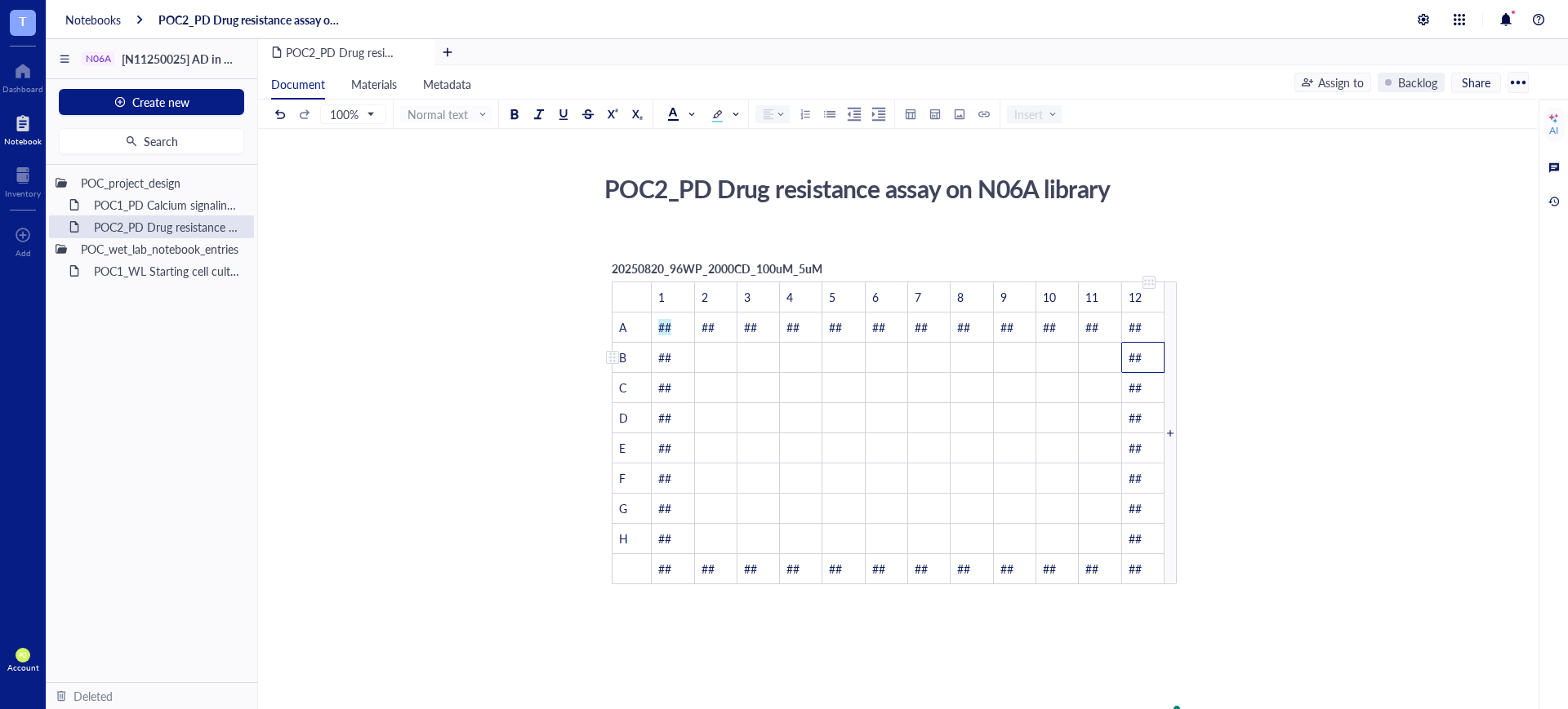
click at [1135, 345] on td "##" at bounding box center [1142, 358] width 42 height 30
click at [1142, 356] on td "##" at bounding box center [1142, 358] width 42 height 30
click at [1143, 349] on td "##" at bounding box center [1142, 358] width 42 height 30
click at [1149, 359] on td "##" at bounding box center [1142, 358] width 42 height 30
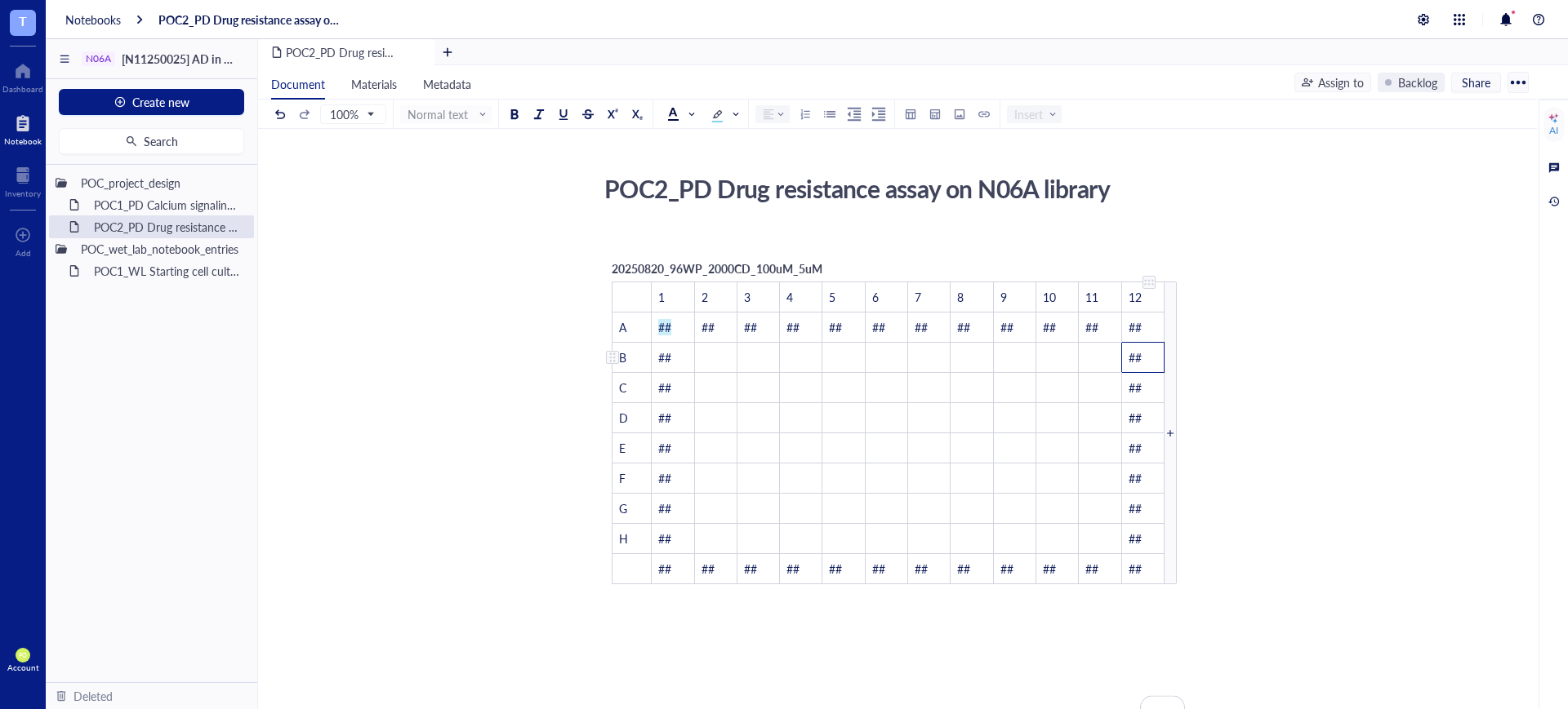
click at [1150, 358] on td "##" at bounding box center [1142, 358] width 42 height 30
click at [1155, 360] on td "##" at bounding box center [1155, 358] width 44 height 30
click at [1155, 359] on td "##" at bounding box center [1155, 358] width 44 height 30
click at [1155, 358] on td "##" at bounding box center [1155, 358] width 44 height 30
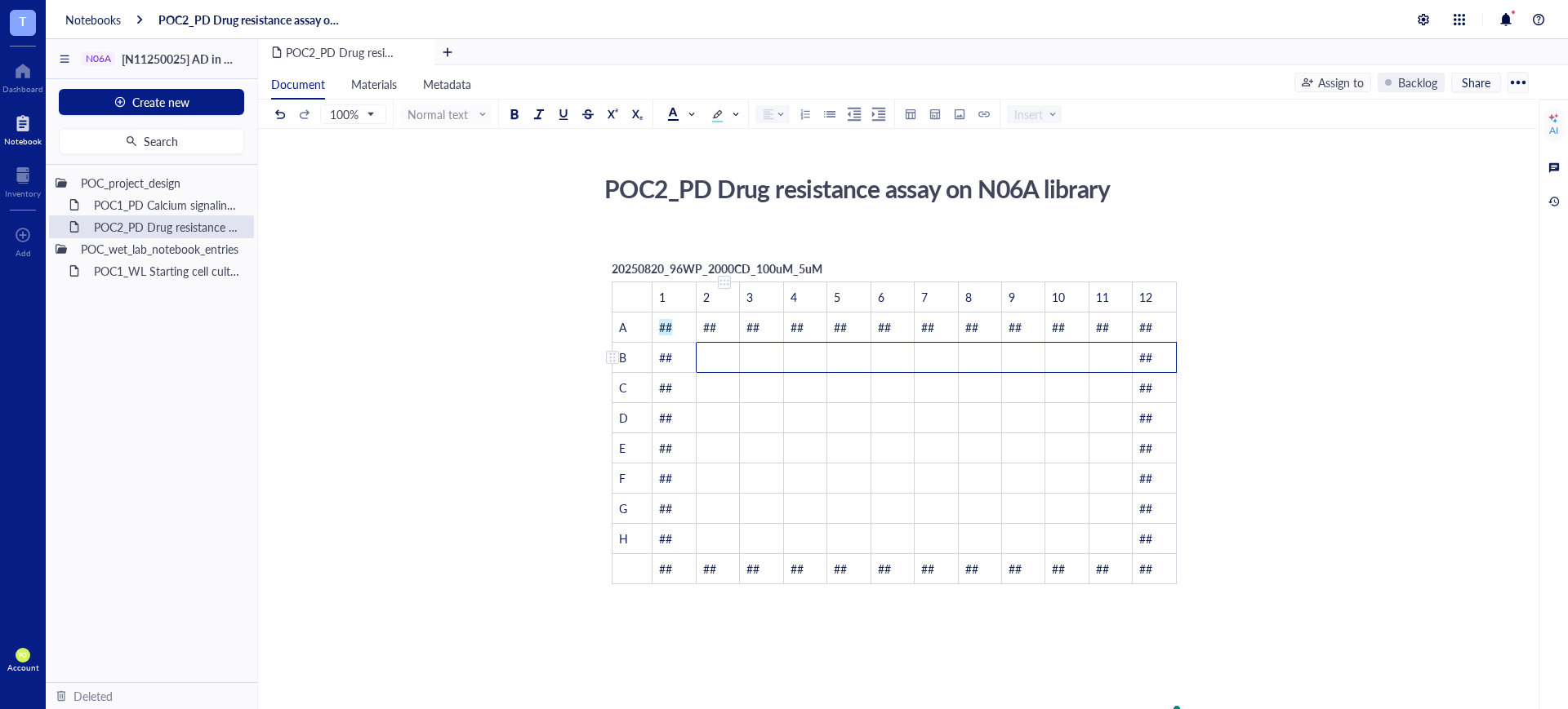
click at [708, 351] on td "﻿" at bounding box center [717, 358] width 43 height 30
click at [703, 350] on td "﻿" at bounding box center [717, 358] width 43 height 30
drag, startPoint x: 720, startPoint y: 356, endPoint x: 823, endPoint y: 430, distance: 126.8
click at [823, 430] on tbody "﻿ 1 2 3 4 5 6 7 8 9 10 11 12 A ## ## ## ## ## ## ## ## ## ## ## ## B ## ﻿ ﻿ ﻿ ﻿…" at bounding box center [894, 433] width 564 height 302
click at [818, 417] on td "﻿" at bounding box center [804, 417] width 43 height 30
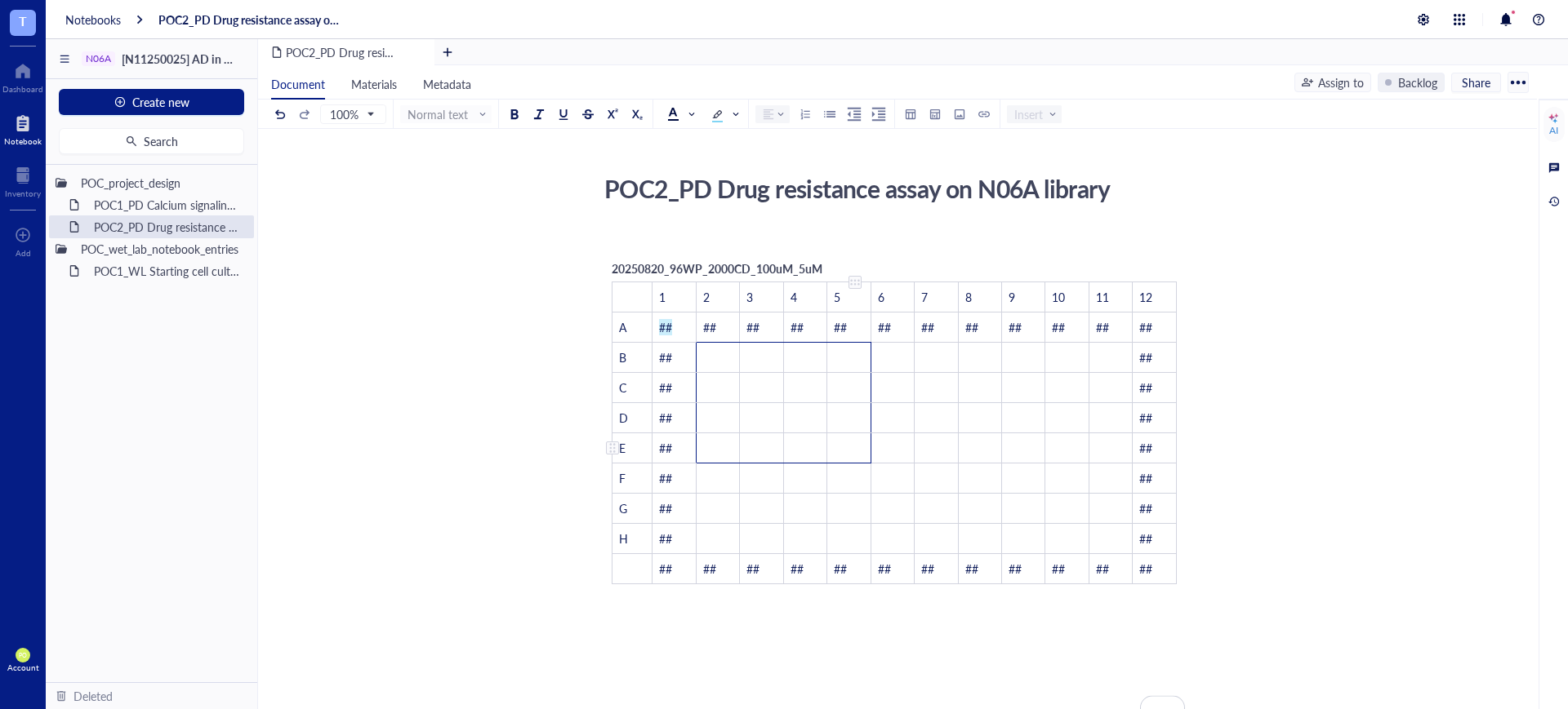
drag, startPoint x: 718, startPoint y: 350, endPoint x: 829, endPoint y: 445, distance: 146.1
click at [829, 445] on tbody "﻿ 1 2 3 4 5 6 7 8 9 10 11 12 A ## ## ## ## ## ## ## ## ## ## ## ## B ## ﻿ ﻿ ﻿ ﻿…" at bounding box center [894, 433] width 564 height 302
click at [841, 426] on td "﻿" at bounding box center [848, 417] width 43 height 30
click at [718, 350] on td "﻿" at bounding box center [717, 358] width 43 height 30
click at [612, 353] on div "To enrich screen reader interactions, please activate Accessibility in Grammarl…" at bounding box center [612, 357] width 11 height 11
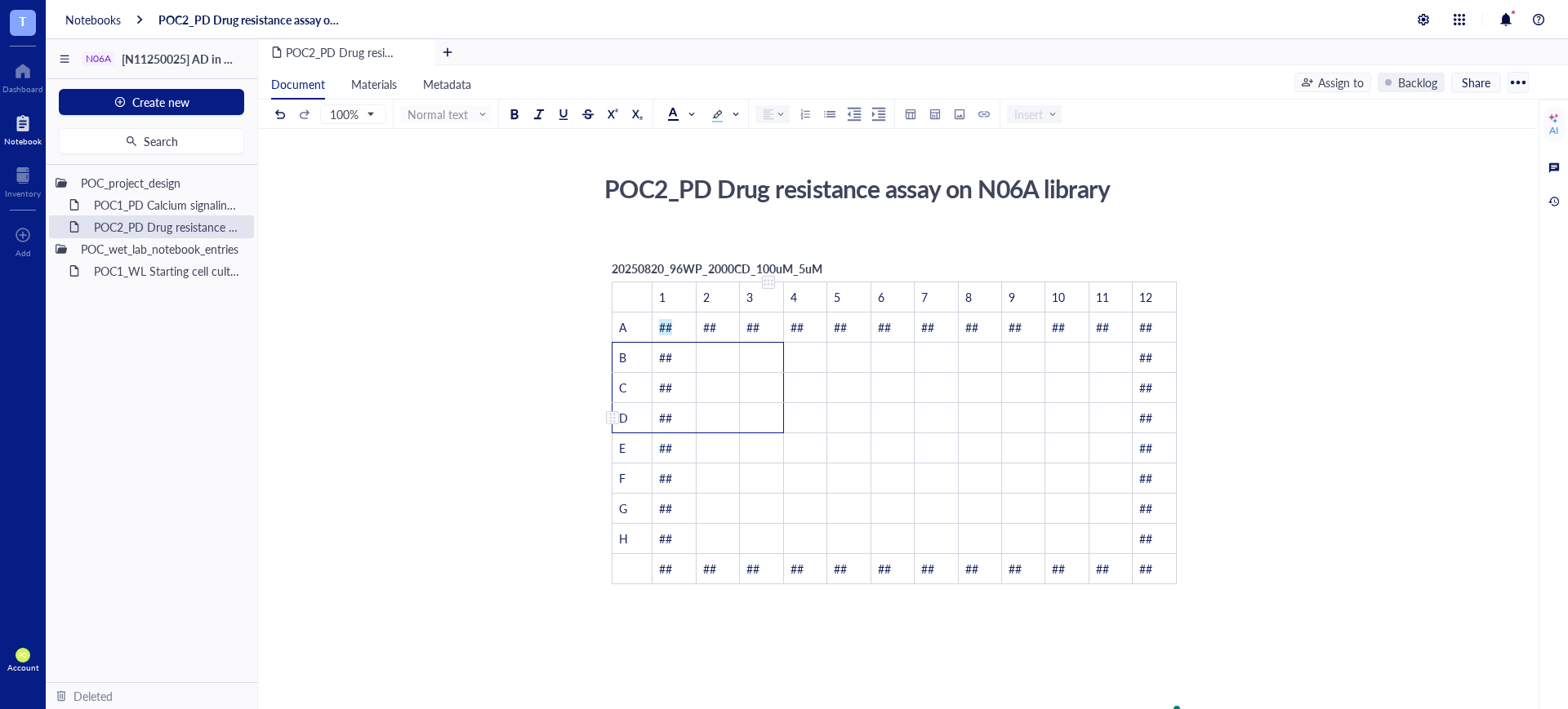
click at [764, 373] on td "﻿" at bounding box center [761, 388] width 43 height 30
click at [718, 353] on td "﻿" at bounding box center [717, 358] width 43 height 30
click at [671, 323] on span "##" at bounding box center [665, 327] width 13 height 17
click at [728, 112] on span at bounding box center [724, 114] width 26 height 17
click at [732, 109] on span at bounding box center [724, 114] width 26 height 17
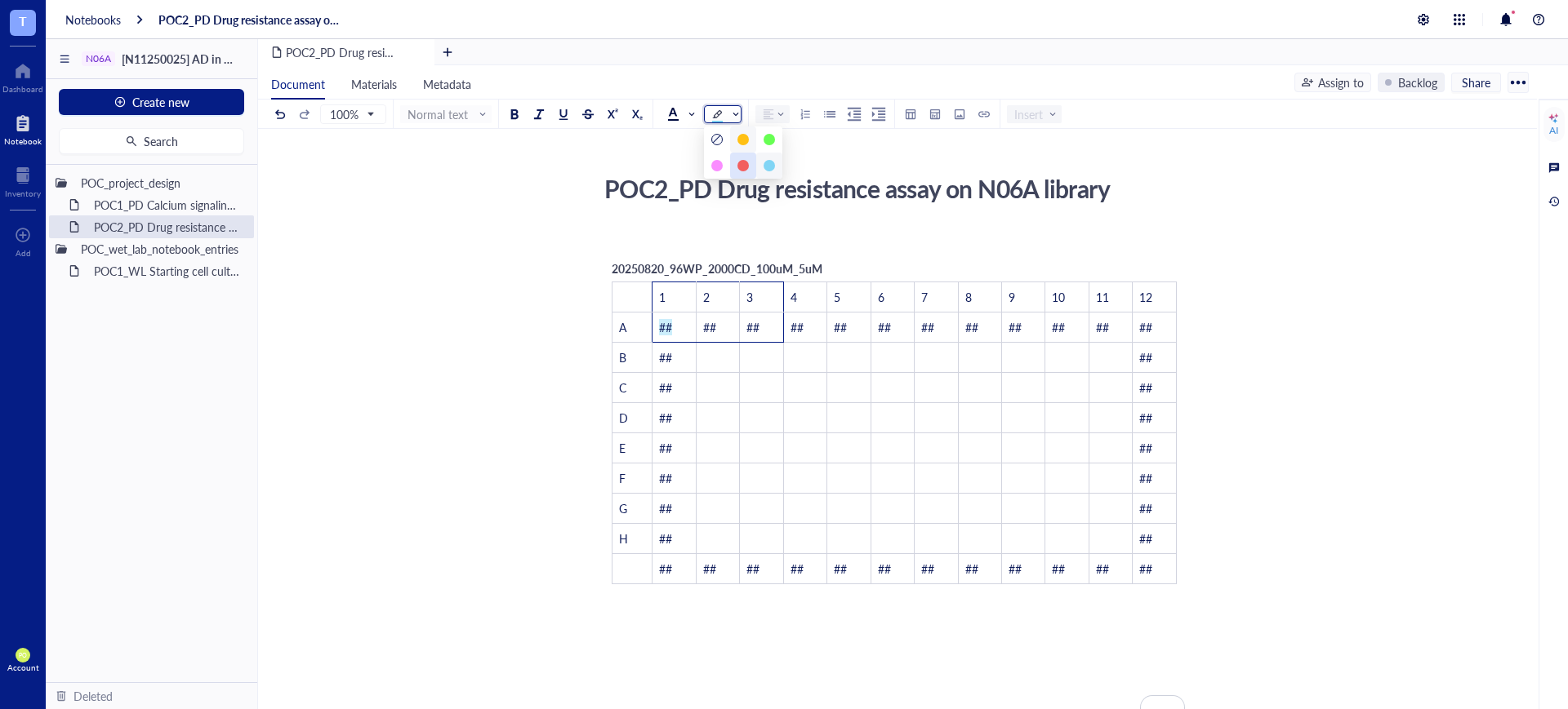
click at [746, 166] on div at bounding box center [743, 166] width 11 height 11
click at [668, 331] on span "##" at bounding box center [665, 327] width 13 height 17
drag, startPoint x: 653, startPoint y: 329, endPoint x: 684, endPoint y: 327, distance: 31.1
click at [684, 327] on td "##" at bounding box center [674, 327] width 43 height 30
click at [713, 326] on span "##" at bounding box center [709, 327] width 13 height 17
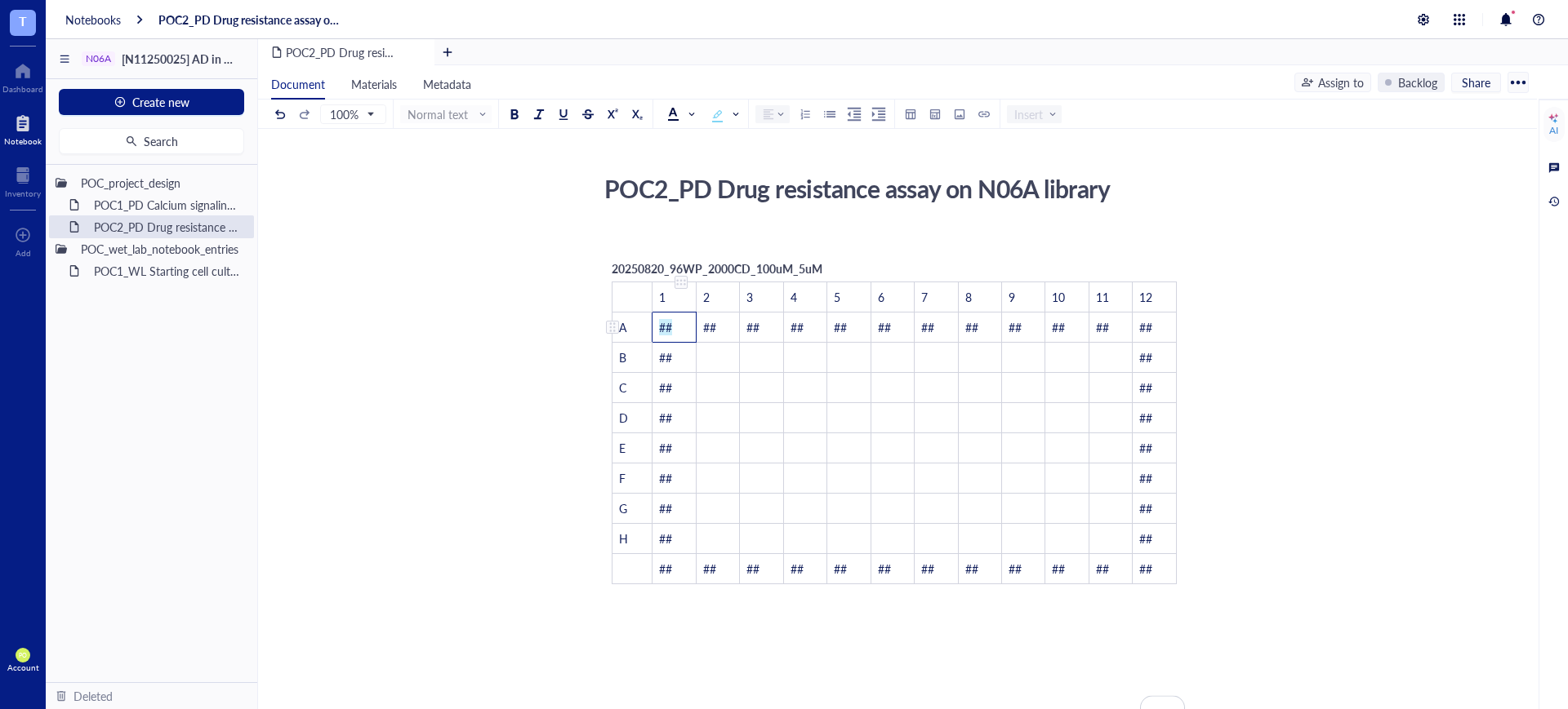
click at [671, 329] on span "##" at bounding box center [665, 327] width 13 height 17
drag, startPoint x: 678, startPoint y: 323, endPoint x: 657, endPoint y: 326, distance: 21.2
click at [657, 326] on td "##" at bounding box center [674, 327] width 43 height 30
click at [721, 112] on div at bounding box center [717, 115] width 11 height 11
click at [735, 114] on span at bounding box center [724, 114] width 26 height 17
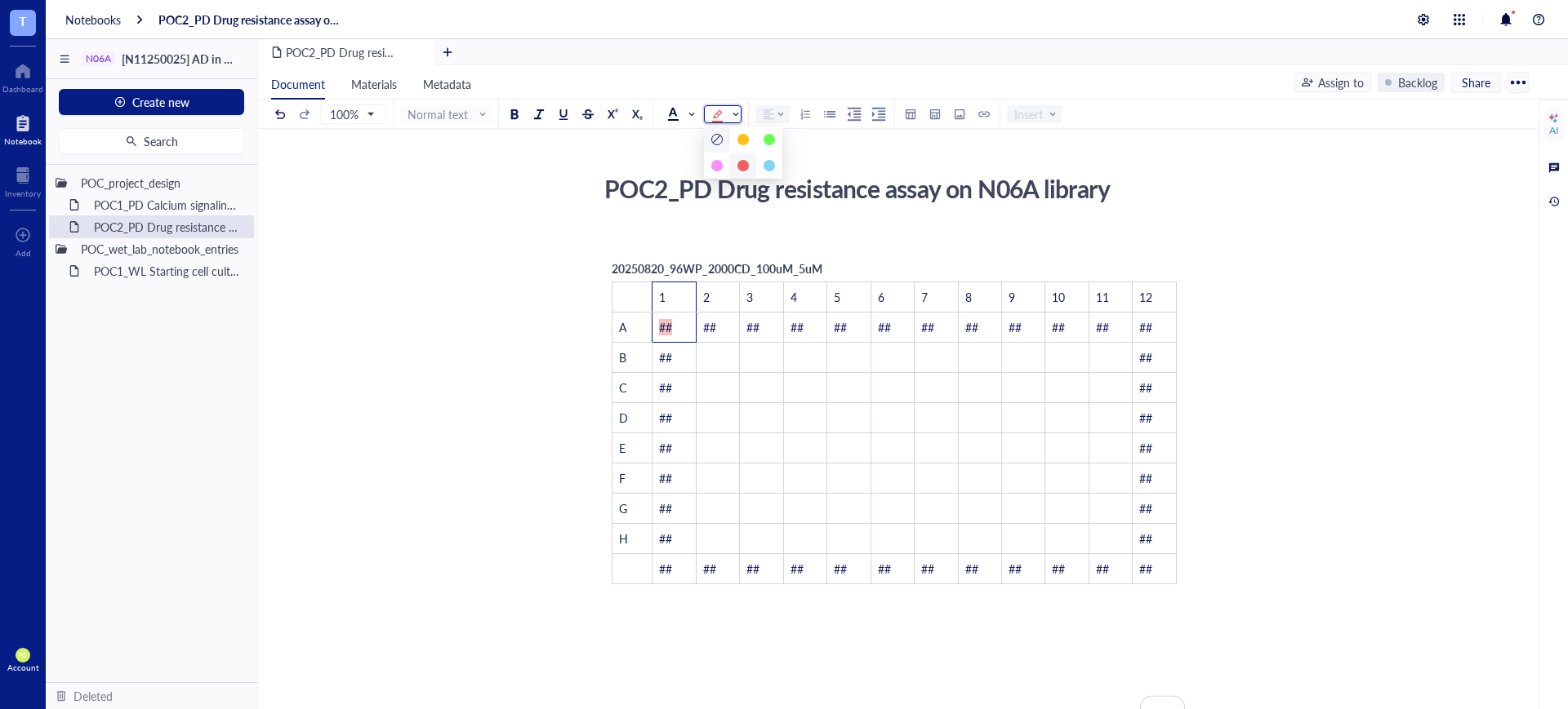
click at [715, 136] on div at bounding box center [717, 140] width 11 height 11
click at [683, 112] on span at bounding box center [680, 114] width 26 height 13
click at [725, 134] on div at bounding box center [725, 140] width 11 height 11
click at [698, 331] on td "##" at bounding box center [717, 327] width 43 height 30
click at [694, 113] on span at bounding box center [682, 114] width 29 height 25
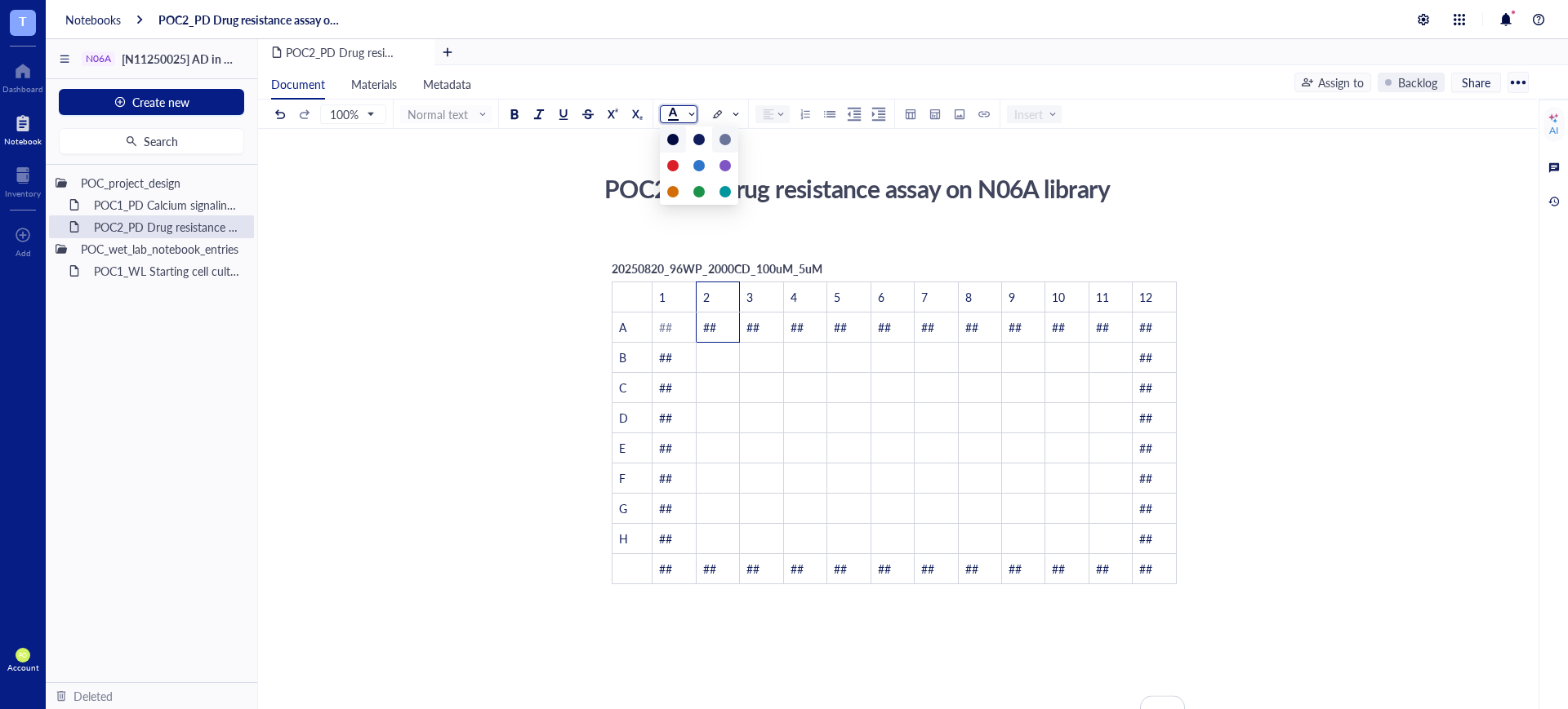
click at [727, 140] on div at bounding box center [725, 140] width 11 height 11
drag, startPoint x: 709, startPoint y: 328, endPoint x: 744, endPoint y: 330, distance: 35.1
drag, startPoint x: 700, startPoint y: 329, endPoint x: 712, endPoint y: 326, distance: 12.4
click at [712, 326] on td "##" at bounding box center [717, 327] width 43 height 30
drag, startPoint x: 712, startPoint y: 326, endPoint x: 682, endPoint y: 326, distance: 30.0
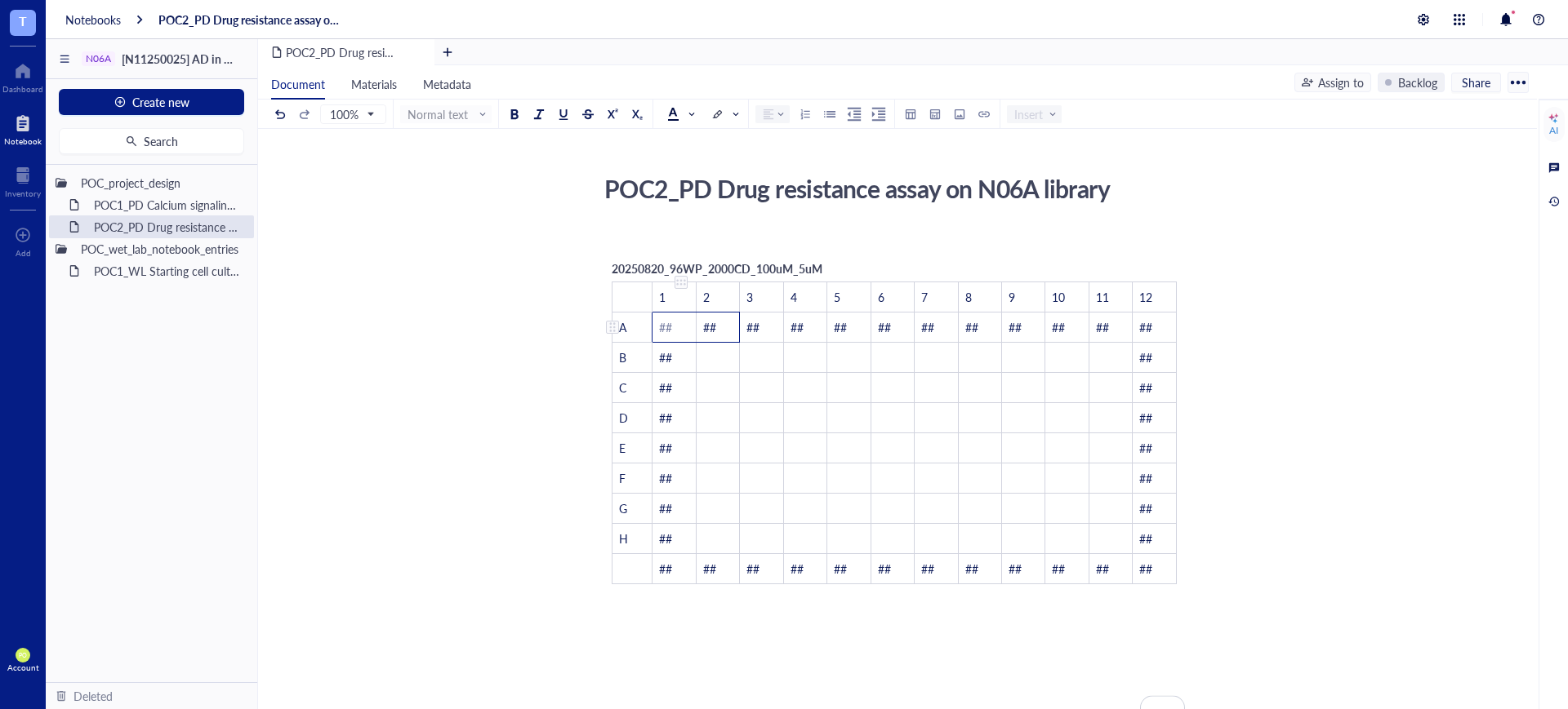
click at [682, 326] on tr "A ## ## ## ## ## ## ## ## ## ## ## ##" at bounding box center [894, 327] width 564 height 30
click at [708, 323] on span "##" at bounding box center [709, 327] width 13 height 17
click at [674, 325] on td "##" at bounding box center [674, 327] width 43 height 30
click at [718, 321] on td "##" at bounding box center [717, 327] width 43 height 30
click at [701, 333] on td "##" at bounding box center [717, 327] width 43 height 30
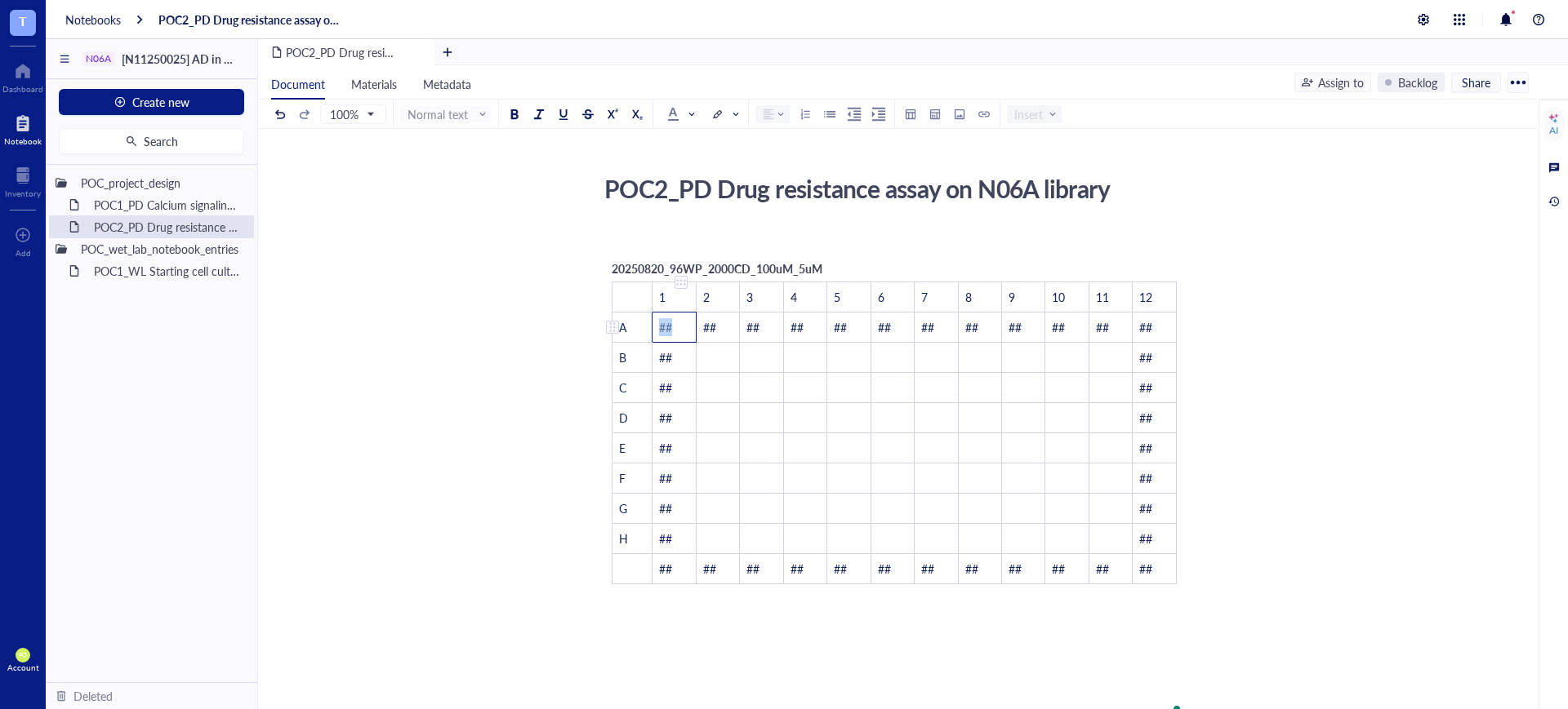
drag, startPoint x: 657, startPoint y: 323, endPoint x: 684, endPoint y: 332, distance: 28.5
click at [684, 332] on td "##" at bounding box center [674, 327] width 43 height 30
click at [715, 331] on span "##" at bounding box center [709, 327] width 13 height 17
click at [717, 326] on td "##" at bounding box center [717, 327] width 43 height 30
click at [674, 326] on td "##" at bounding box center [674, 327] width 43 height 30
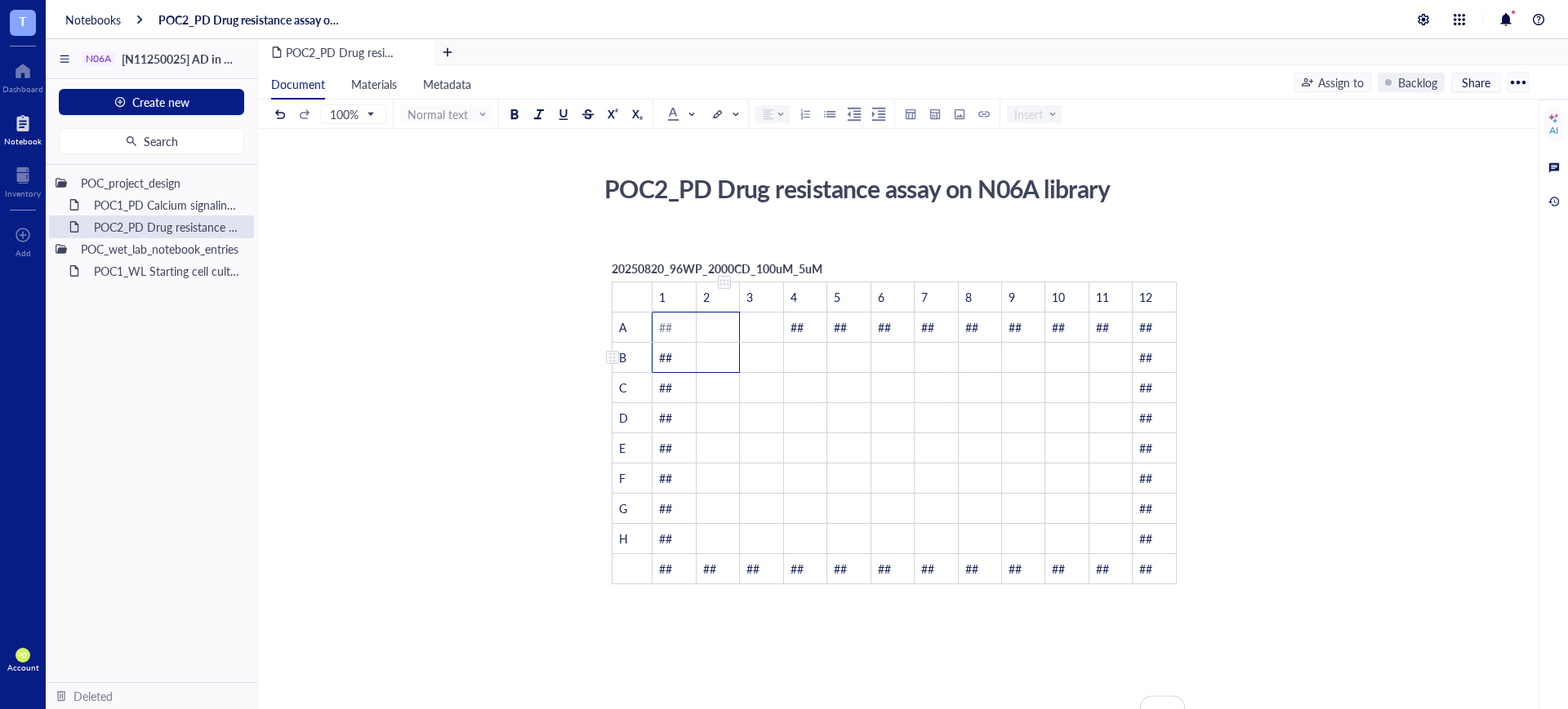
click at [736, 343] on td "﻿" at bounding box center [717, 358] width 43 height 30
click at [724, 329] on td "﻿" at bounding box center [717, 327] width 43 height 30
click at [675, 325] on td "##" at bounding box center [674, 327] width 43 height 30
click at [721, 318] on td "﻿" at bounding box center [717, 327] width 43 height 30
click at [761, 325] on td "﻿" at bounding box center [761, 327] width 43 height 30
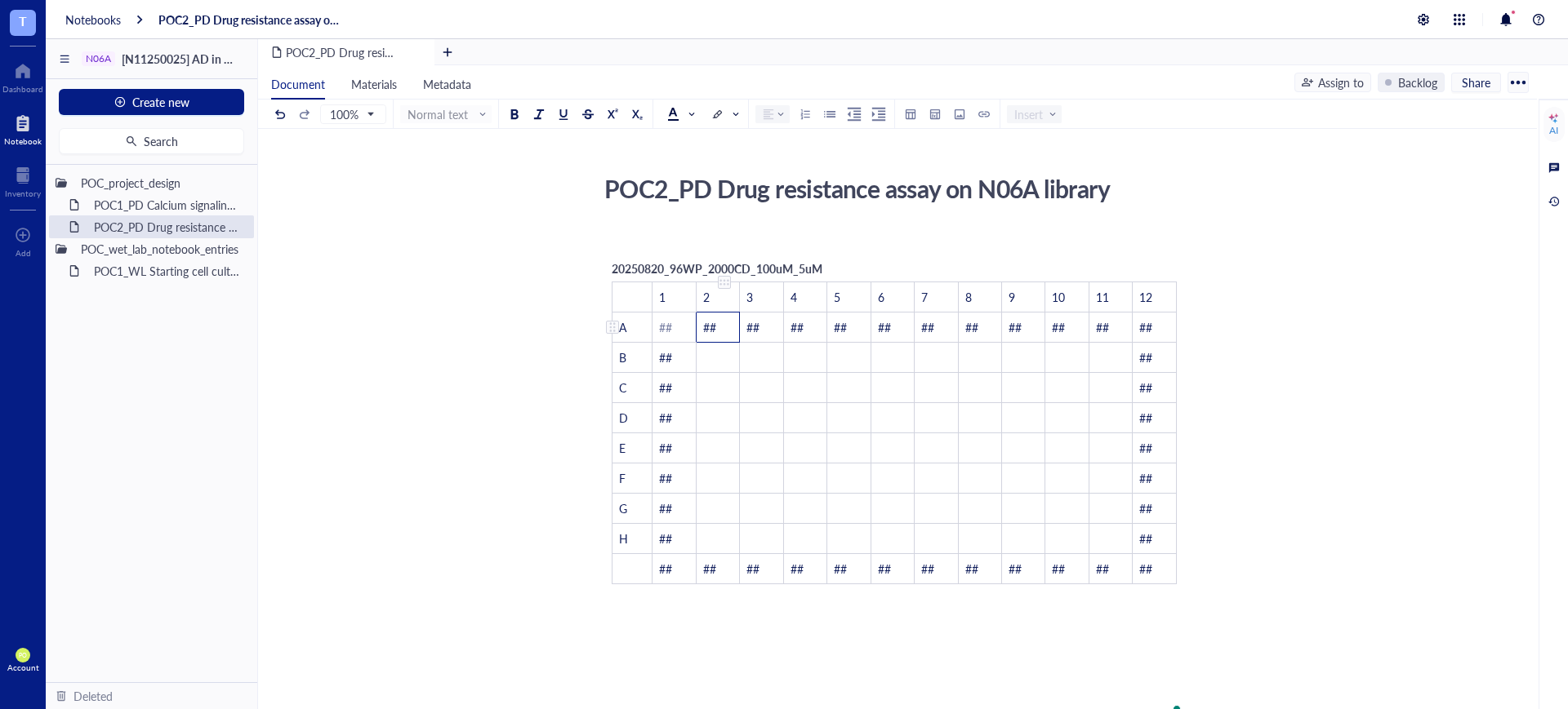
click at [704, 333] on span "##" at bounding box center [709, 327] width 13 height 17
drag, startPoint x: 704, startPoint y: 333, endPoint x: 720, endPoint y: 332, distance: 16.0
click at [720, 332] on td "##" at bounding box center [717, 327] width 43 height 30
click at [694, 109] on span at bounding box center [682, 114] width 29 height 25
click at [728, 134] on div at bounding box center [725, 140] width 11 height 11
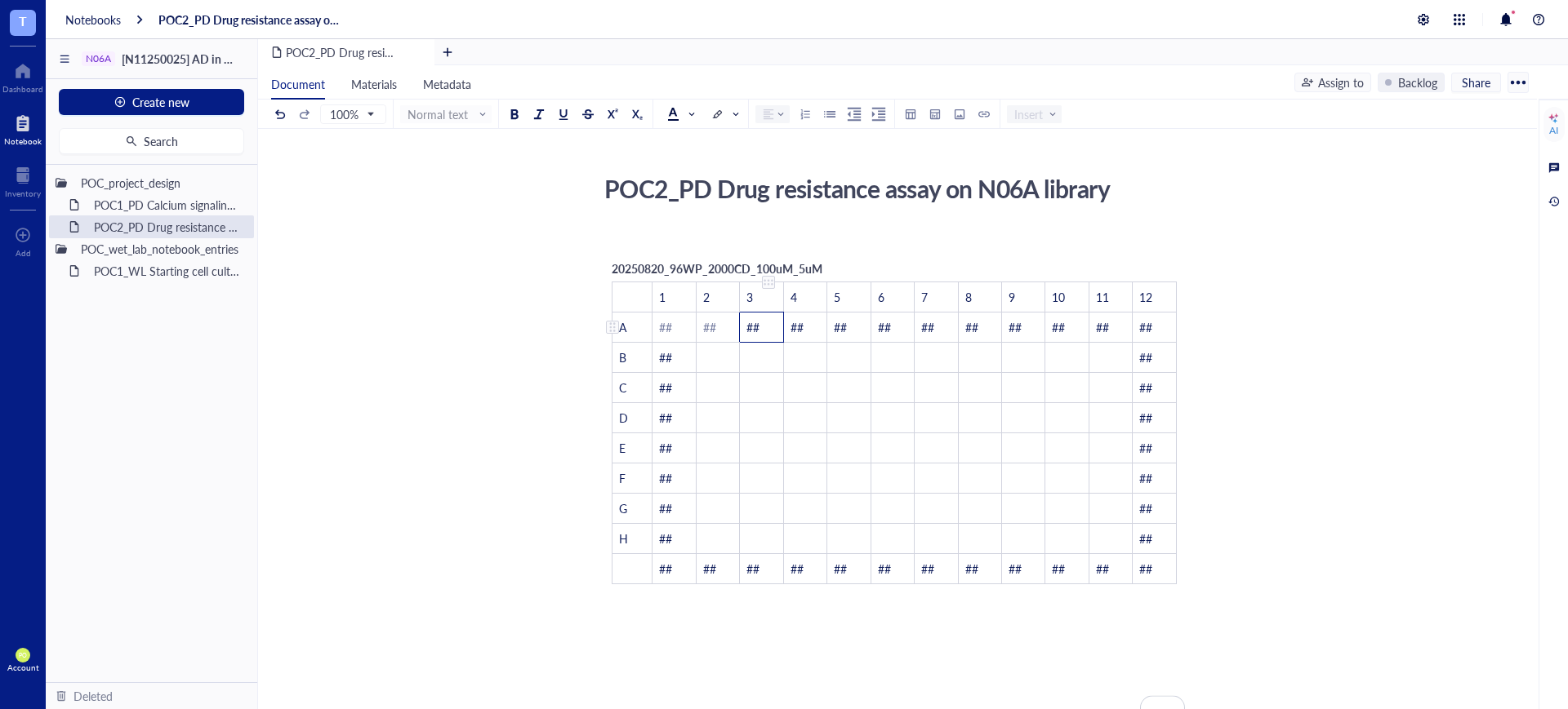
click at [750, 323] on span "##" at bounding box center [753, 327] width 13 height 17
click at [1233, 369] on div "POC2_PD Drug resistance assay on N06A library POC2_PD Drug resistance assay on …" at bounding box center [894, 590] width 1273 height 845
click at [629, 395] on td "C" at bounding box center [632, 388] width 40 height 30
click at [681, 359] on td "##" at bounding box center [674, 358] width 43 height 30
click at [715, 363] on td "﻿" at bounding box center [717, 358] width 43 height 30
